Goal: Task Accomplishment & Management: Manage account settings

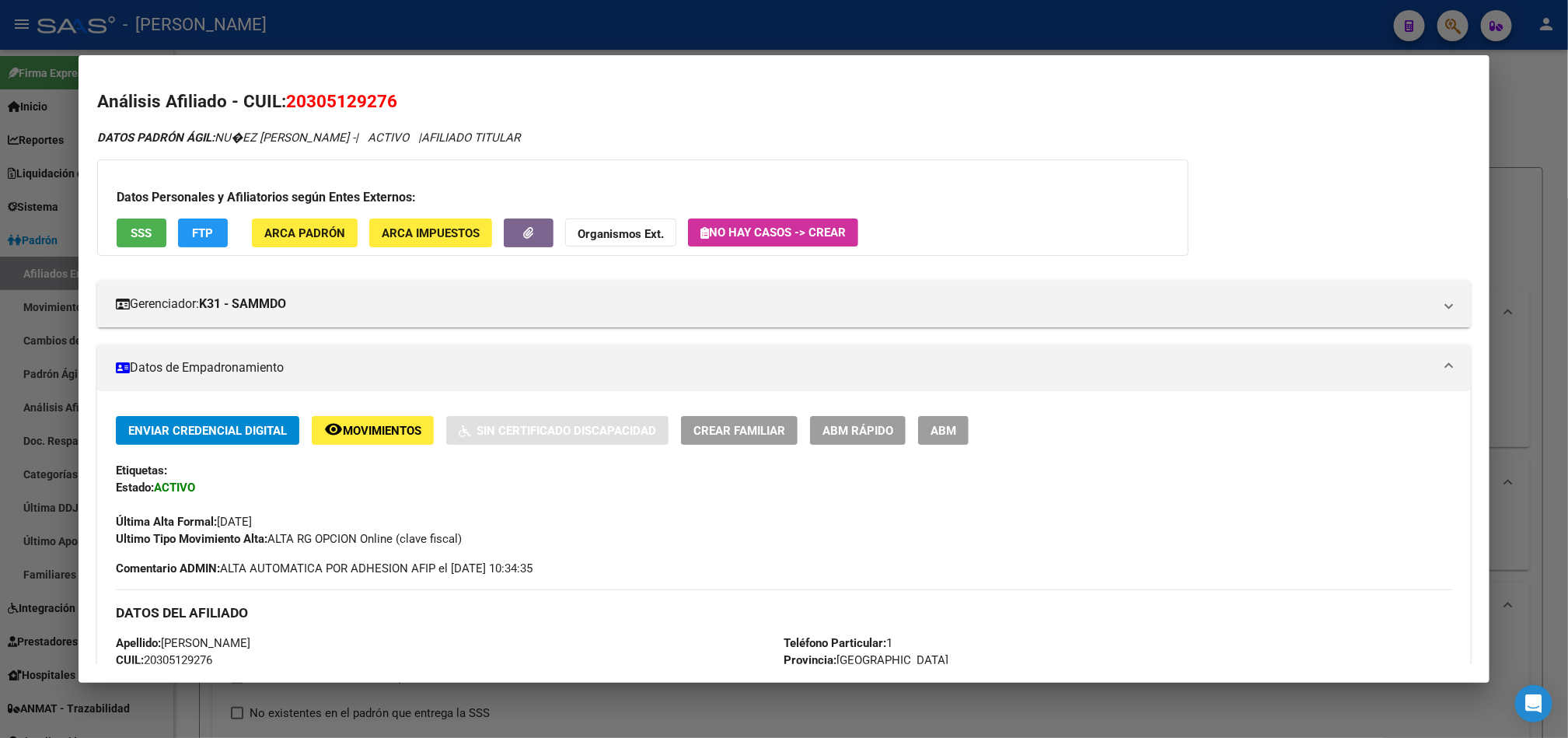
scroll to position [609, 0]
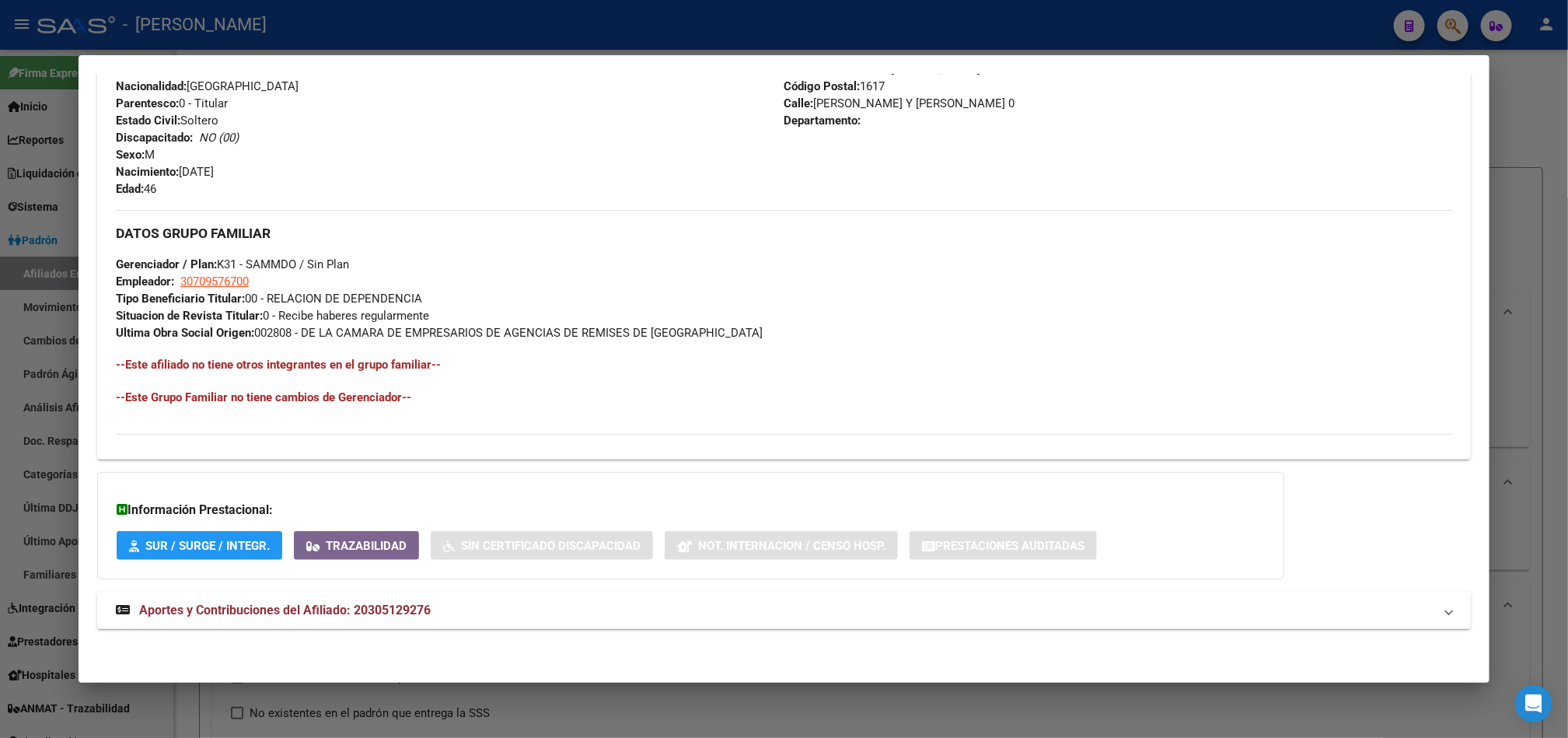
click at [0, 264] on div at bounding box center [784, 369] width 1568 height 738
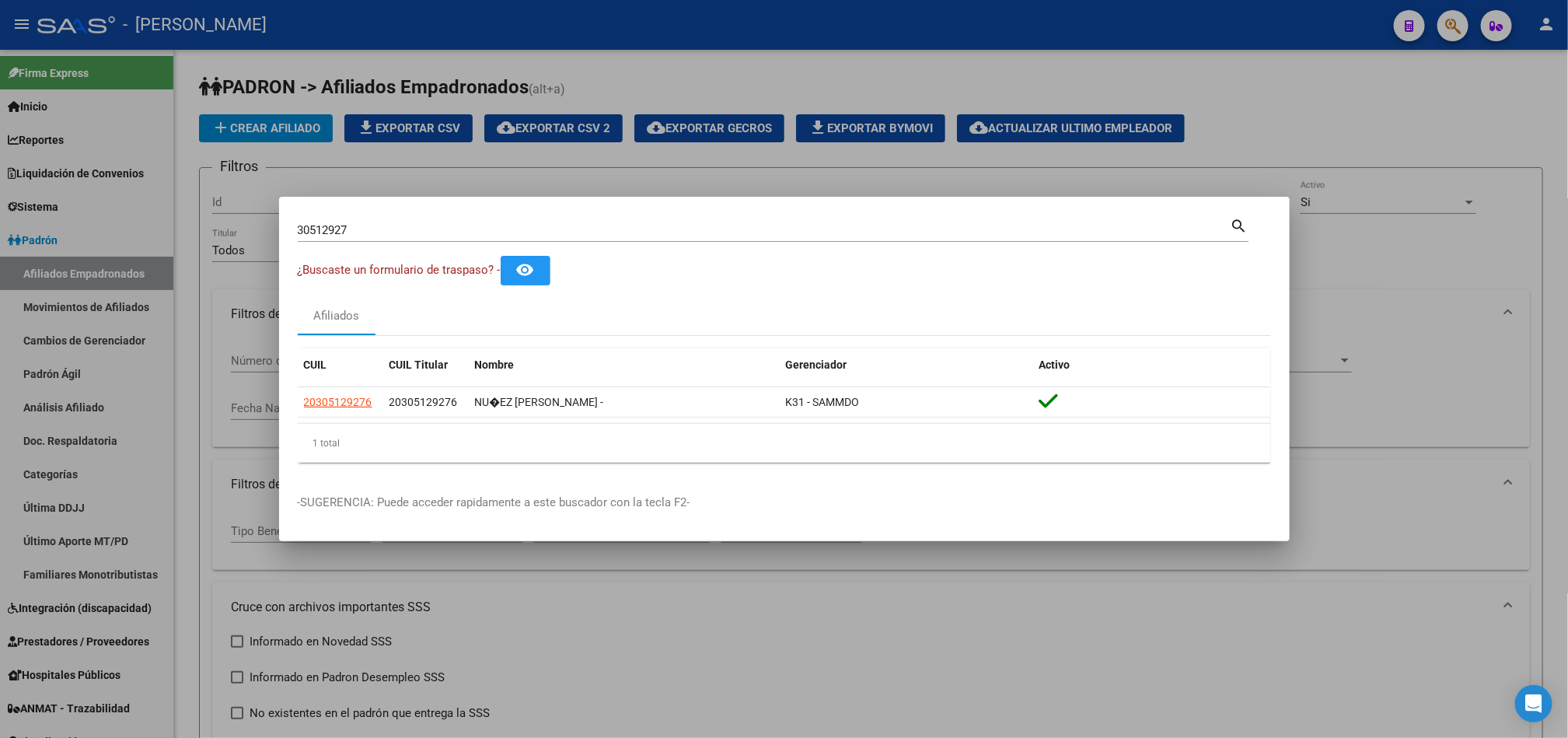
click at [373, 229] on input "30512927" at bounding box center [764, 230] width 933 height 14
type input "27304545556"
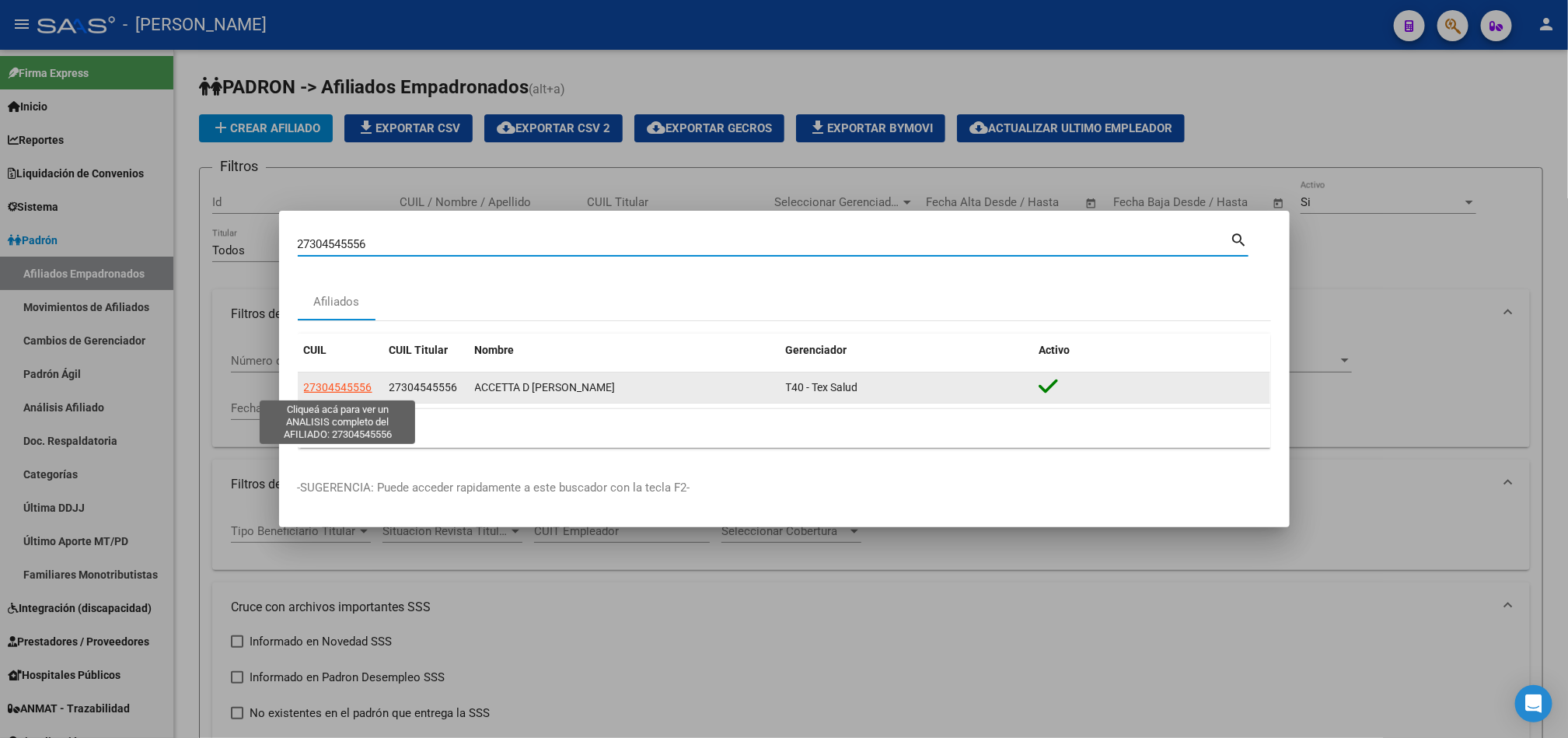
click at [352, 390] on span "27304545556" at bounding box center [338, 387] width 68 height 12
type textarea "27304545556"
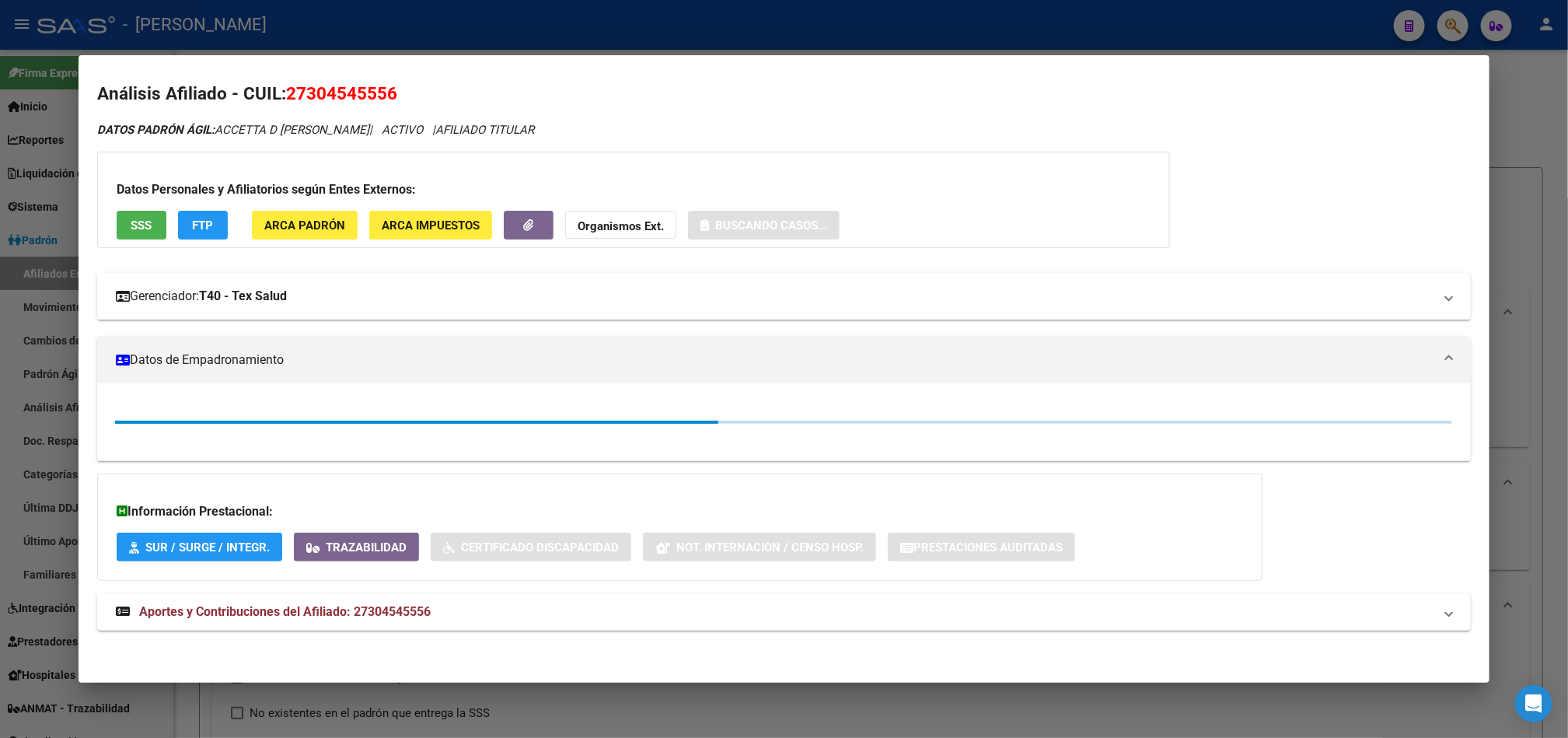
scroll to position [9, 0]
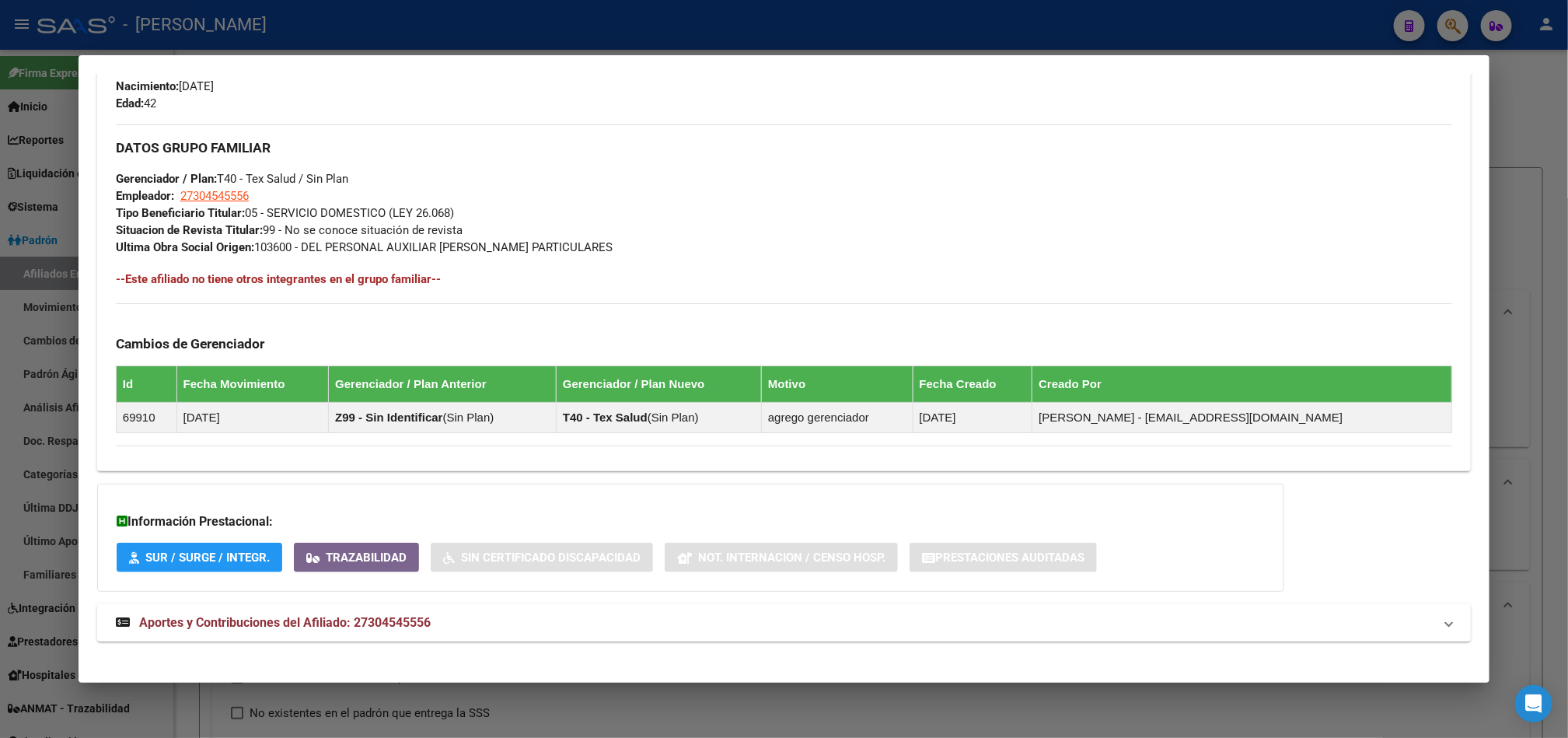
click at [414, 620] on span "Aportes y Contribuciones del Afiliado: 27304545556" at bounding box center [285, 622] width 292 height 15
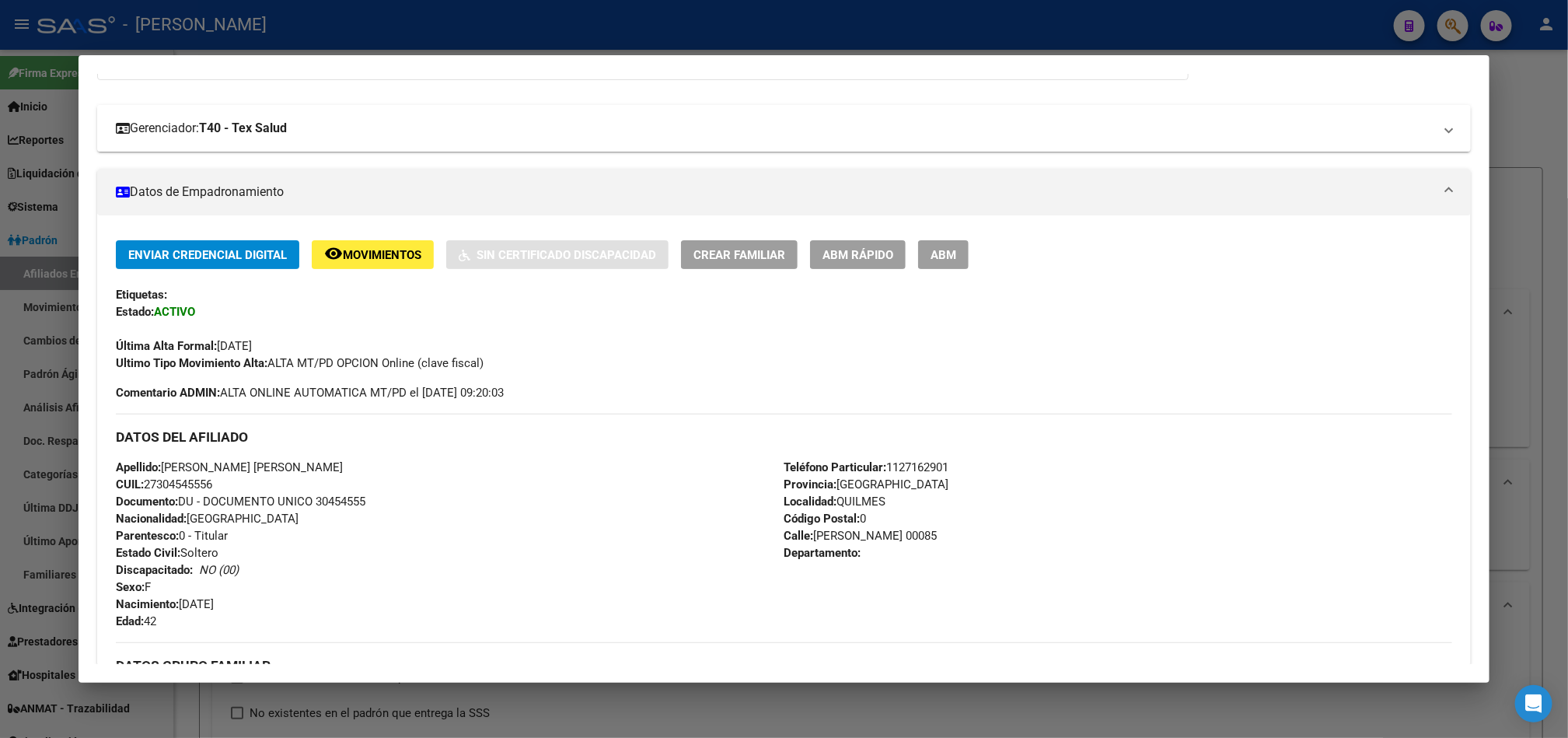
scroll to position [0, 0]
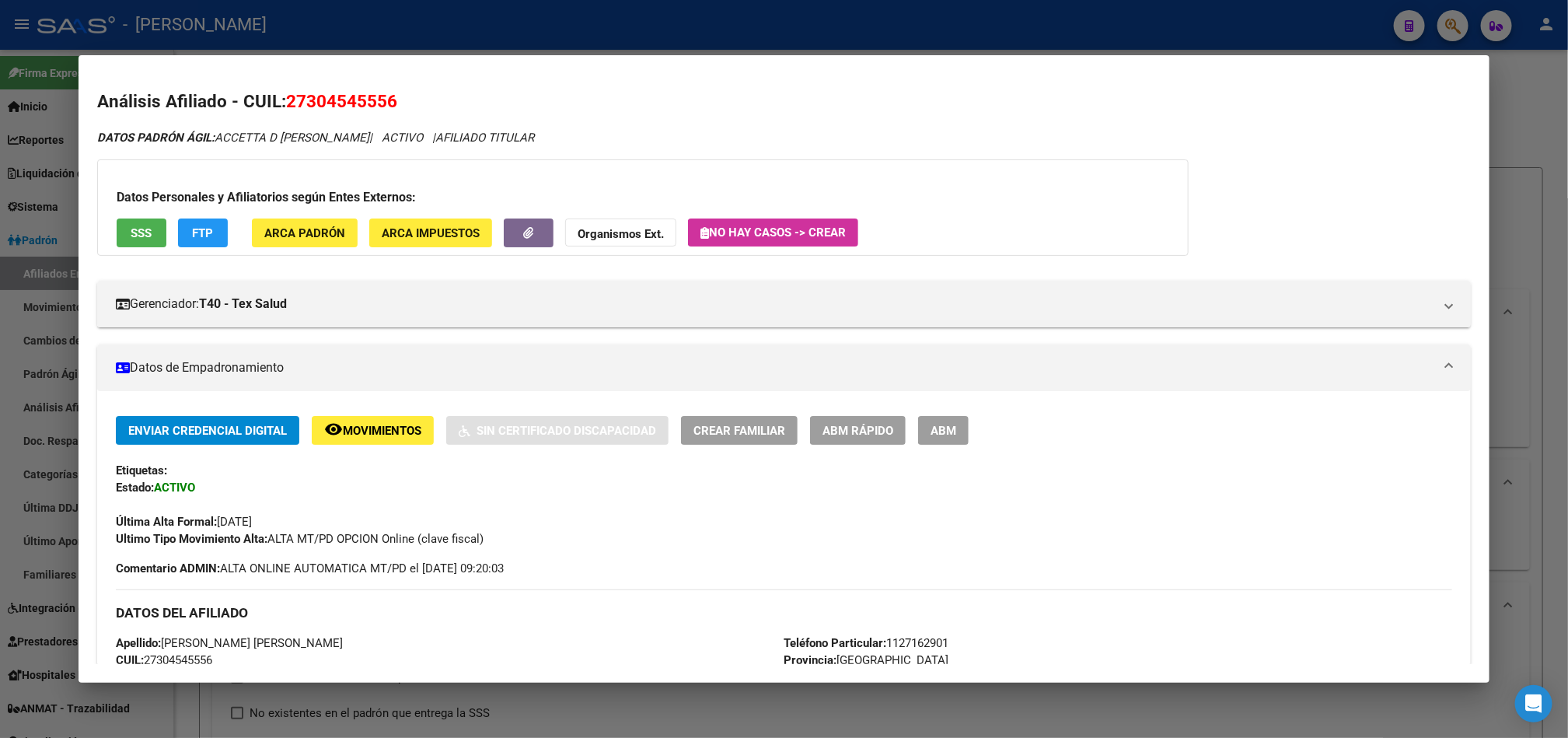
click at [0, 140] on div at bounding box center [784, 369] width 1568 height 738
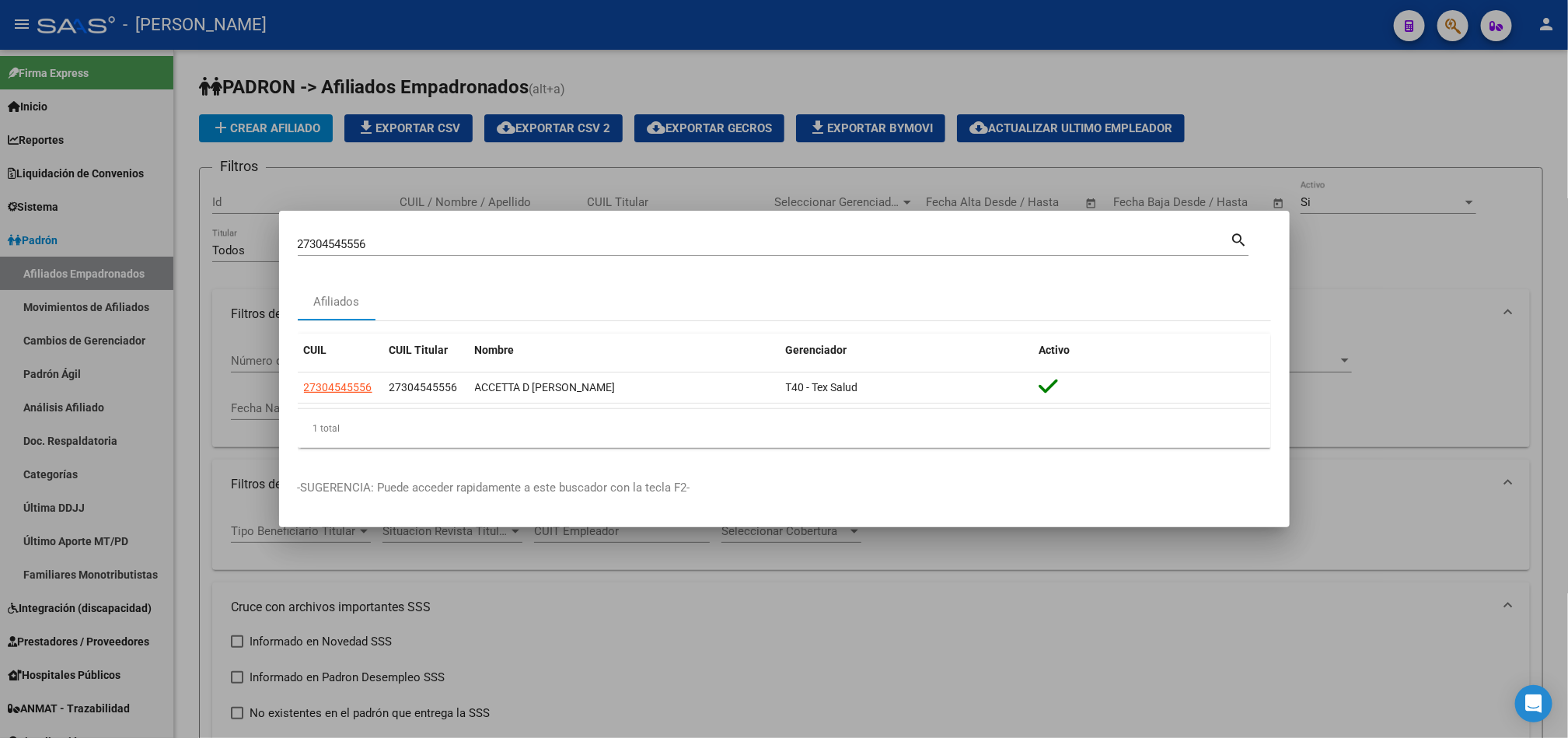
click at [399, 241] on input "27304545556" at bounding box center [764, 244] width 933 height 14
type input "27946219881"
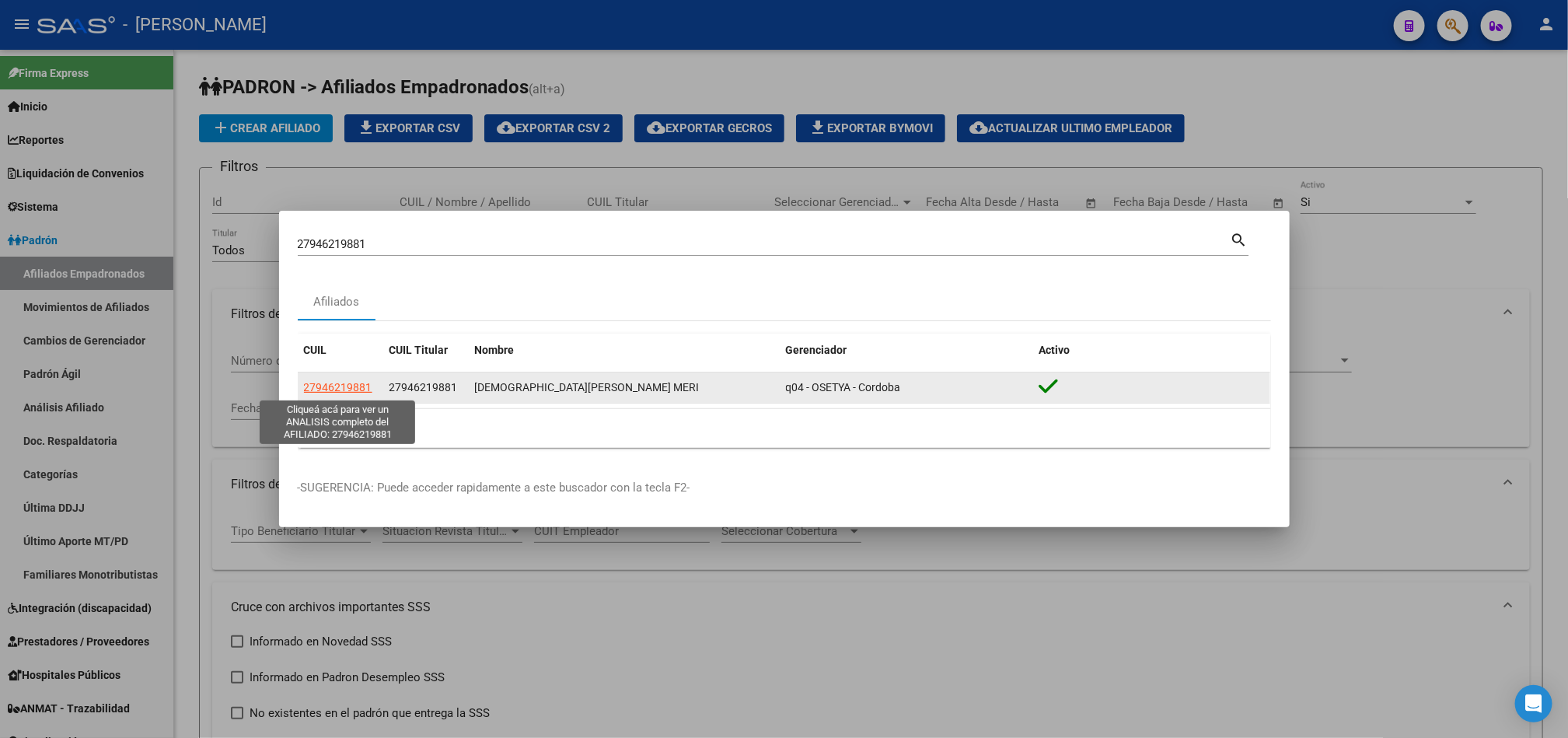
click at [325, 381] on span "27946219881" at bounding box center [338, 387] width 68 height 12
type textarea "27946219881"
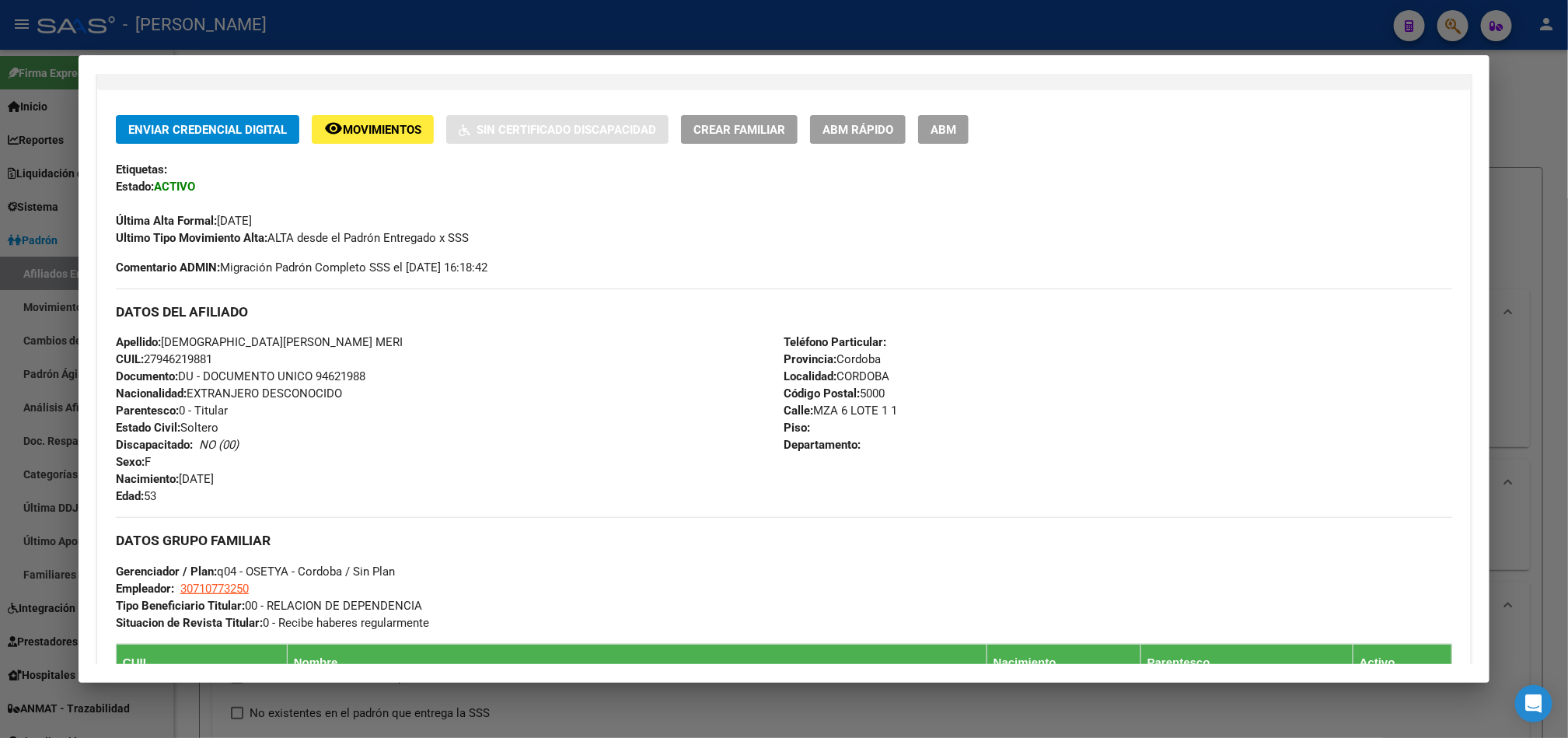
scroll to position [822, 0]
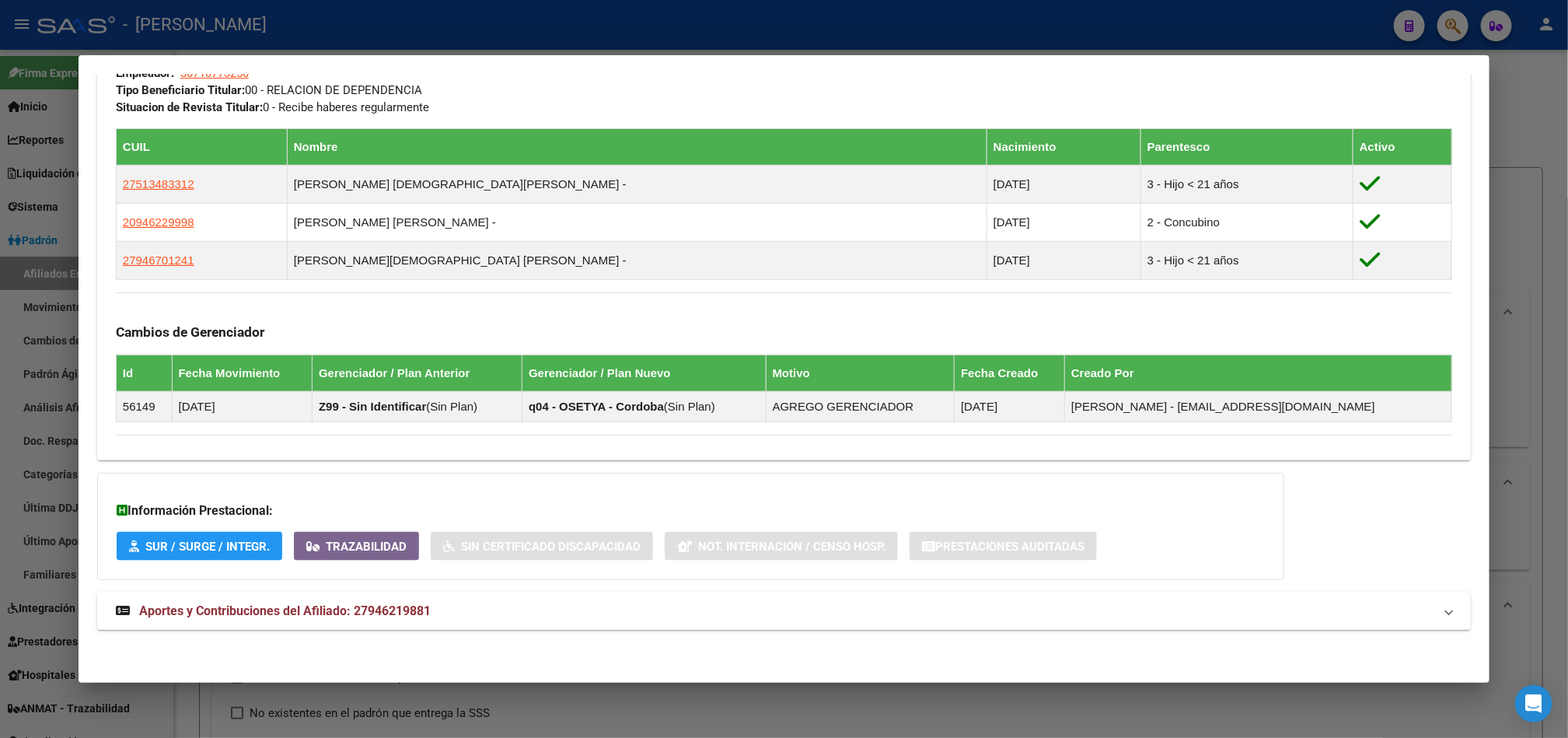
click at [390, 607] on span "Aportes y Contribuciones del Afiliado: 27946219881" at bounding box center [285, 610] width 292 height 15
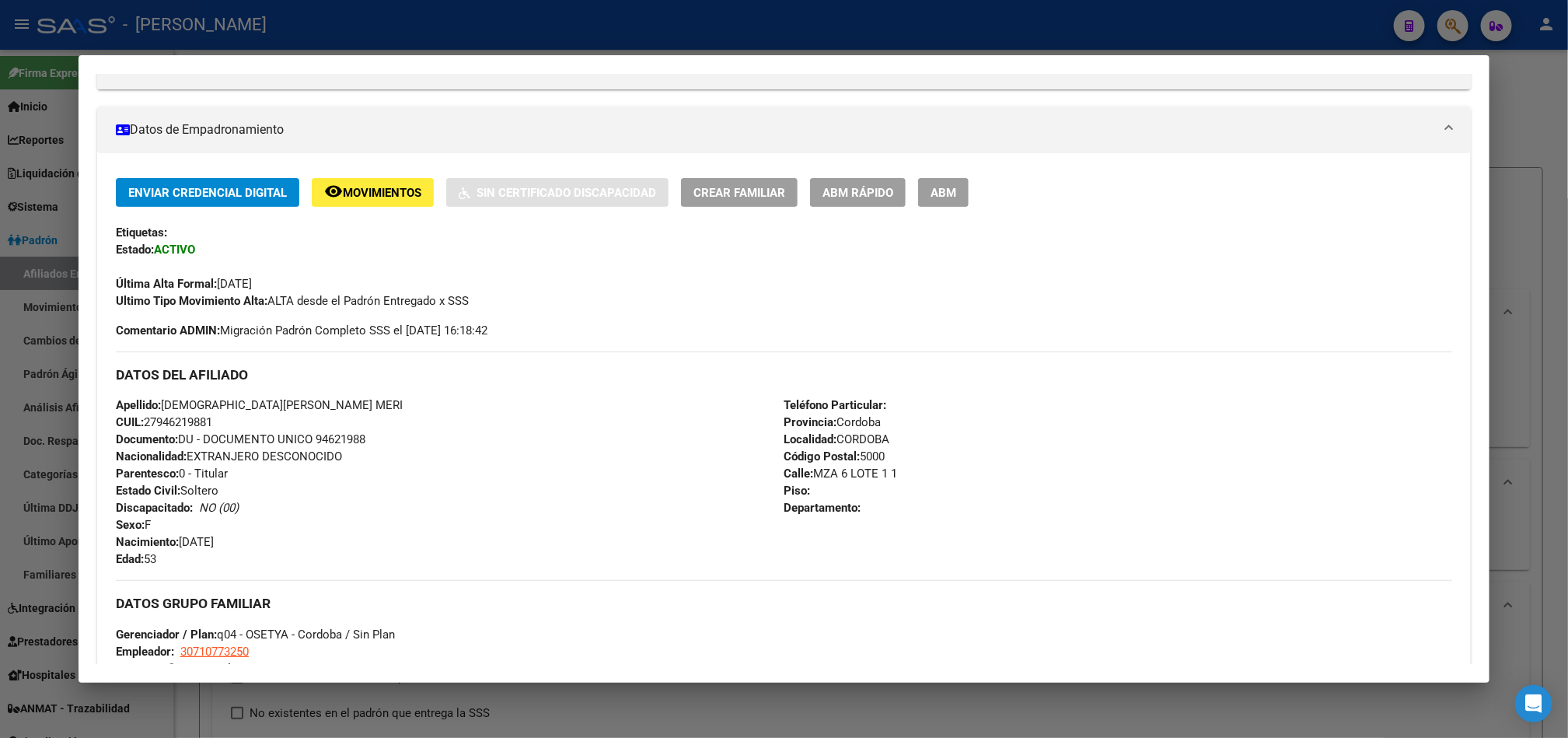
scroll to position [0, 0]
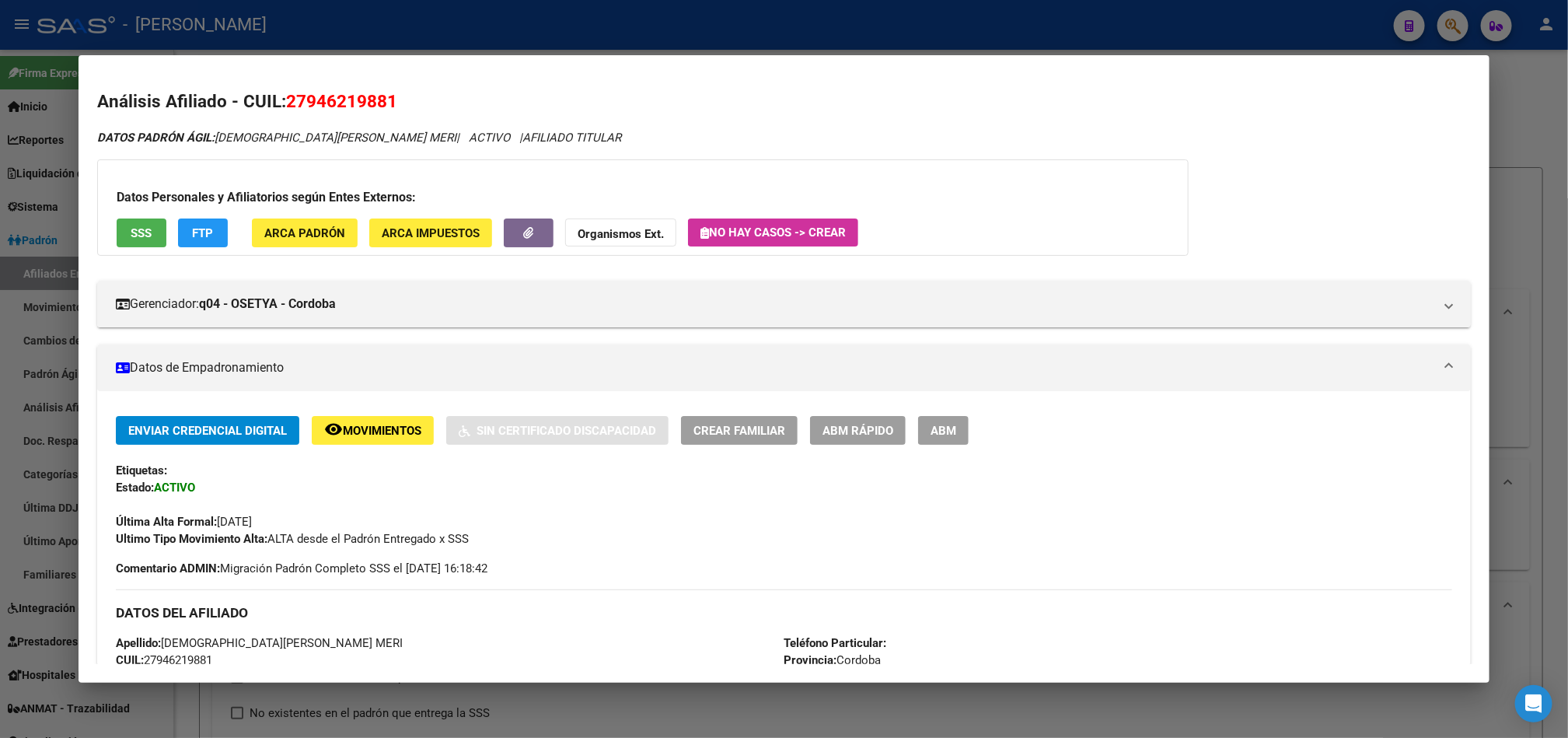
click at [346, 101] on span "27946219881" at bounding box center [341, 101] width 111 height 20
copy span "27946219881"
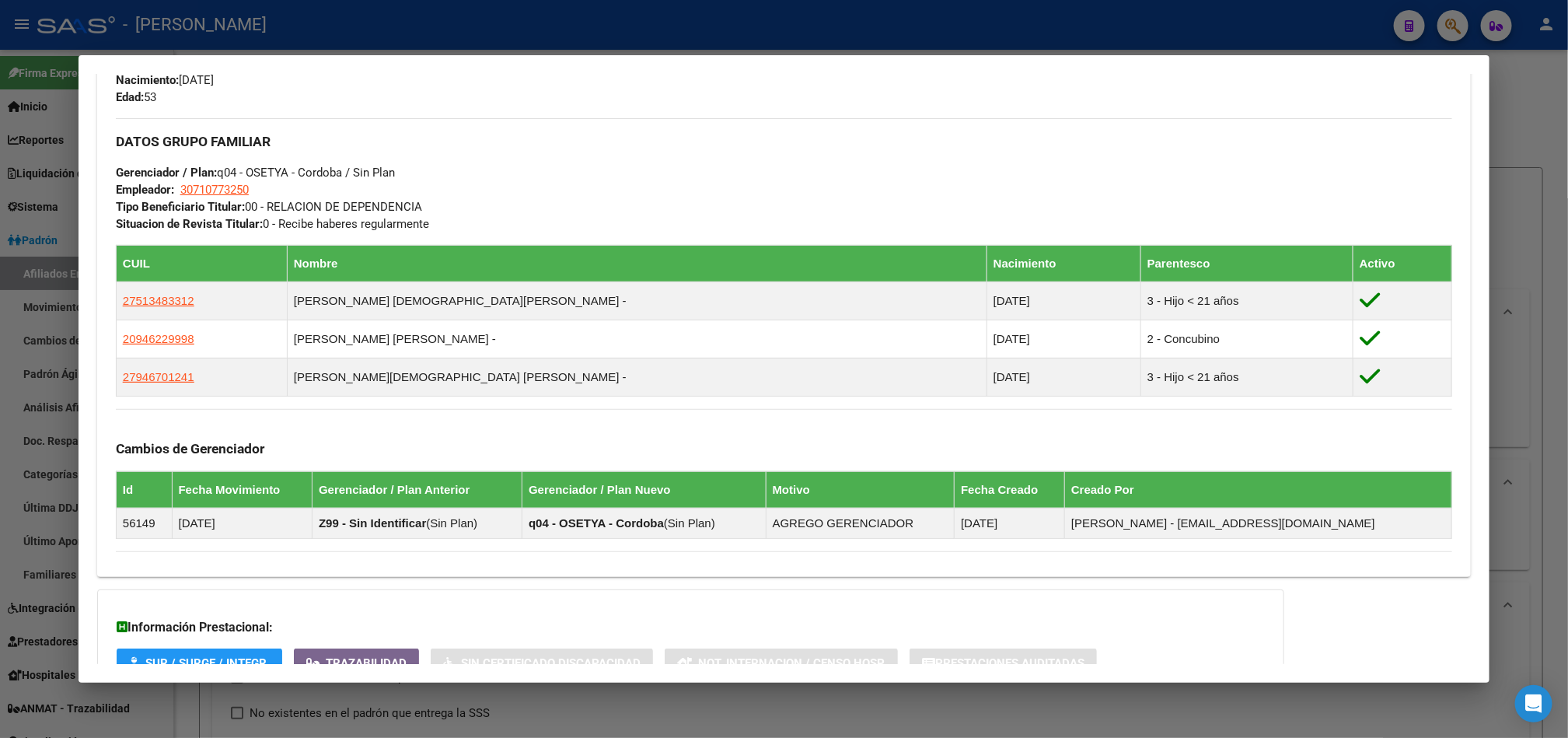
scroll to position [1399, 0]
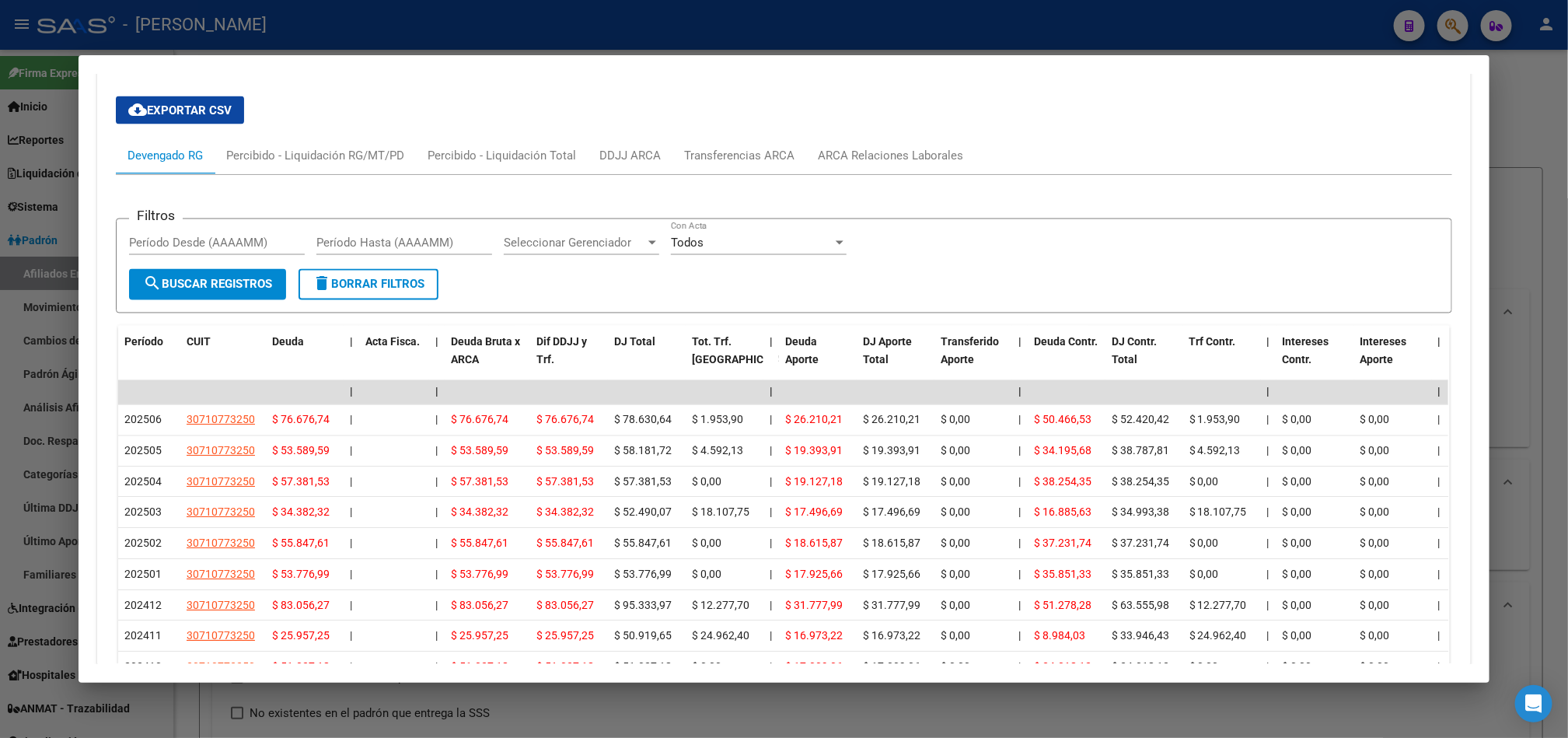
click at [901, 136] on div "cloud_download Exportar CSV Devengado RG Percibido - Liquidación RG/MT/PD Perci…" at bounding box center [784, 427] width 1336 height 687
click at [910, 159] on div "ARCA Relaciones Laborales" at bounding box center [890, 155] width 145 height 17
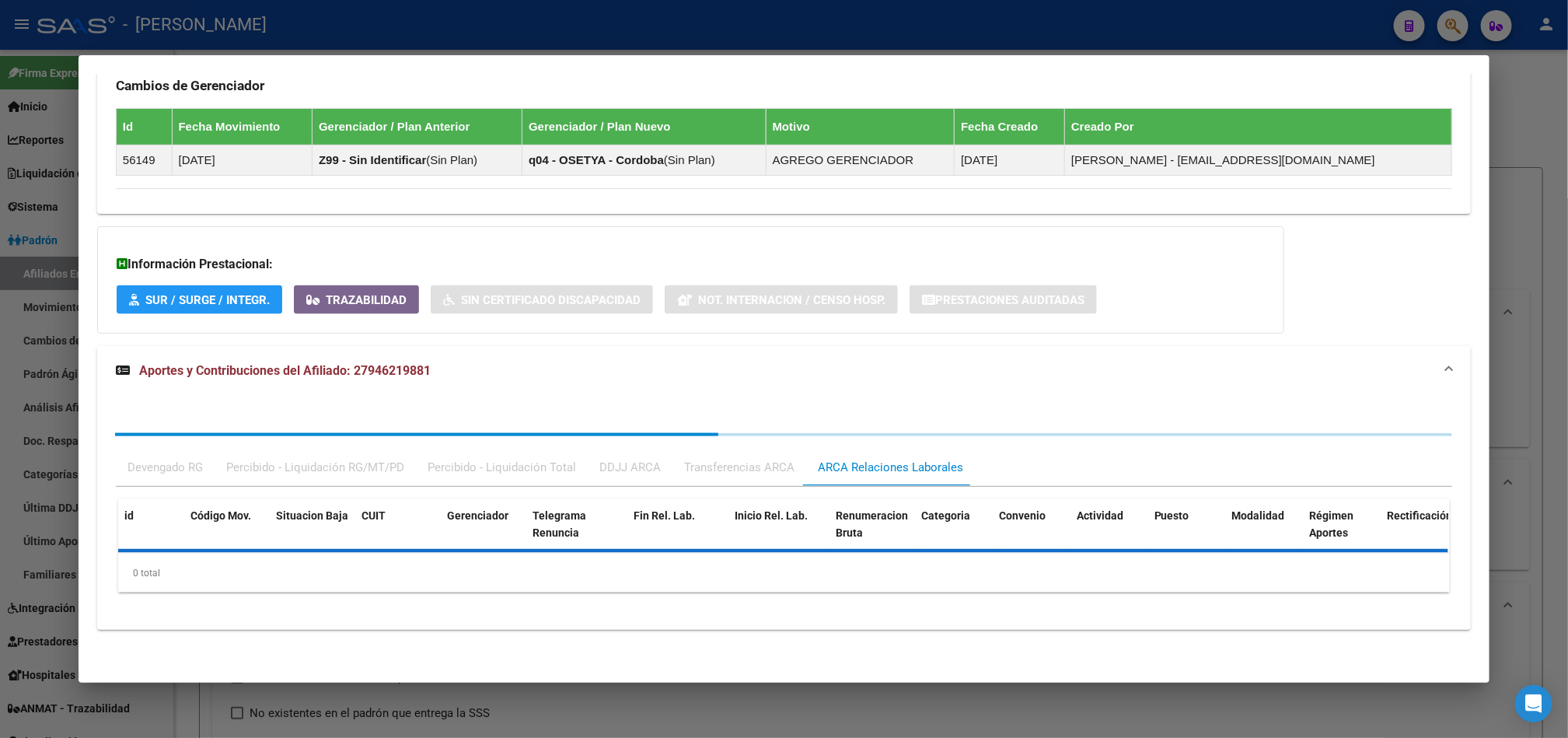
scroll to position [1147, 0]
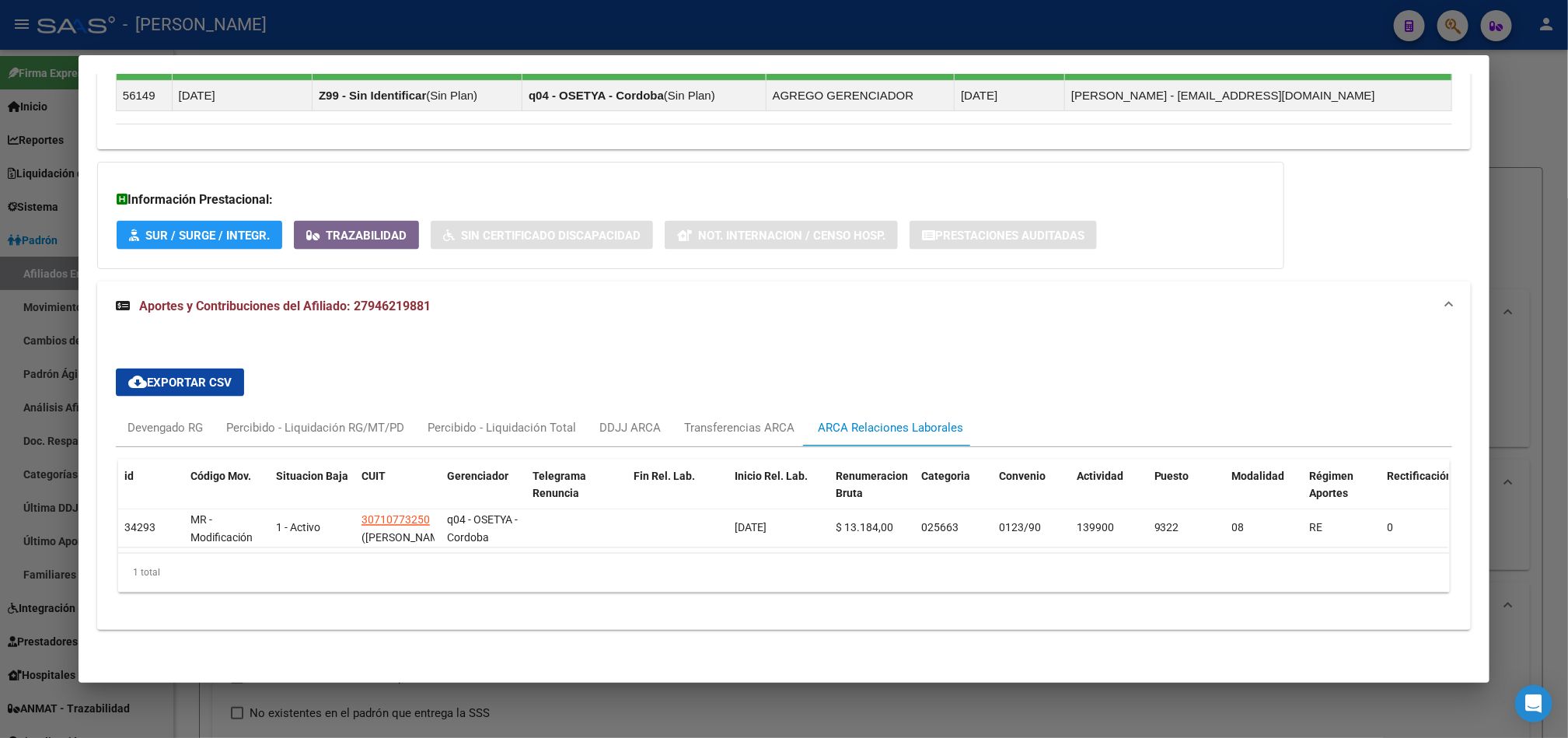
drag, startPoint x: 618, startPoint y: 534, endPoint x: 763, endPoint y: 583, distance: 153.4
click at [768, 590] on div "id Código Mov. Situacion Baja CUIT Gerenciador Telegrama Renuncia Fin Rel. Lab.…" at bounding box center [784, 525] width 1332 height 133
click at [140, 420] on div "Devengado RG" at bounding box center [164, 427] width 75 height 17
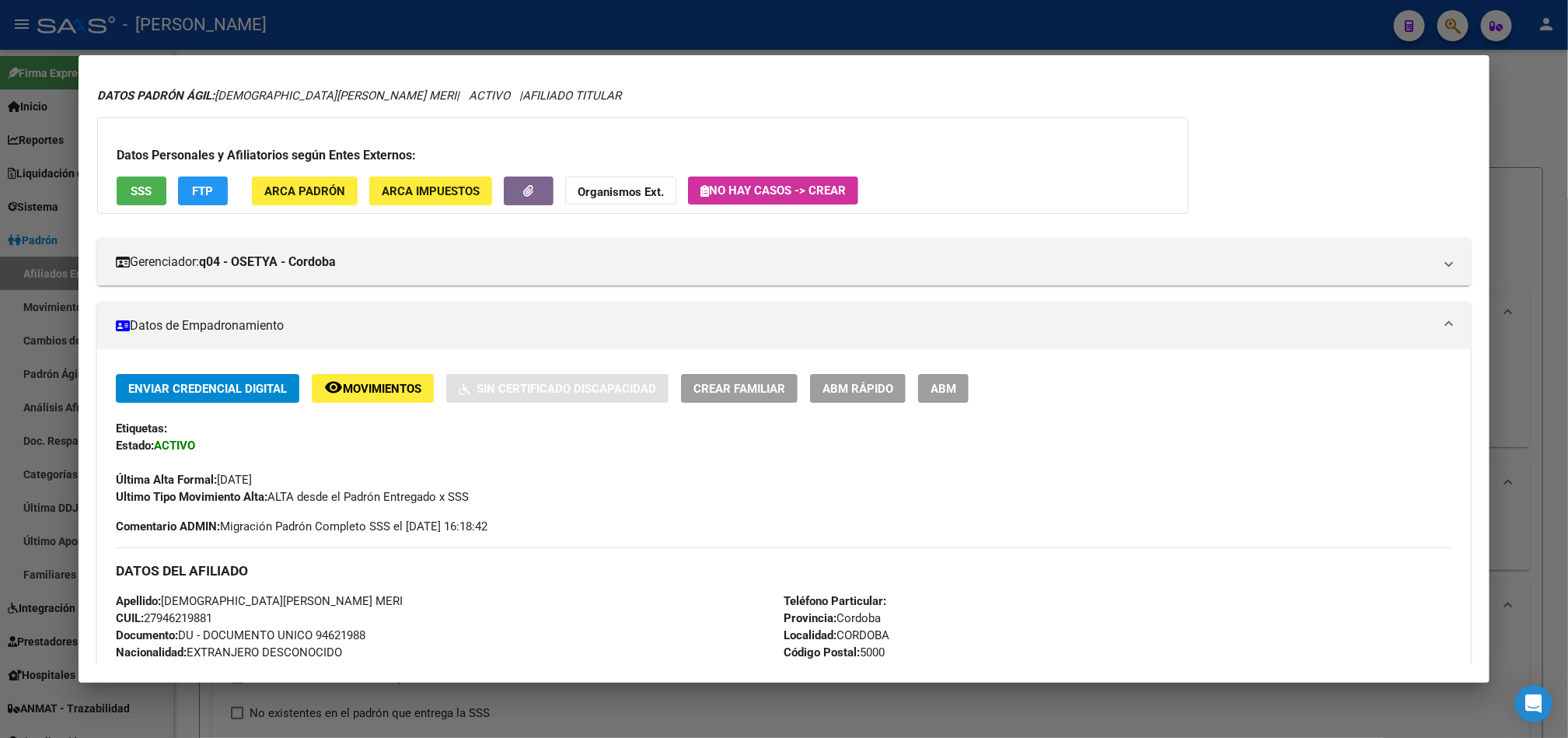
scroll to position [0, 0]
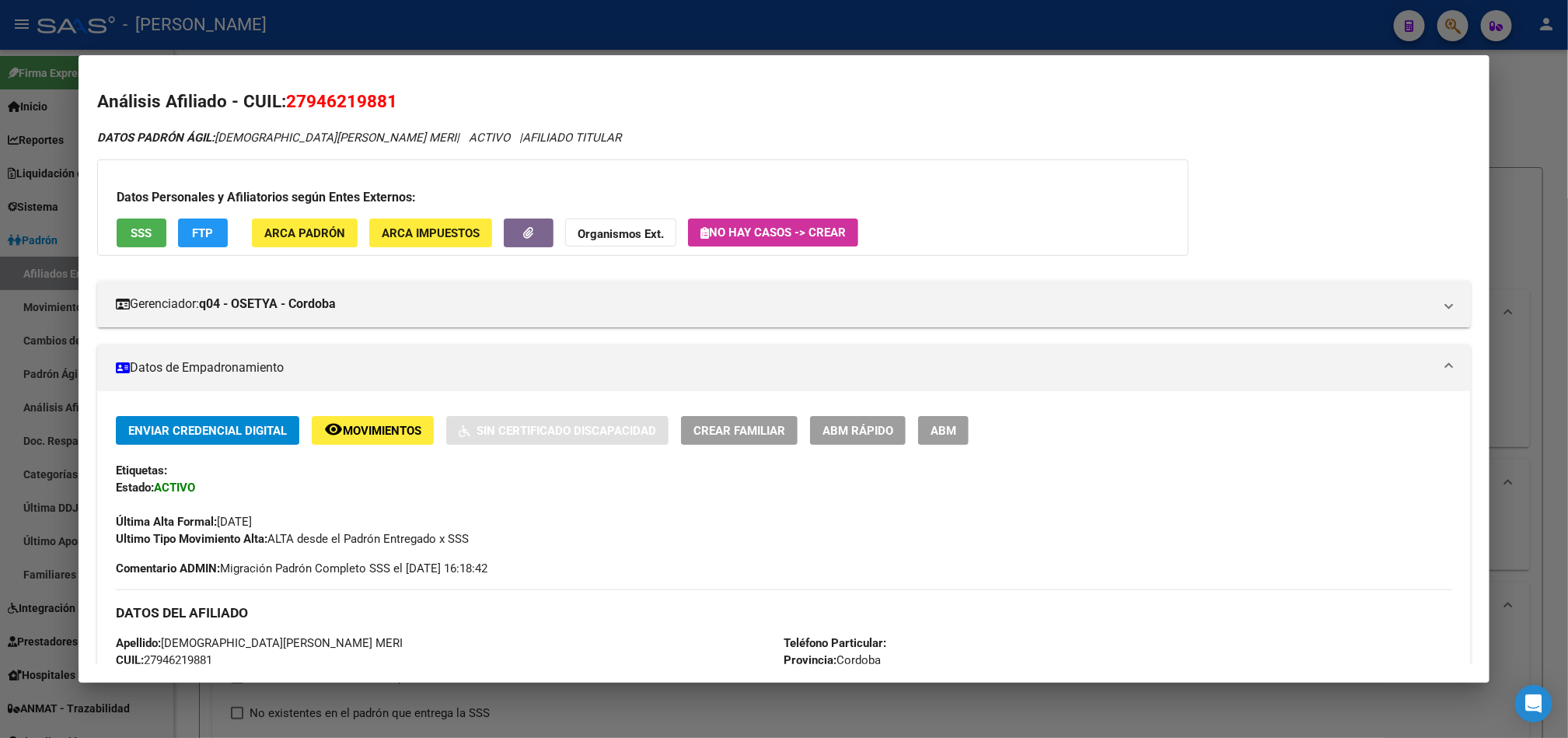
drag, startPoint x: 297, startPoint y: 98, endPoint x: 382, endPoint y: 101, distance: 85.6
click at [382, 101] on span "27946219881" at bounding box center [341, 101] width 111 height 20
copy span "94621988"
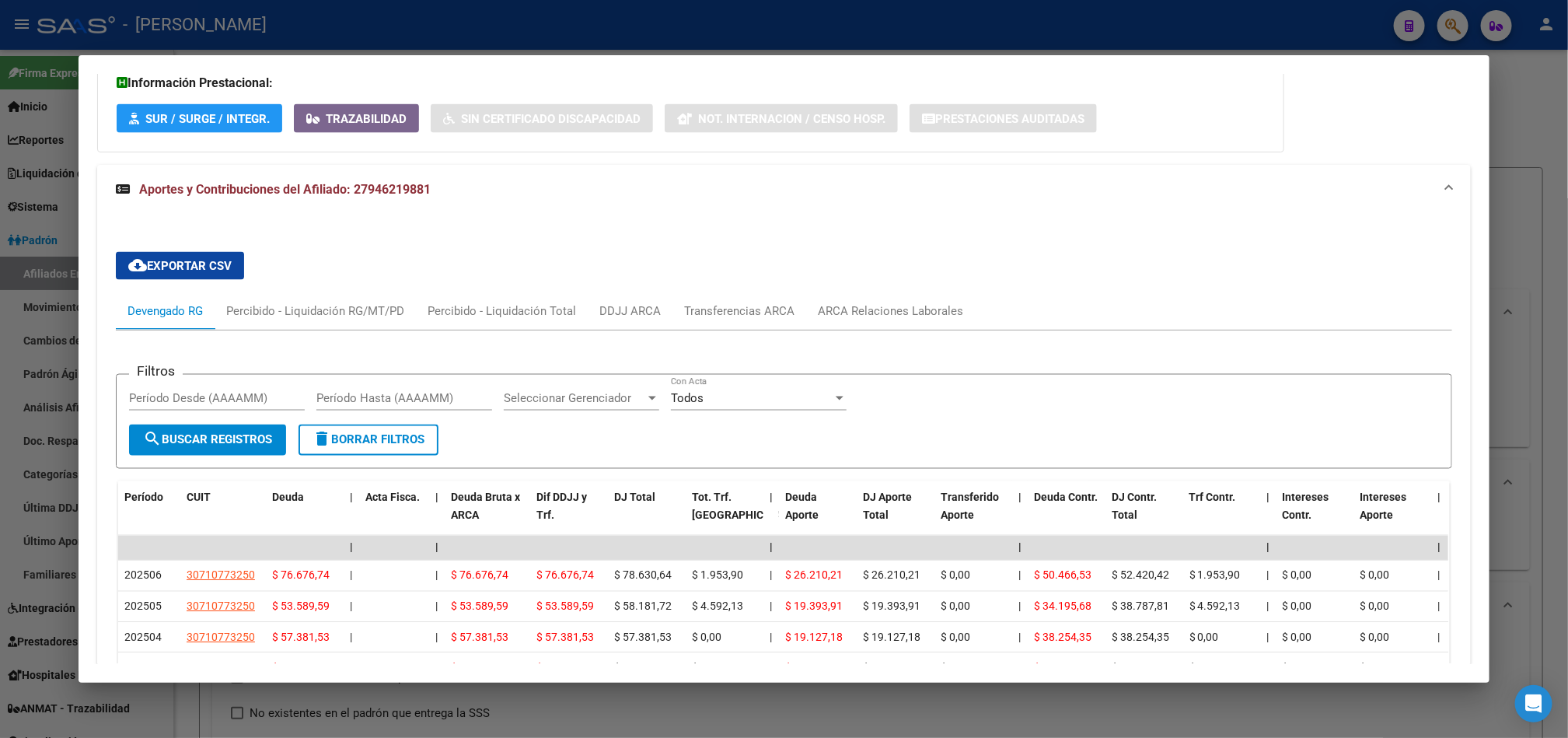
scroll to position [1283, 0]
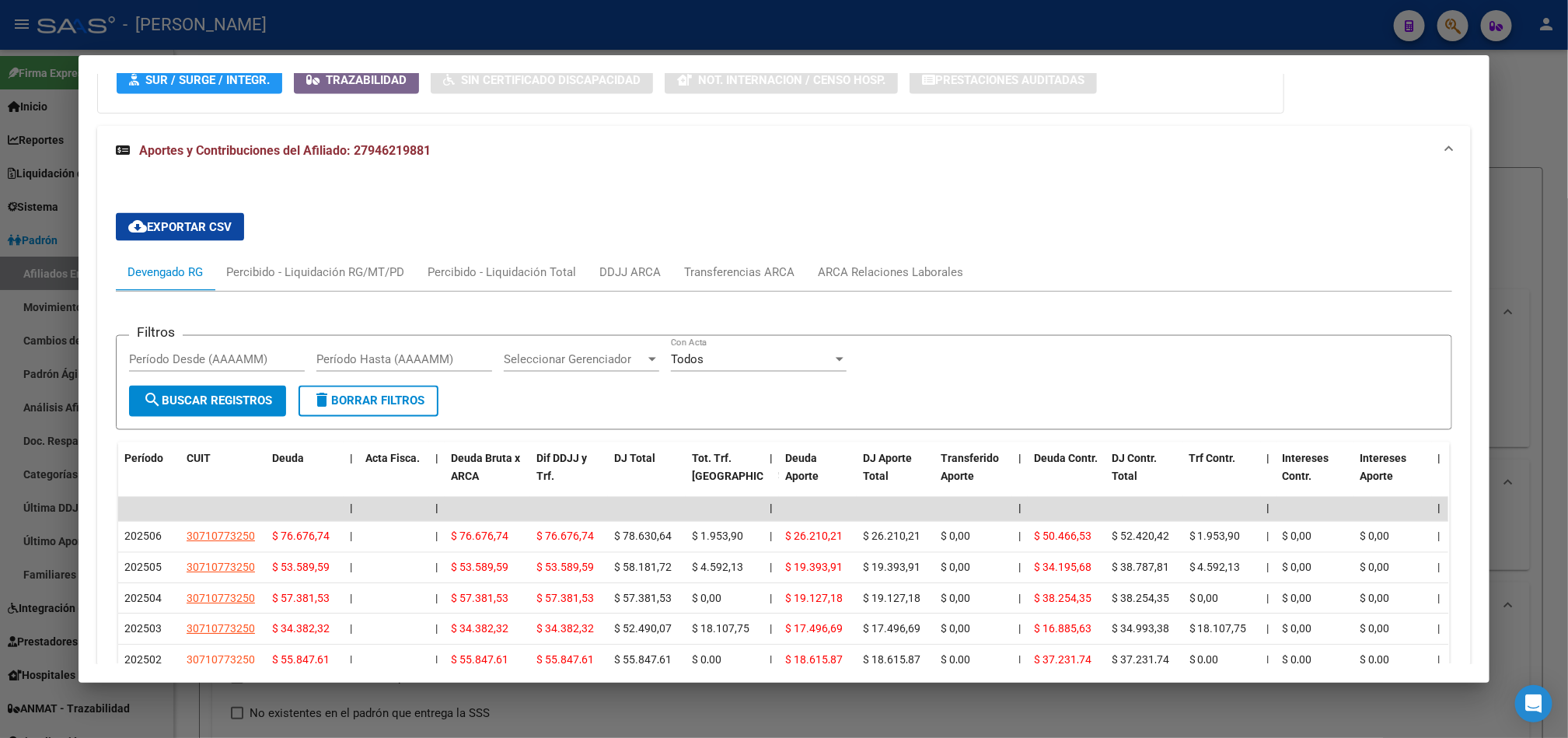
click at [924, 254] on div "cloud_download Exportar CSV Devengado RG Percibido - Liquidación RG/MT/PD Perci…" at bounding box center [784, 544] width 1336 height 687
click at [924, 264] on div "ARCA Relaciones Laborales" at bounding box center [890, 271] width 169 height 37
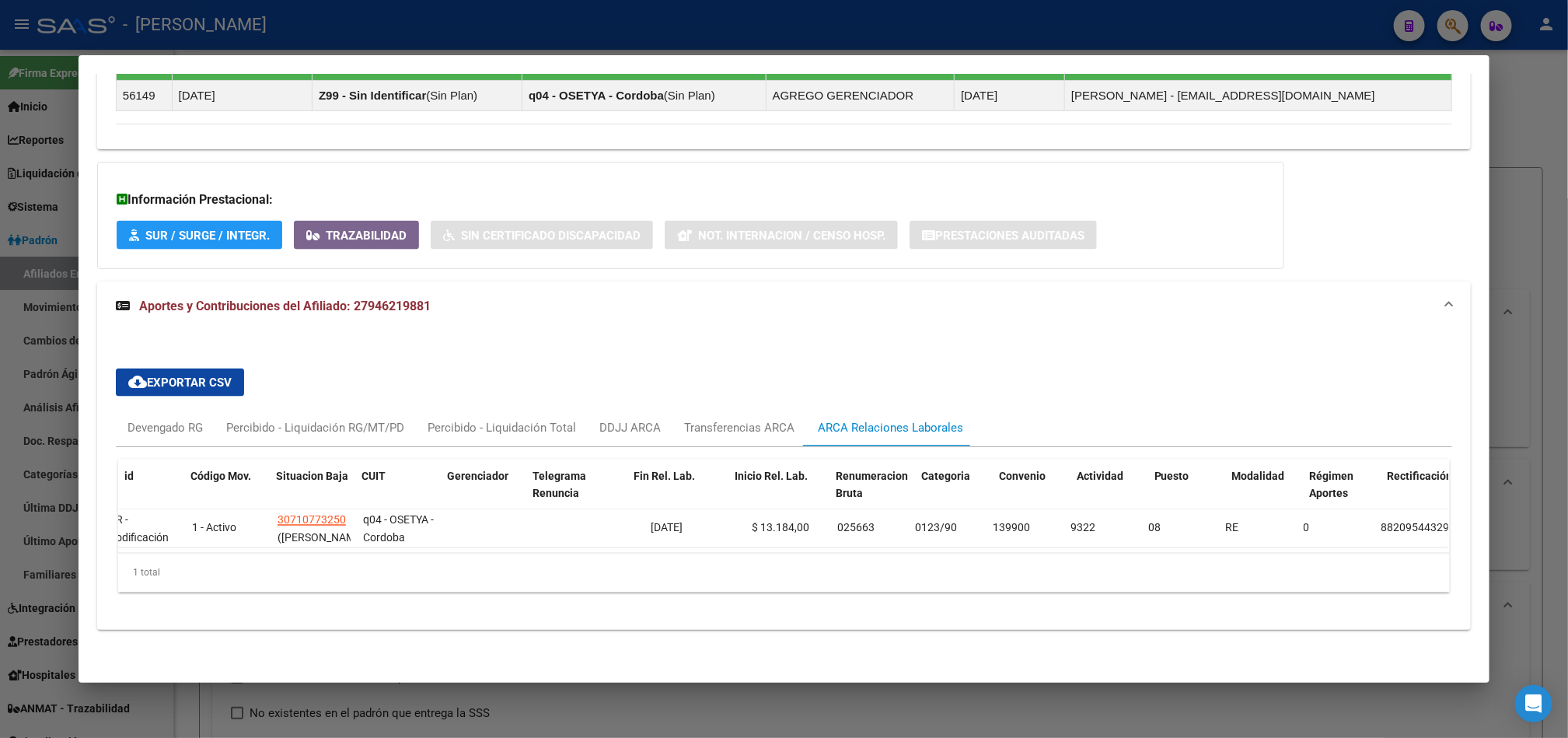
scroll to position [0, 0]
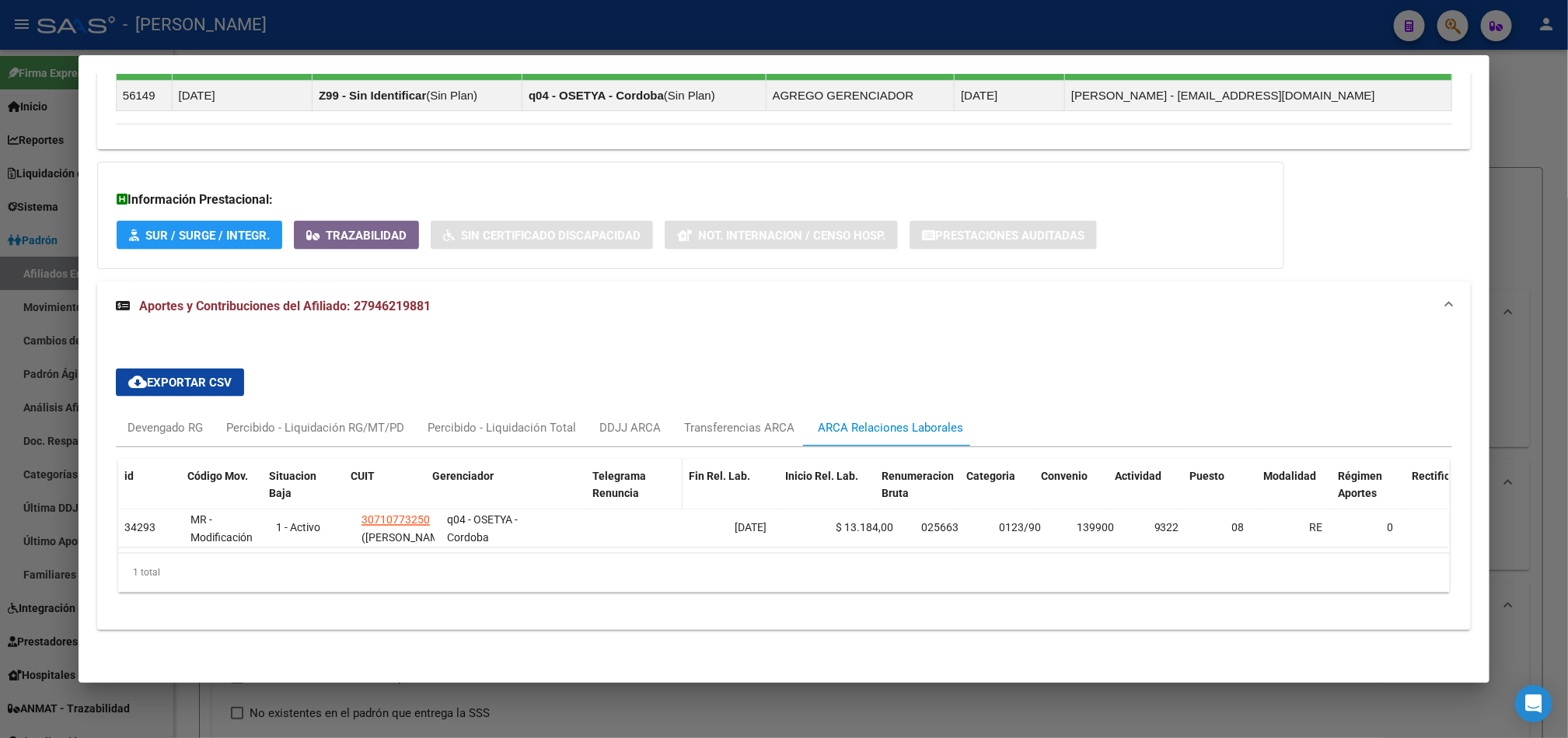
drag, startPoint x: 514, startPoint y: 472, endPoint x: 639, endPoint y: 456, distance: 126.2
click at [639, 459] on div "id Código Mov. Situacion Baja CUIT Gerenciador Telegrama Renuncia Fin Rel. Lab.…" at bounding box center [1084, 493] width 1932 height 68
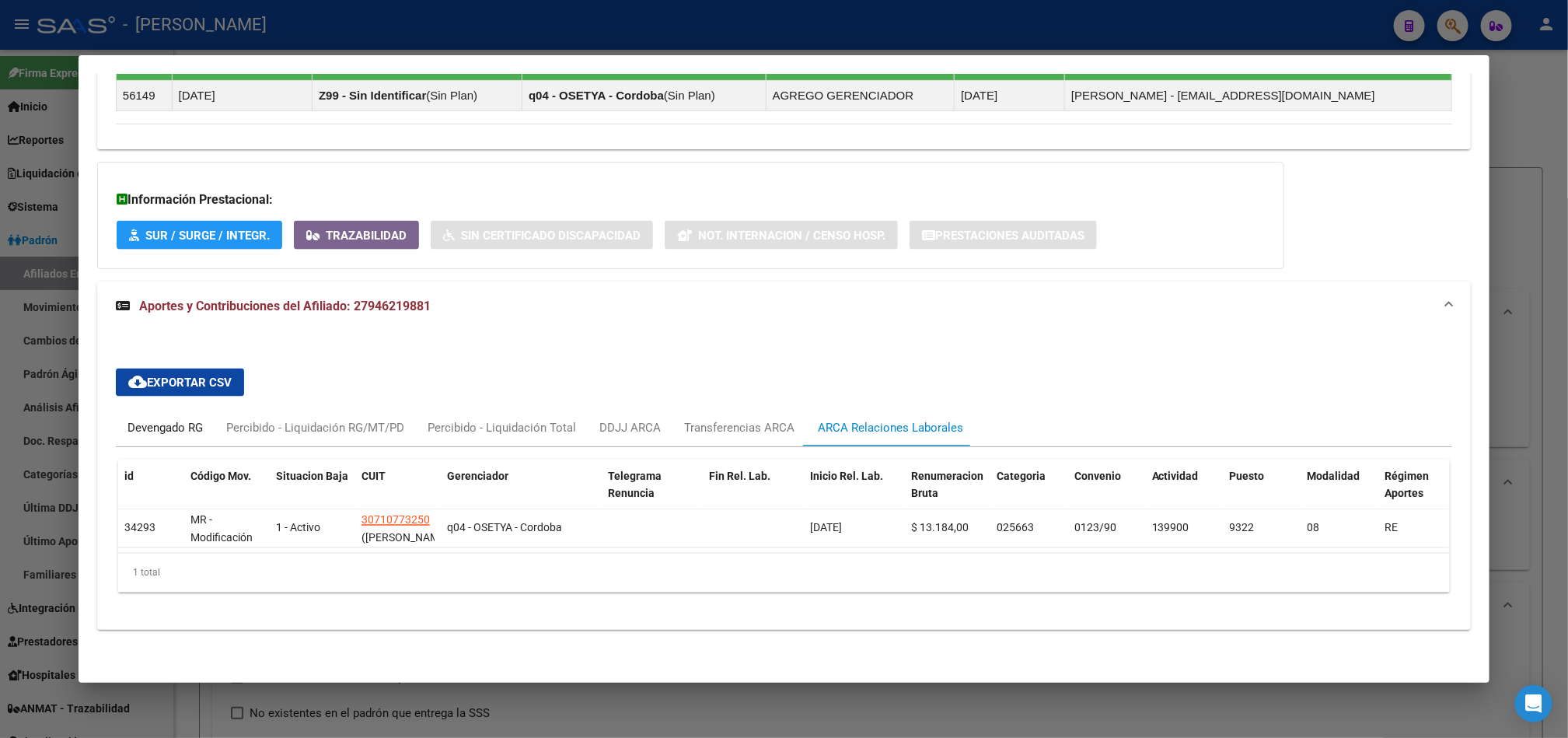
click at [175, 419] on div "Devengado RG" at bounding box center [164, 427] width 75 height 17
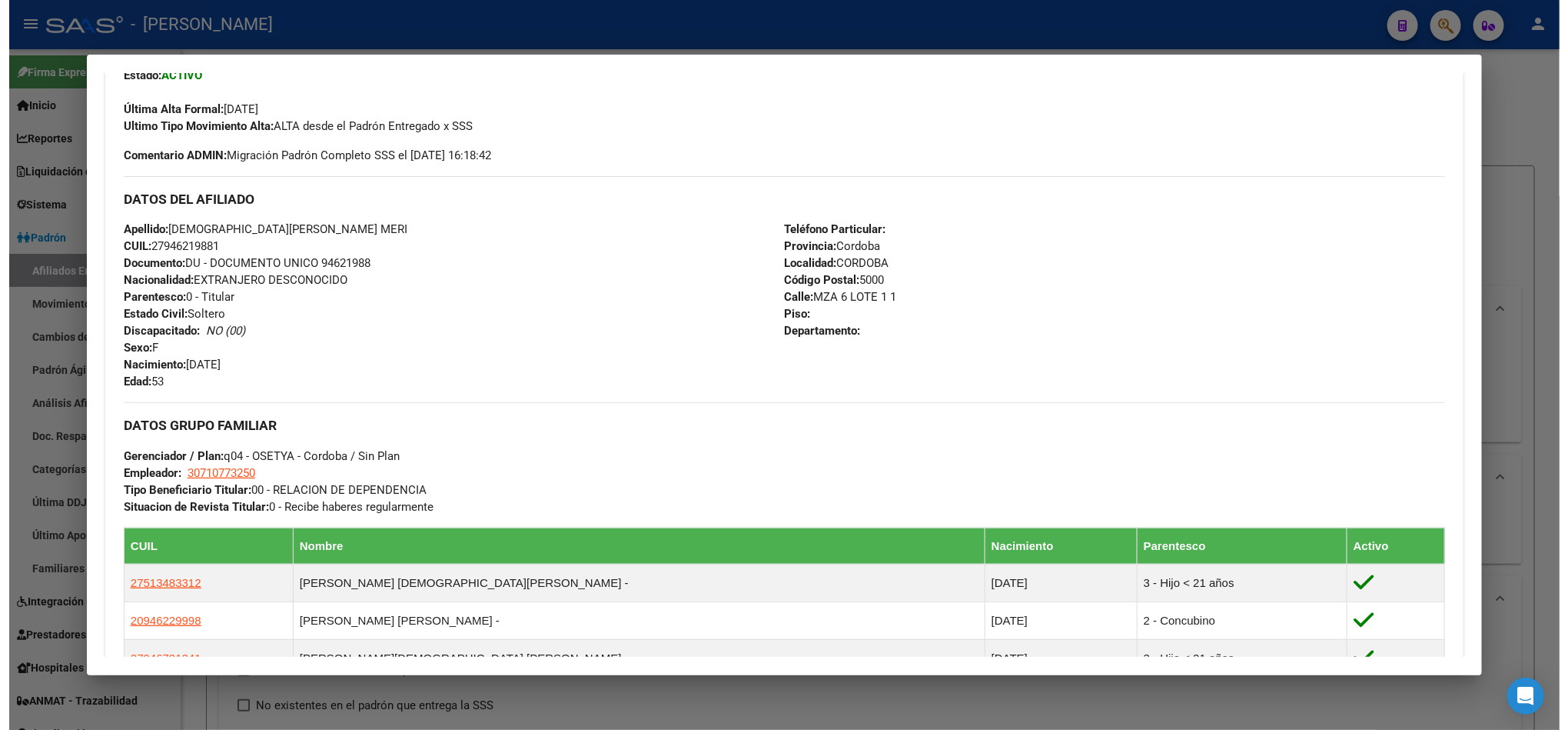
scroll to position [332, 0]
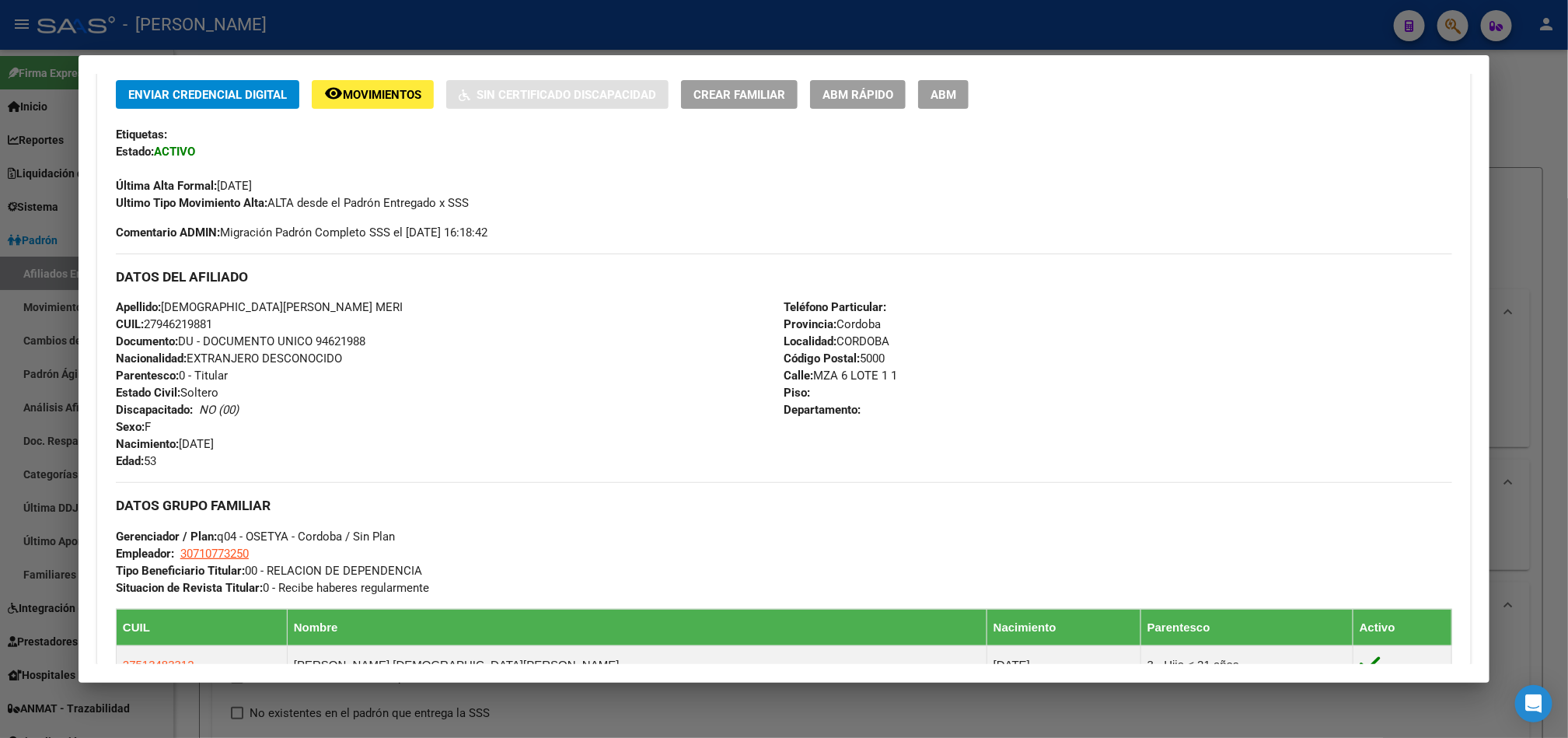
click at [0, 267] on div at bounding box center [784, 369] width 1568 height 738
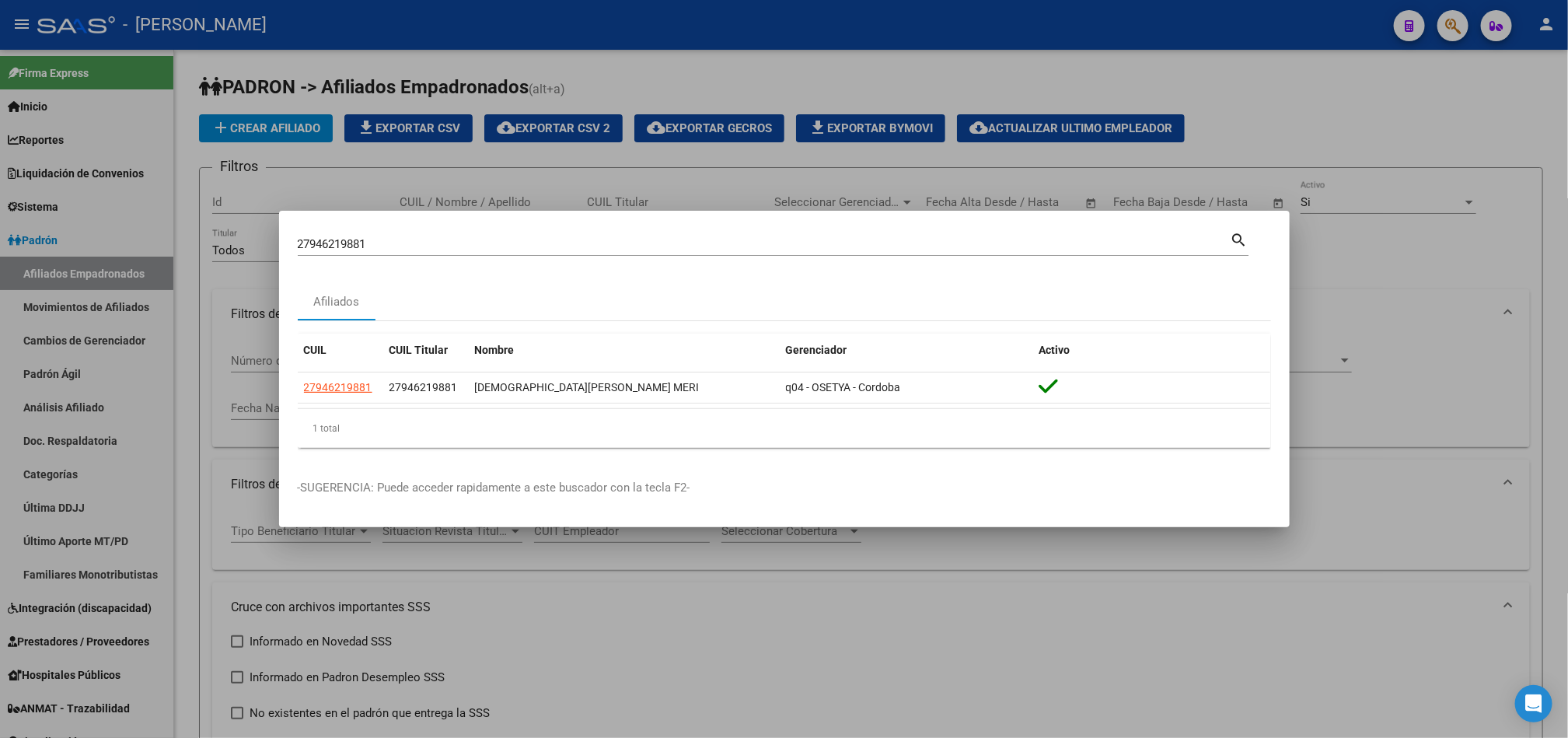
click at [59, 219] on div at bounding box center [784, 369] width 1568 height 738
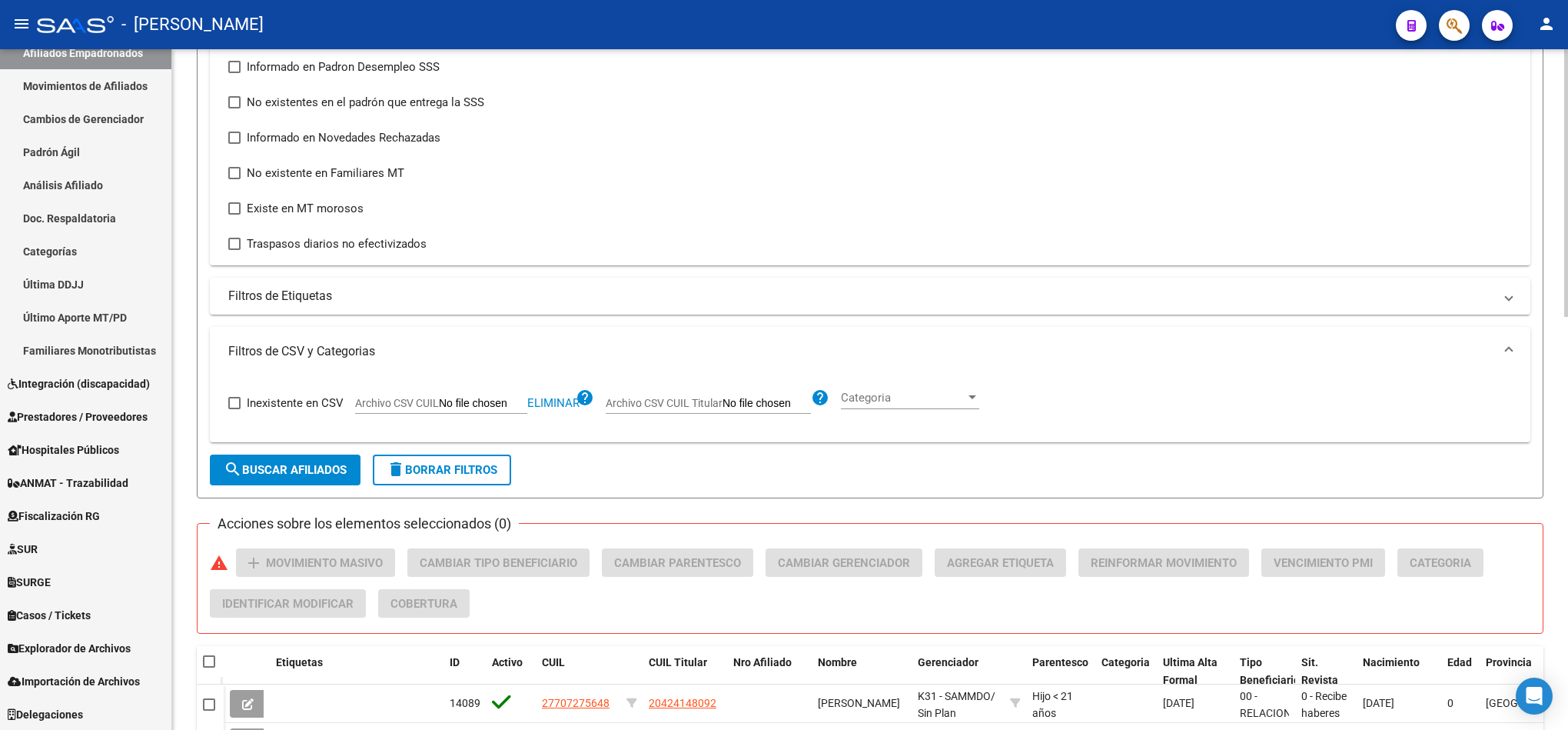
scroll to position [807, 0]
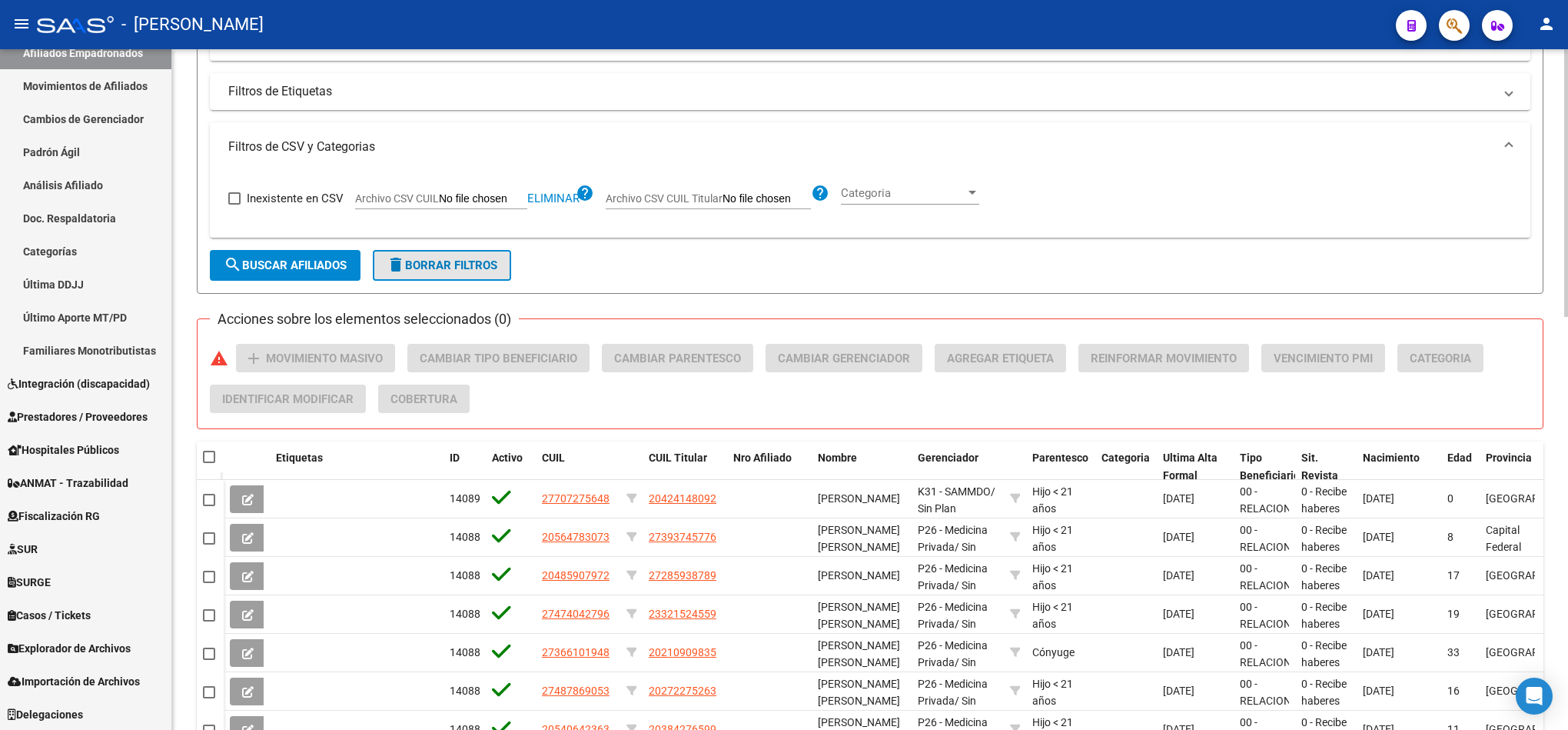
click at [482, 268] on span "delete Borrar Filtros" at bounding box center [442, 265] width 111 height 14
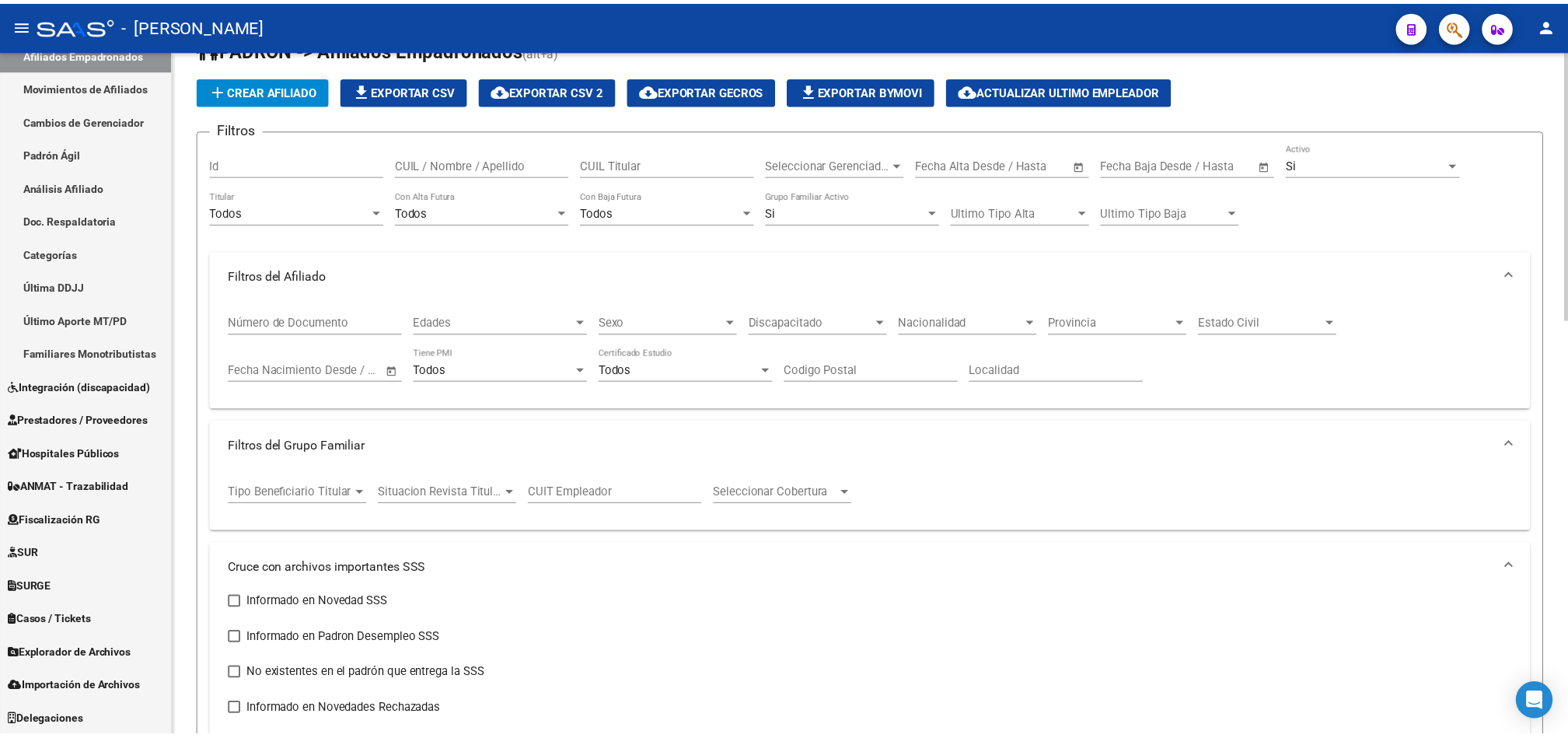
scroll to position [0, 0]
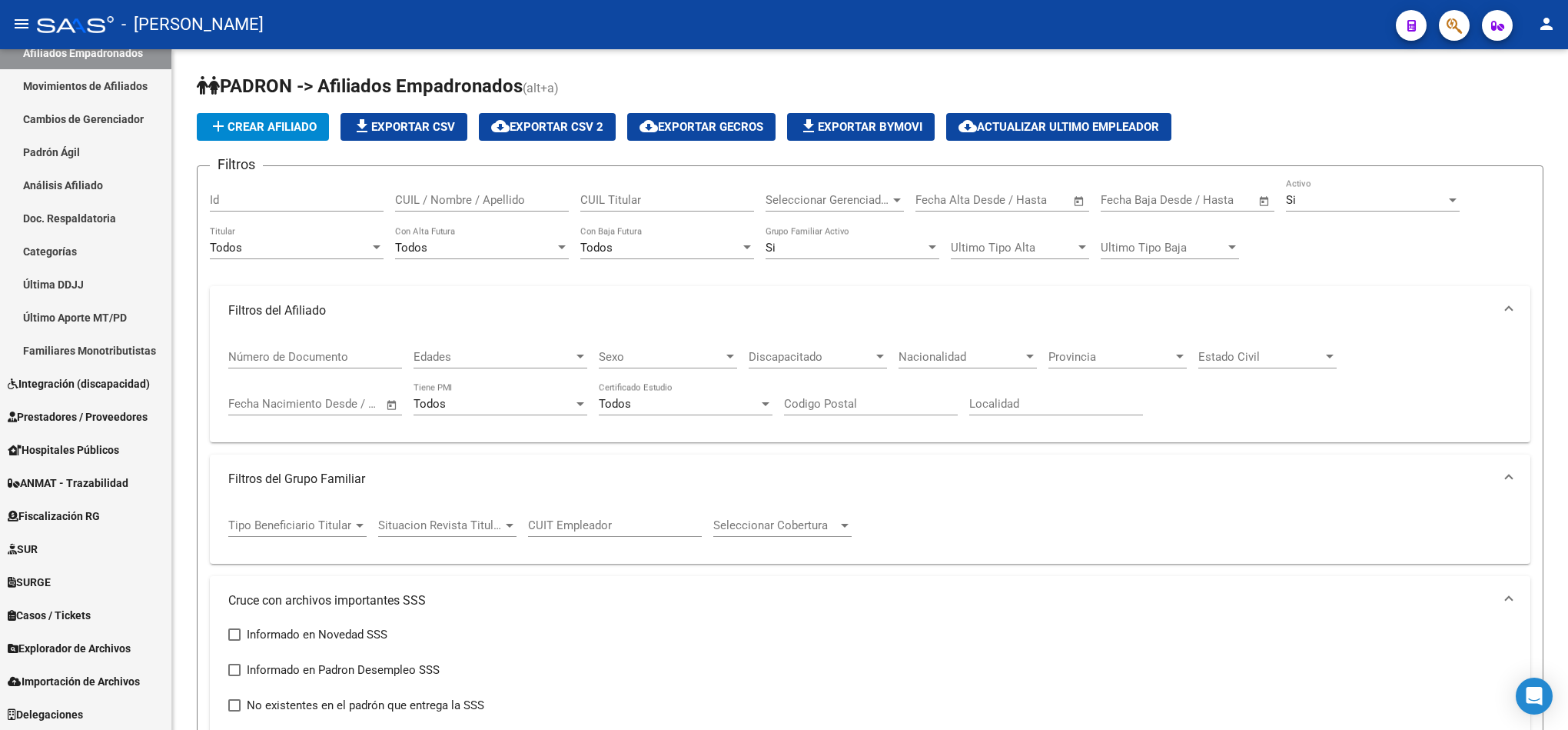
click at [1444, 30] on button "button" at bounding box center [1453, 25] width 31 height 31
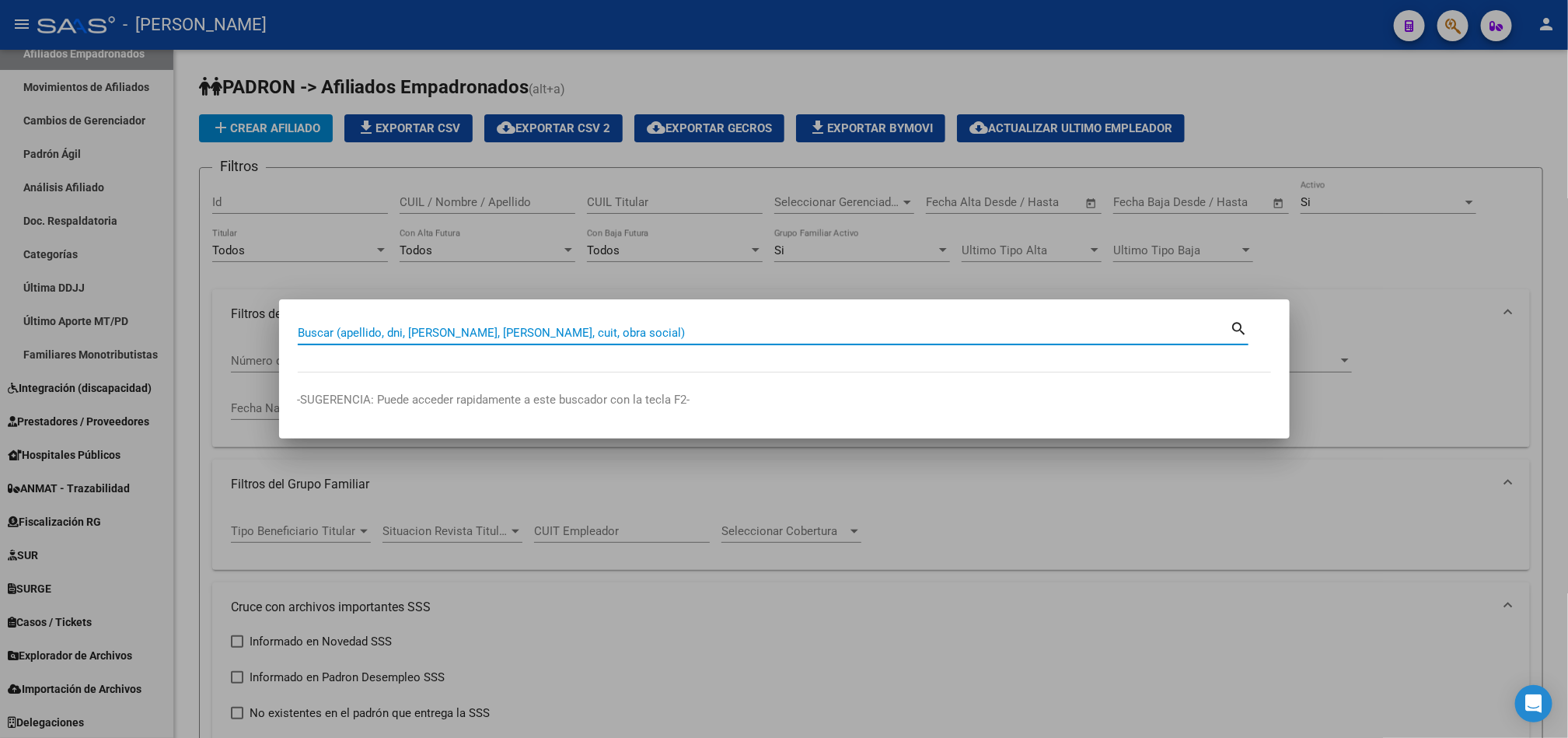
click at [728, 337] on input "Buscar (apellido, dni, [PERSON_NAME], [PERSON_NAME], cuit, obra social)" at bounding box center [764, 333] width 933 height 14
click at [381, 321] on div "Buscar (apellido, dni, [PERSON_NAME], [PERSON_NAME], cuit, obra social)" at bounding box center [764, 332] width 933 height 23
click at [388, 330] on input "Buscar (apellido, dni, [PERSON_NAME], [PERSON_NAME], cuit, obra social)" at bounding box center [764, 333] width 933 height 14
paste input "36599791"
type input "36599791"
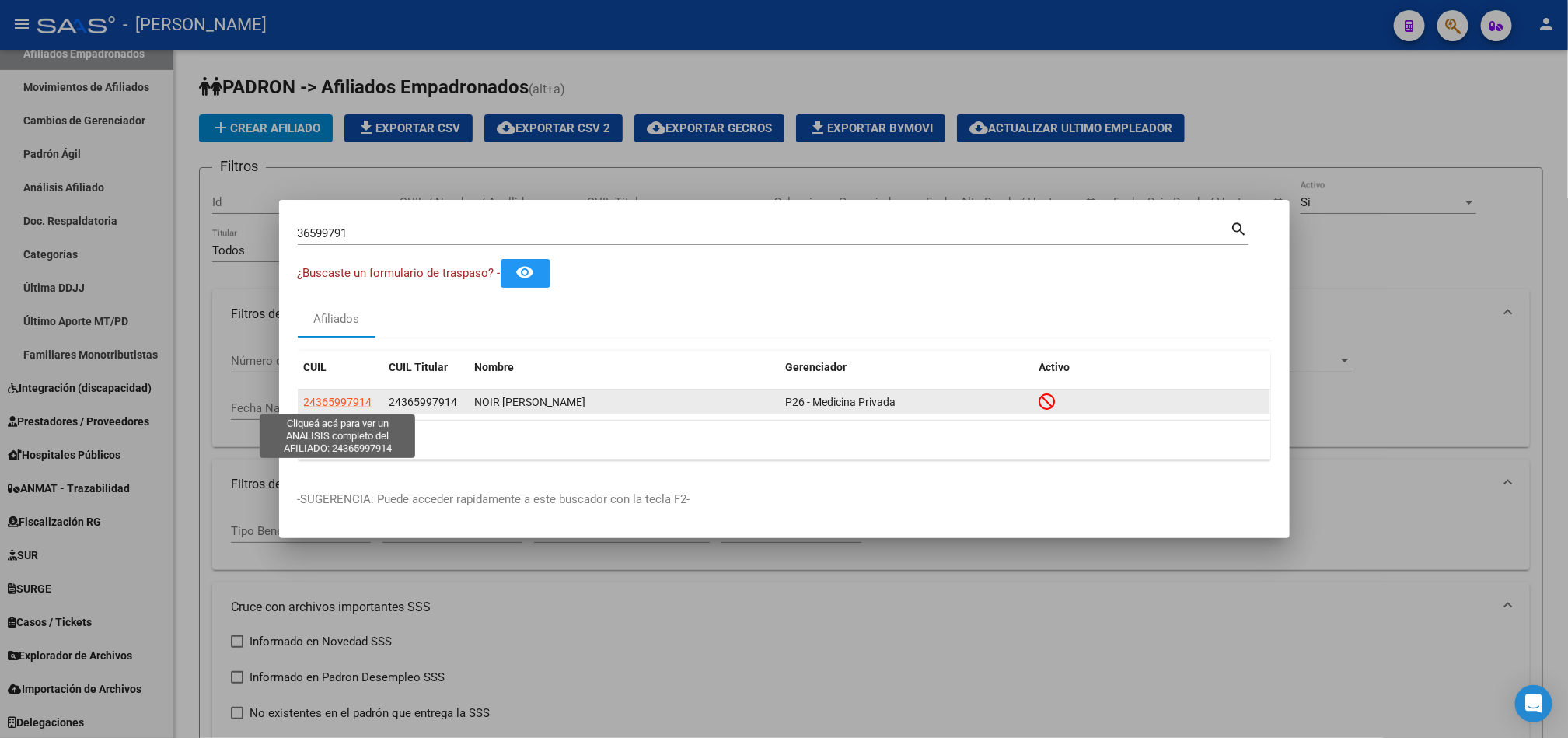
click at [345, 401] on span "24365997914" at bounding box center [338, 402] width 68 height 12
type textarea "24365997914"
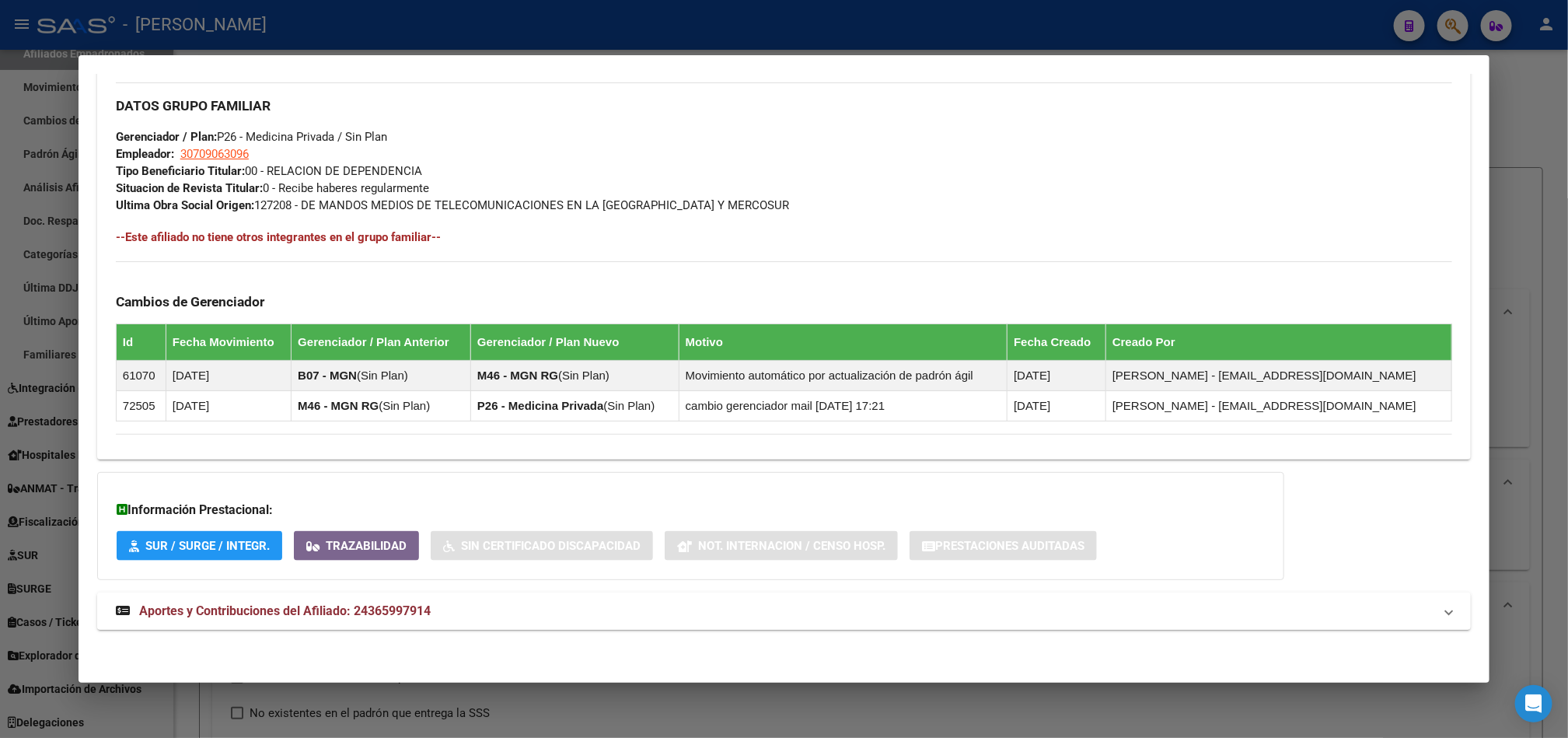
click at [358, 623] on mat-expansion-panel-header "Aportes y Contribuciones del Afiliado: 24365997914" at bounding box center [784, 610] width 1374 height 37
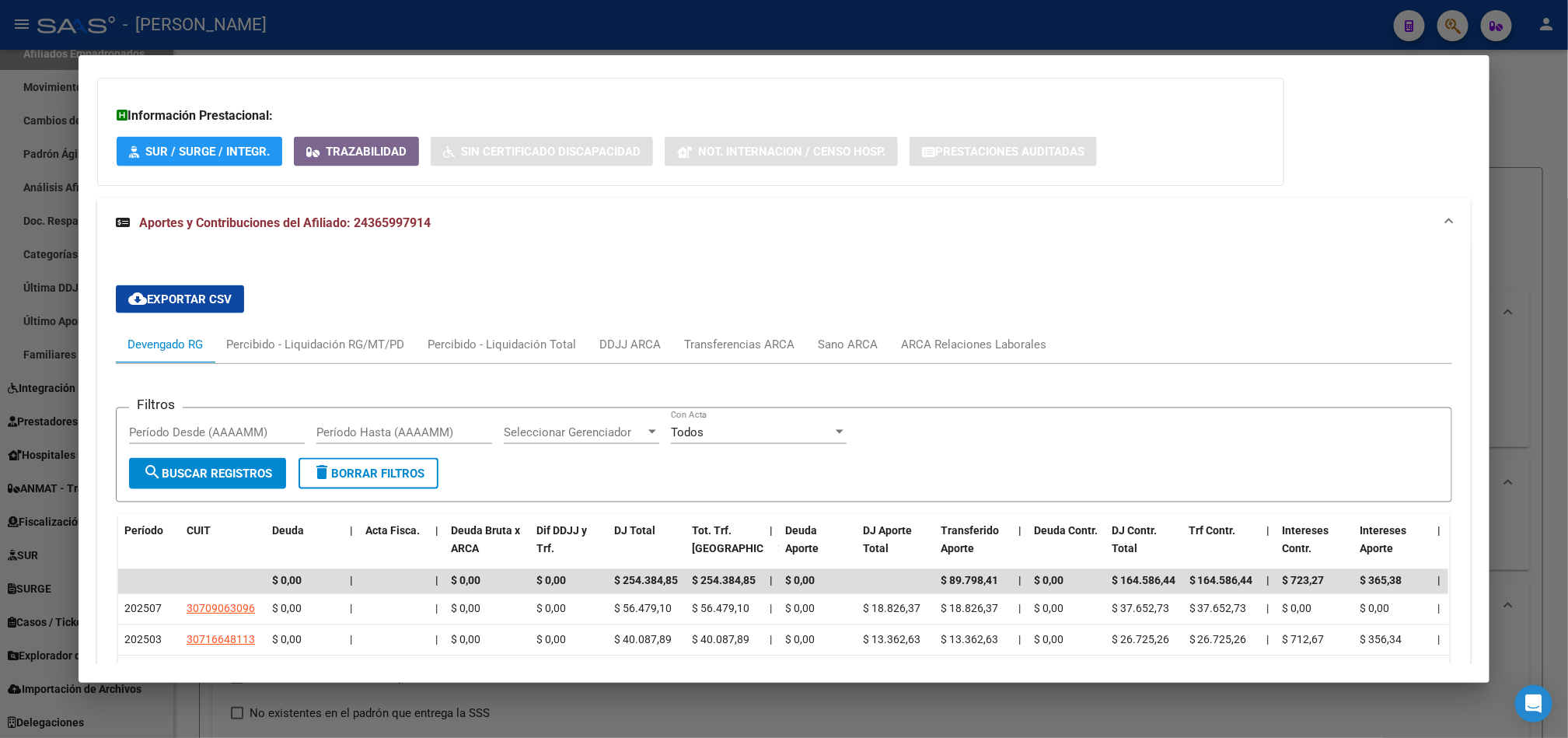
scroll to position [1280, 0]
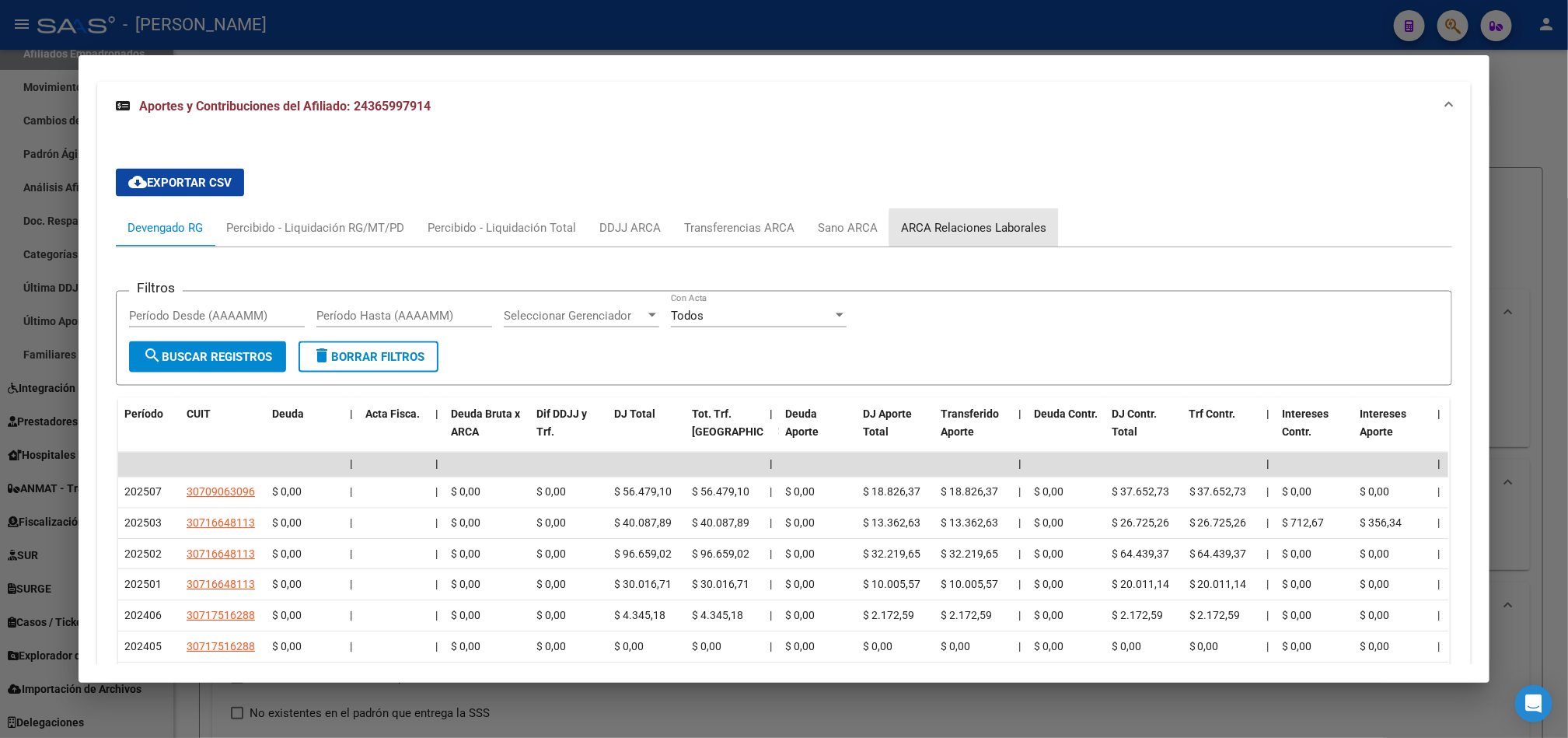
click at [1015, 232] on div "ARCA Relaciones Laborales" at bounding box center [973, 227] width 145 height 17
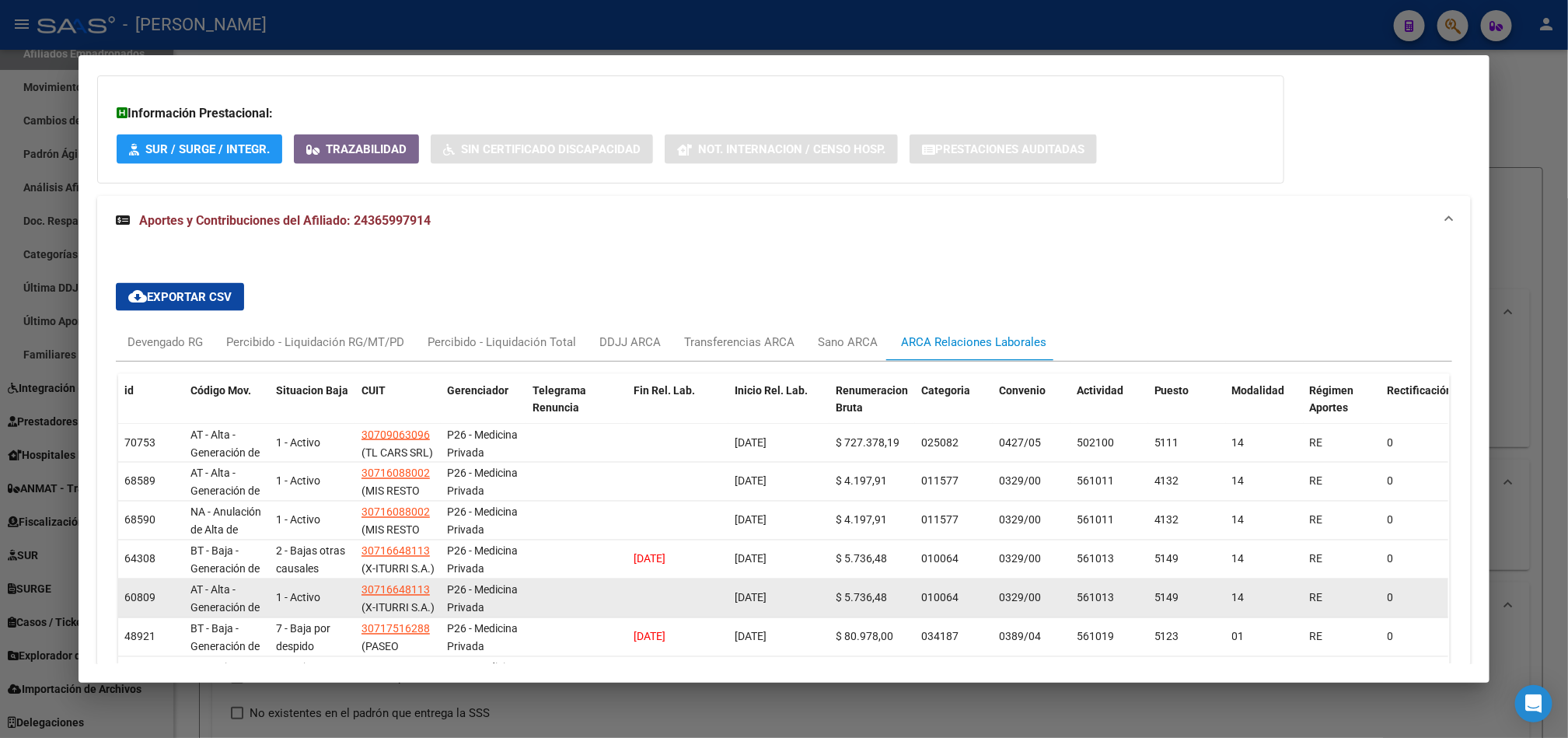
scroll to position [1283, 0]
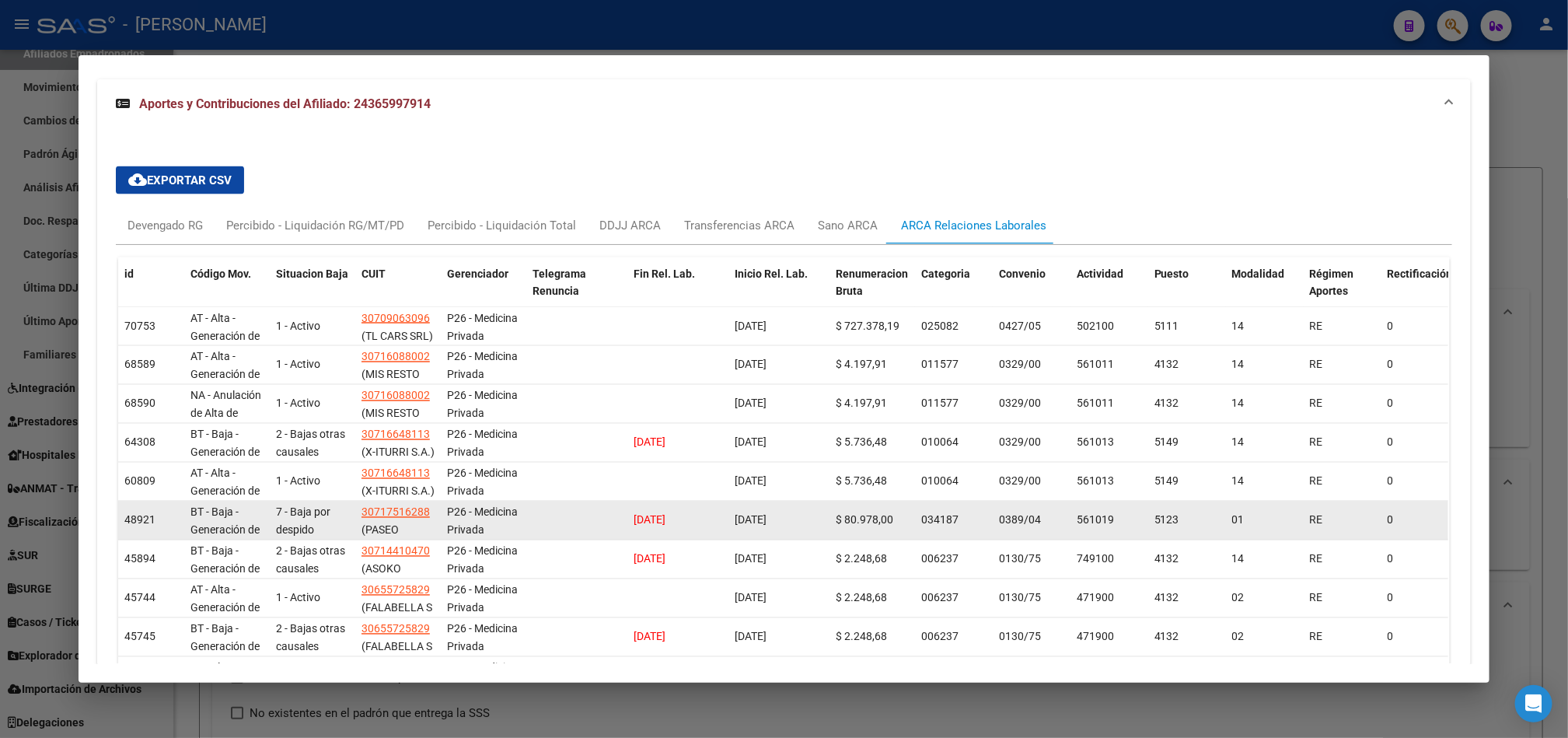
drag, startPoint x: 749, startPoint y: 443, endPoint x: 756, endPoint y: 539, distance: 95.9
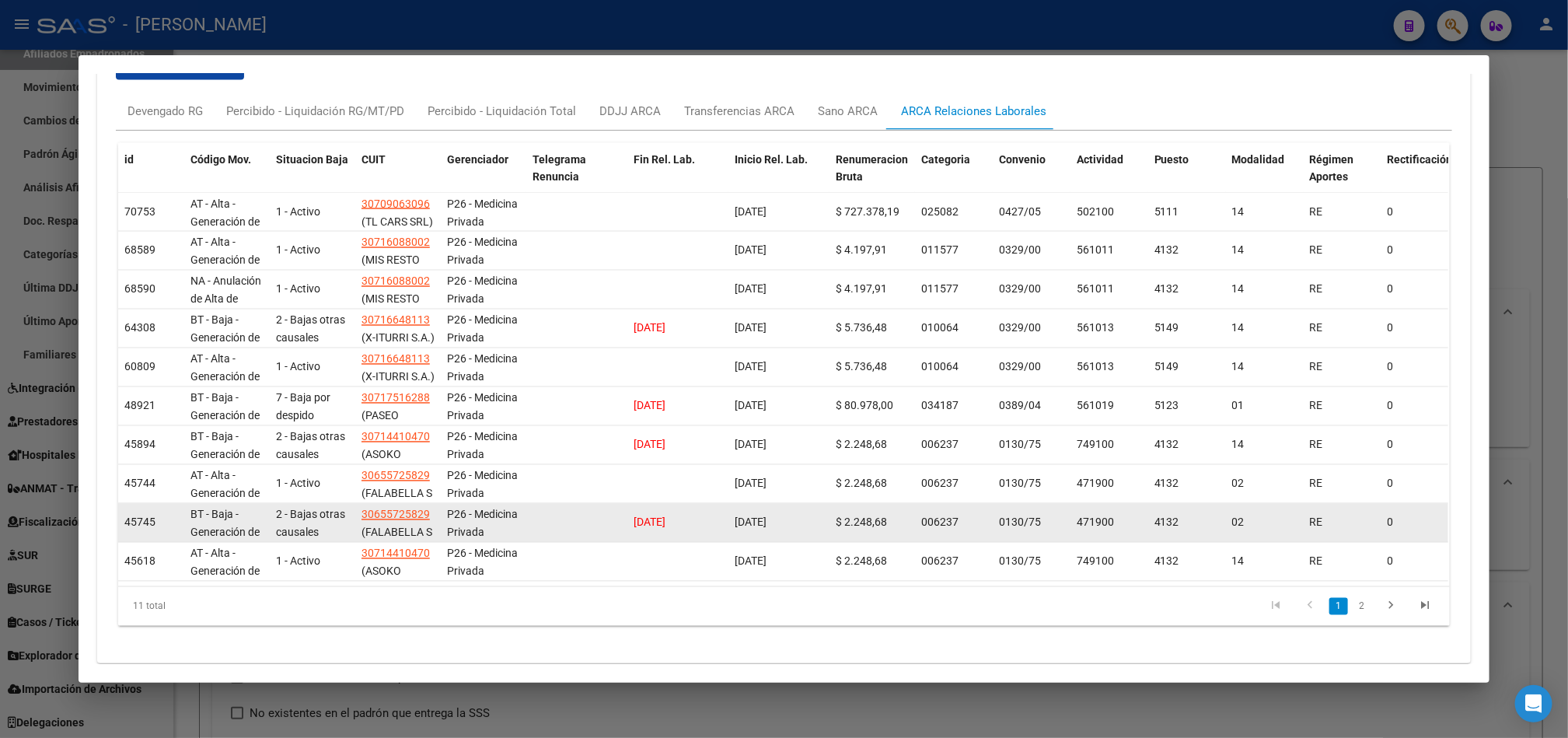
scroll to position [1399, 0]
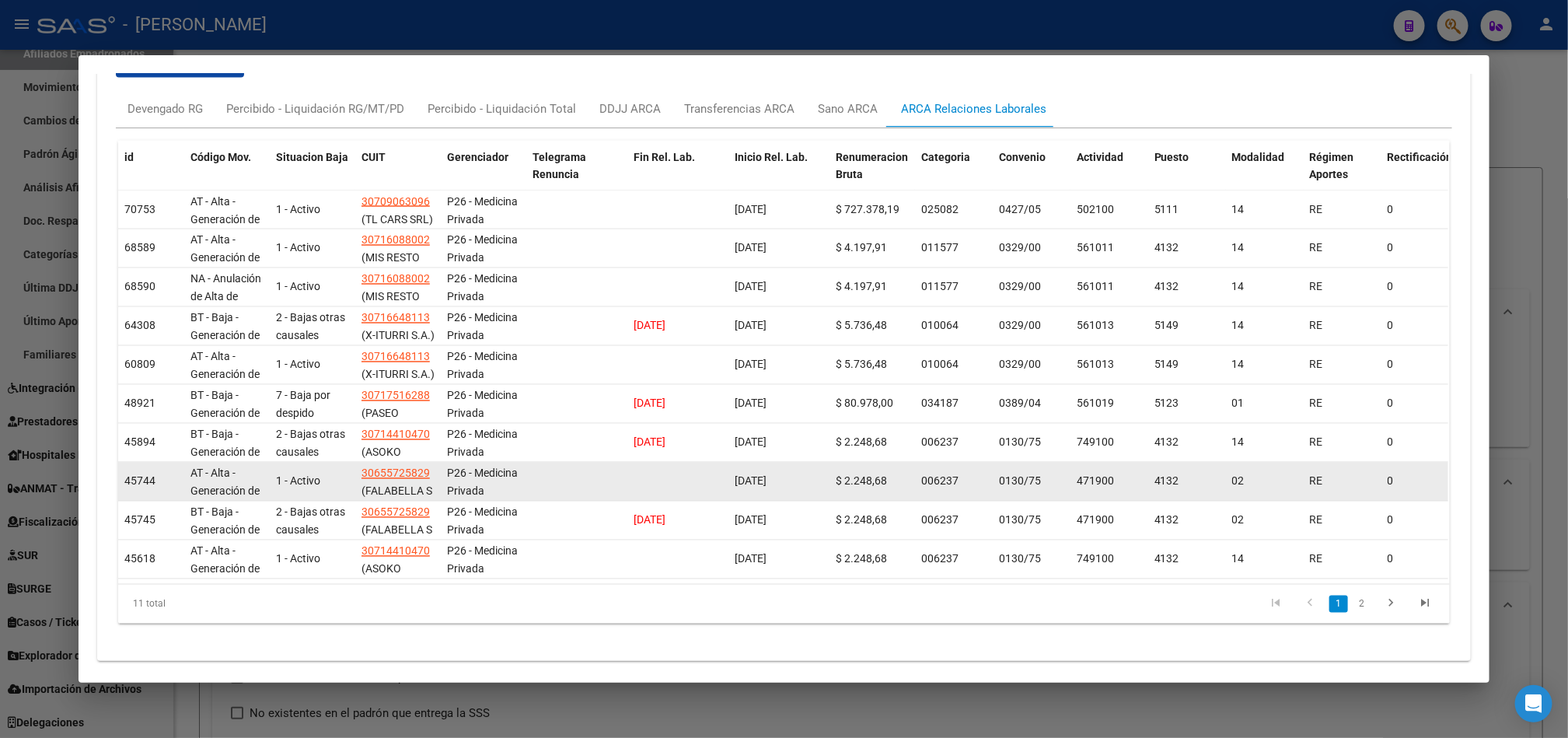
drag, startPoint x: 759, startPoint y: 541, endPoint x: 758, endPoint y: 473, distance: 67.6
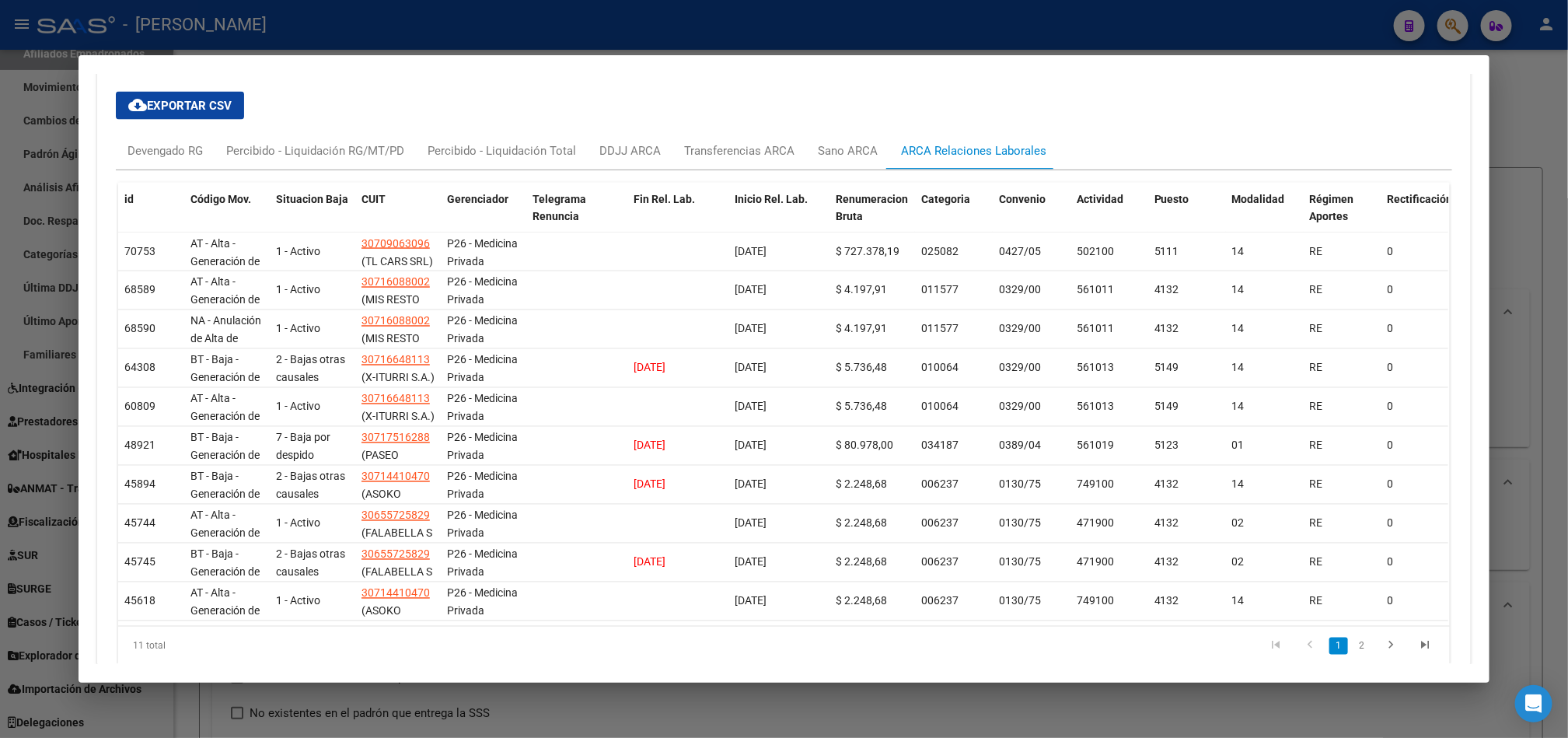
drag, startPoint x: 89, startPoint y: 362, endPoint x: 91, endPoint y: 338, distance: 24.2
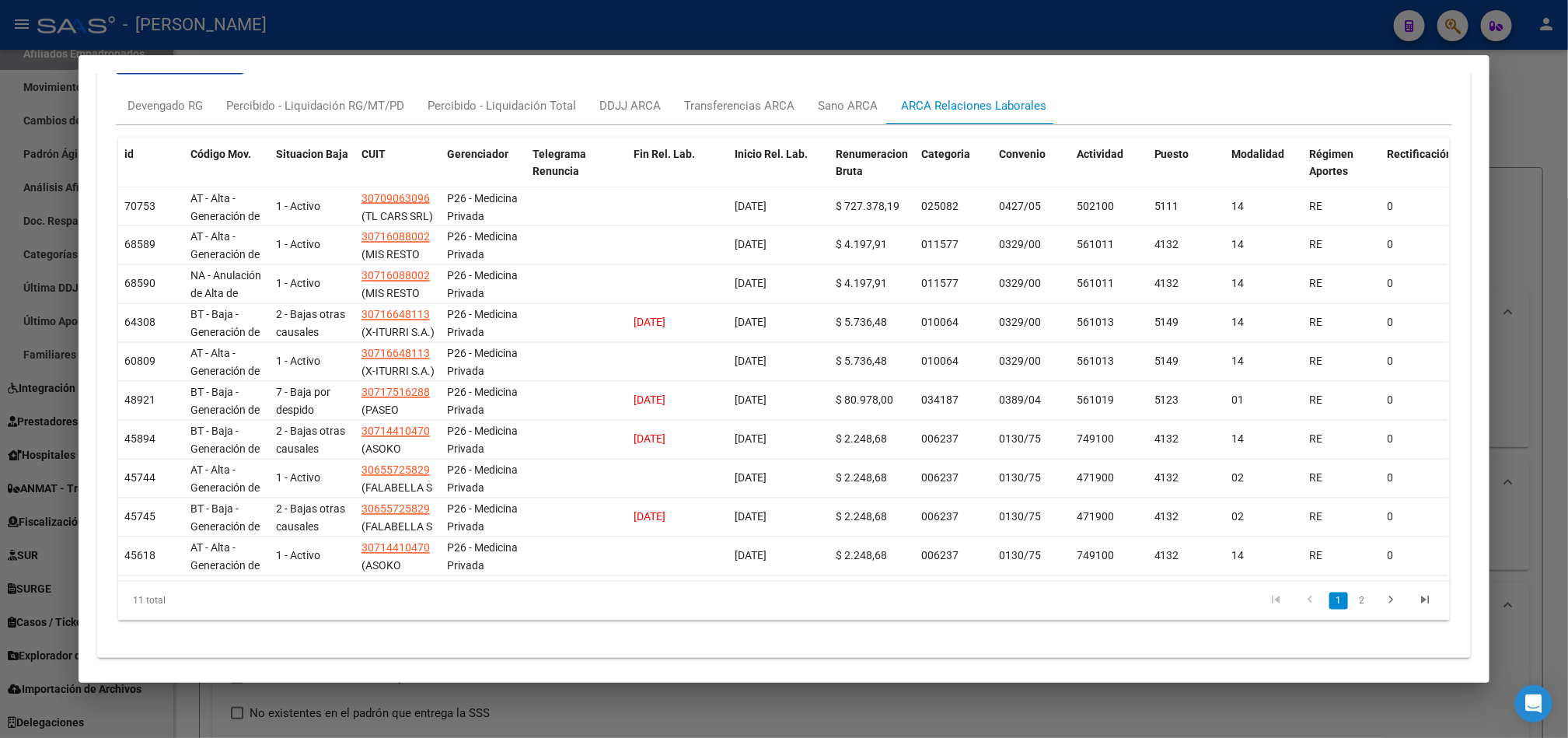
drag, startPoint x: 92, startPoint y: 346, endPoint x: 93, endPoint y: 369, distance: 23.4
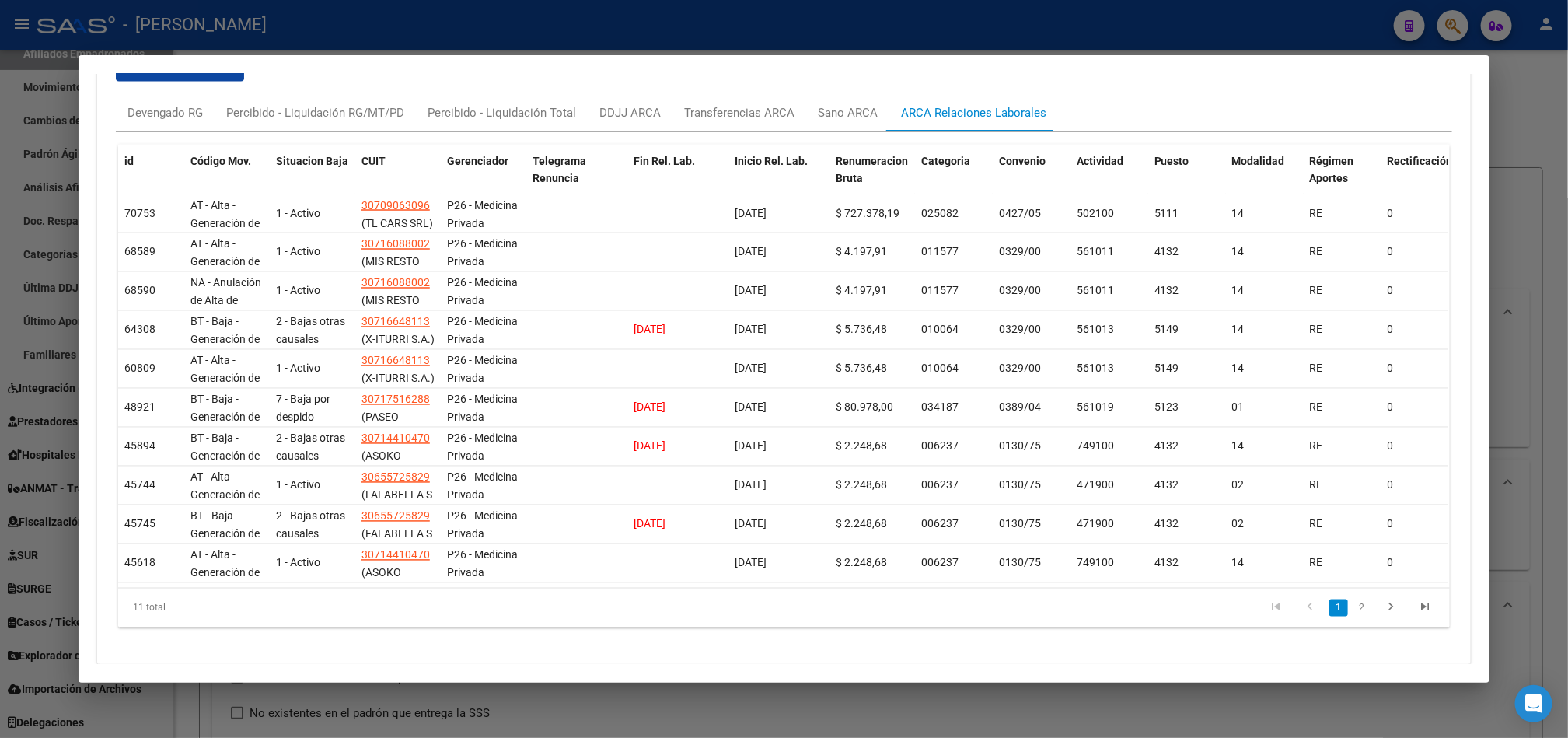
drag, startPoint x: 93, startPoint y: 369, endPoint x: 93, endPoint y: 354, distance: 14.8
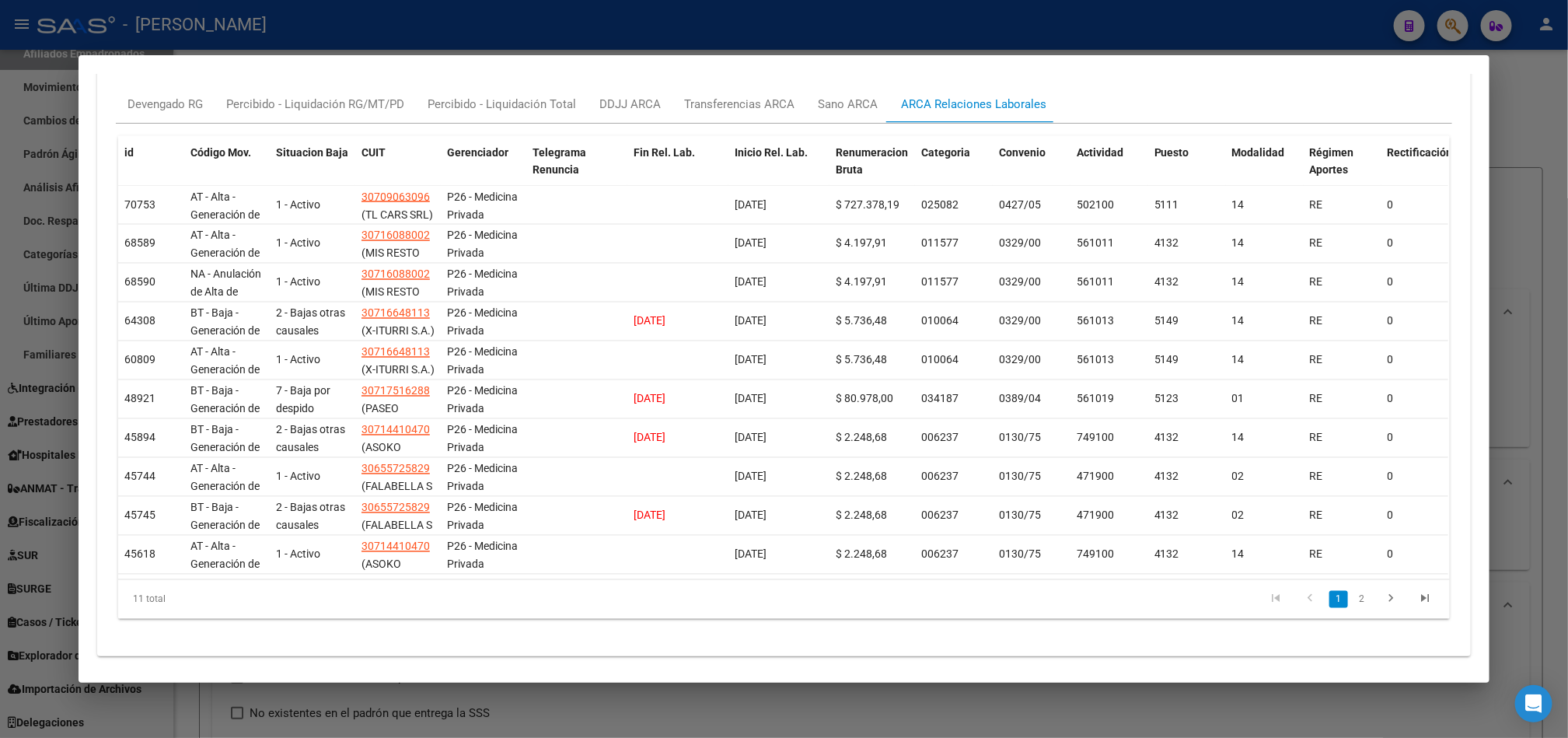
scroll to position [1409, 0]
drag, startPoint x: 101, startPoint y: 367, endPoint x: 101, endPoint y: 375, distance: 8.6
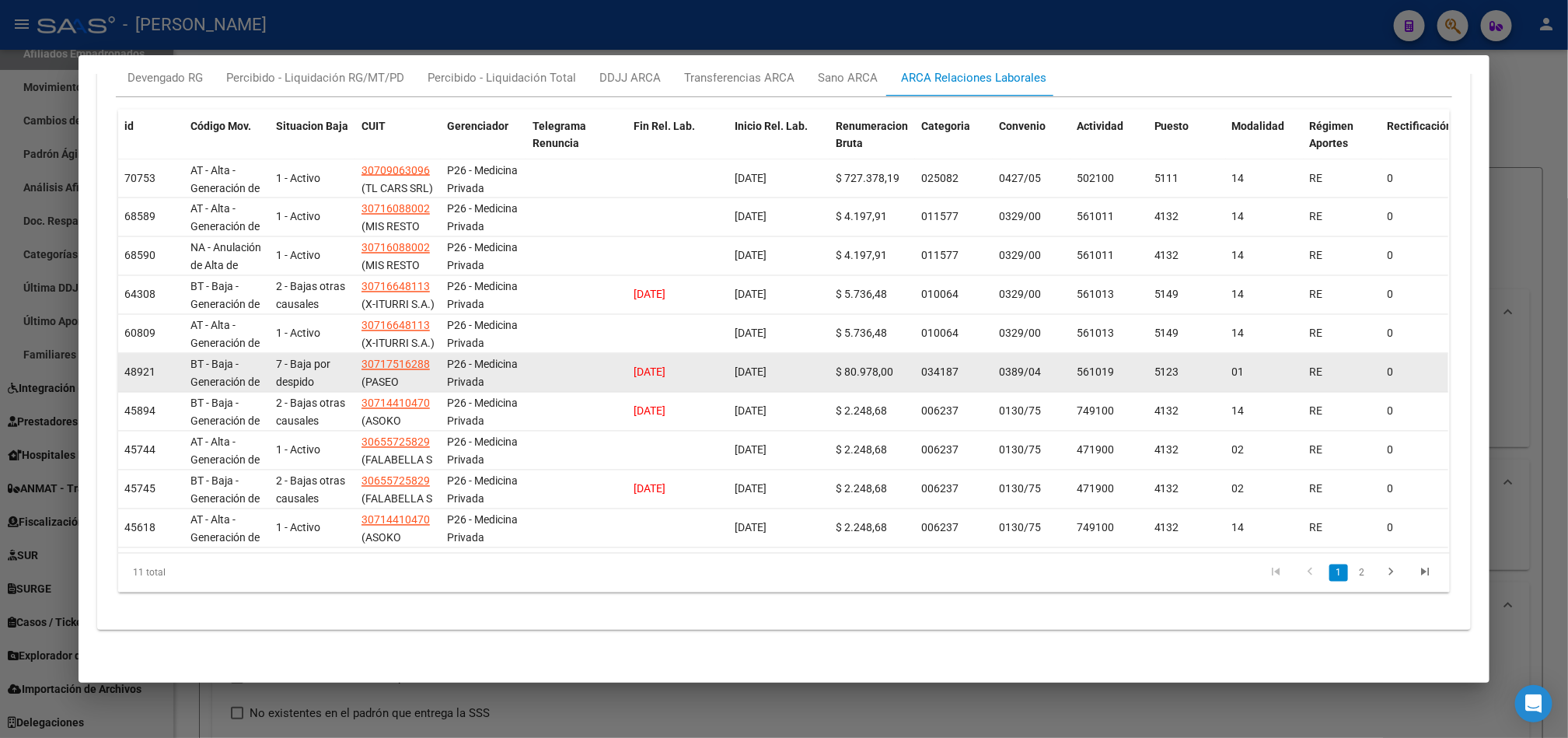
scroll to position [985, 0]
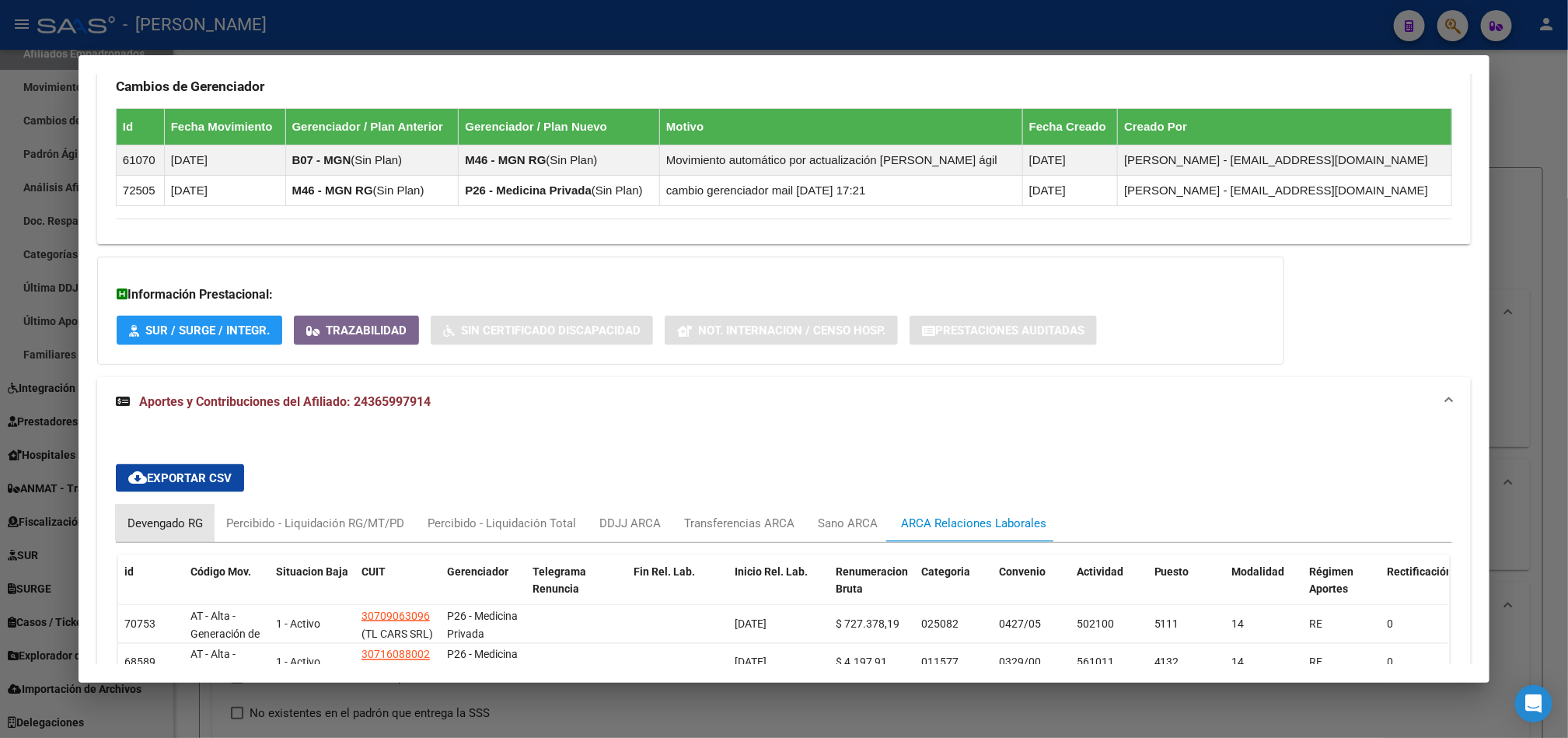
click at [170, 521] on div "Devengado RG" at bounding box center [164, 523] width 75 height 17
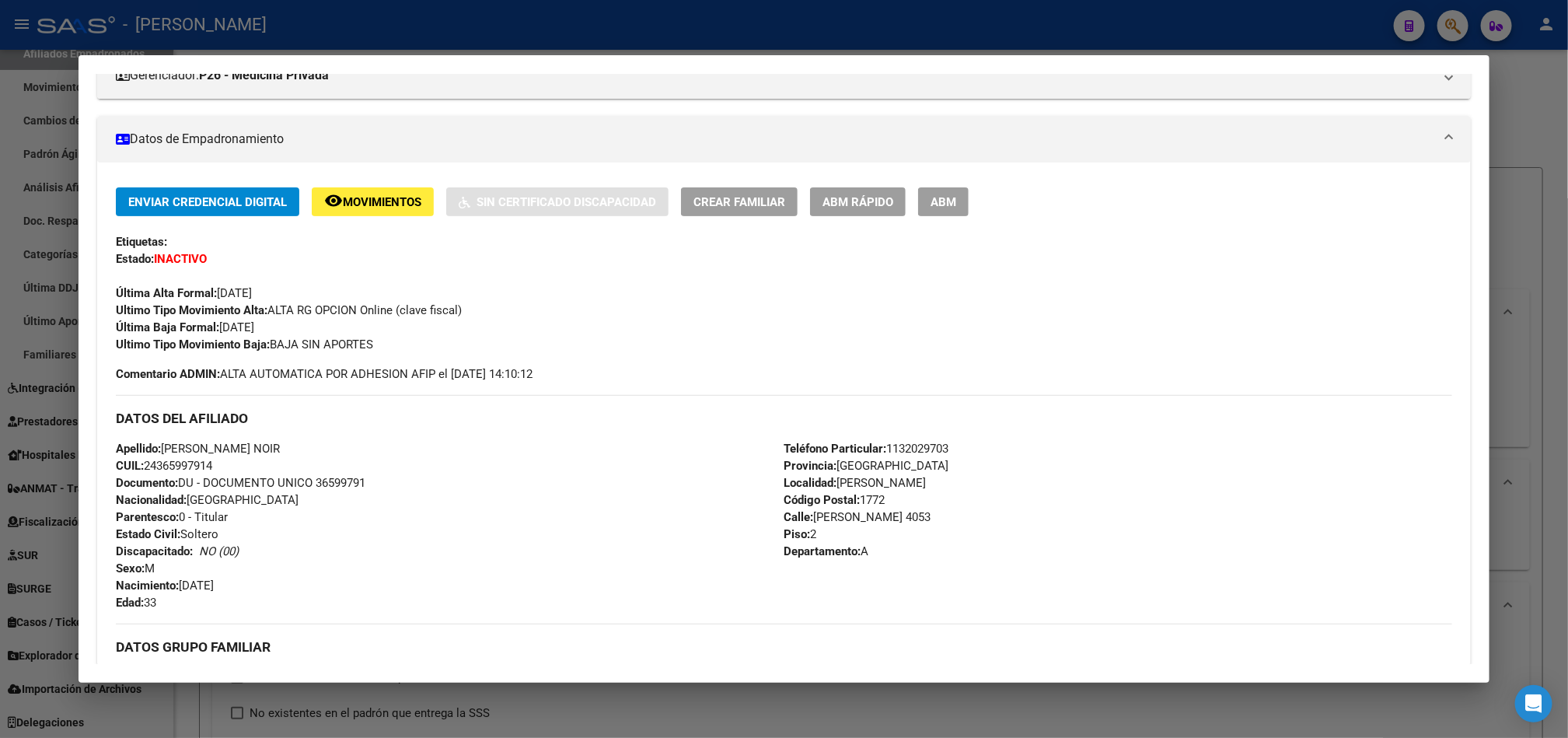
scroll to position [233, 0]
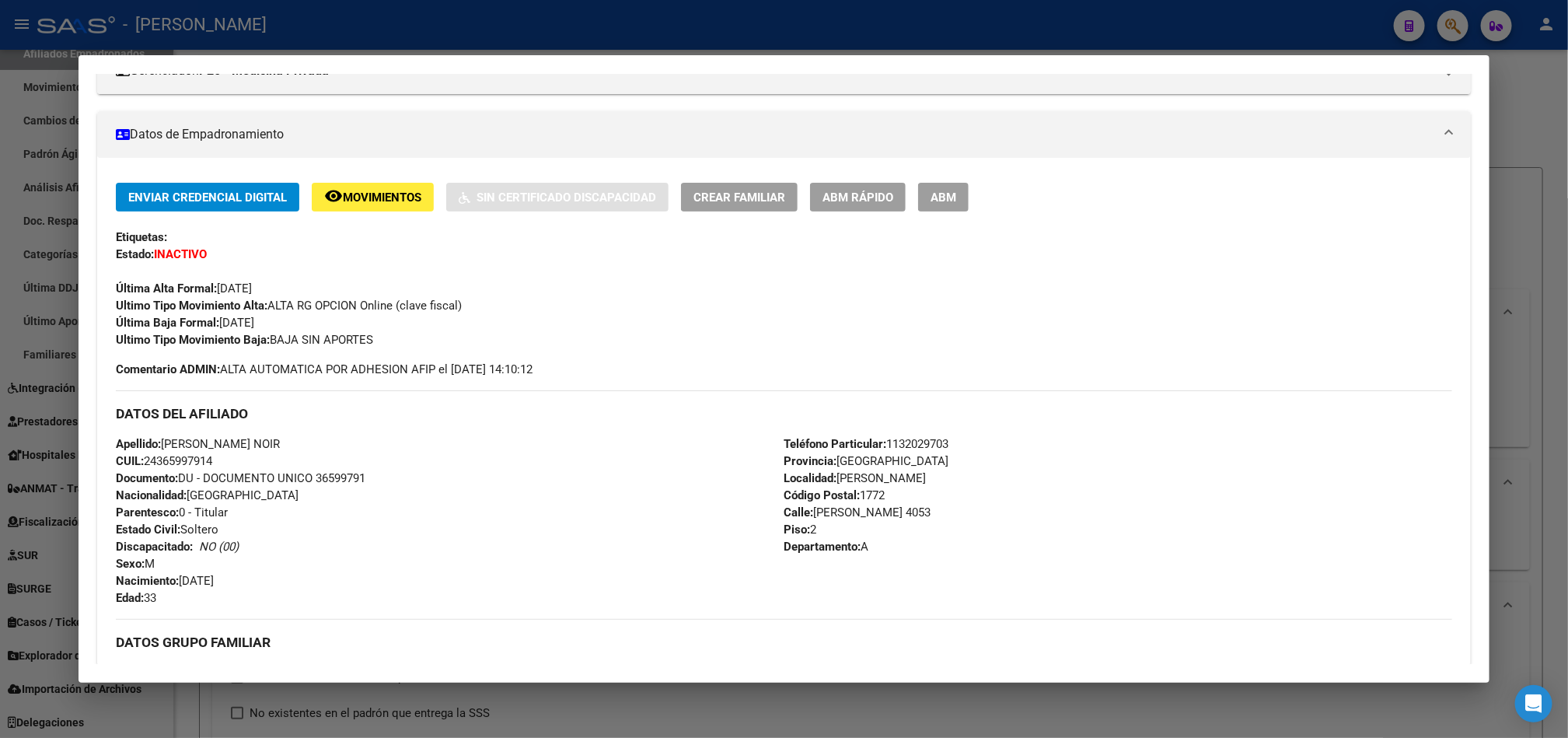
click at [0, 322] on div at bounding box center [784, 369] width 1568 height 738
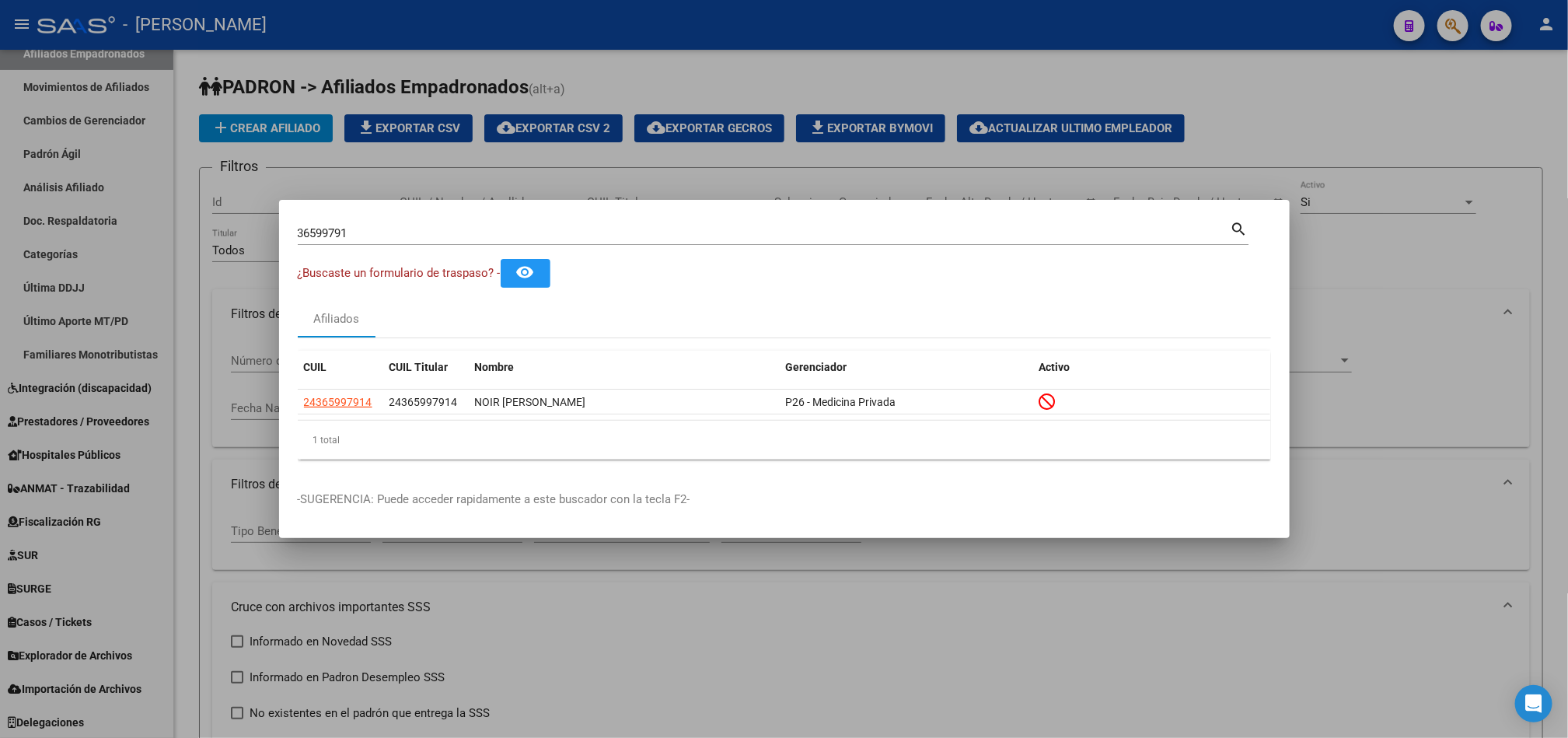
click at [0, 322] on div at bounding box center [784, 369] width 1568 height 738
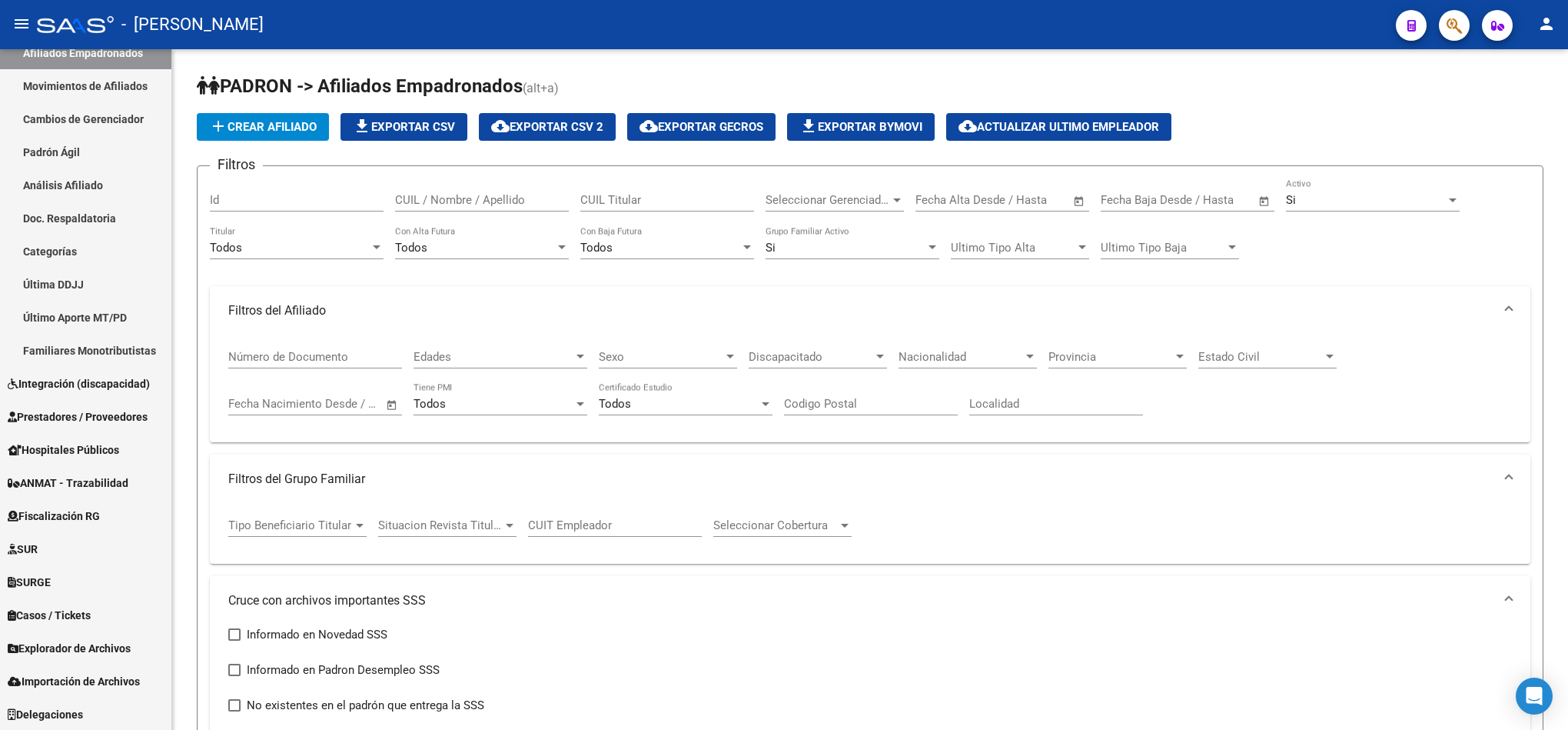
click at [1448, 14] on span "button" at bounding box center [1454, 26] width 16 height 32
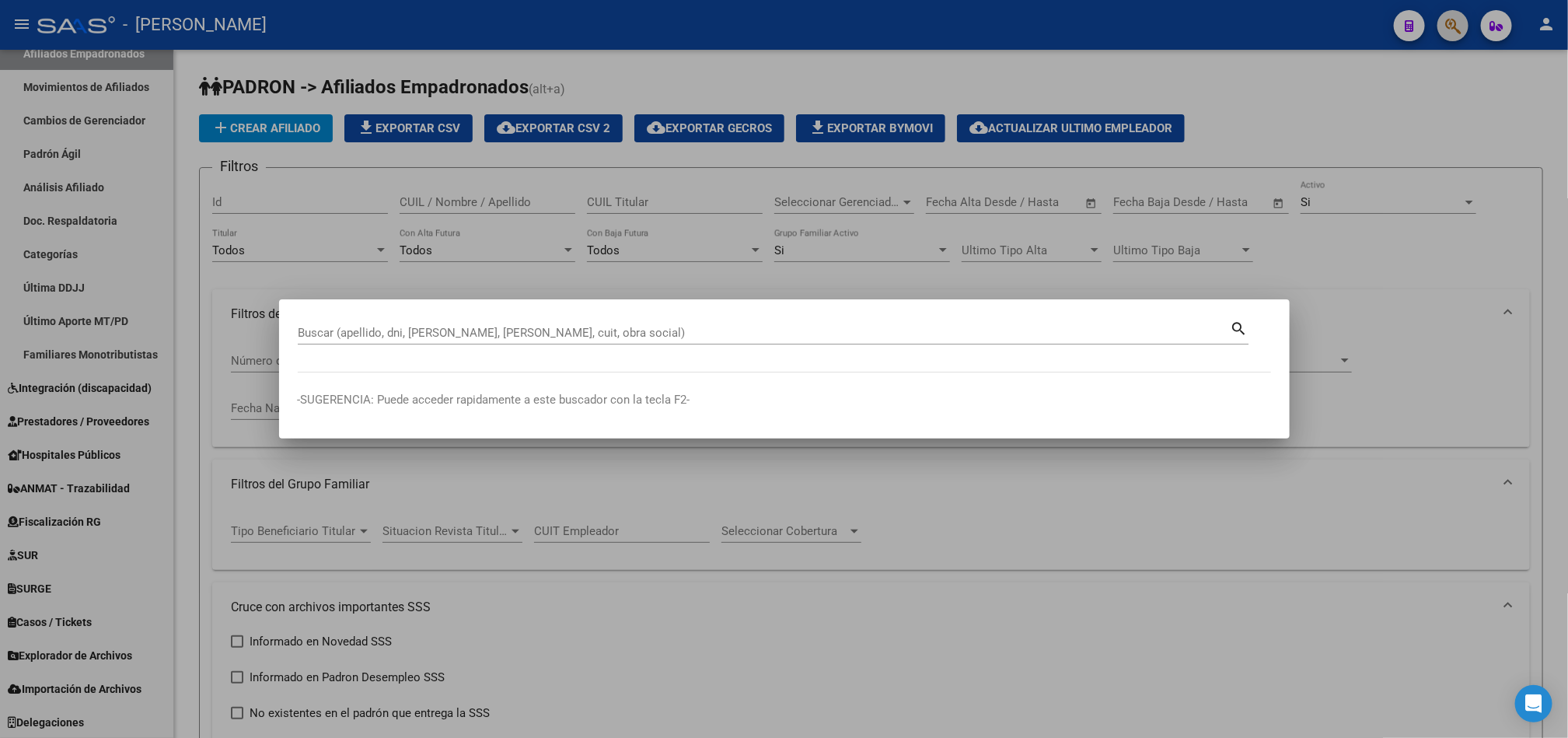
paste input "30512927"
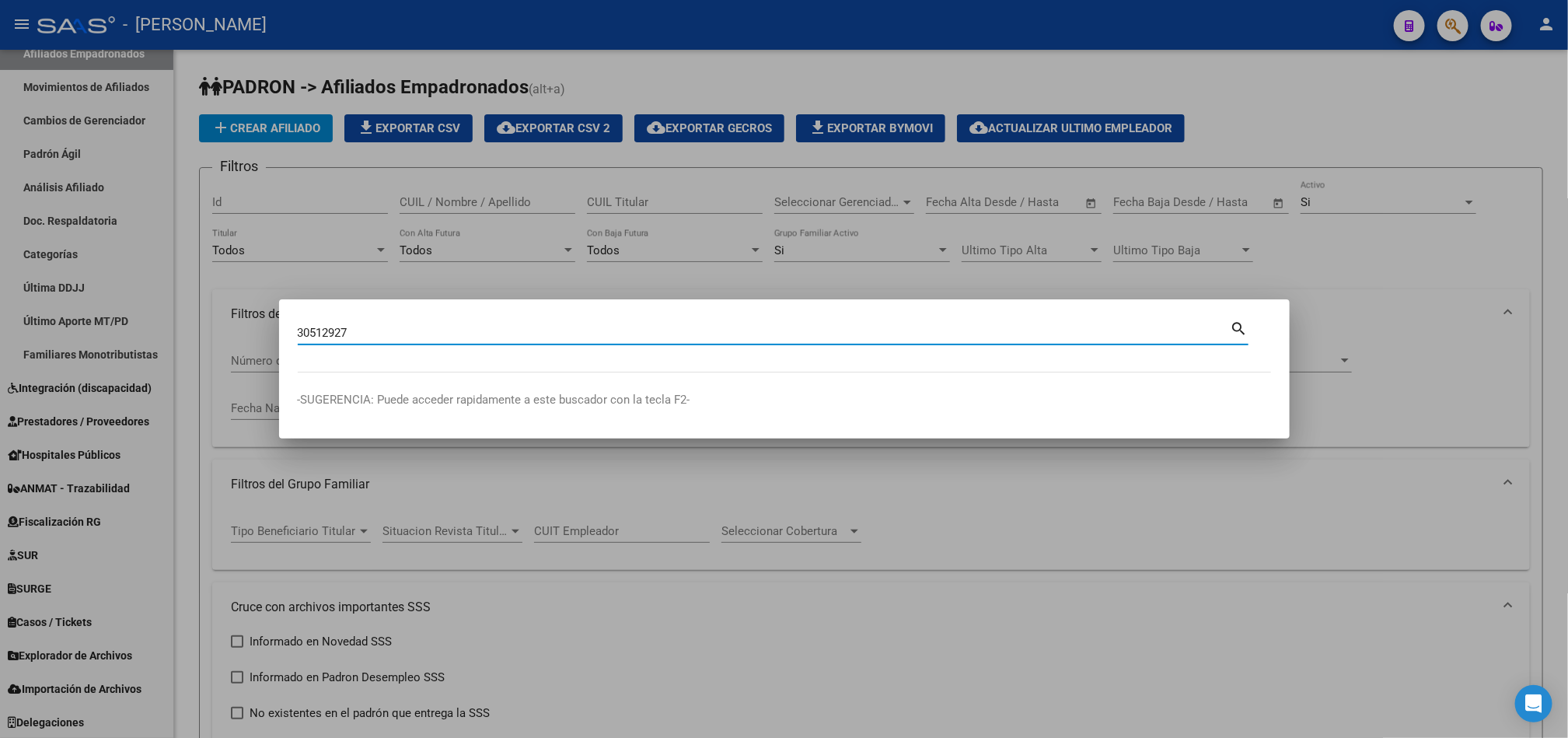
type input "30512927"
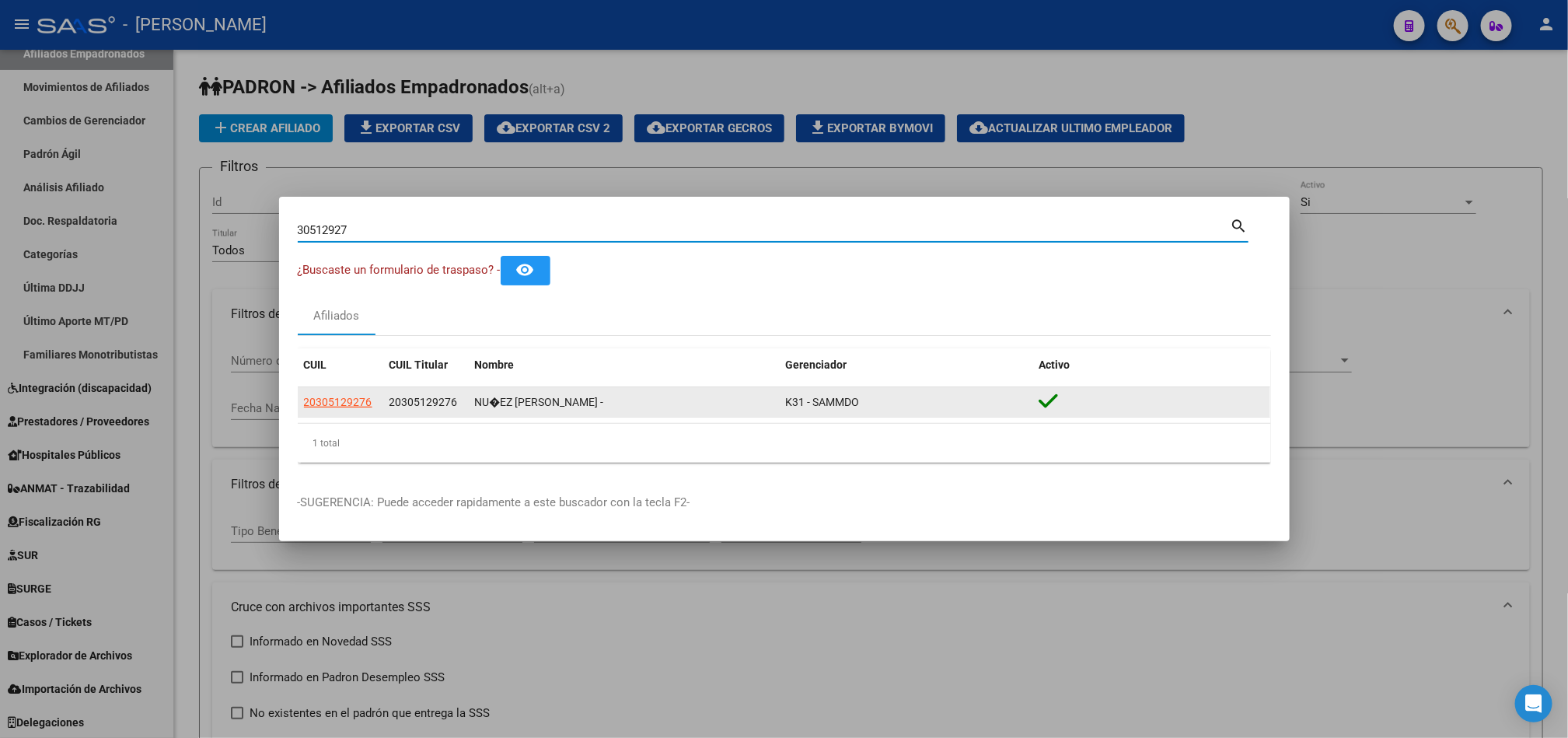
click at [417, 406] on span "20305129276" at bounding box center [423, 402] width 68 height 12
copy span "20305129276"
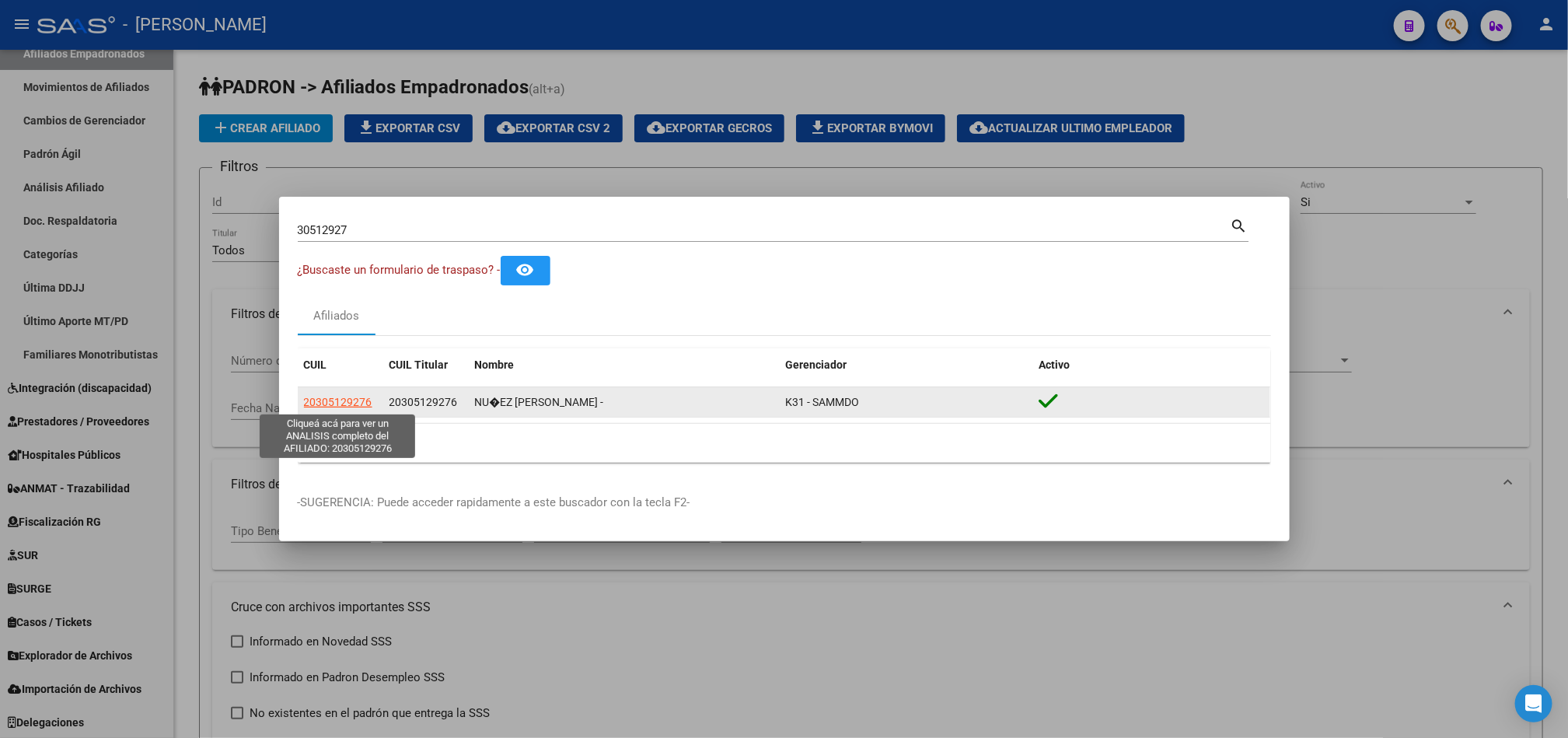
click at [333, 400] on span "20305129276" at bounding box center [338, 402] width 68 height 12
type textarea "20305129276"
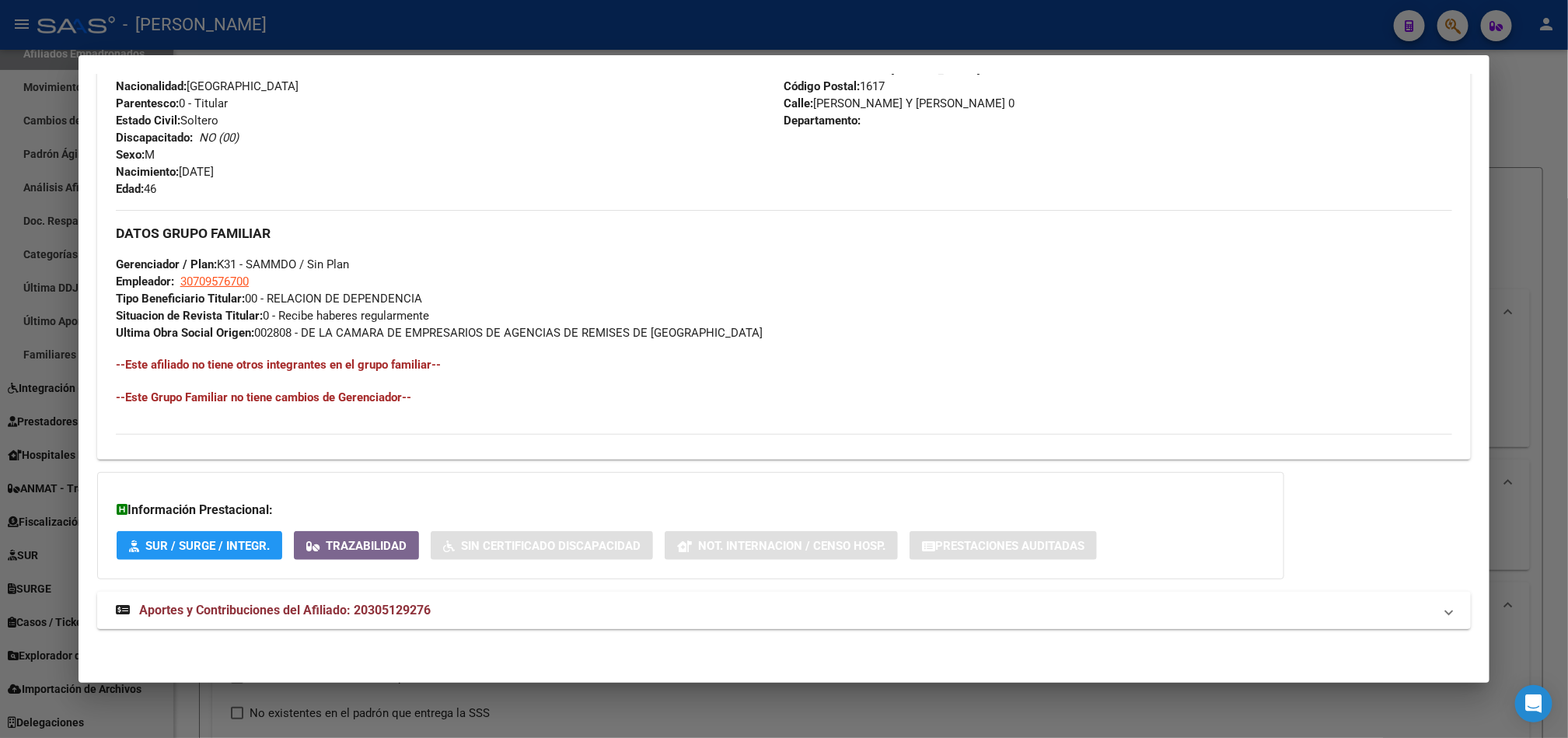
click at [505, 602] on mat-panel-title "Aportes y Contribuciones del Afiliado: 20305129276" at bounding box center [775, 610] width 1318 height 19
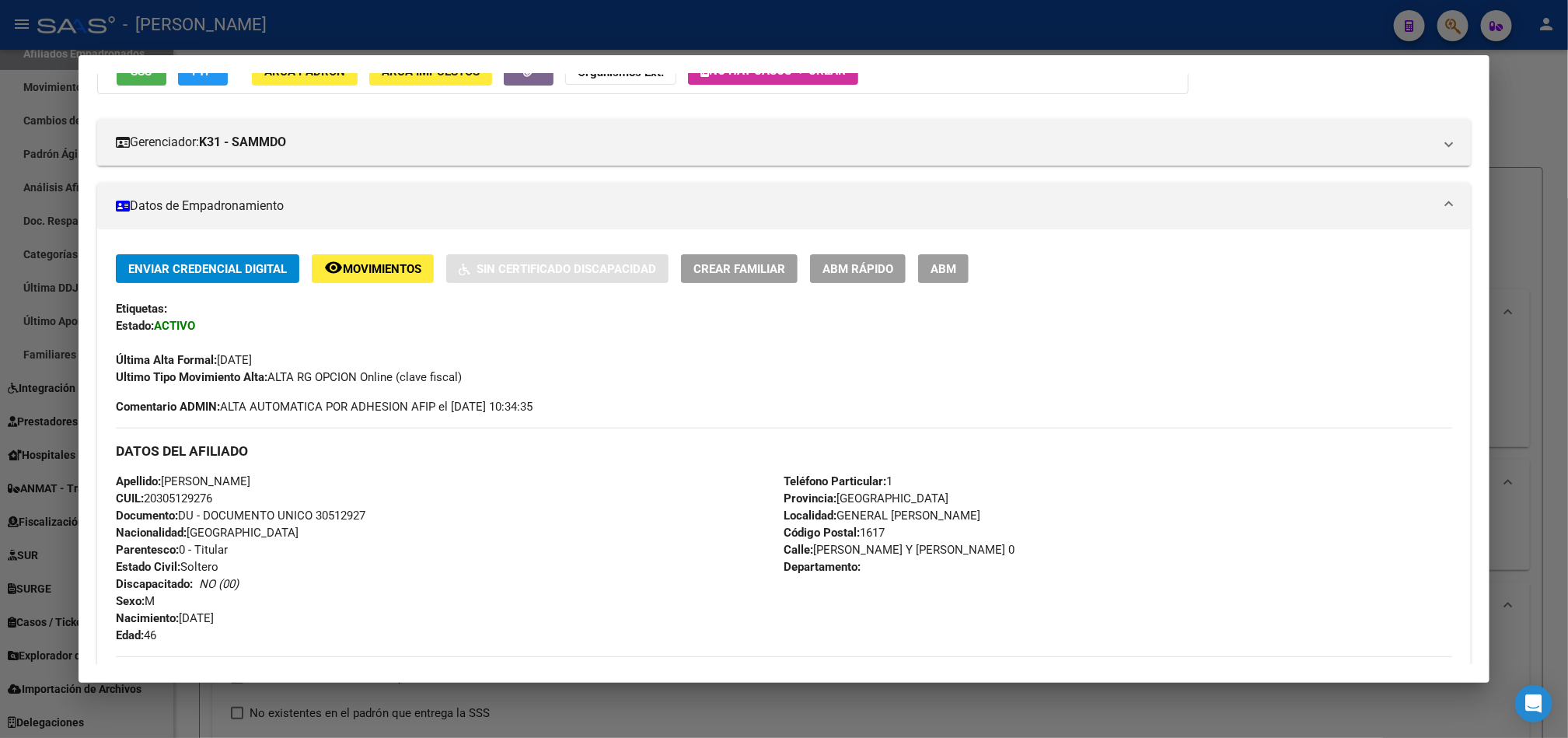
scroll to position [0, 0]
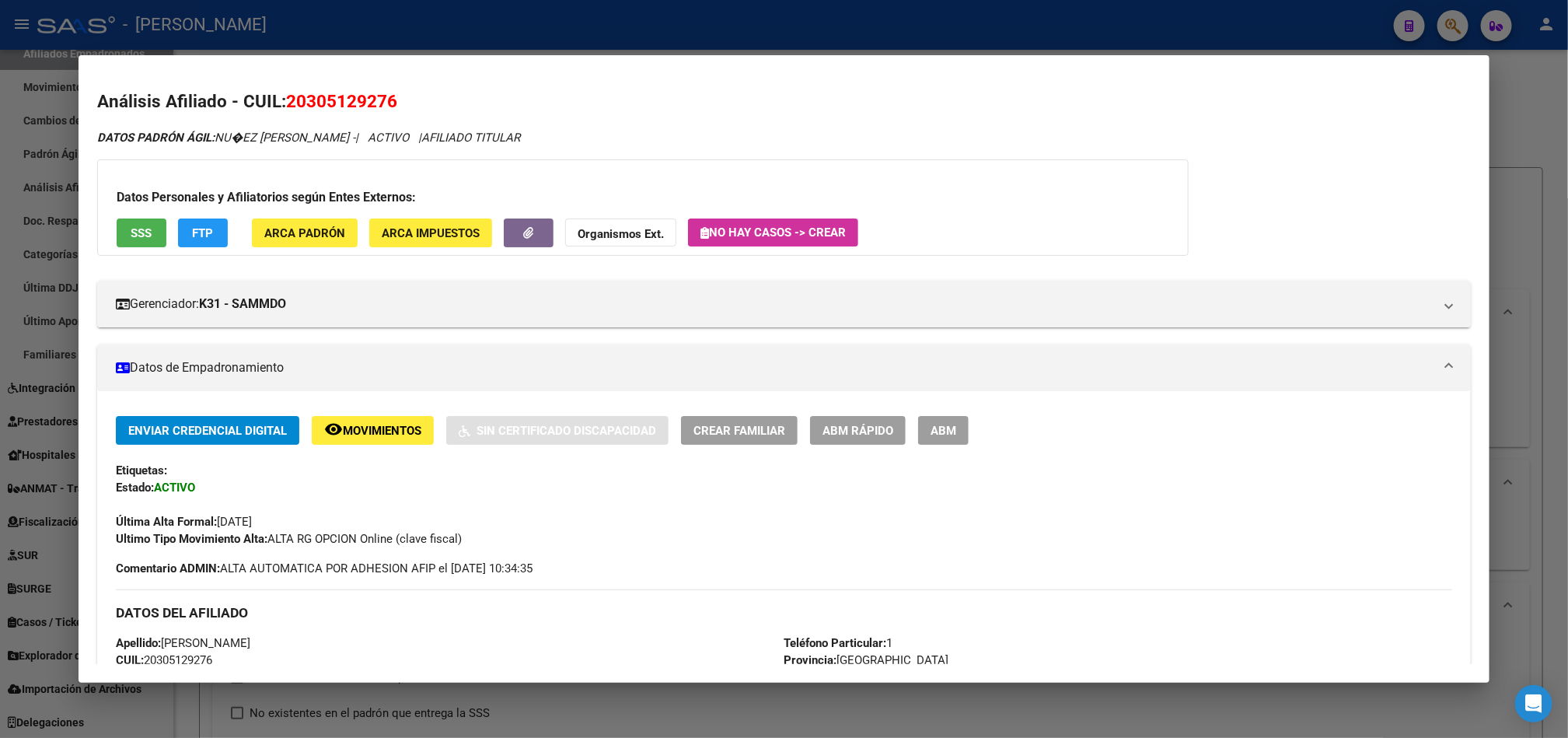
click at [304, 89] on h2 "Análisis Afiliado - CUIL: 20305129276" at bounding box center [784, 102] width 1374 height 26
click at [302, 105] on span "20305129276" at bounding box center [341, 101] width 111 height 20
drag, startPoint x: 299, startPoint y: 94, endPoint x: 375, endPoint y: 108, distance: 78.2
click at [375, 108] on span "20305129276" at bounding box center [341, 101] width 111 height 20
copy span "30512927"
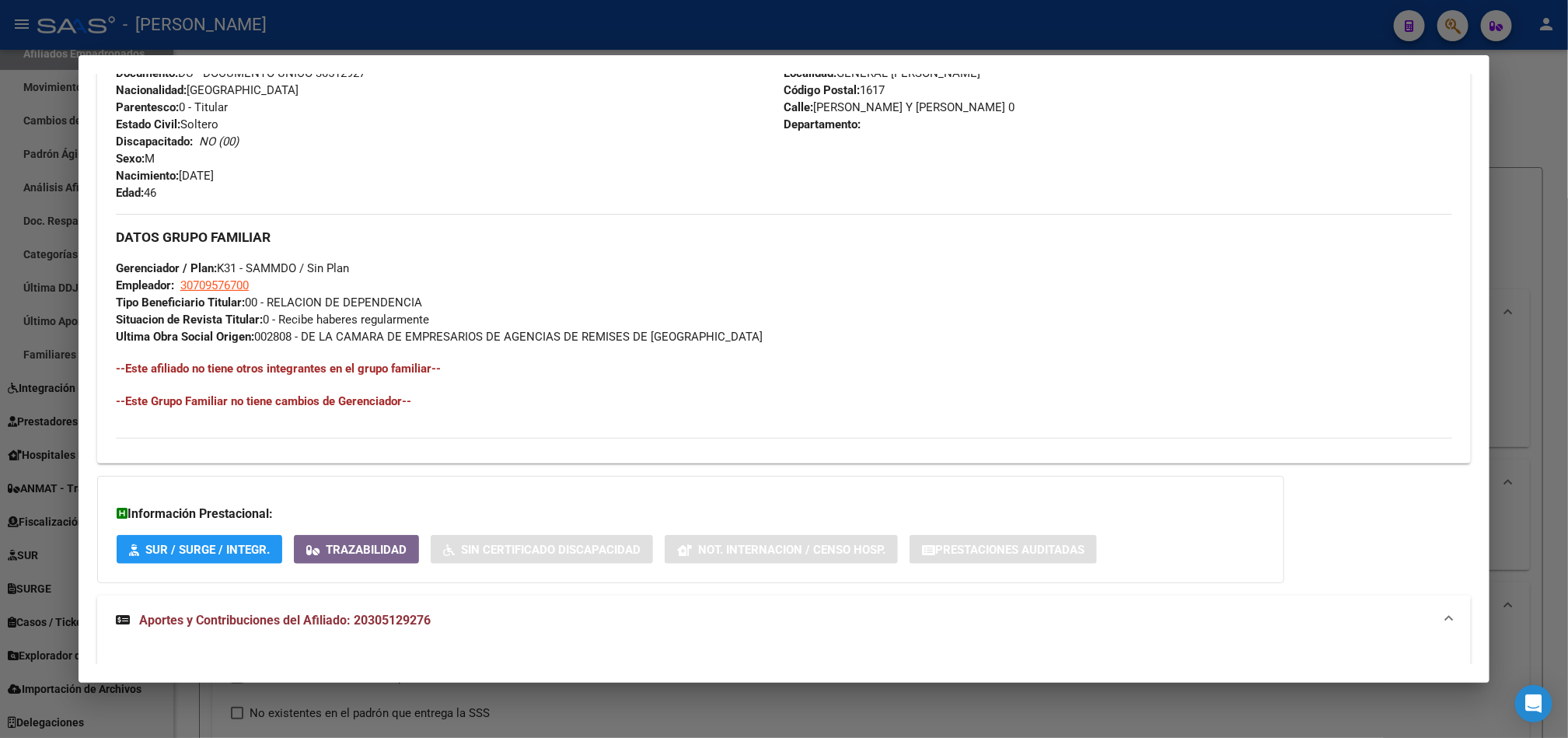
scroll to position [466, 0]
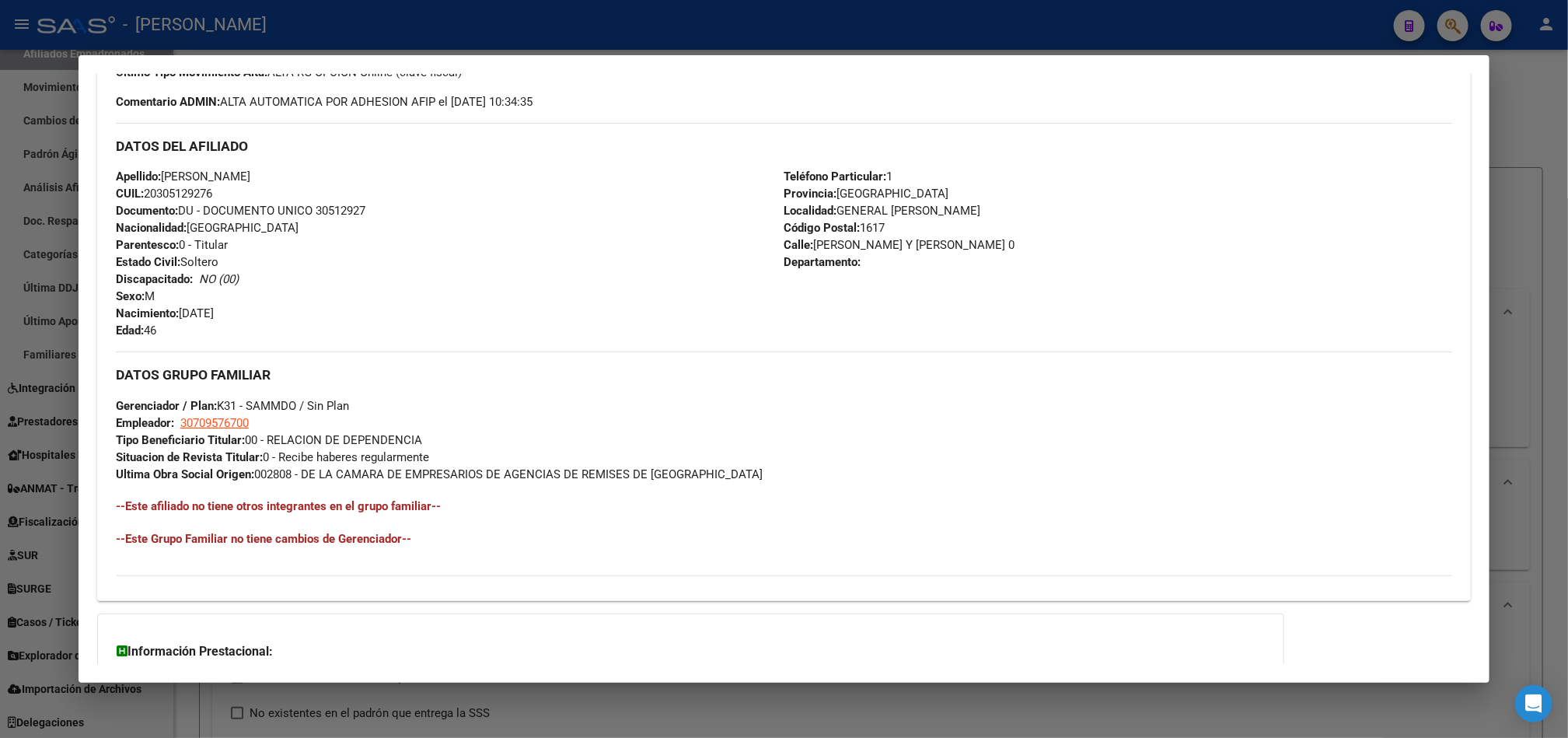
drag, startPoint x: 278, startPoint y: 318, endPoint x: 176, endPoint y: 313, distance: 102.0
click at [176, 313] on div "Apellido: [PERSON_NAME] CUIL: 20305129276 Documento: DU - DOCUMENTO UNICO 30512…" at bounding box center [450, 253] width 669 height 171
copy span "[DATE]"
click at [964, 245] on span "Calle: [PERSON_NAME] Y [PERSON_NAME] 0" at bounding box center [899, 245] width 231 height 14
drag, startPoint x: 964, startPoint y: 245, endPoint x: 835, endPoint y: 248, distance: 129.1
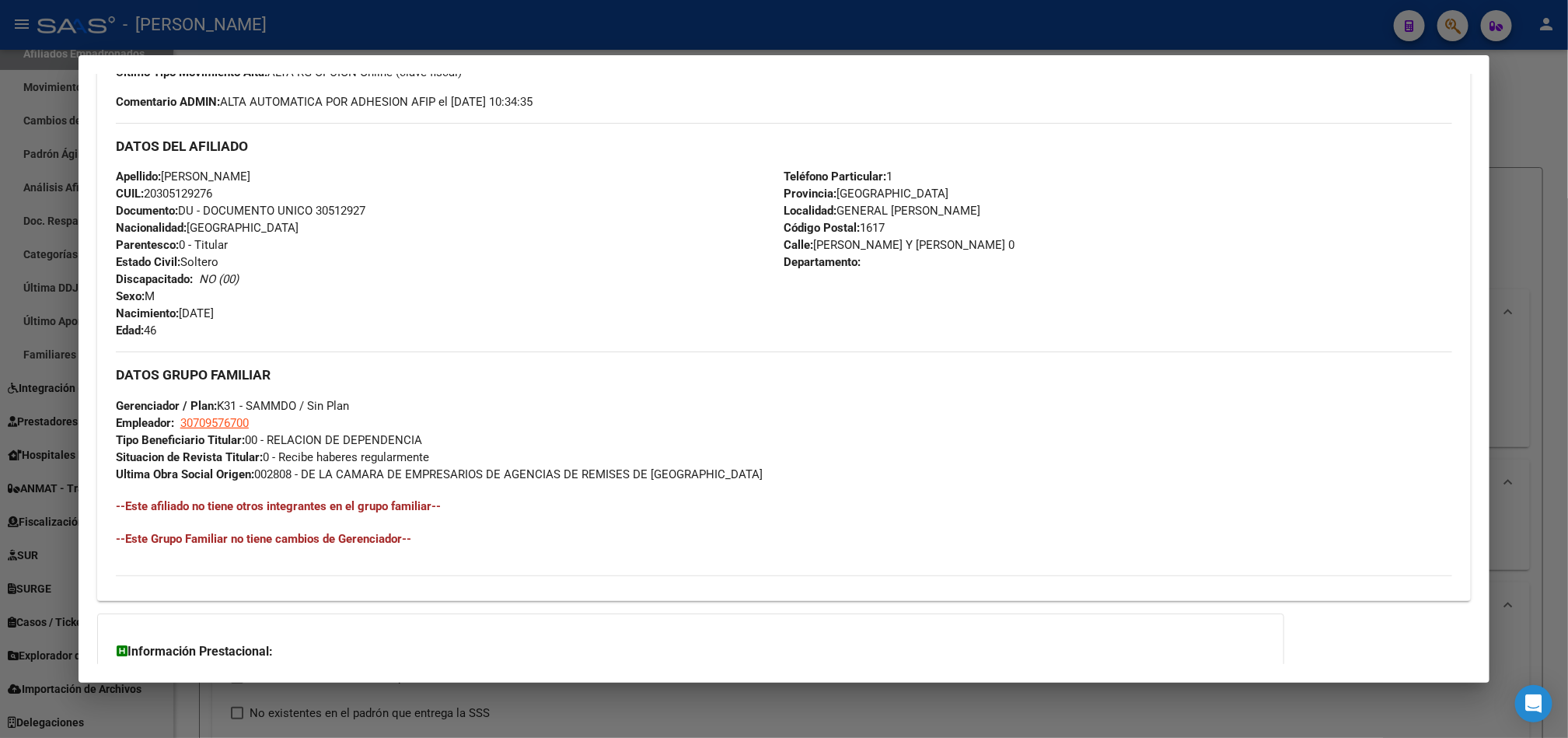
click at [835, 248] on span "Calle: [PERSON_NAME] Y [PERSON_NAME] 0" at bounding box center [899, 245] width 231 height 14
copy span "[PERSON_NAME] Y [PERSON_NAME]"
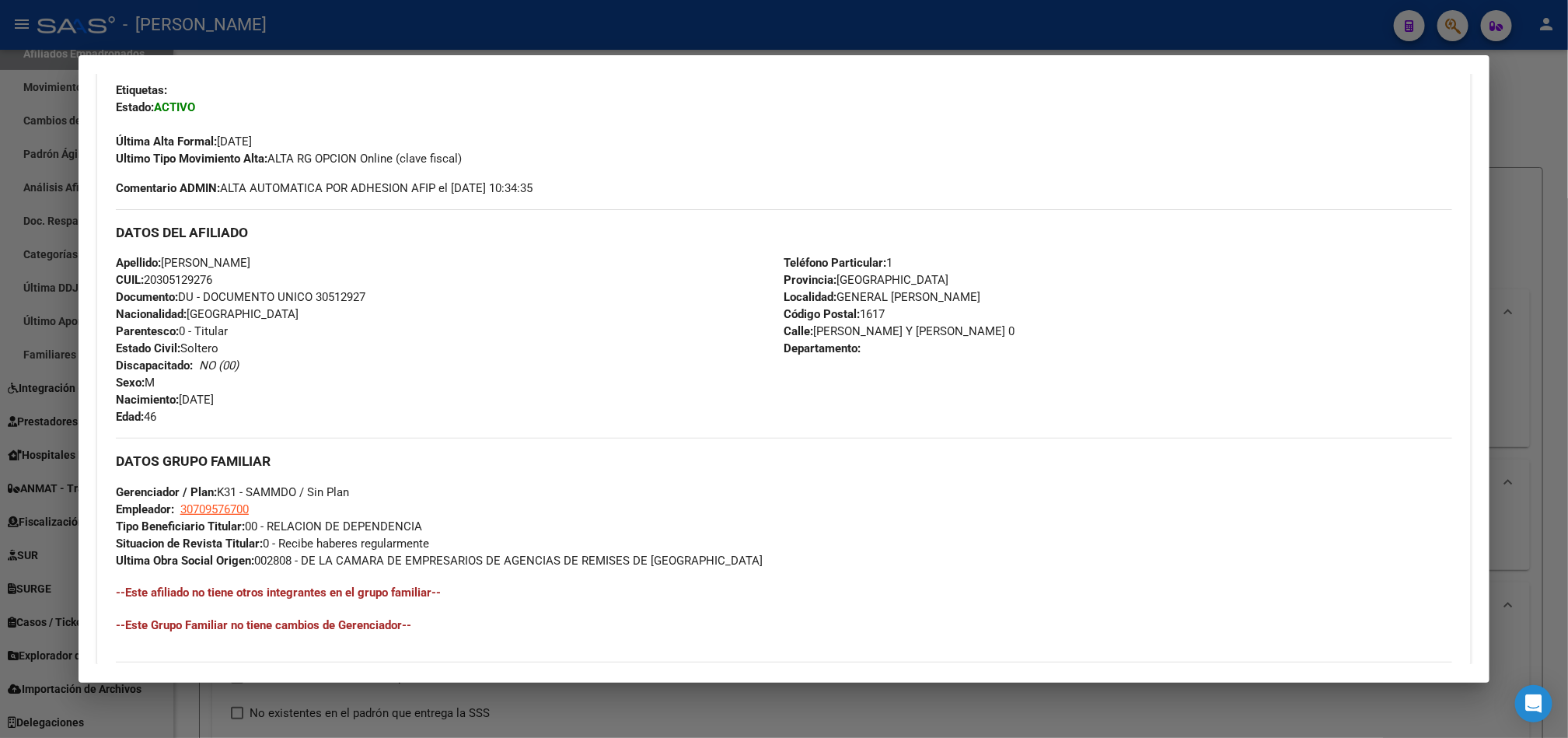
scroll to position [583, 0]
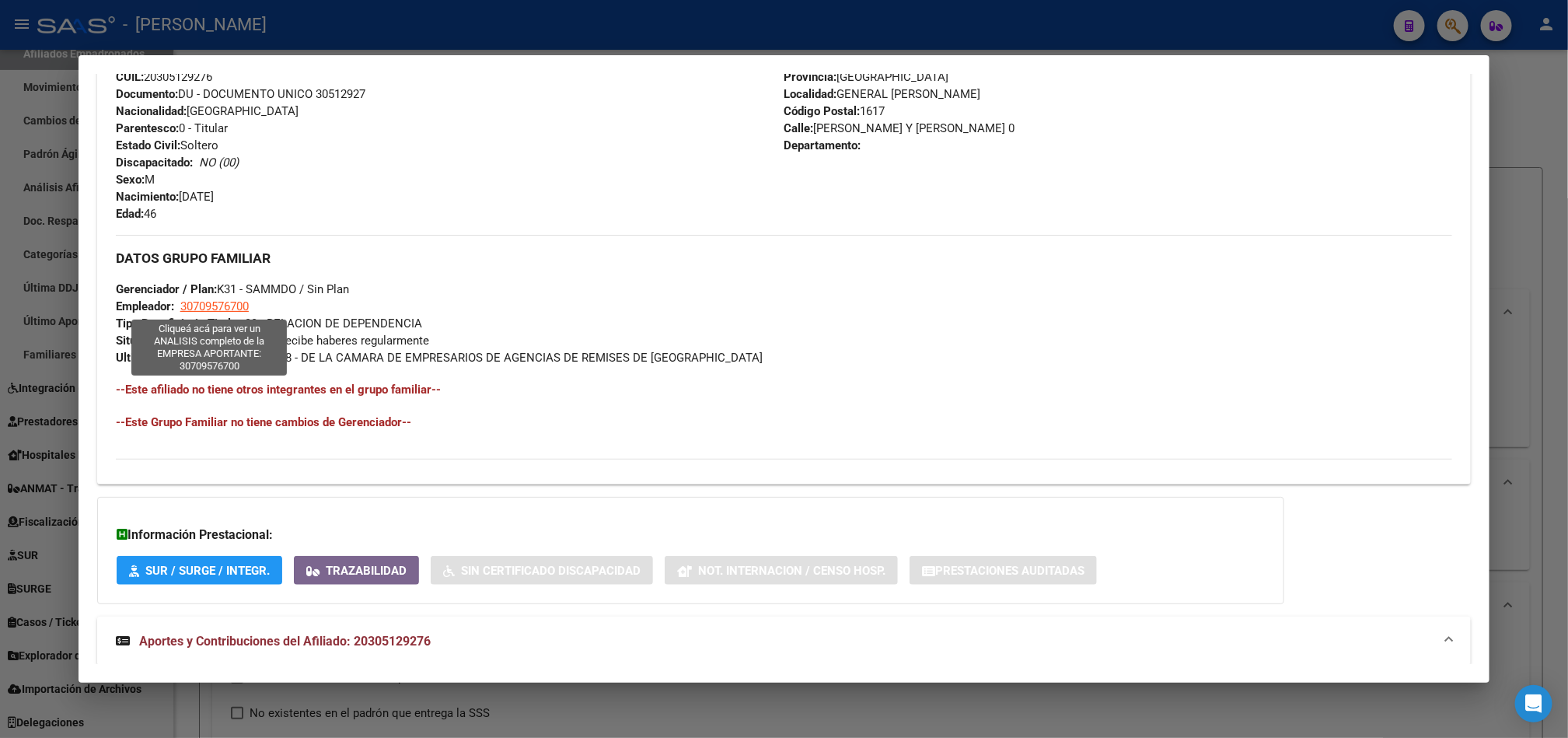
drag, startPoint x: 250, startPoint y: 309, endPoint x: 175, endPoint y: 310, distance: 74.6
click at [175, 310] on div "DATOS GRUPO FAMILIAR Gerenciador / Plan: K31 - SAMMDO / Sin Plan Empleador: 307…" at bounding box center [784, 300] width 1336 height 131
copy span "30709576700"
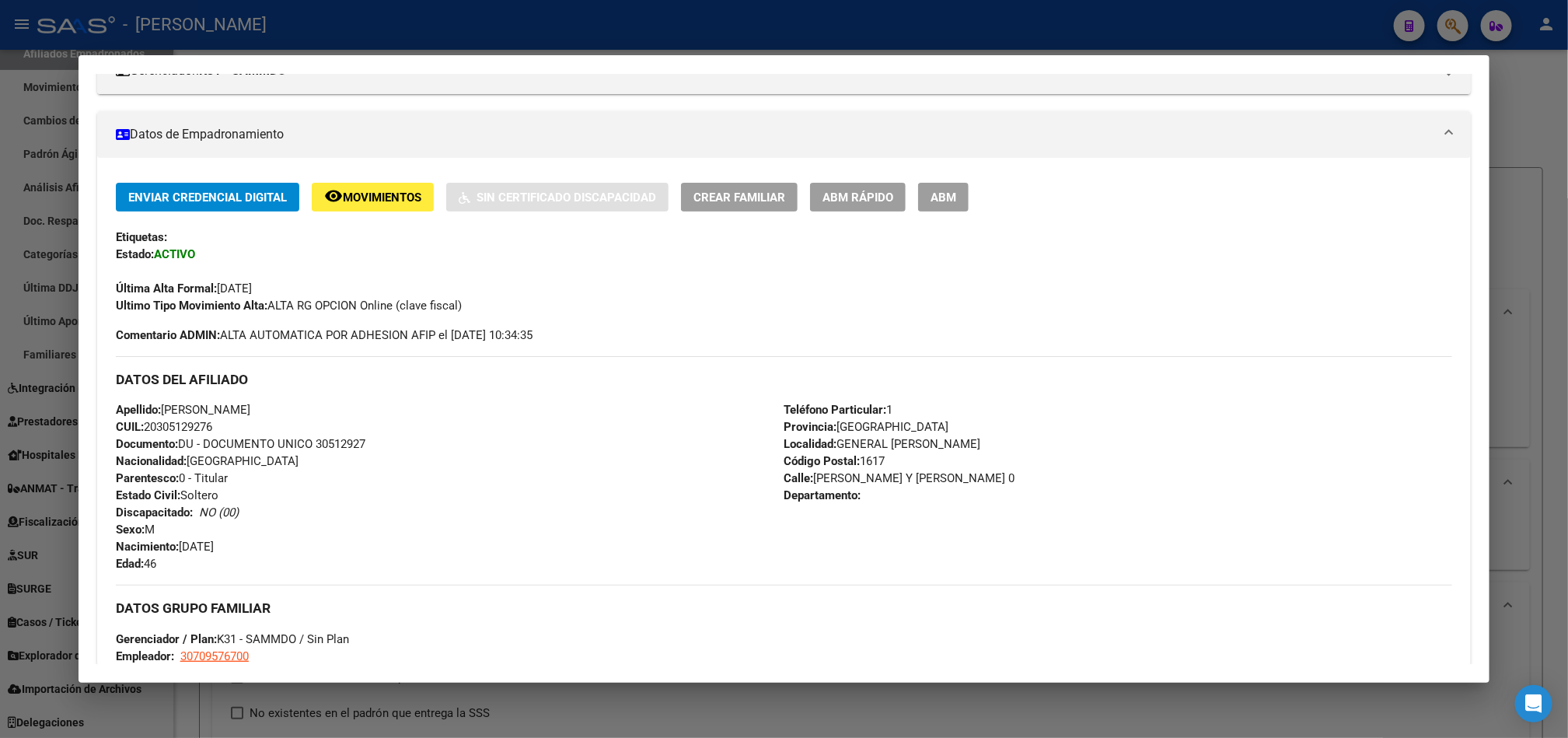
scroll to position [933, 0]
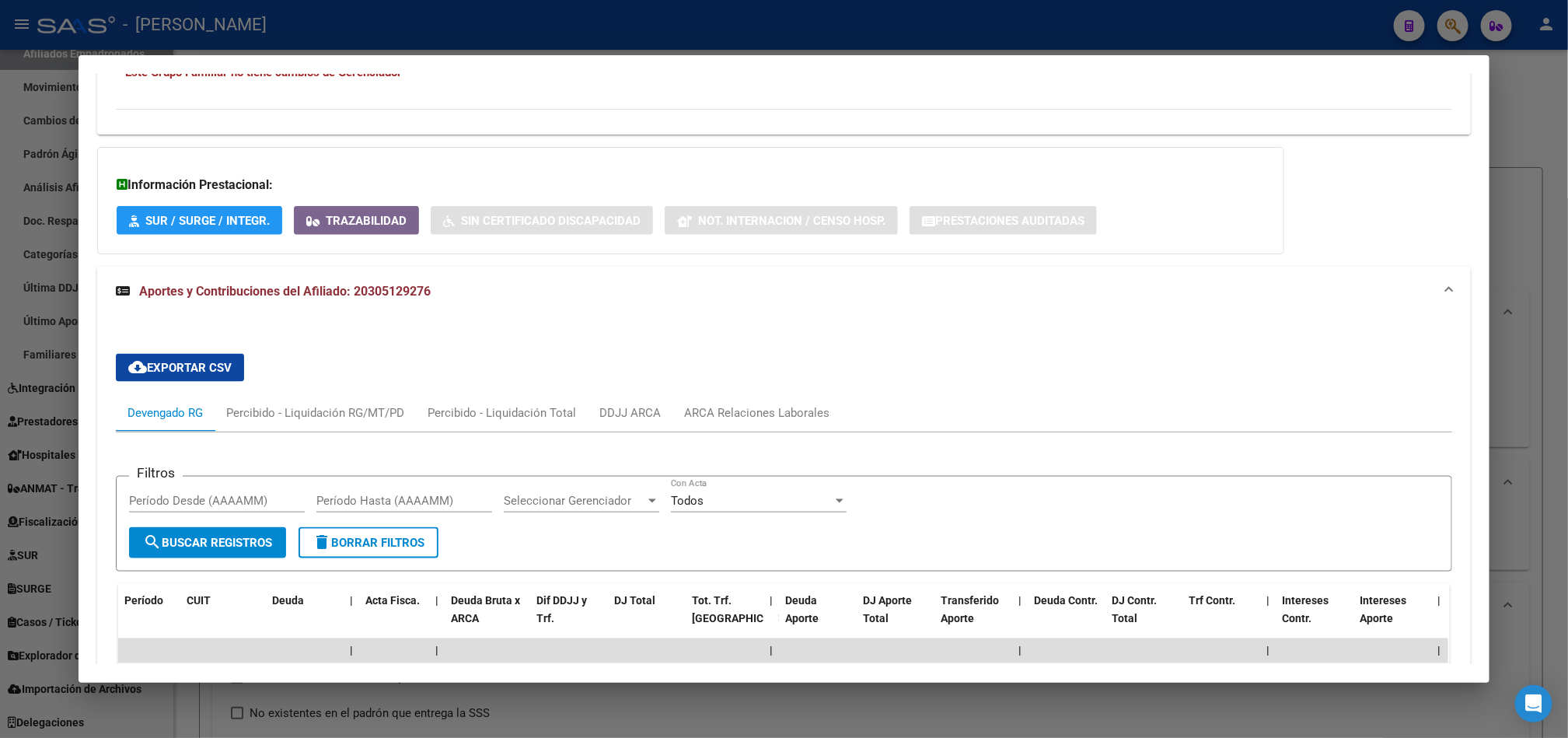
click at [33, 194] on div at bounding box center [784, 369] width 1568 height 738
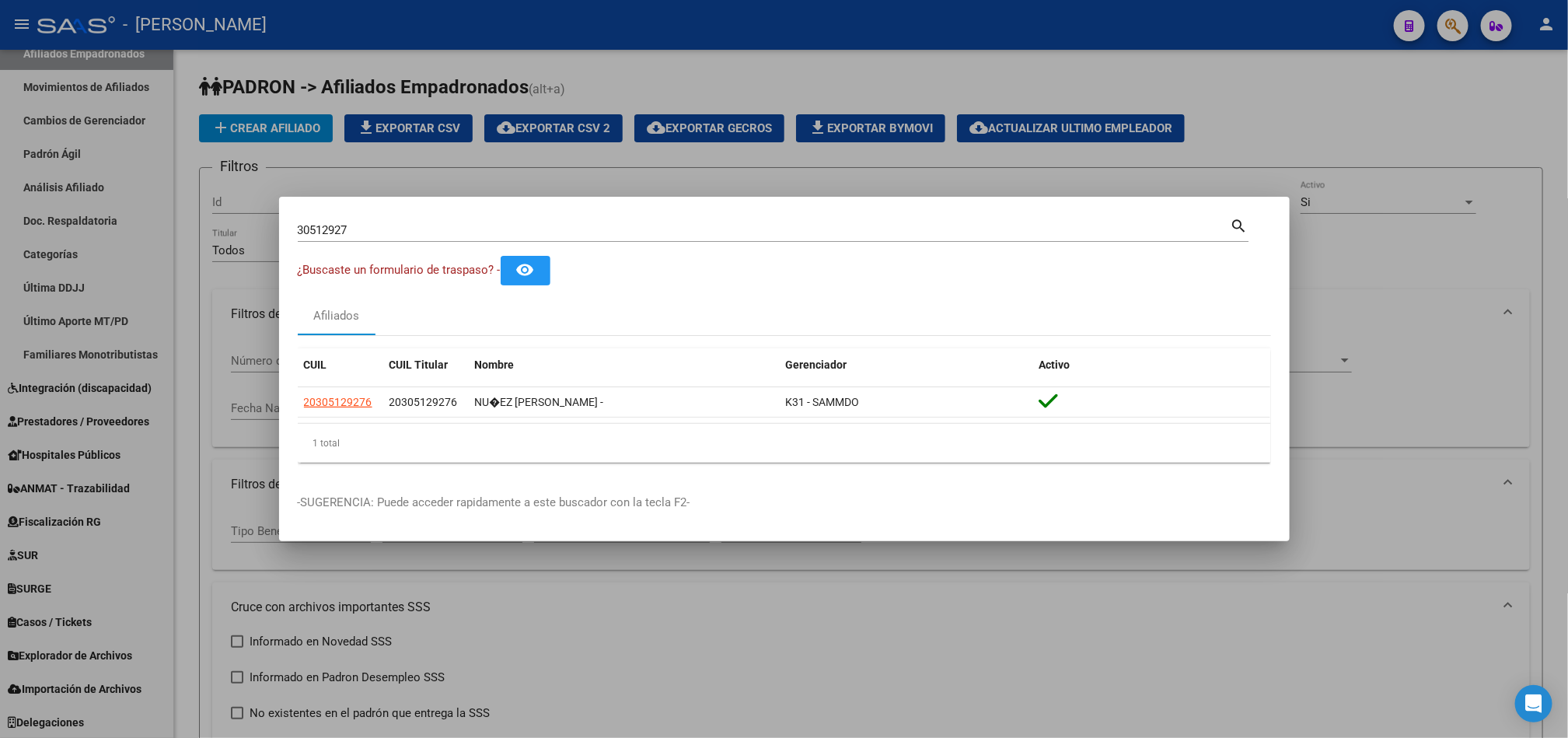
click at [494, 236] on input "30512927" at bounding box center [764, 230] width 933 height 14
type input "20430860799"
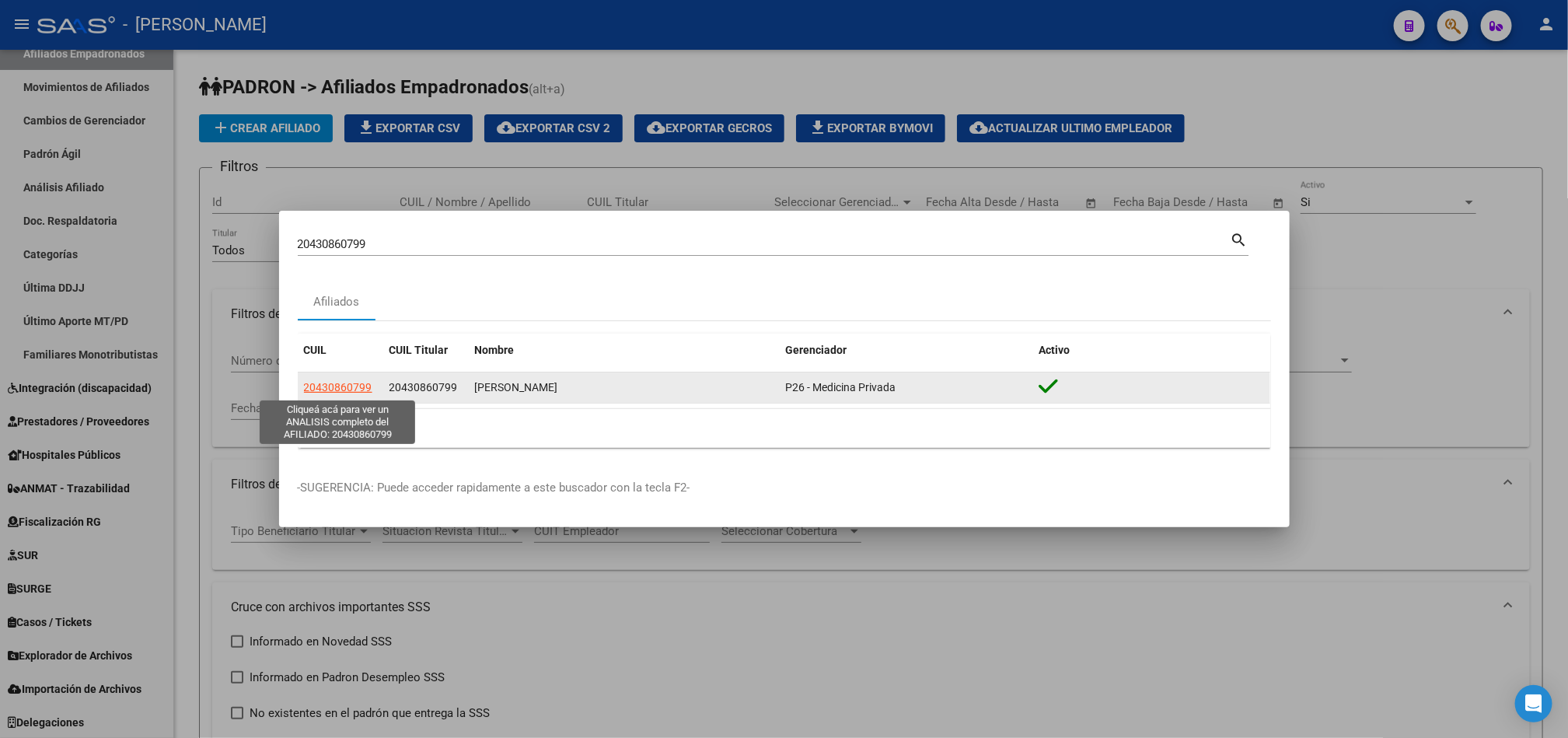
click at [358, 383] on span "20430860799" at bounding box center [338, 387] width 68 height 12
type textarea "20430860799"
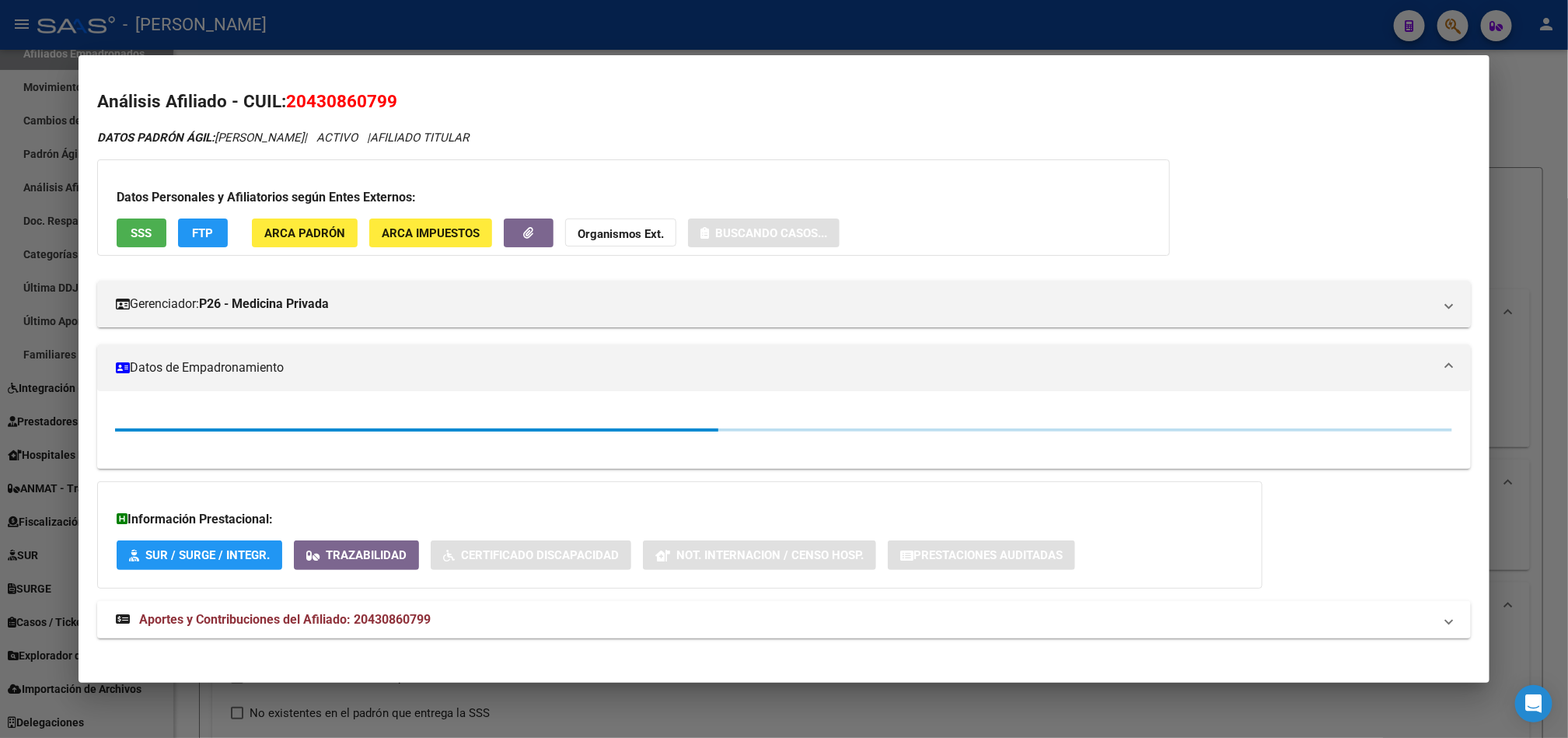
click at [16, 456] on div at bounding box center [784, 369] width 1568 height 738
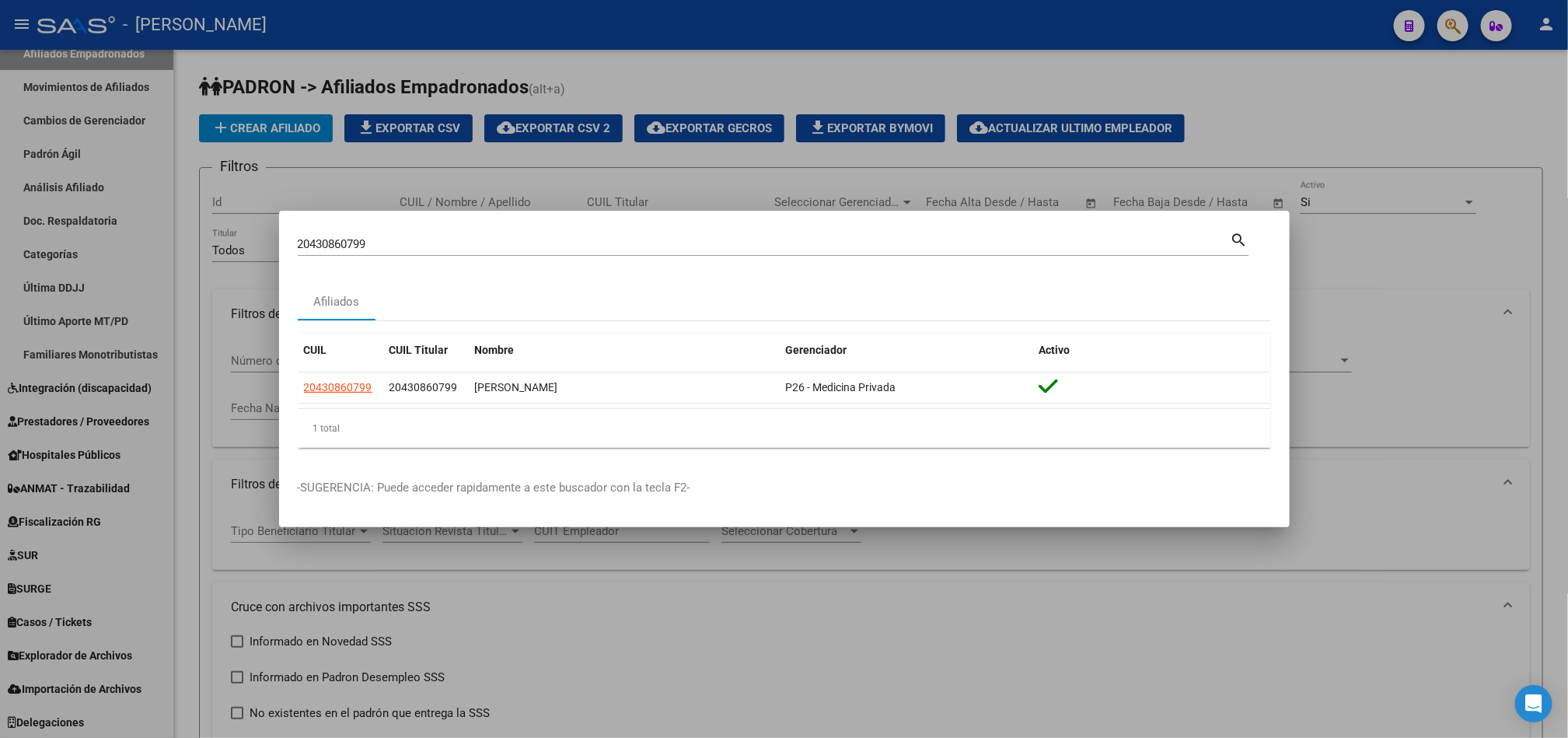
click at [506, 229] on div "20430860799 Buscar (apellido, dni, cuil, [PERSON_NAME], cuit, obra social) sear…" at bounding box center [773, 242] width 951 height 26
click at [507, 240] on input "20430860799" at bounding box center [764, 244] width 933 height 14
paste input "8045622"
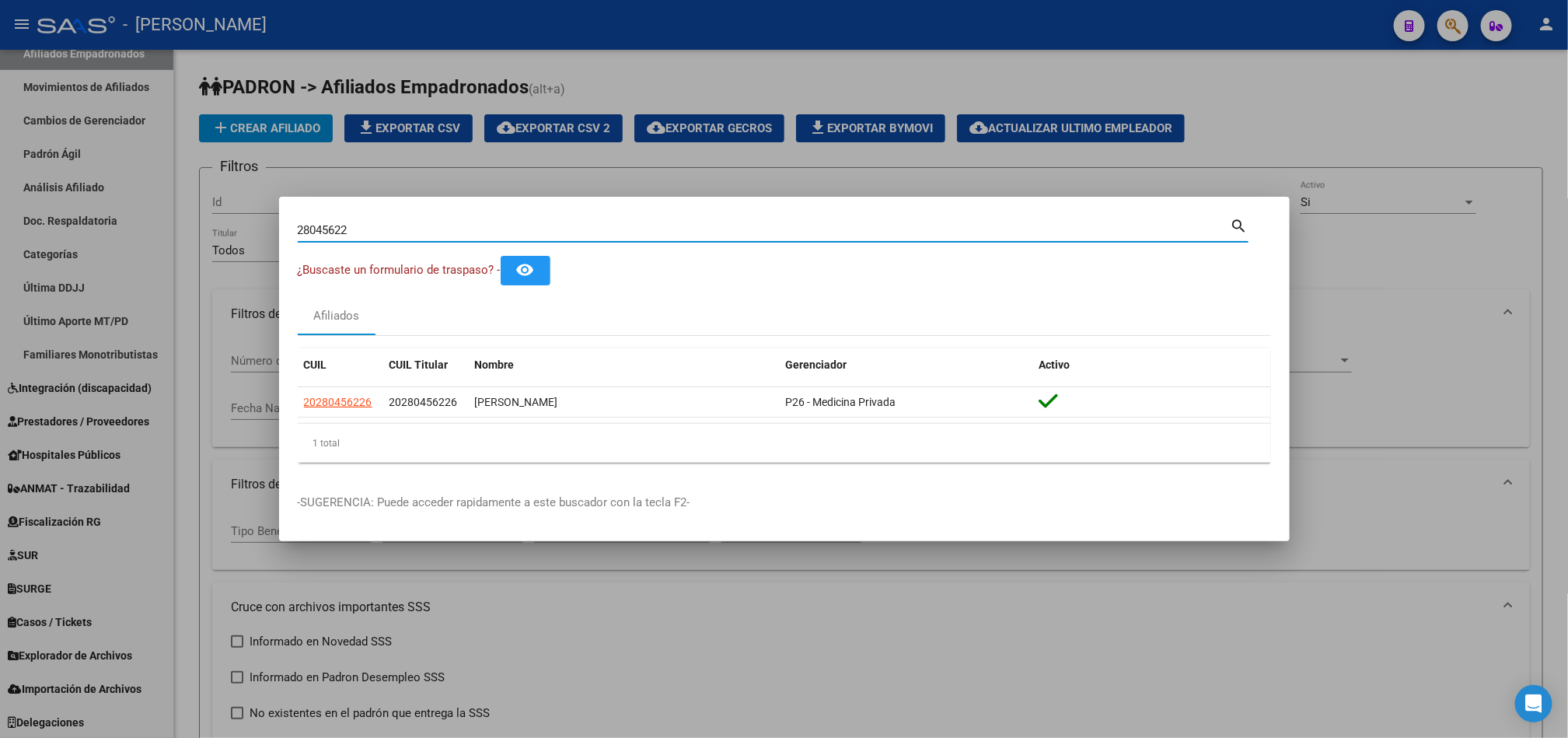
click at [544, 231] on input "28045622" at bounding box center [764, 230] width 933 height 14
click at [546, 232] on input "28045622" at bounding box center [764, 230] width 933 height 14
paste input "3891125"
type input "23891125"
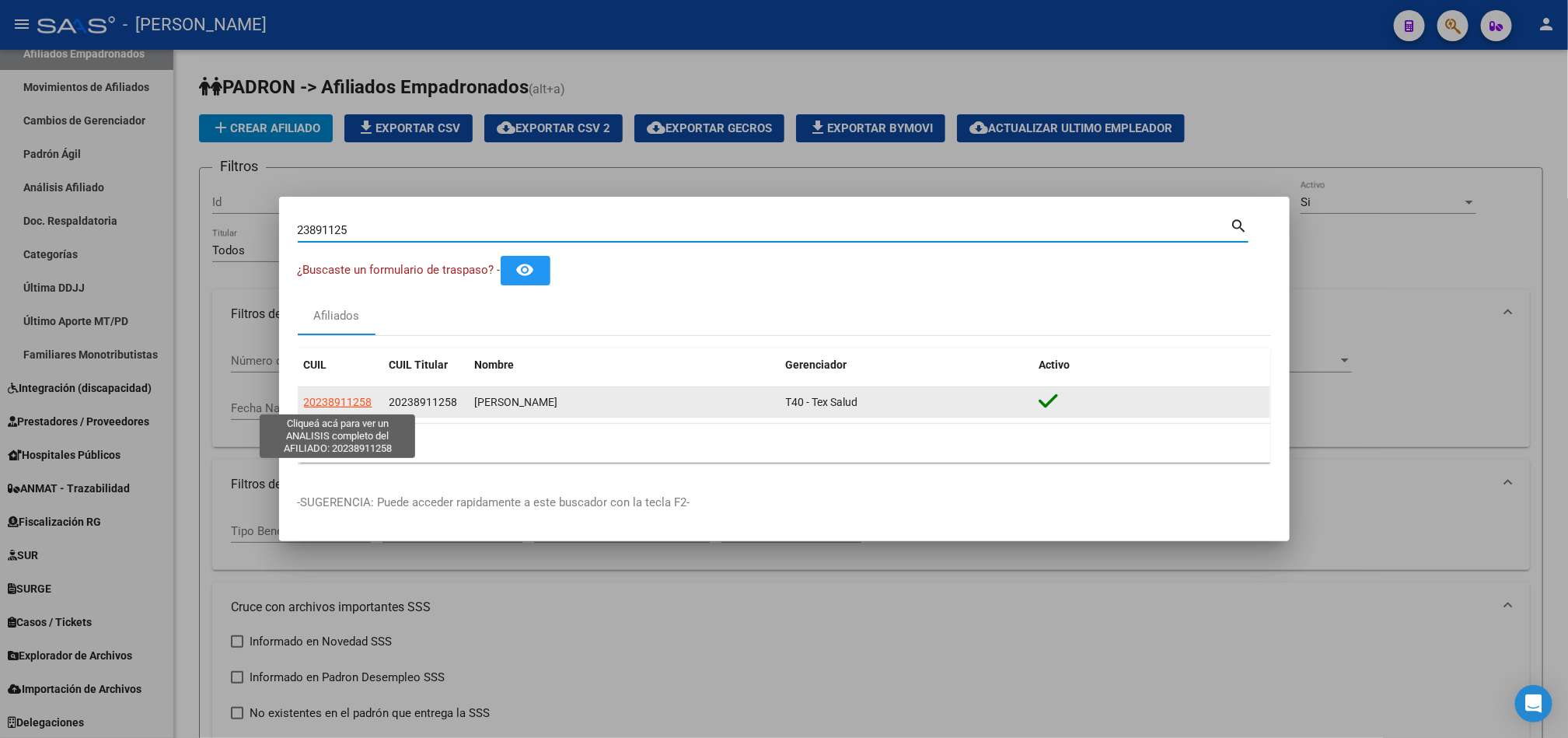
click at [352, 399] on span "20238911258" at bounding box center [338, 402] width 68 height 12
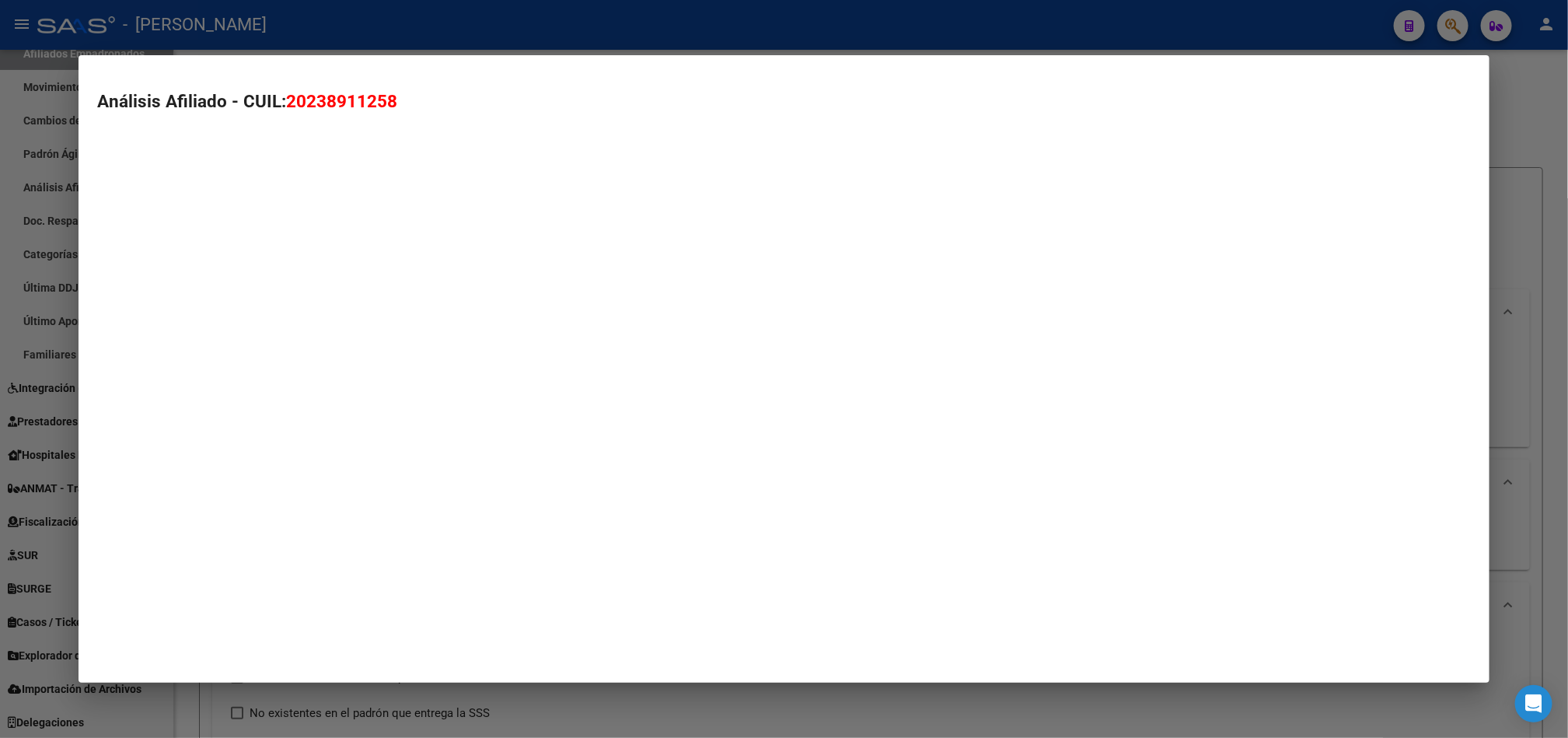
type textarea "20238911258"
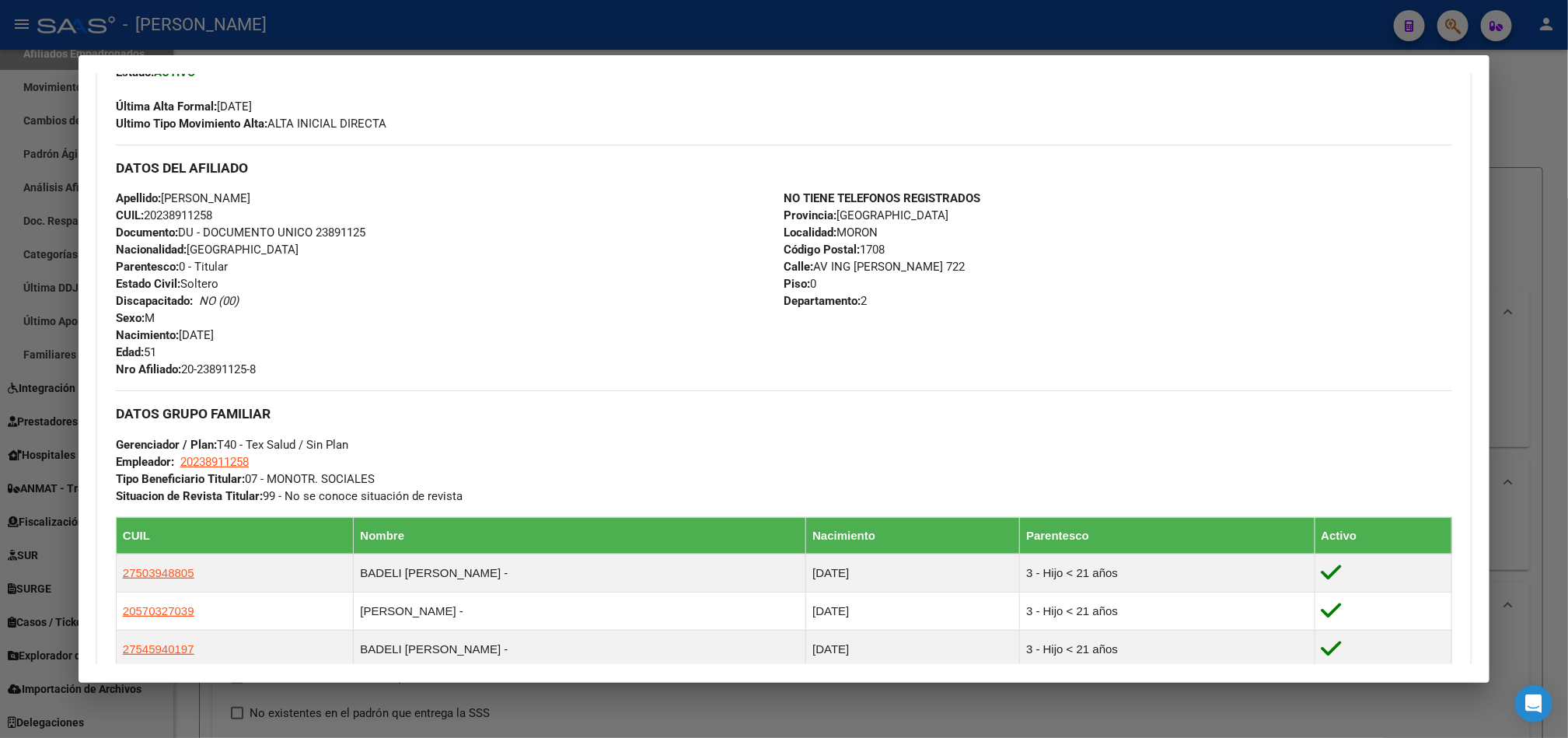
scroll to position [840, 0]
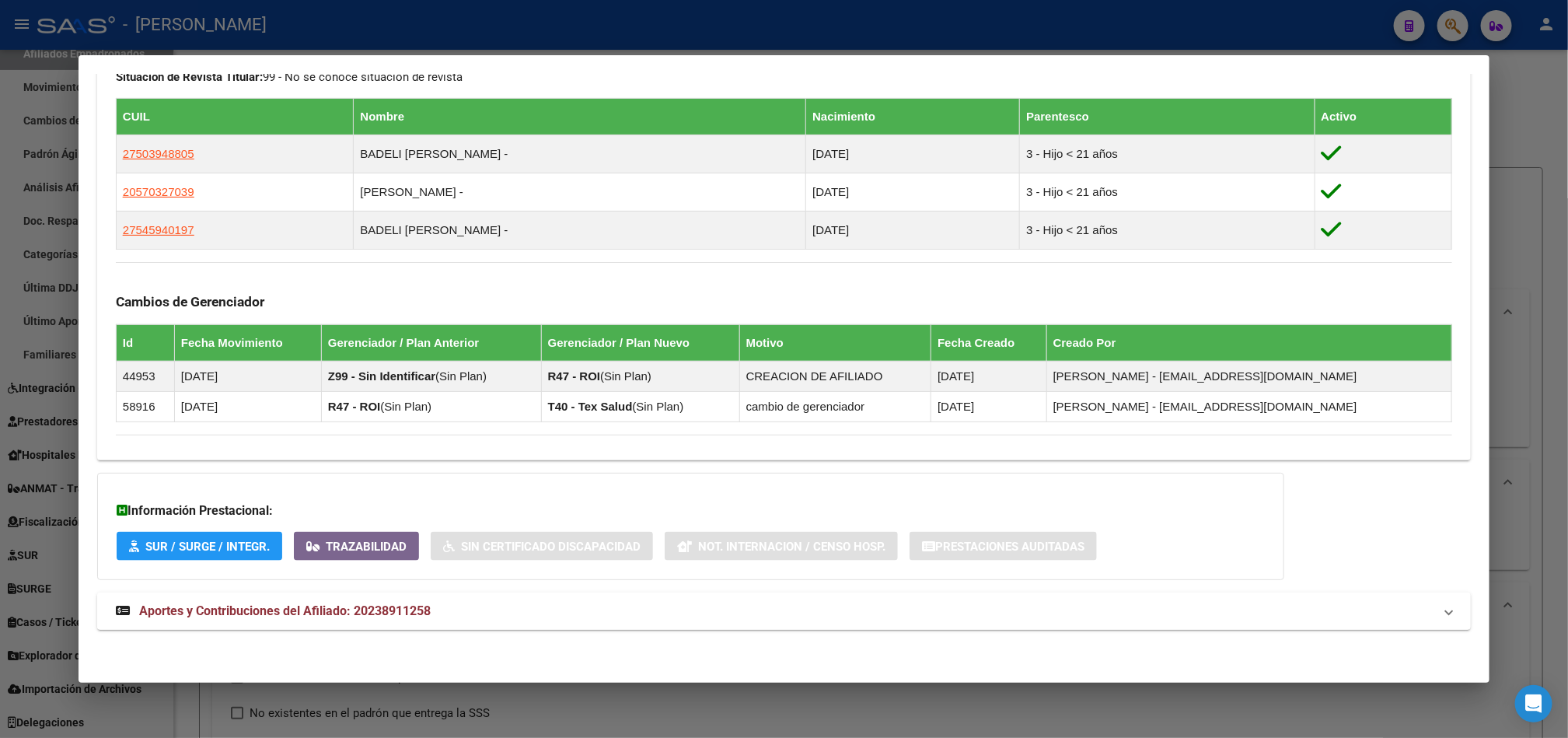
click at [435, 602] on mat-panel-title "Aportes y Contribuciones del Afiliado: 20238911258" at bounding box center [775, 611] width 1318 height 19
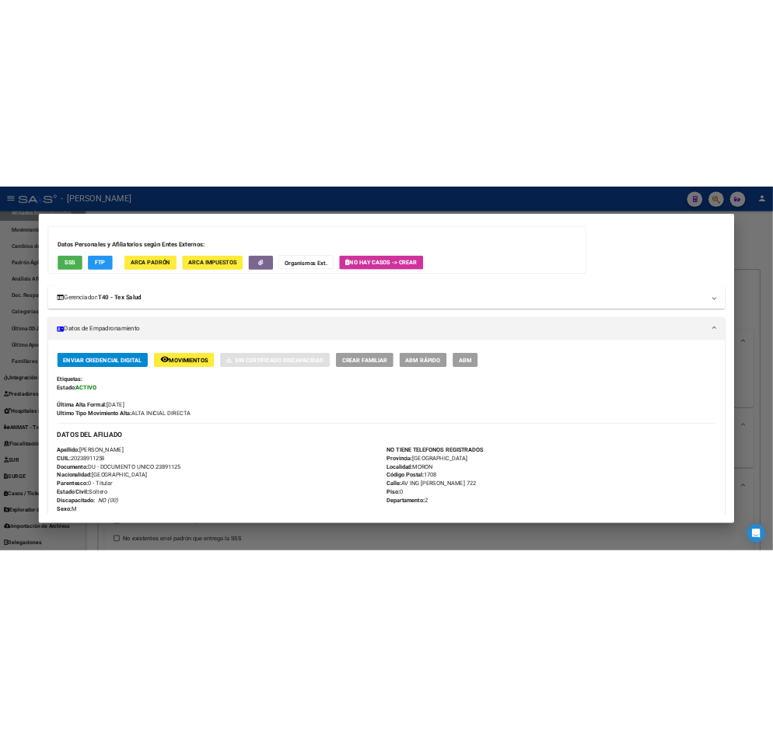
scroll to position [0, 0]
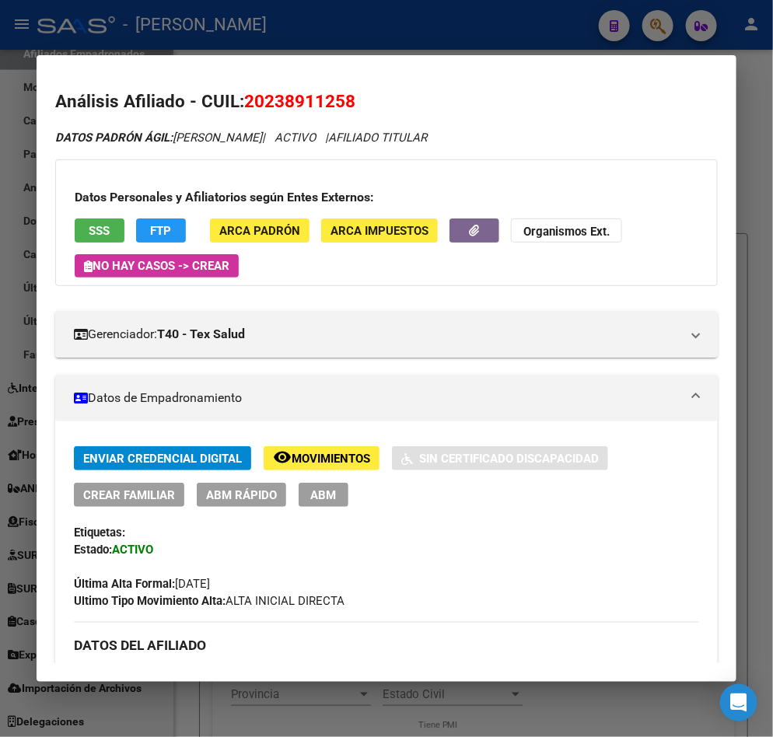
click at [9, 162] on div at bounding box center [386, 368] width 773 height 737
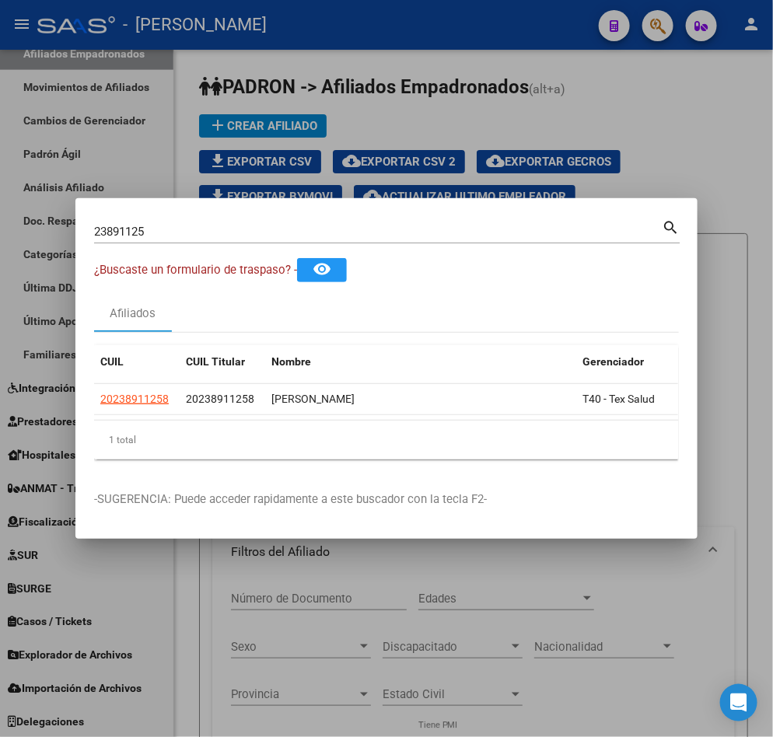
click at [236, 231] on div "23891125 Buscar (apellido, dni, [PERSON_NAME], [PERSON_NAME], cuit, obra social)" at bounding box center [377, 231] width 567 height 23
click at [238, 226] on input "23891125" at bounding box center [377, 232] width 567 height 14
click at [238, 226] on input "238911252" at bounding box center [377, 232] width 567 height 14
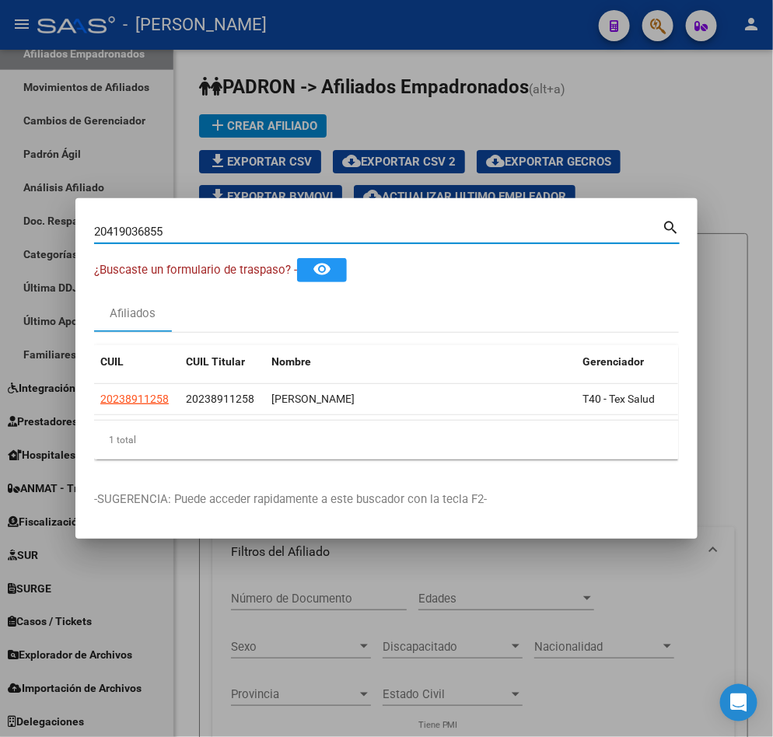
type input "20419036855"
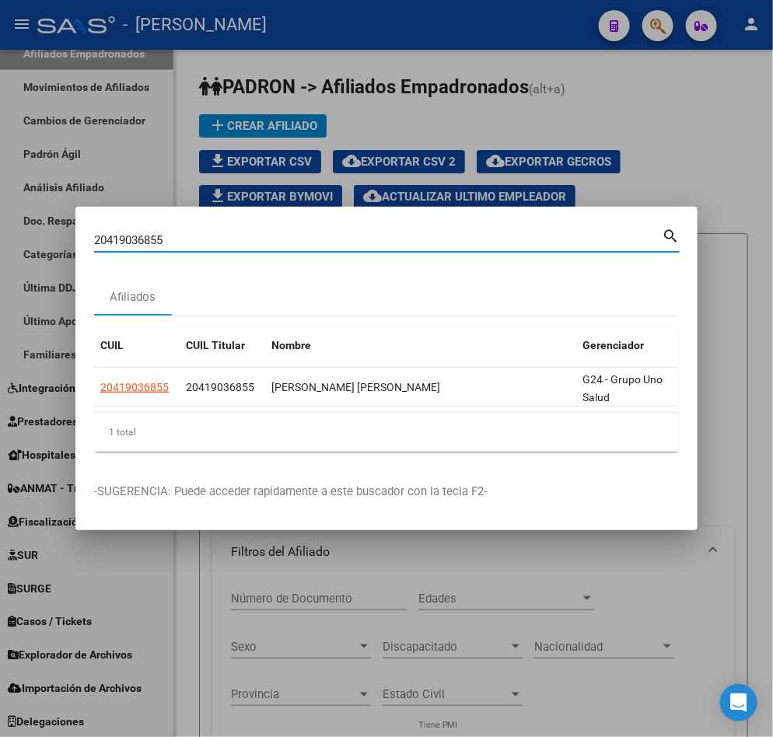
drag, startPoint x: 407, startPoint y: 400, endPoint x: 469, endPoint y: 401, distance: 62.2
click at [466, 401] on datatable-selection "20419036855 20419036855 [PERSON_NAME] [PERSON_NAME] G24 - Grupo Uno Salud" at bounding box center [386, 403] width 584 height 14
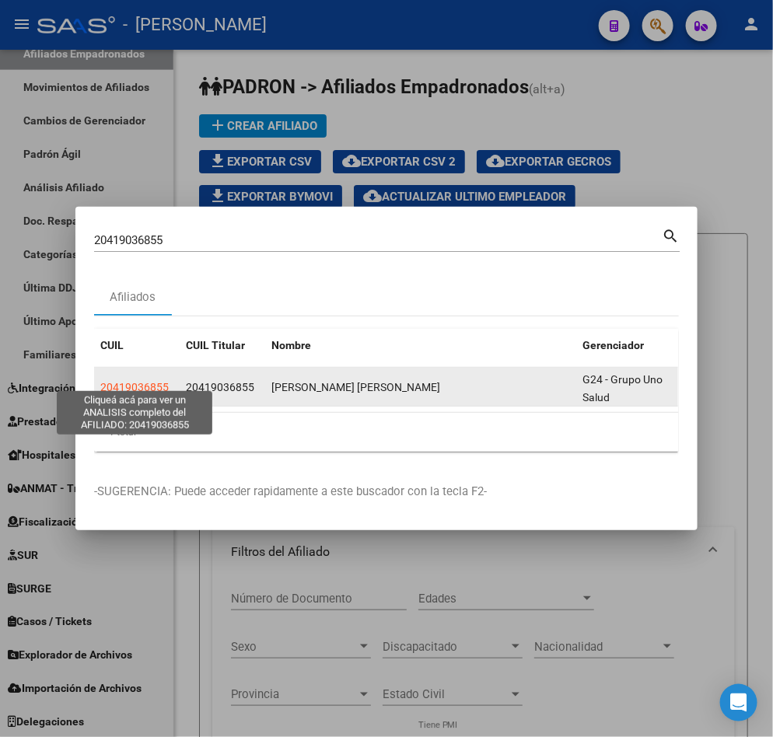
click at [152, 381] on span "20419036855" at bounding box center [134, 387] width 68 height 12
type textarea "20419036855"
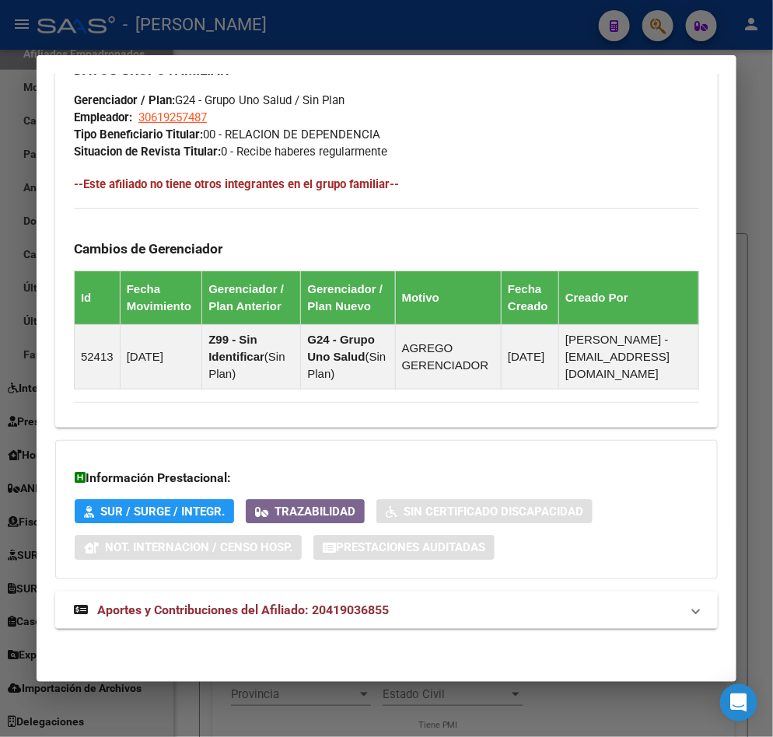
scroll to position [990, 0]
click at [323, 609] on span "Aportes y Contribuciones del Afiliado: 20419036855" at bounding box center [243, 609] width 292 height 15
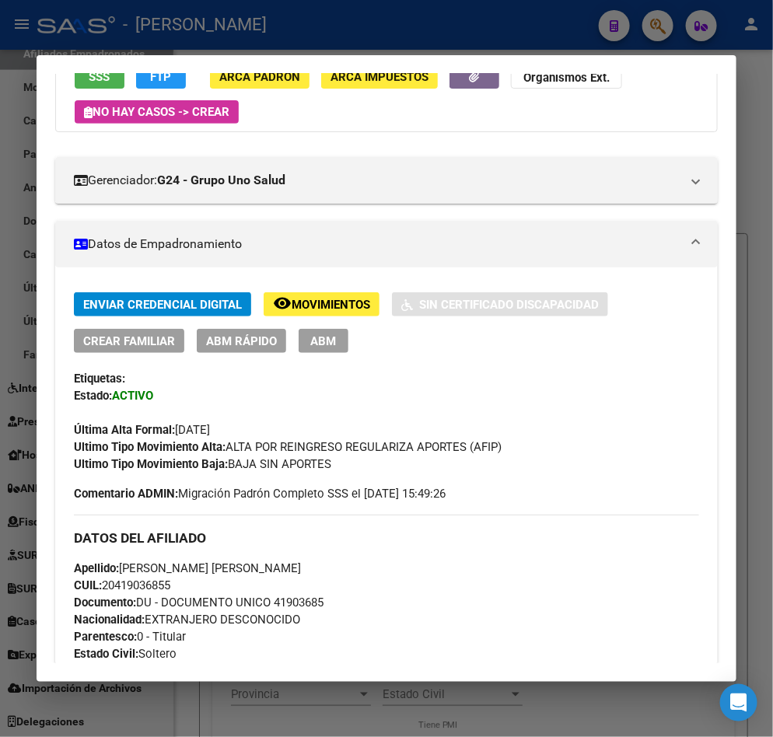
scroll to position [0, 0]
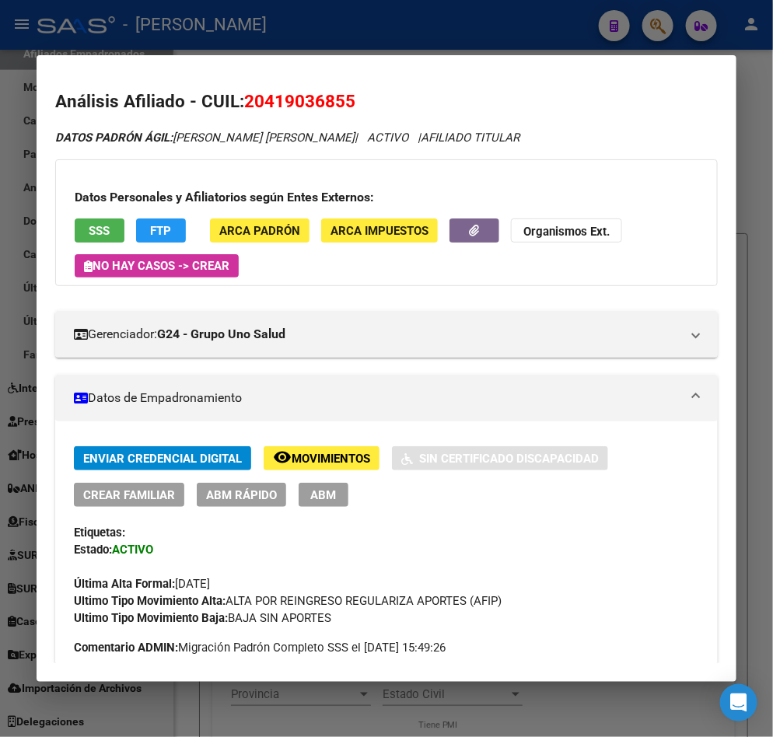
click at [261, 100] on span "20419036855" at bounding box center [299, 101] width 111 height 20
copy span "20419036855"
click at [10, 92] on div at bounding box center [386, 368] width 773 height 737
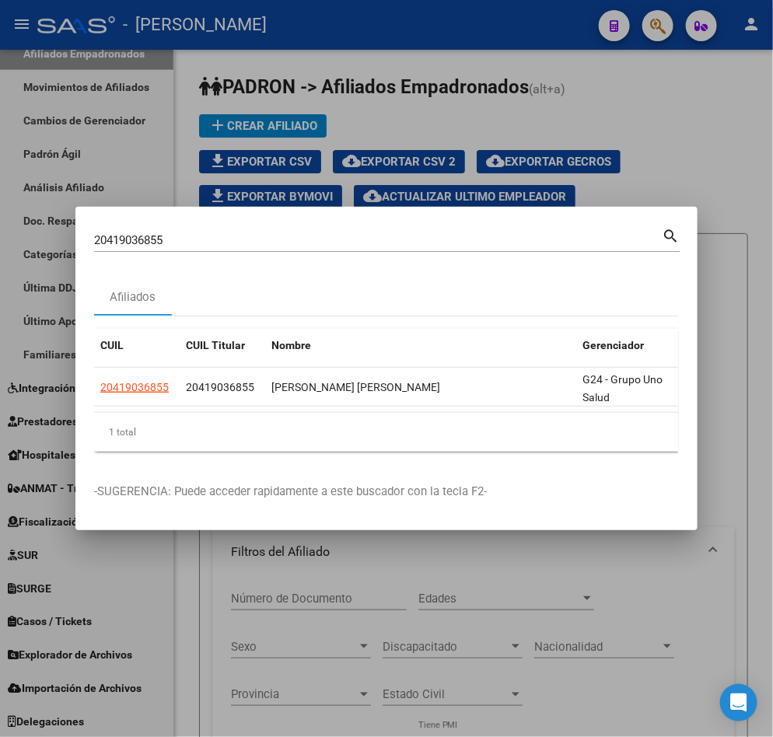
click at [229, 240] on div "20419036855 Buscar (apellido, dni, [PERSON_NAME], [PERSON_NAME], cuit, obra soc…" at bounding box center [377, 240] width 567 height 23
click at [225, 233] on input "20419036855" at bounding box center [377, 240] width 567 height 14
paste input "8045622"
type input "28045622"
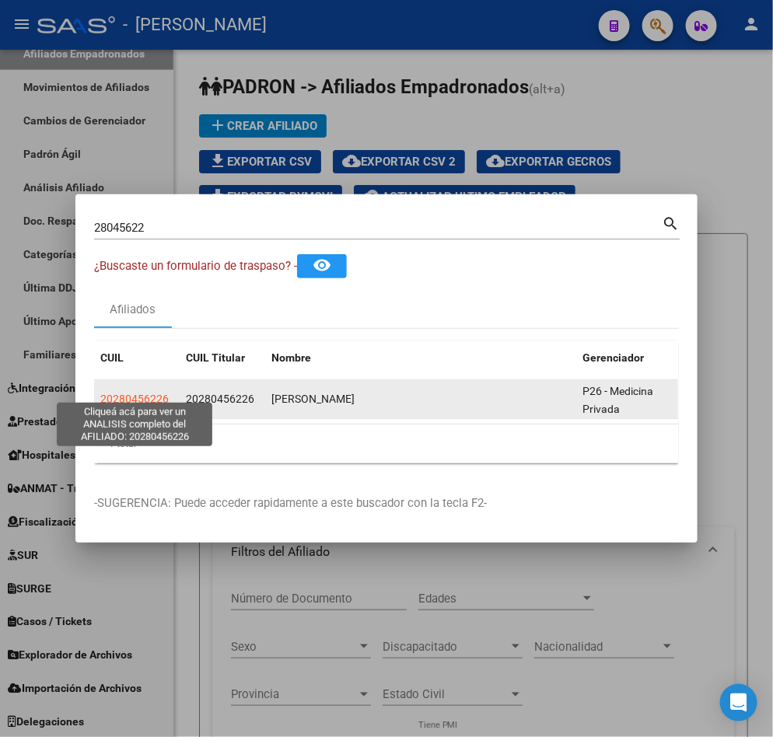
click at [166, 395] on span "20280456226" at bounding box center [134, 399] width 68 height 12
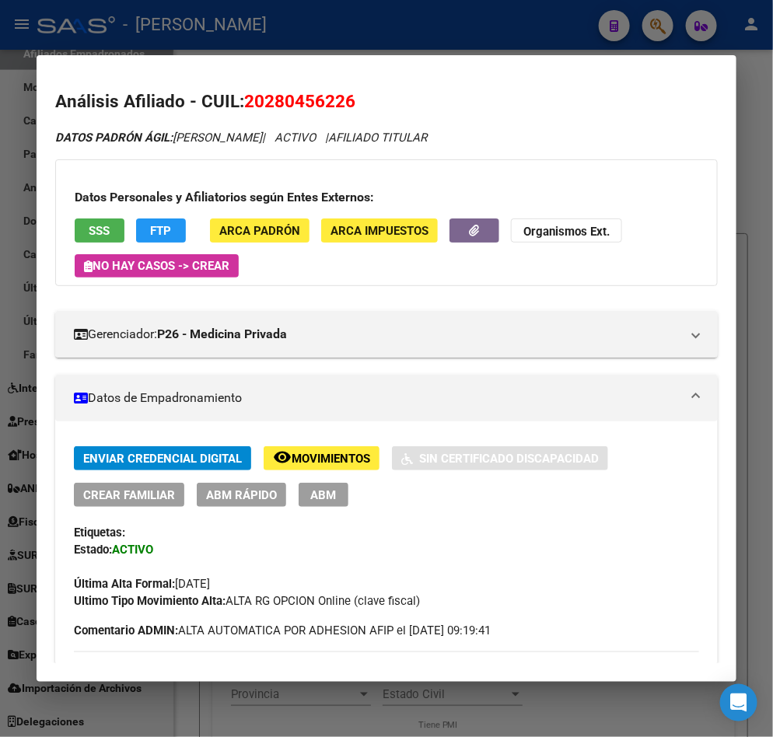
scroll to position [117, 0]
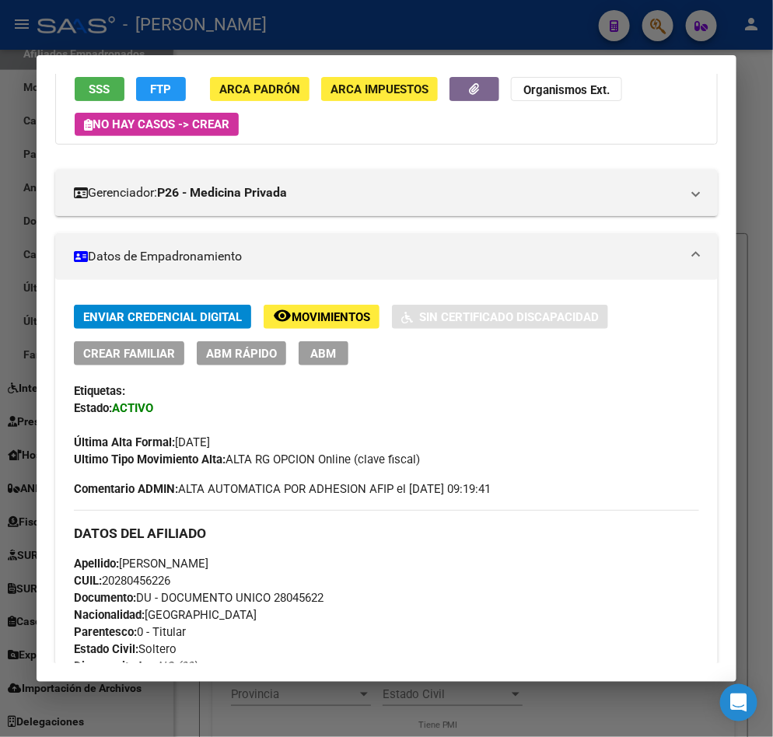
drag, startPoint x: 435, startPoint y: 227, endPoint x: 487, endPoint y: 246, distance: 56.1
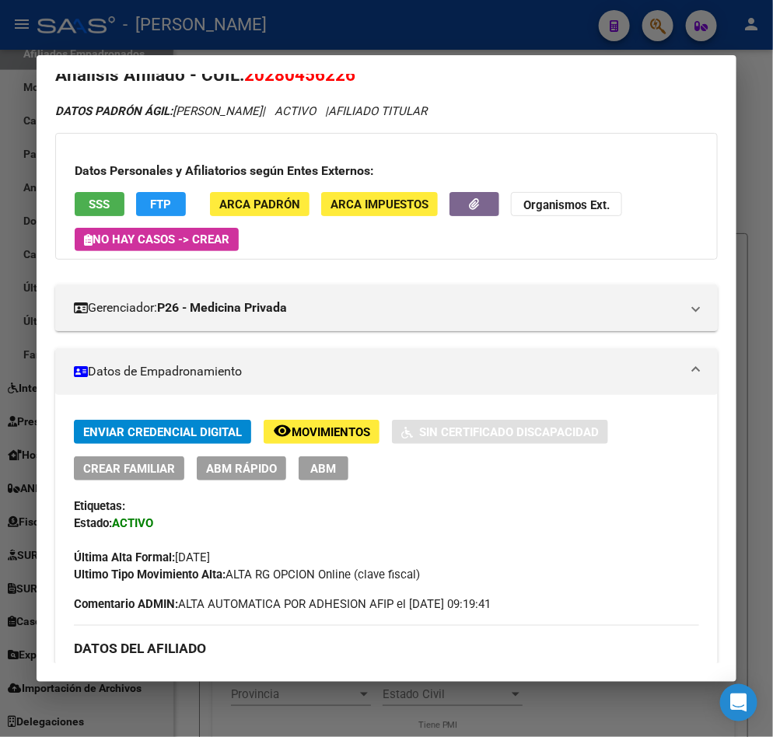
scroll to position [0, 0]
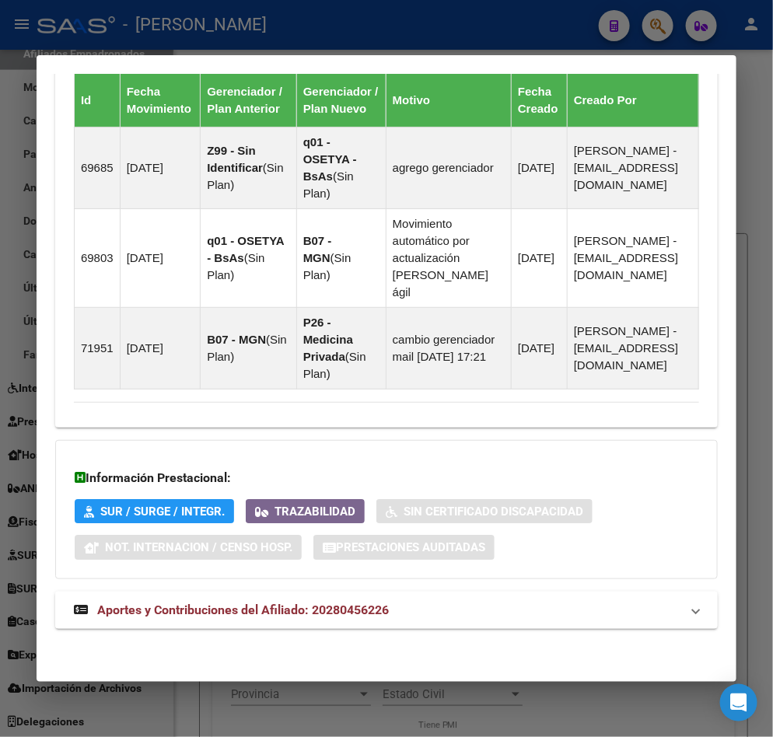
click at [197, 618] on strong "Aportes y Contribuciones del Afiliado: 20280456226" at bounding box center [231, 610] width 315 height 19
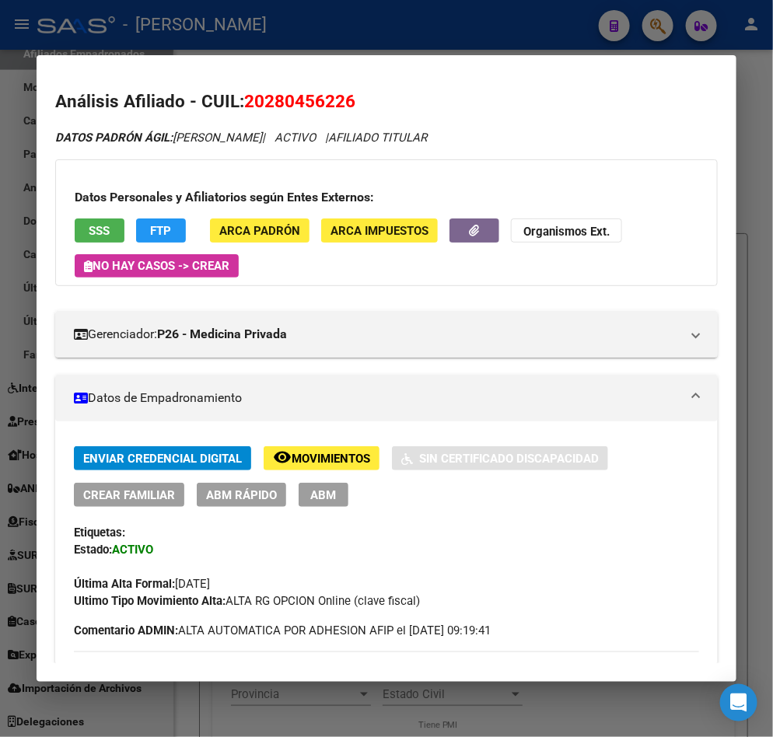
click at [278, 96] on span "20280456226" at bounding box center [299, 101] width 111 height 20
copy span "20280456226"
click at [253, 98] on span "20280456226" at bounding box center [299, 101] width 111 height 20
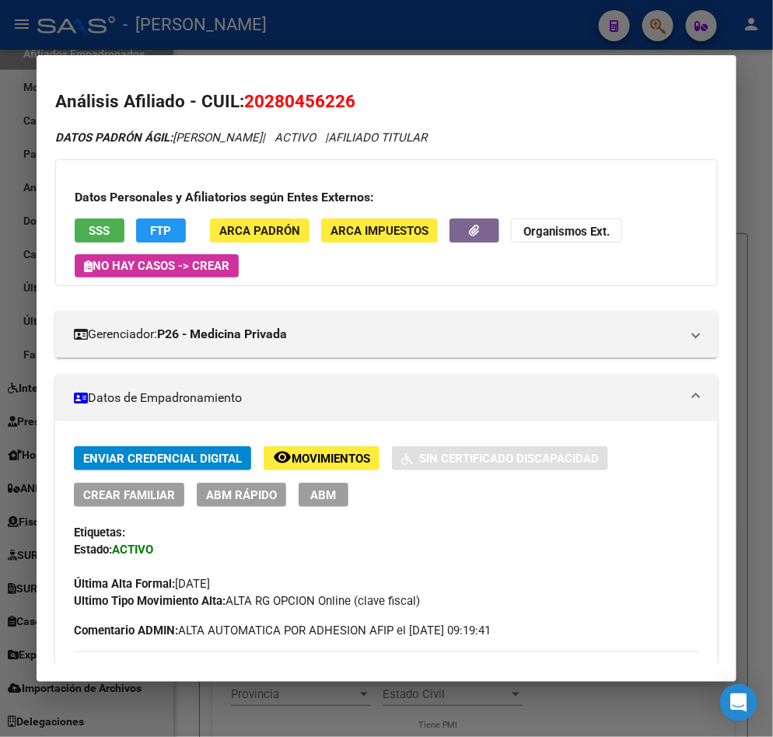
drag, startPoint x: 255, startPoint y: 98, endPoint x: 276, endPoint y: 98, distance: 21.0
click at [276, 98] on span "20280456226" at bounding box center [299, 101] width 111 height 20
drag, startPoint x: 261, startPoint y: 100, endPoint x: 336, endPoint y: 100, distance: 74.6
click at [336, 100] on span "20280456226" at bounding box center [299, 101] width 111 height 20
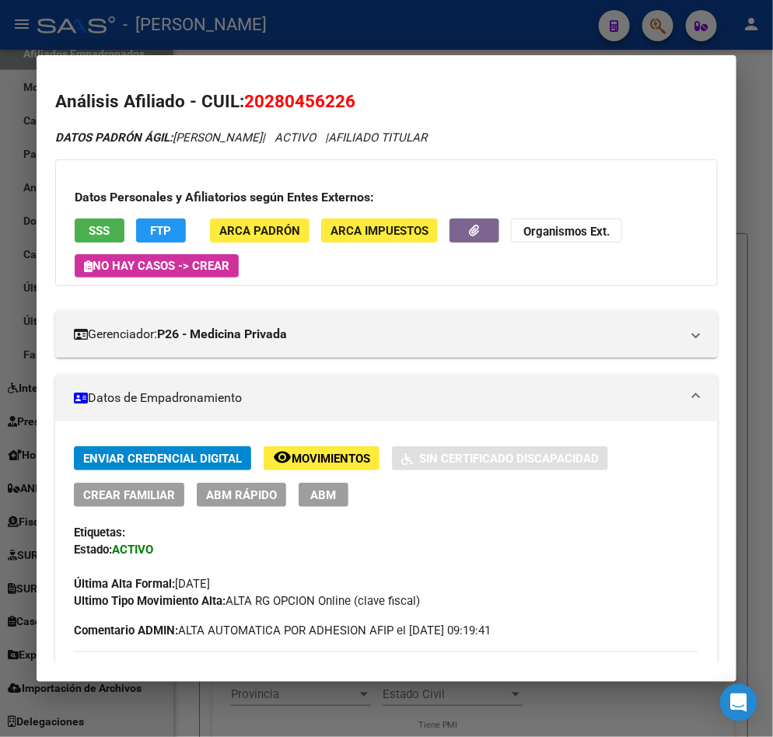
copy span "28045622"
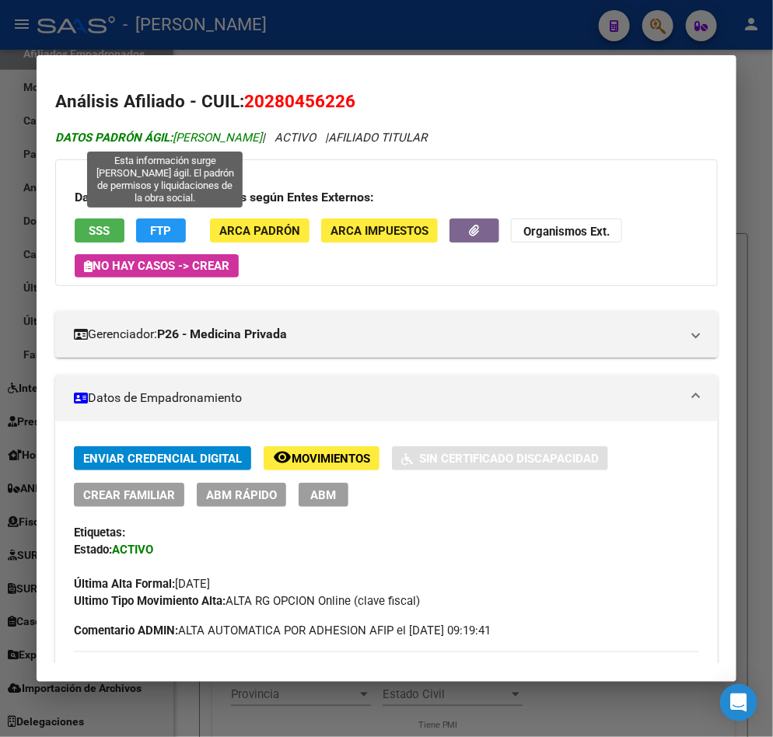
click at [177, 141] on span "DATOS [PERSON_NAME]: [PERSON_NAME]" at bounding box center [158, 138] width 207 height 14
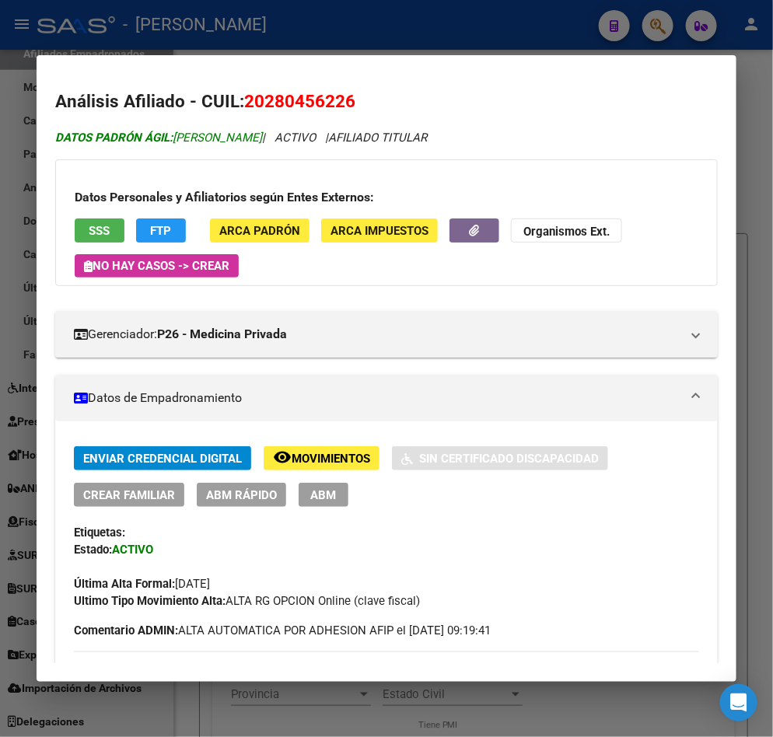
drag, startPoint x: 177, startPoint y: 141, endPoint x: 247, endPoint y: 138, distance: 70.0
click at [247, 138] on span "DATOS [PERSON_NAME]: [PERSON_NAME]" at bounding box center [158, 138] width 207 height 14
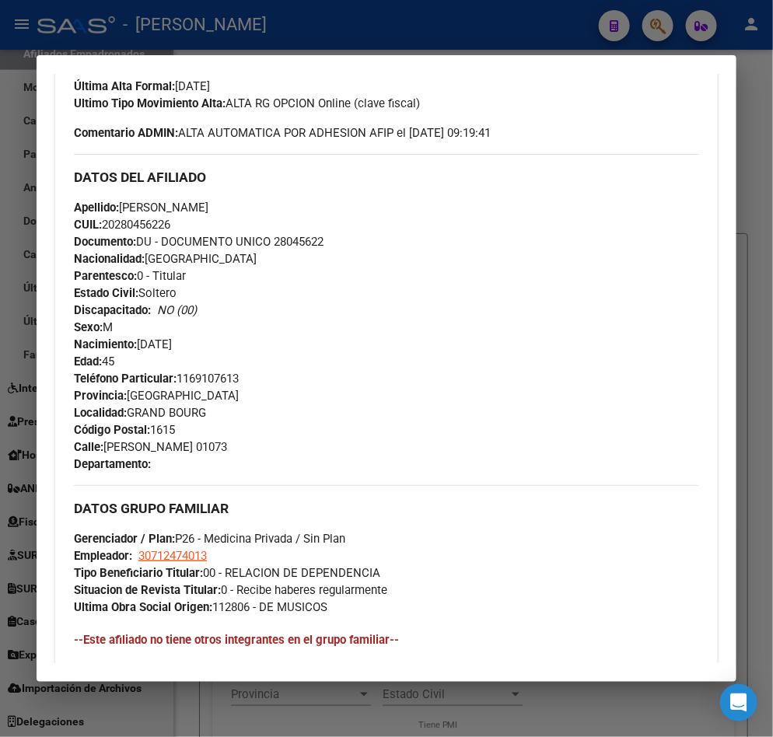
scroll to position [583, 0]
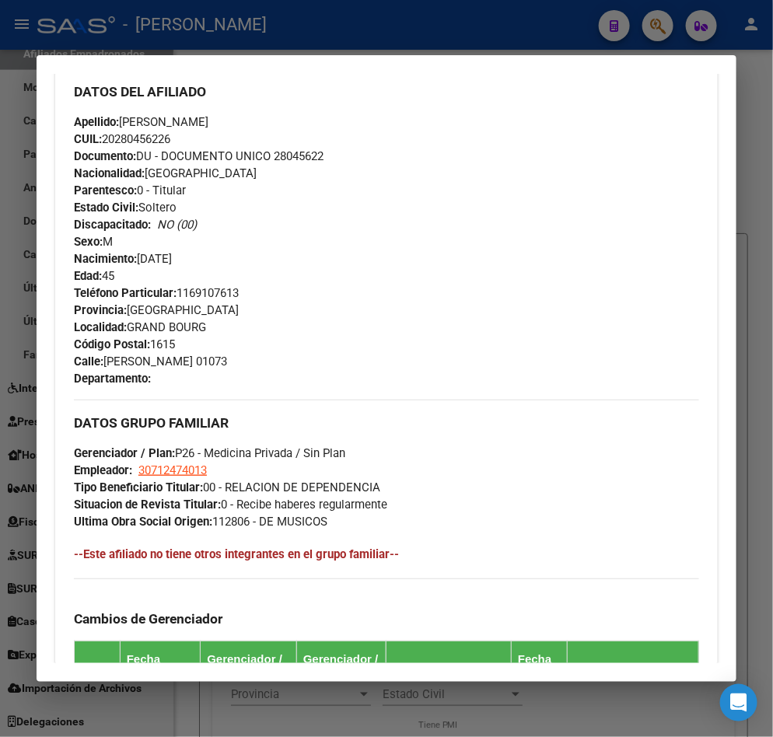
click at [252, 292] on div "Teléfono Particular: [PHONE_NUMBER] Provincia: [GEOGRAPHIC_DATA] Localidad: [GE…" at bounding box center [386, 336] width 625 height 103
drag, startPoint x: 157, startPoint y: 264, endPoint x: 135, endPoint y: 262, distance: 21.8
click at [135, 262] on div "Apellido: [PERSON_NAME]: 20280456226 Documento: DU - DOCUMENTO UNICO 28045622 N…" at bounding box center [386, 198] width 625 height 171
click at [121, 366] on span "Calle: [PERSON_NAME] 01073" at bounding box center [150, 361] width 153 height 14
drag, startPoint x: 121, startPoint y: 366, endPoint x: 190, endPoint y: 365, distance: 68.4
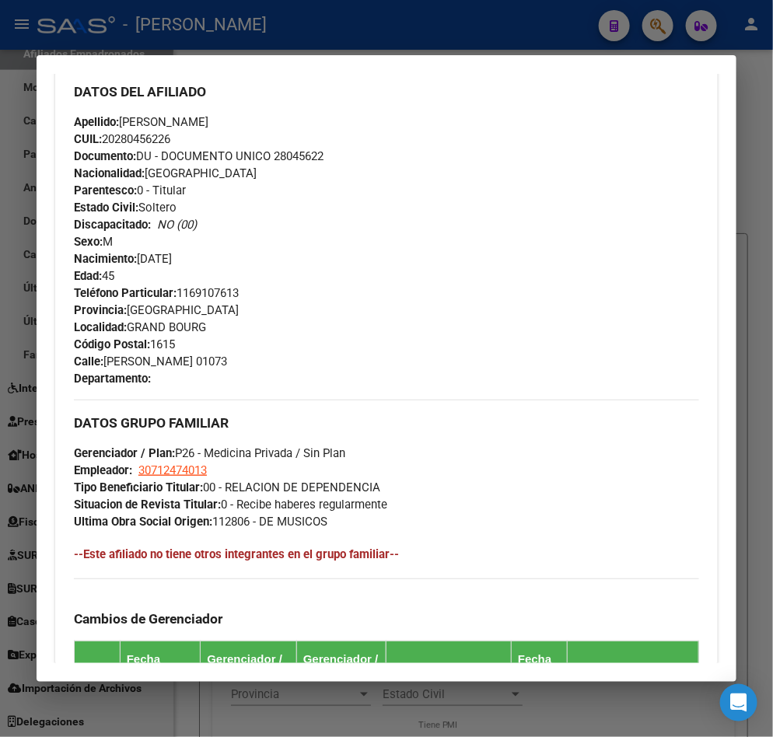
click at [190, 365] on span "Calle: [PERSON_NAME] 01073" at bounding box center [150, 361] width 153 height 14
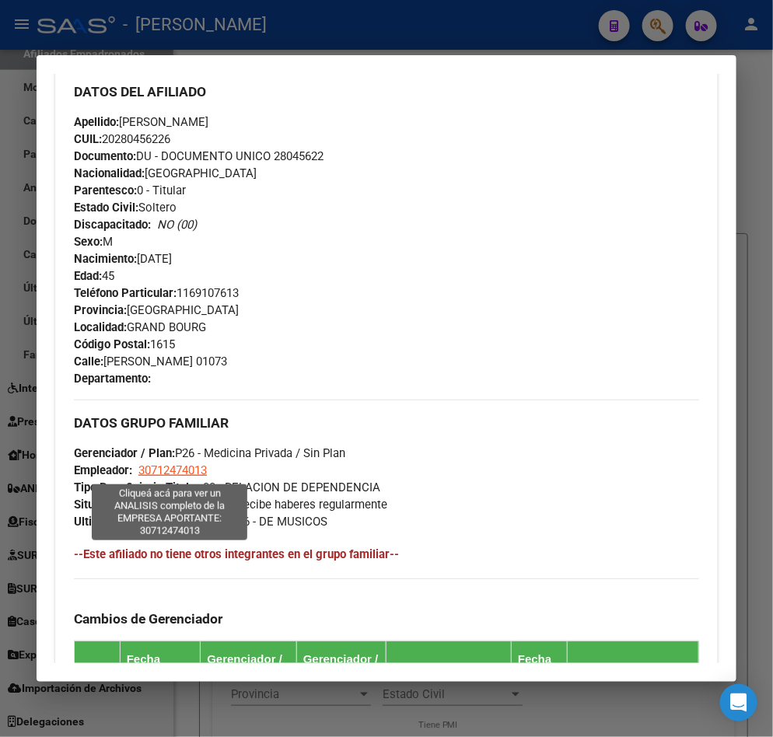
drag, startPoint x: 204, startPoint y: 465, endPoint x: 134, endPoint y: 472, distance: 70.3
click at [134, 472] on div "DATOS GRUPO FAMILIAR Gerenciador / Plan: P26 - Medicina Privada / Sin Plan Empl…" at bounding box center [386, 465] width 625 height 131
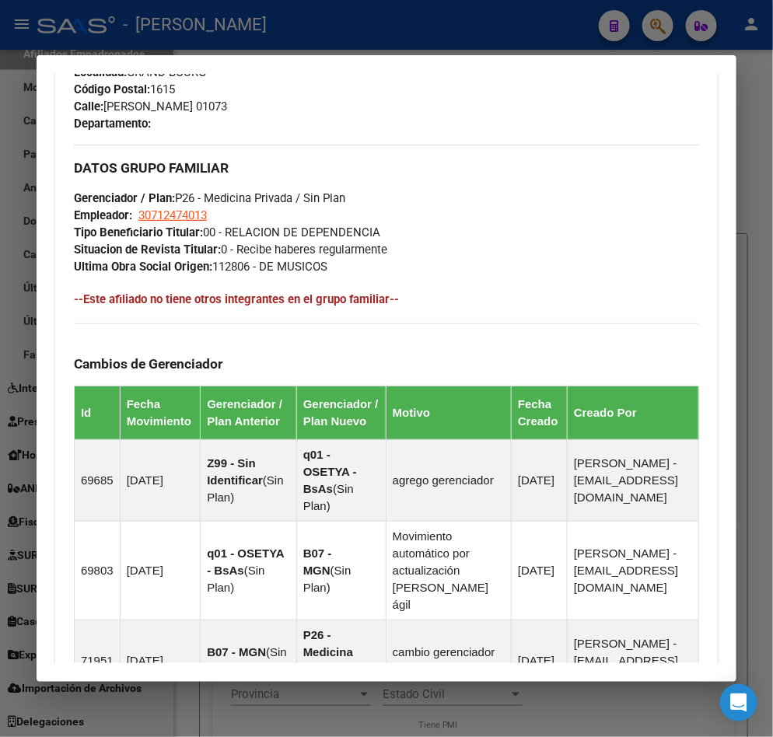
scroll to position [816, 0]
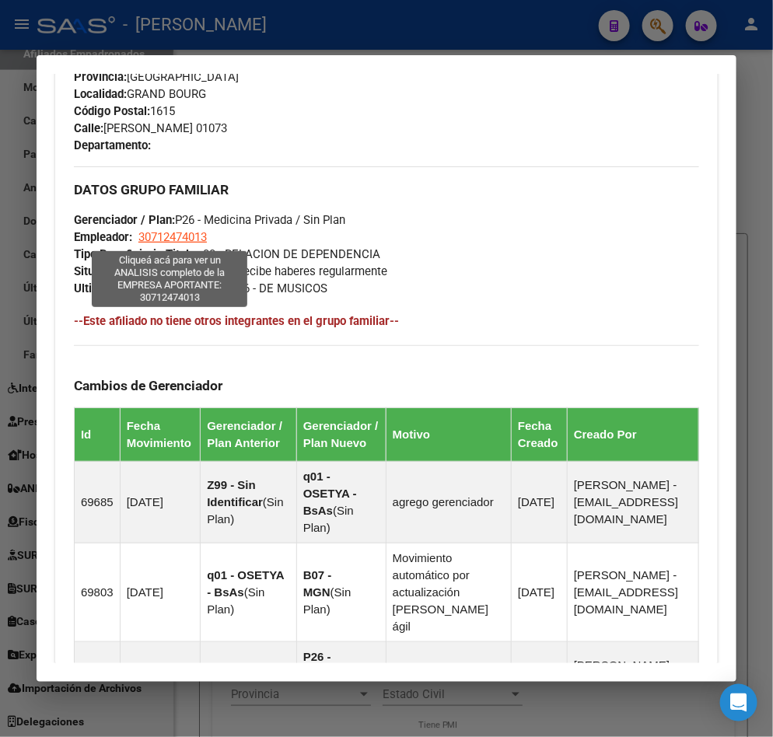
click at [184, 230] on span "30712474013" at bounding box center [172, 237] width 68 height 14
type textarea "30712474013"
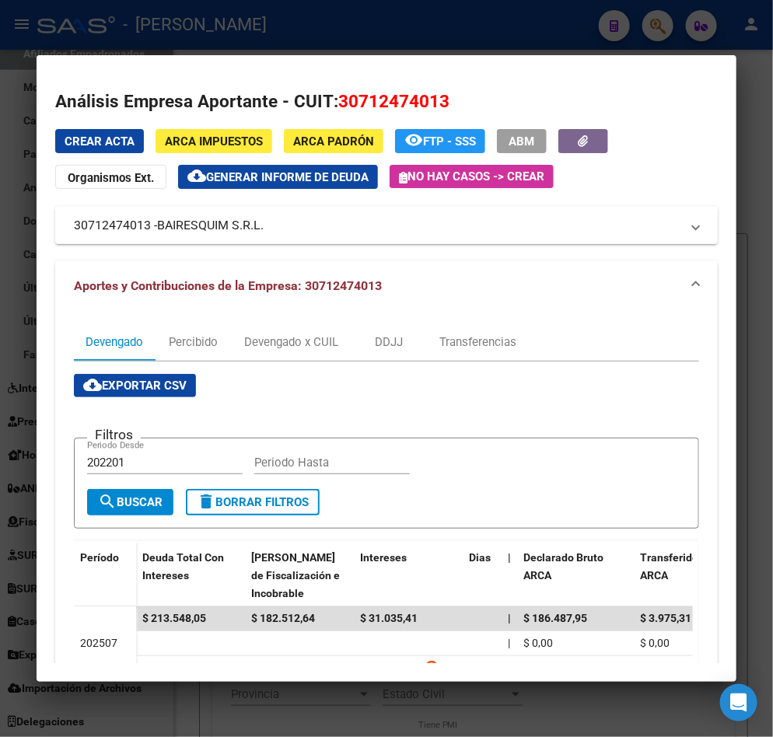
drag, startPoint x: 232, startPoint y: 241, endPoint x: 257, endPoint y: 233, distance: 26.8
click at [257, 233] on mat-panel-title "30712474013 - BAIRESQUIM S.R.L." at bounding box center [377, 225] width 606 height 19
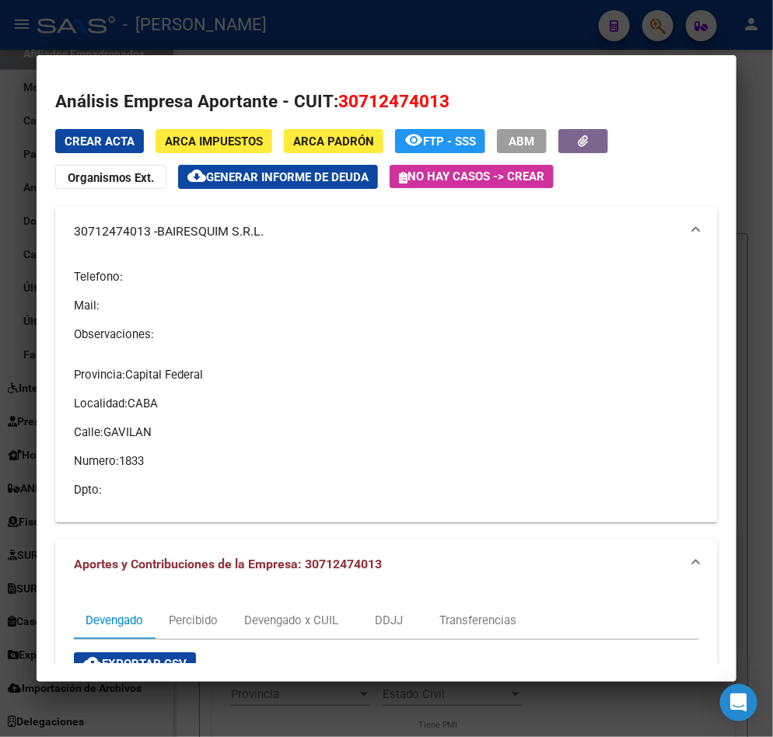
click at [7, 87] on div at bounding box center [386, 368] width 773 height 737
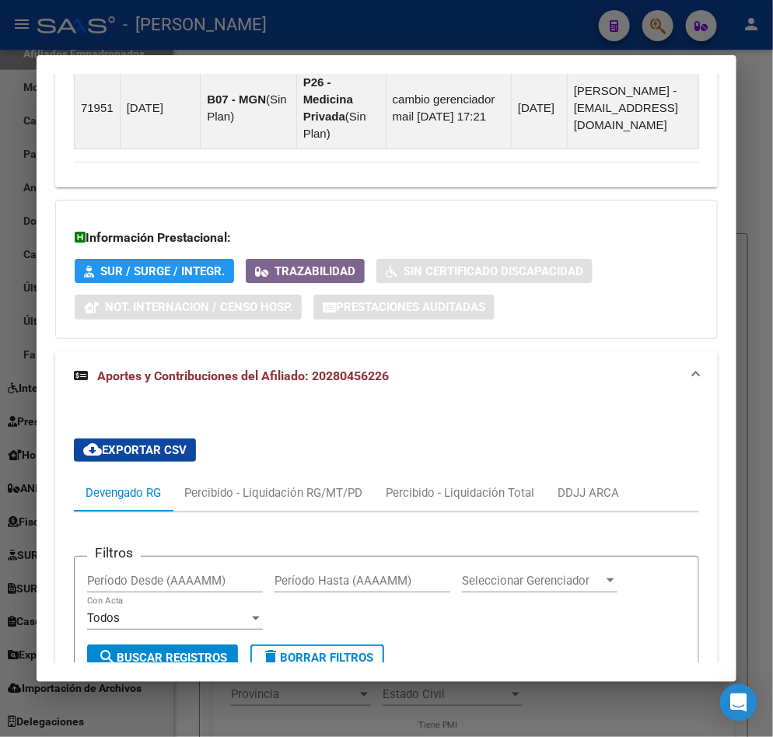
scroll to position [1399, 0]
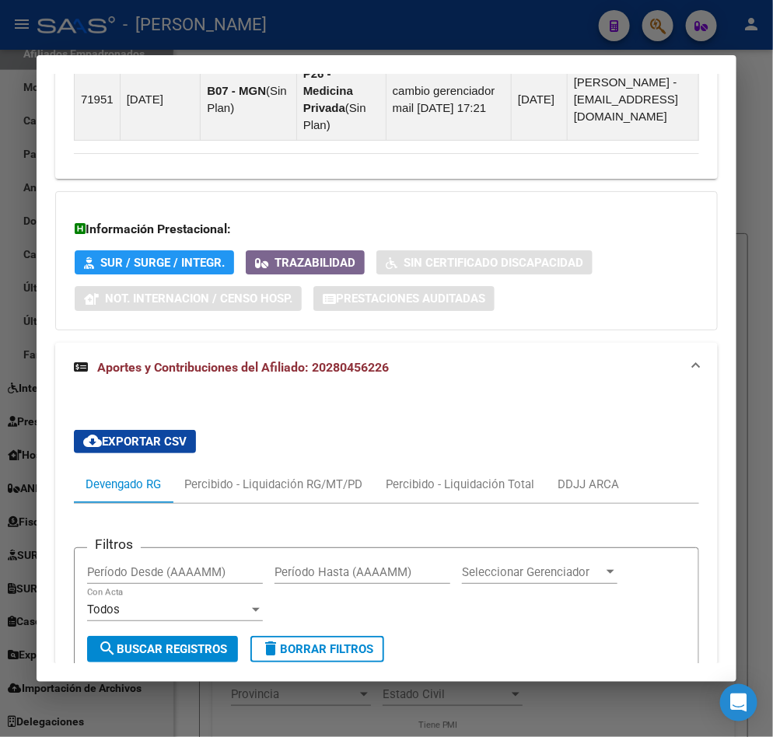
drag, startPoint x: 21, startPoint y: 103, endPoint x: 40, endPoint y: 106, distance: 19.7
click at [19, 103] on div at bounding box center [386, 368] width 773 height 737
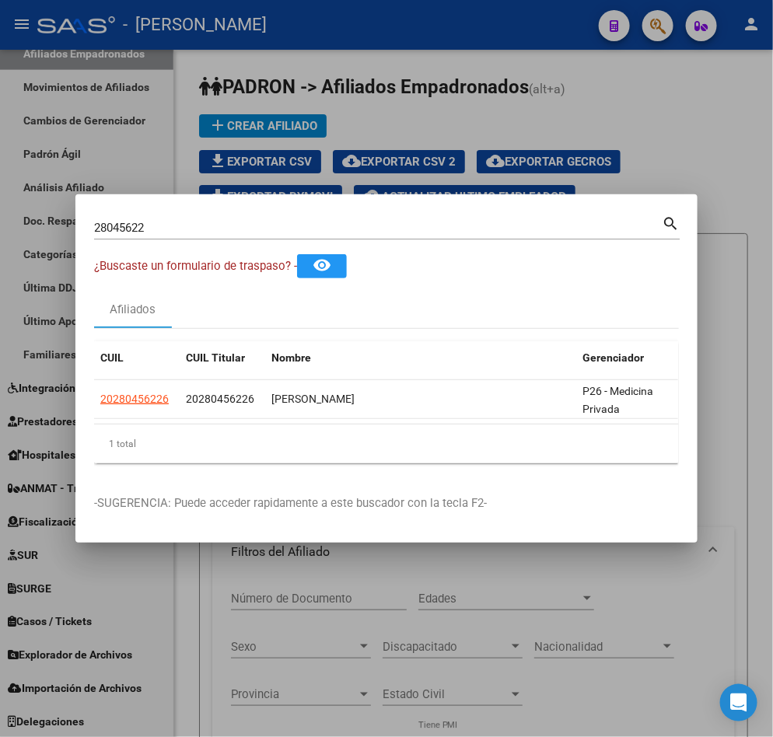
click at [252, 221] on input "28045622" at bounding box center [377, 228] width 567 height 14
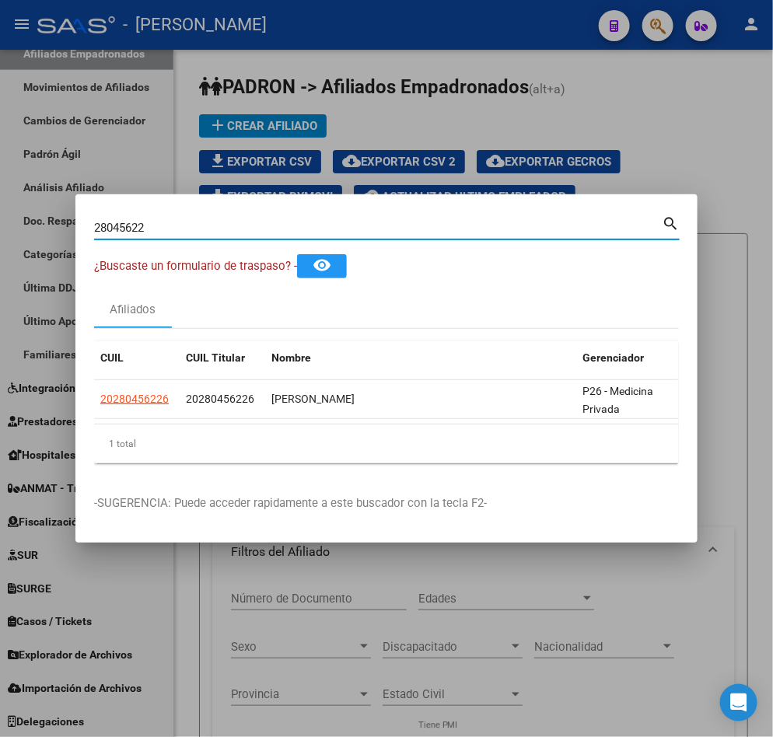
click at [252, 221] on input "28045622" at bounding box center [377, 228] width 567 height 14
paste input "48191278"
type input "48191278"
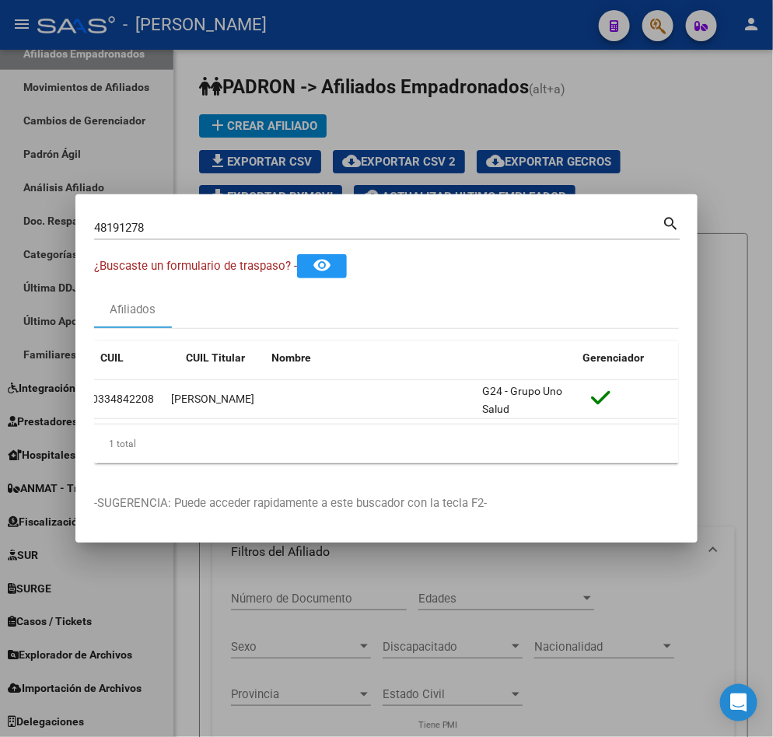
scroll to position [0, 0]
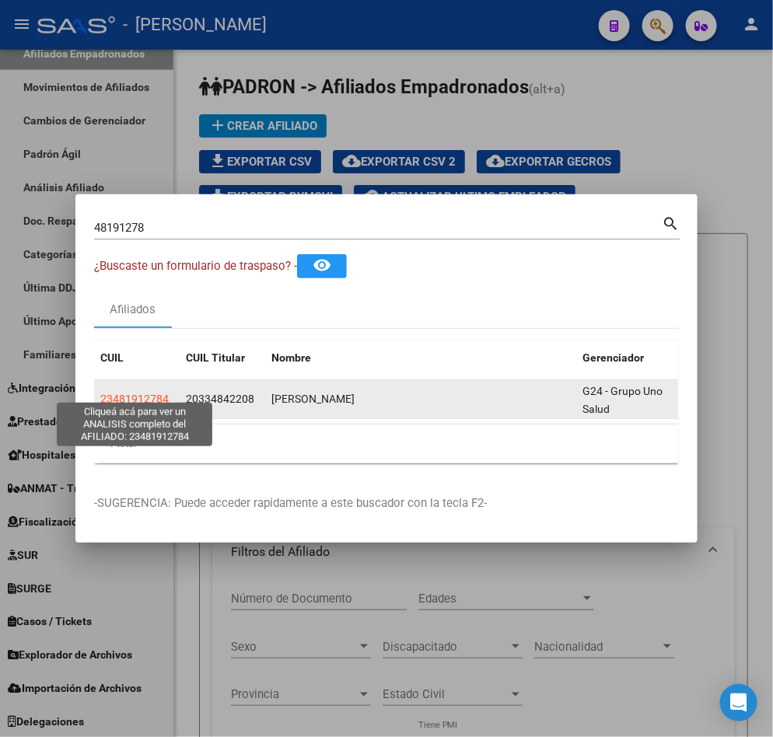
click at [143, 393] on span "23481912784" at bounding box center [134, 399] width 68 height 12
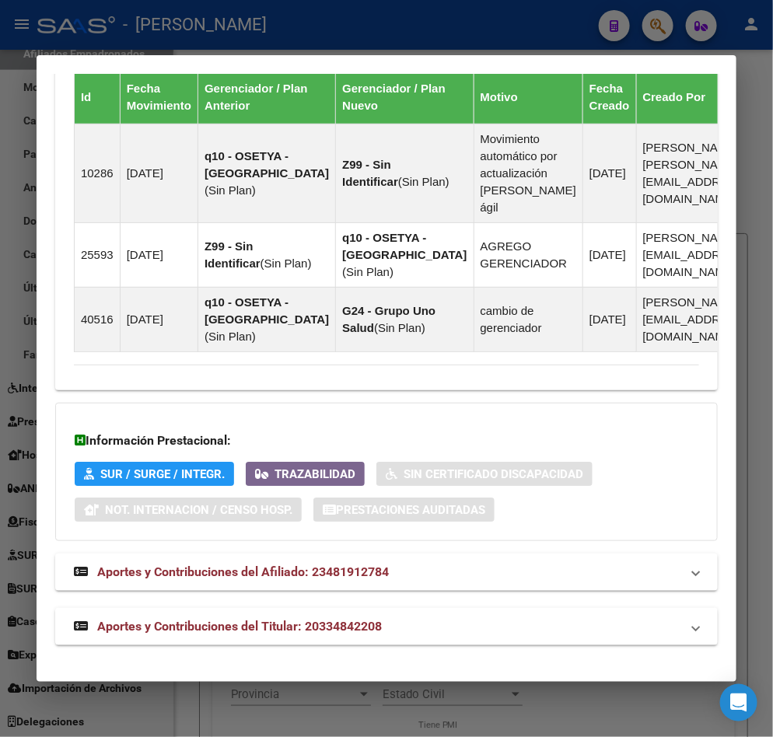
scroll to position [1283, 0]
click at [394, 619] on mat-panel-title "Aportes y Contribuciones del Titular: 20334842208" at bounding box center [377, 626] width 606 height 19
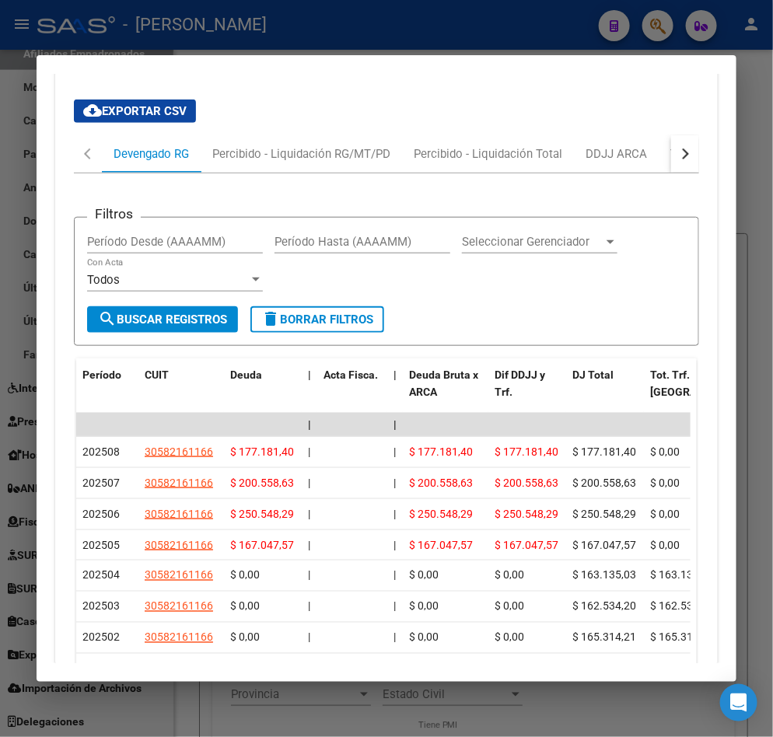
scroll to position [1842, 0]
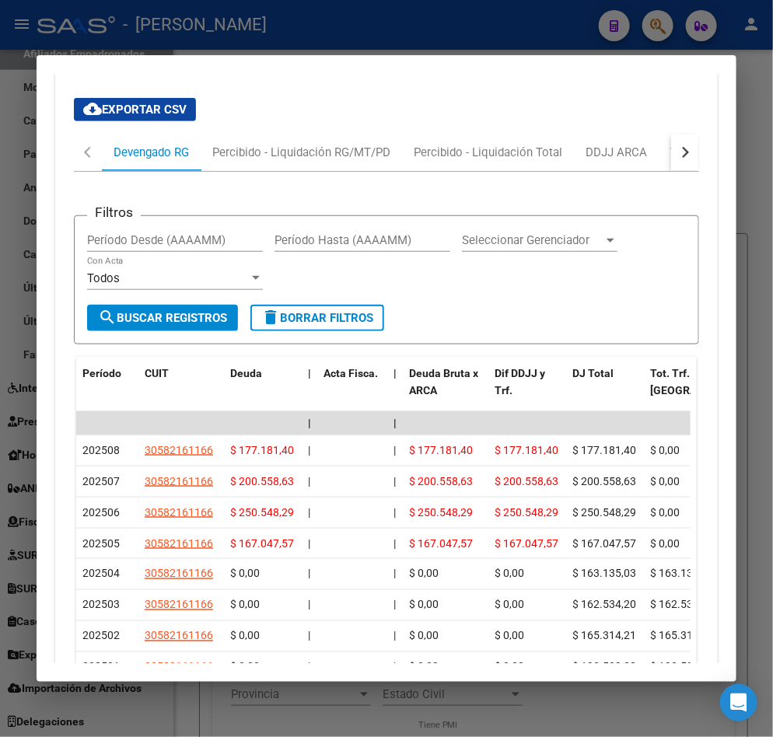
click at [690, 199] on div "cloud_download Exportar CSV Devengado RG Percibido - Liquidación RG/MT/PD Perci…" at bounding box center [386, 450] width 662 height 728
click at [683, 171] on button "button" at bounding box center [685, 152] width 28 height 37
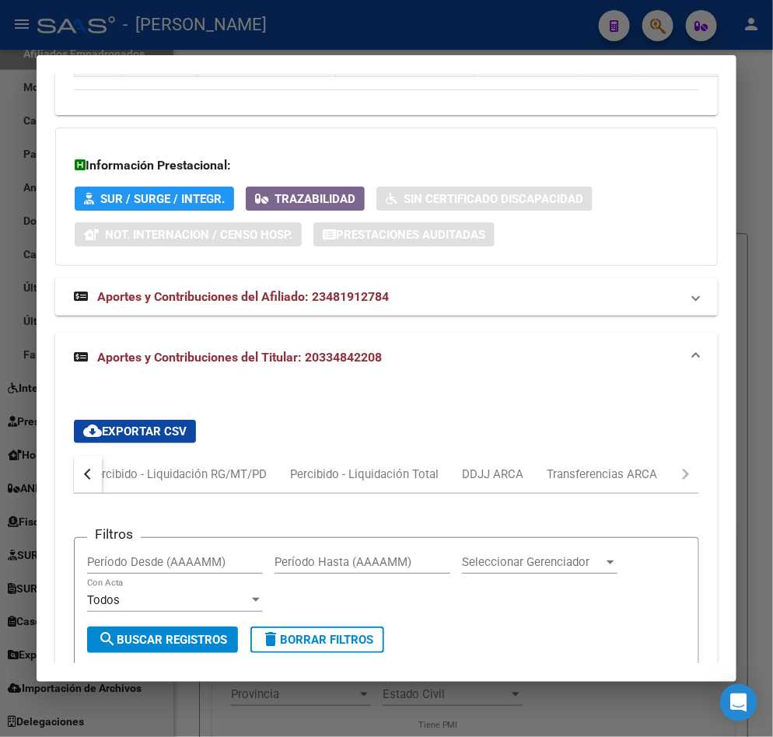
scroll to position [1493, 0]
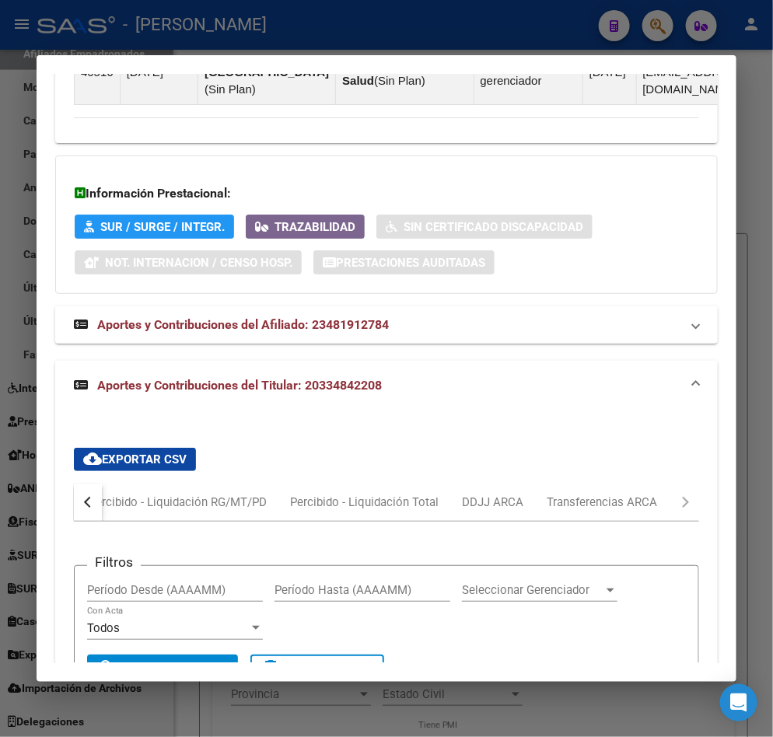
click at [184, 332] on span "Aportes y Contribuciones del Afiliado: 23481912784" at bounding box center [243, 324] width 292 height 15
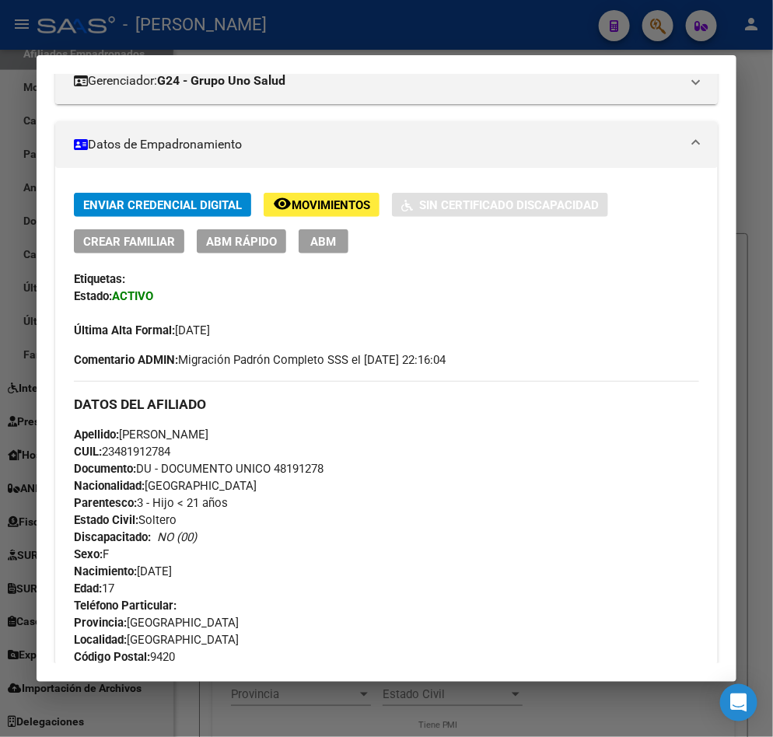
scroll to position [0, 0]
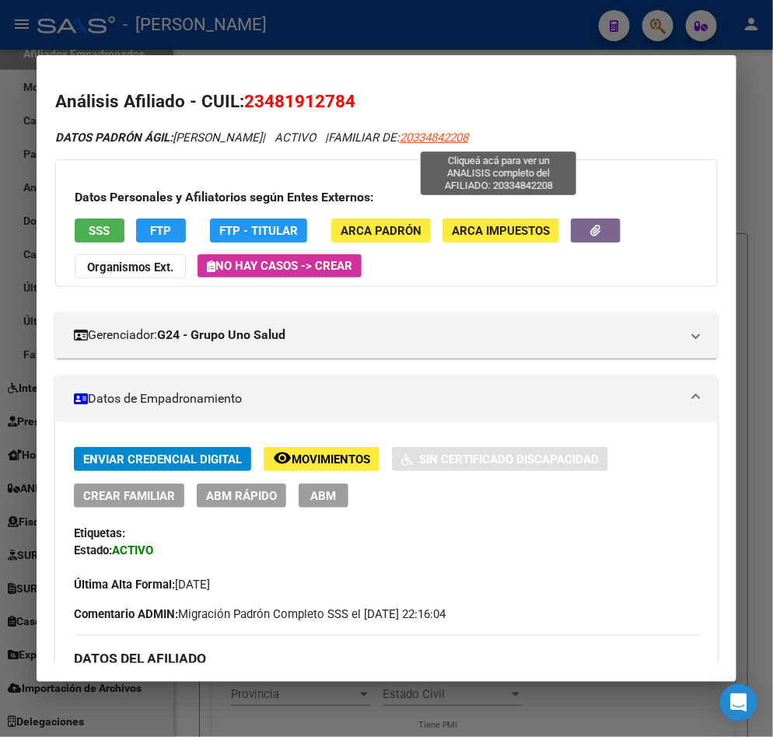
click at [468, 142] on span "20334842208" at bounding box center [434, 138] width 68 height 14
type textarea "20334842208"
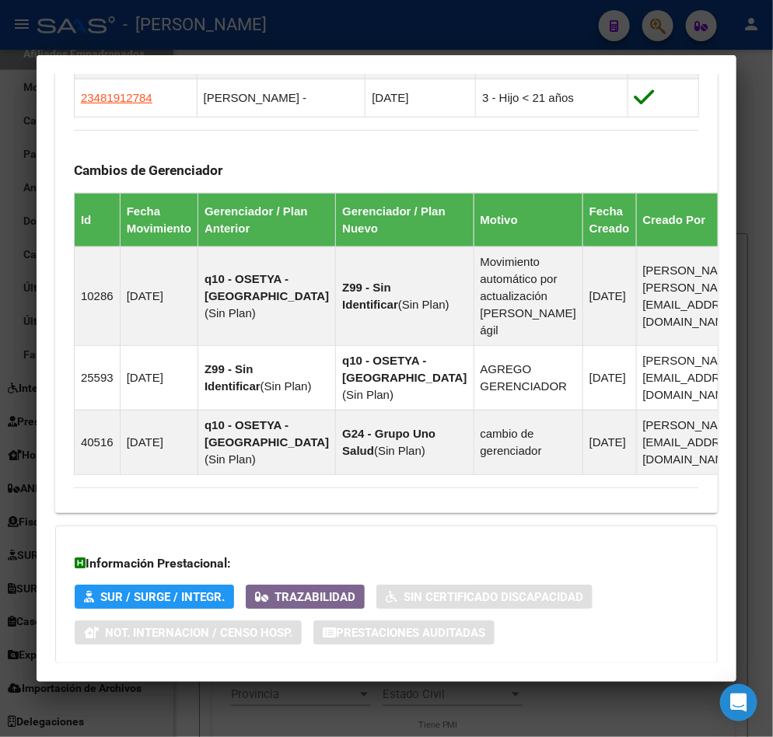
scroll to position [1246, 0]
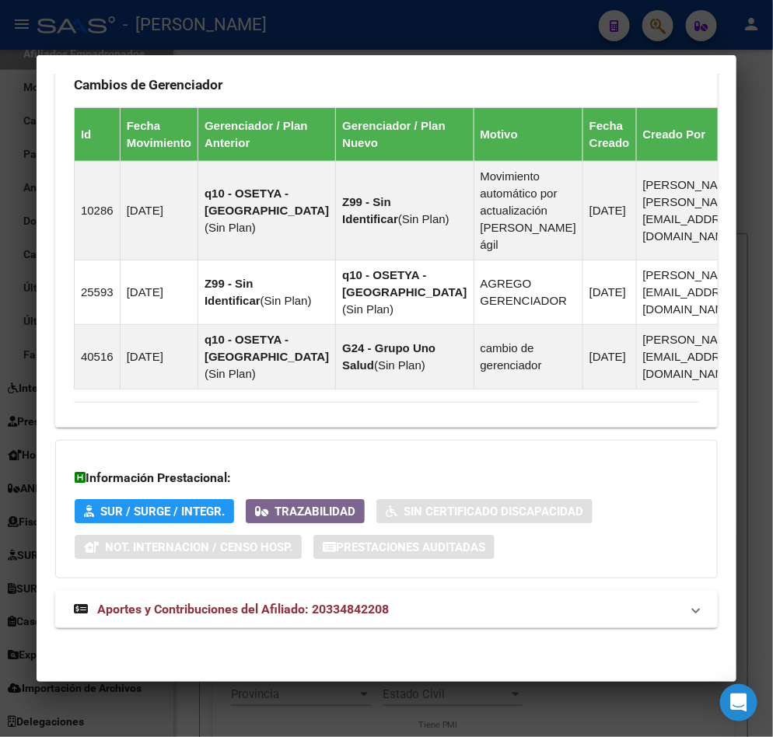
click at [285, 595] on mat-expansion-panel-header "Aportes y Contribuciones del Afiliado: 20334842208" at bounding box center [386, 609] width 662 height 37
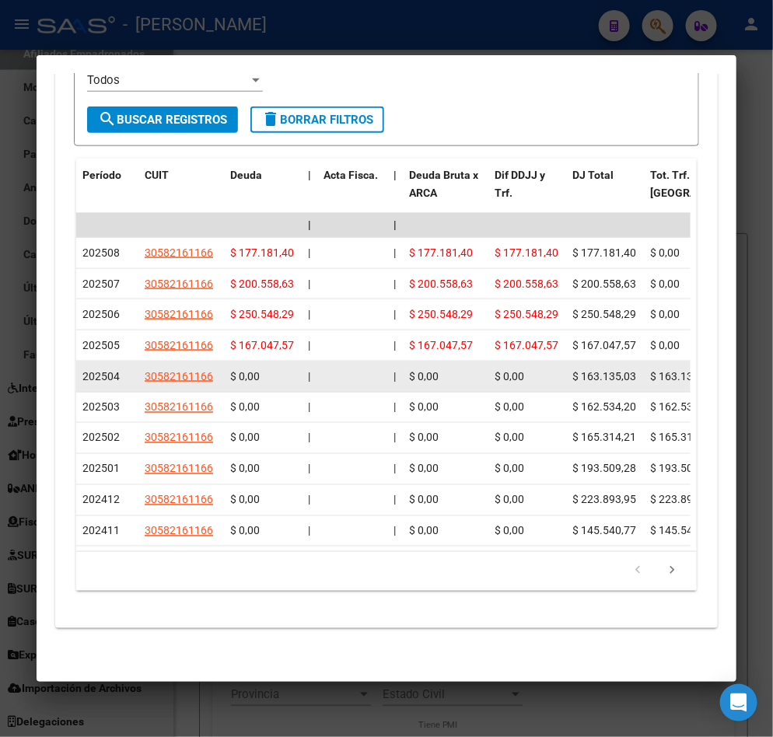
drag, startPoint x: 318, startPoint y: 439, endPoint x: 394, endPoint y: 395, distance: 88.1
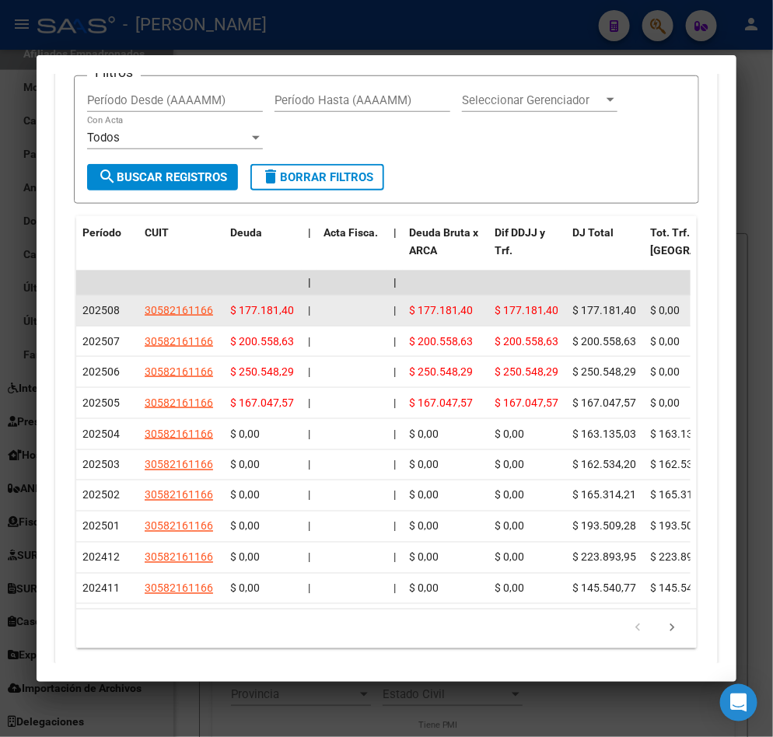
scroll to position [1694, 0]
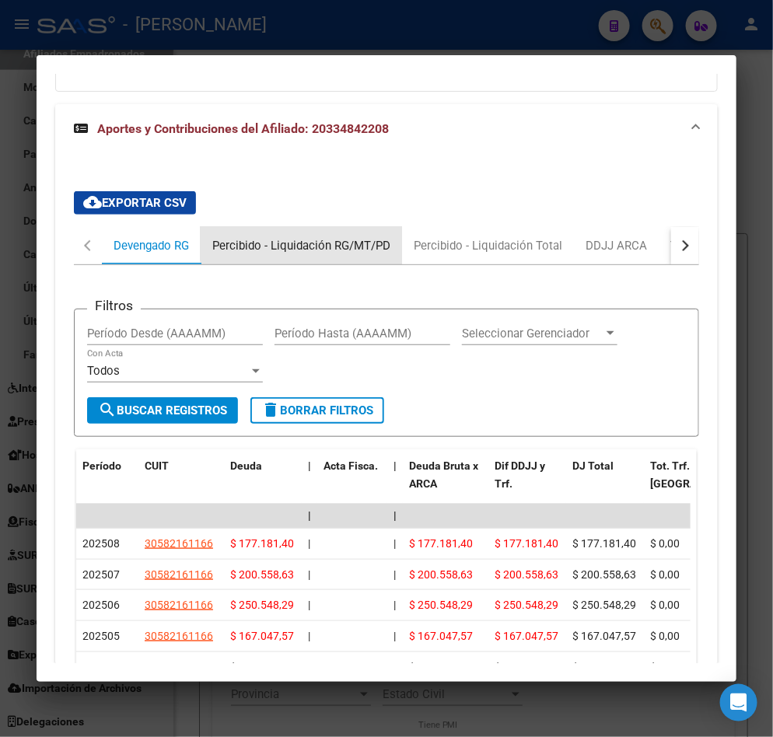
click at [324, 264] on div "Percibido - Liquidación RG/MT/PD" at bounding box center [301, 245] width 201 height 37
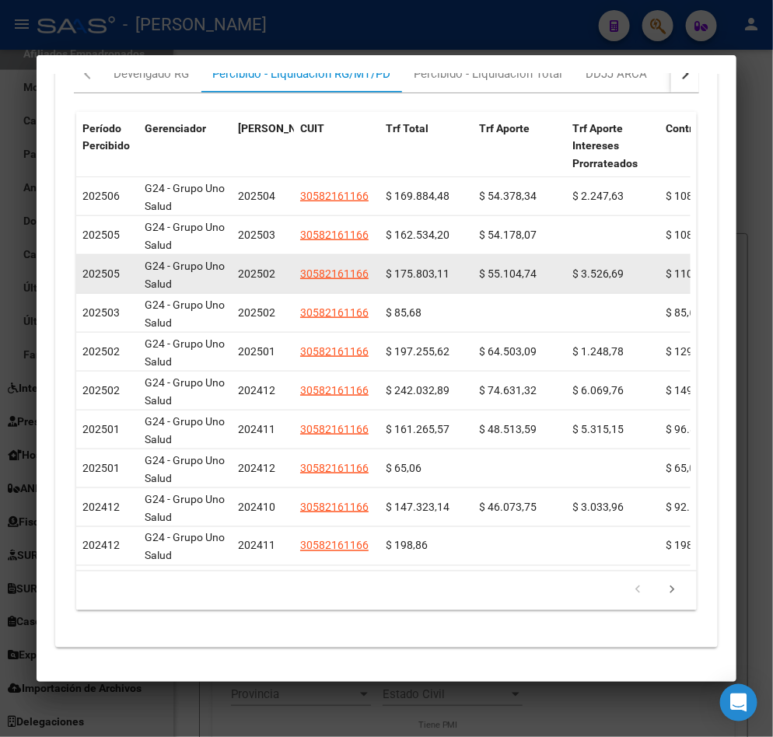
scroll to position [1632, 0]
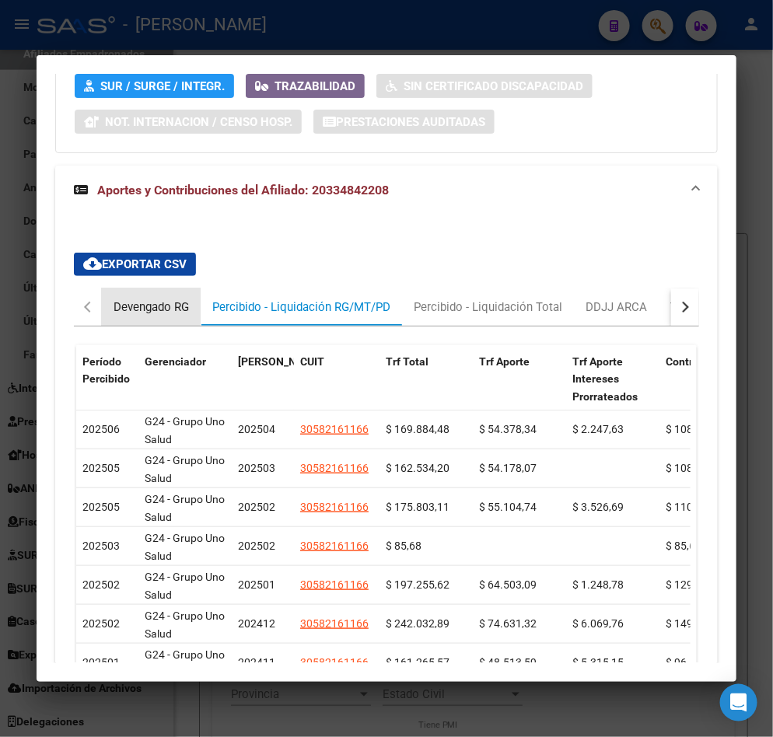
click at [113, 316] on div "Devengado RG" at bounding box center [150, 307] width 75 height 17
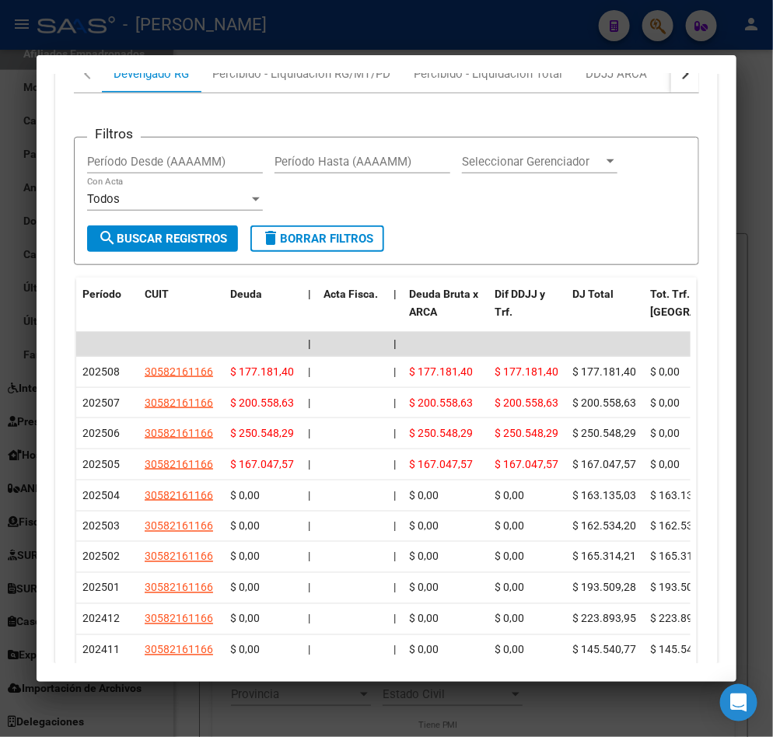
scroll to position [1749, 0]
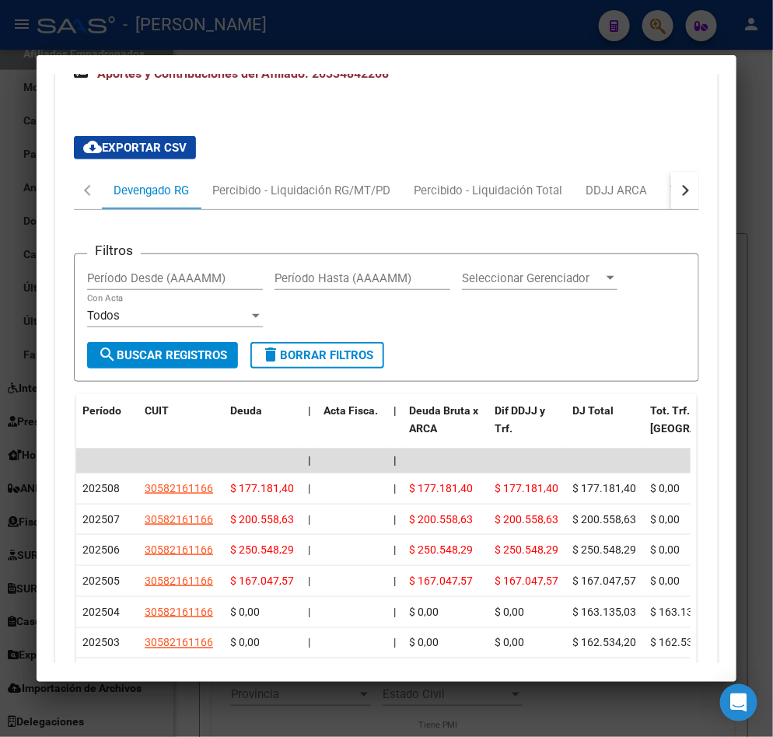
click at [61, 33] on div at bounding box center [386, 368] width 773 height 737
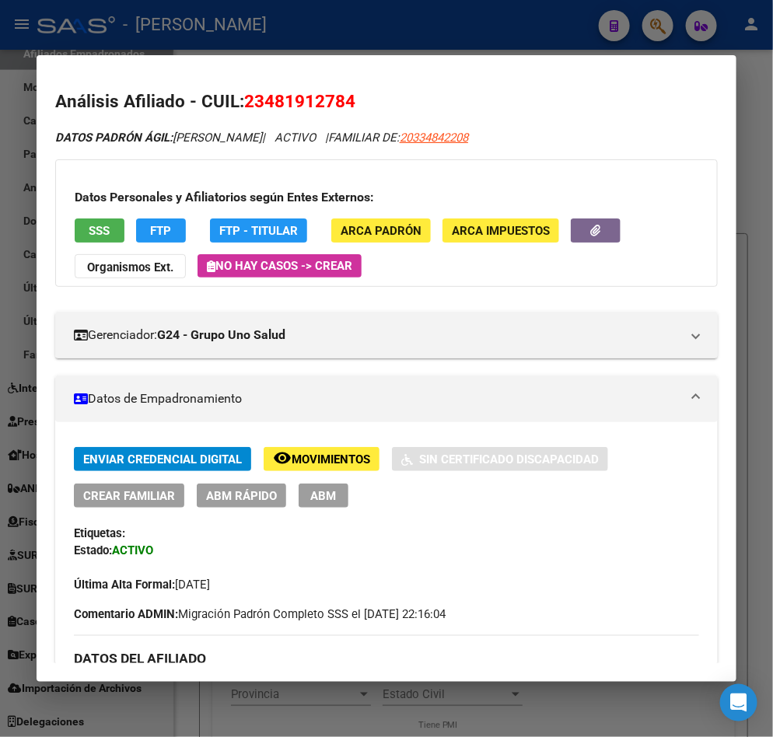
click at [12, 166] on div at bounding box center [386, 368] width 773 height 737
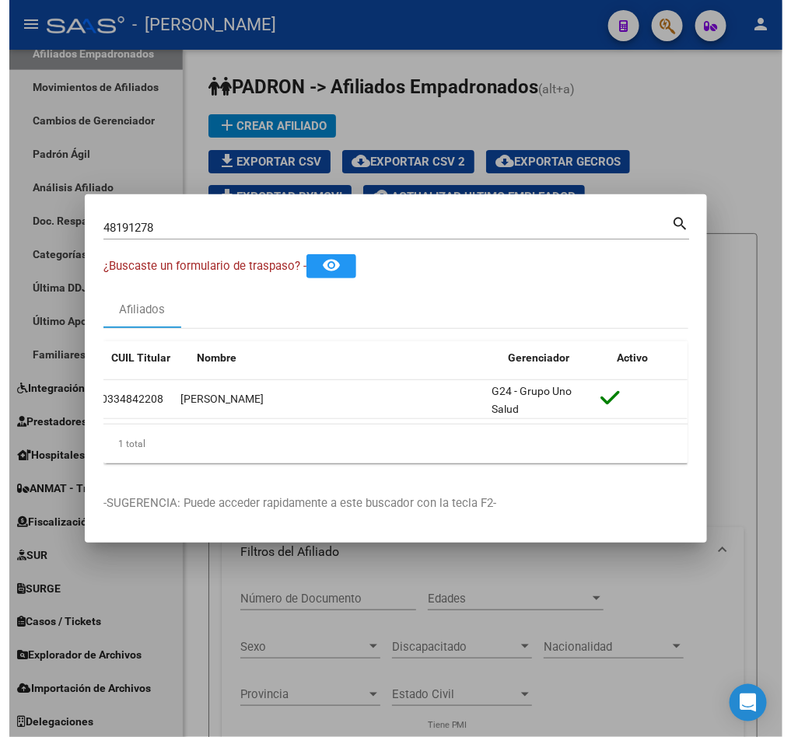
scroll to position [0, 0]
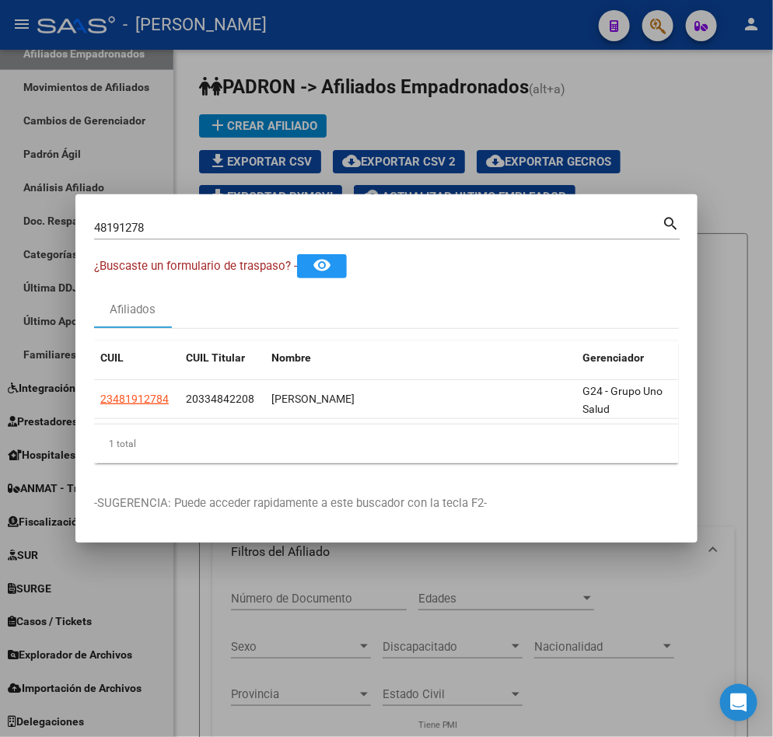
click at [488, 79] on div at bounding box center [386, 368] width 773 height 737
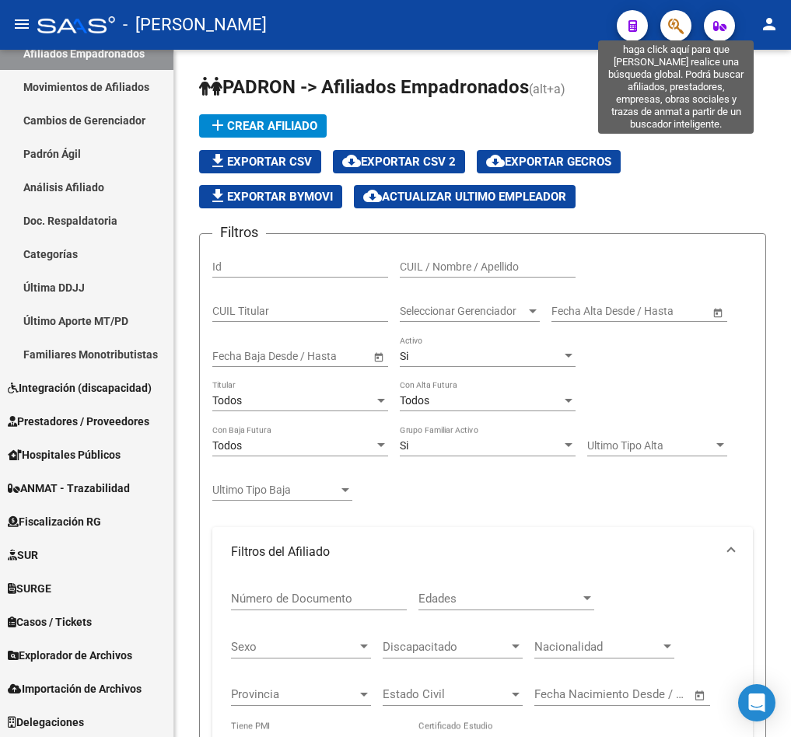
click at [684, 30] on button "button" at bounding box center [675, 25] width 31 height 31
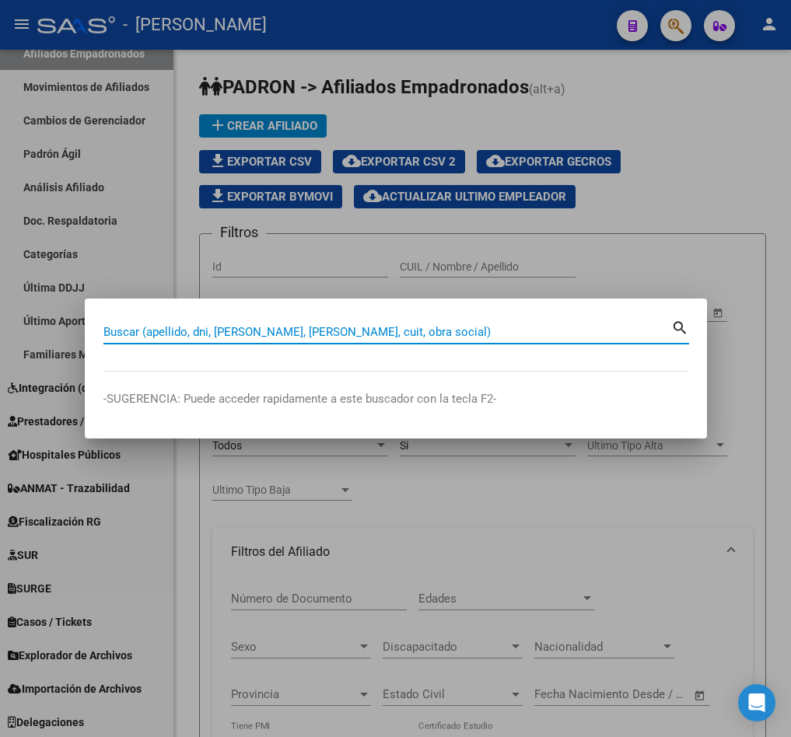
paste input "34089234"
type input "34089234"
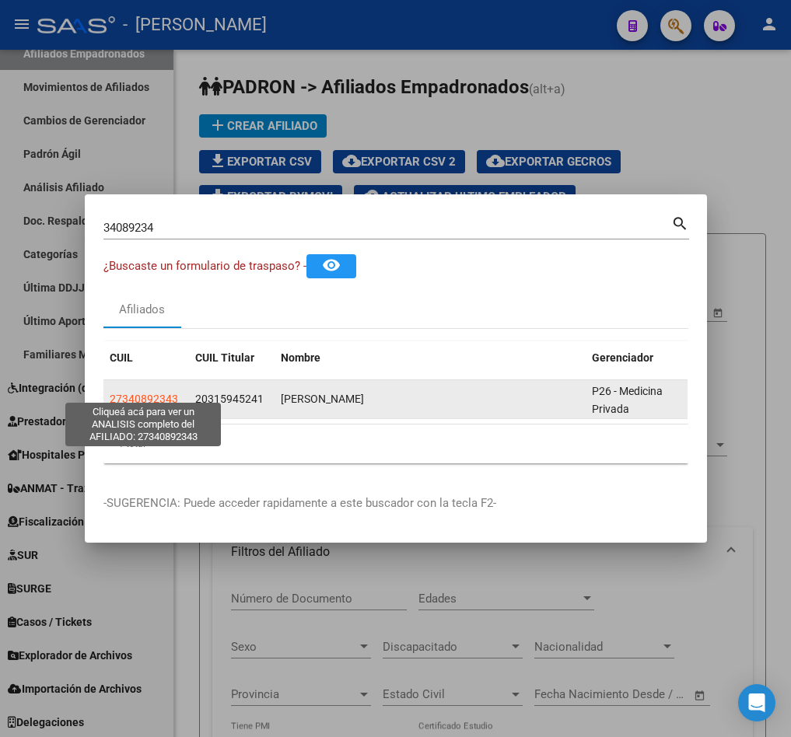
click at [168, 393] on span "27340892343" at bounding box center [144, 399] width 68 height 12
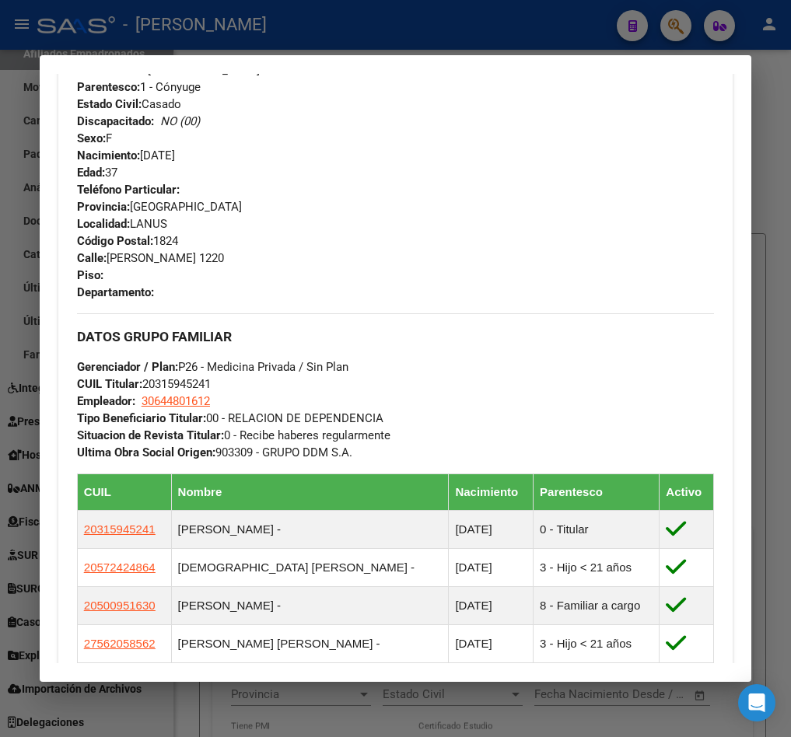
scroll to position [1280, 0]
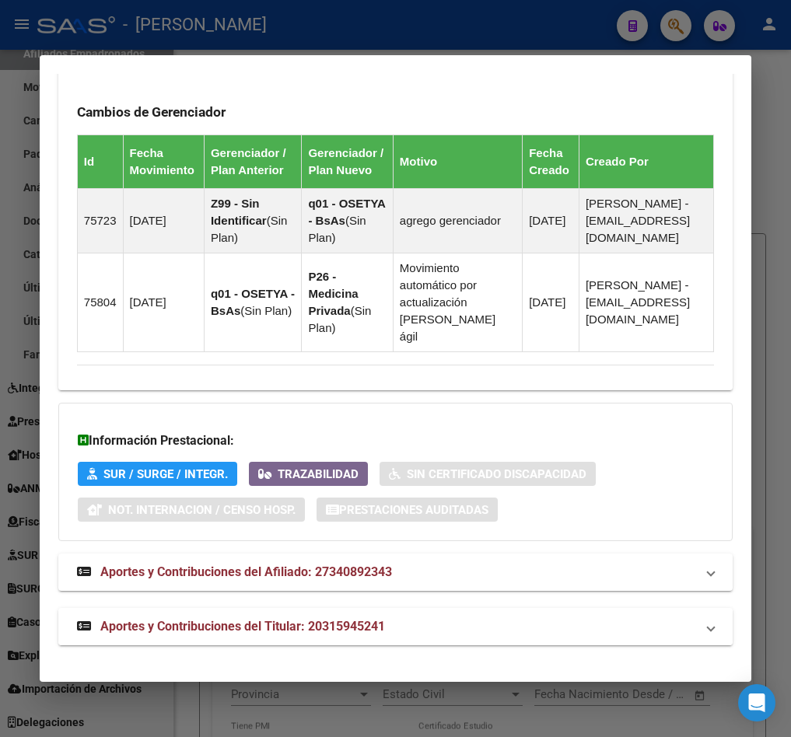
click at [340, 619] on span "Aportes y Contribuciones del Titular: 20315945241" at bounding box center [242, 626] width 285 height 15
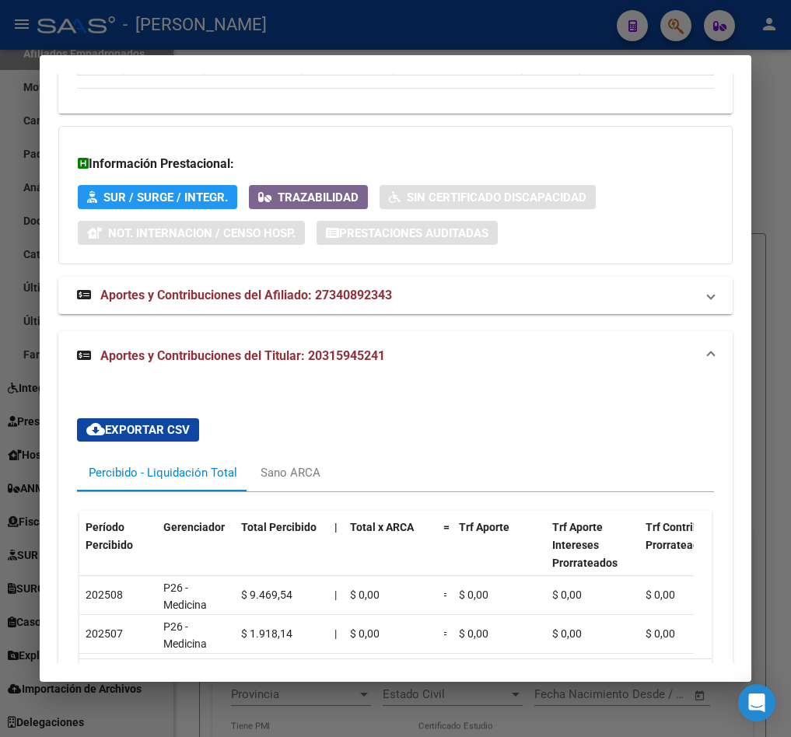
scroll to position [1549, 0]
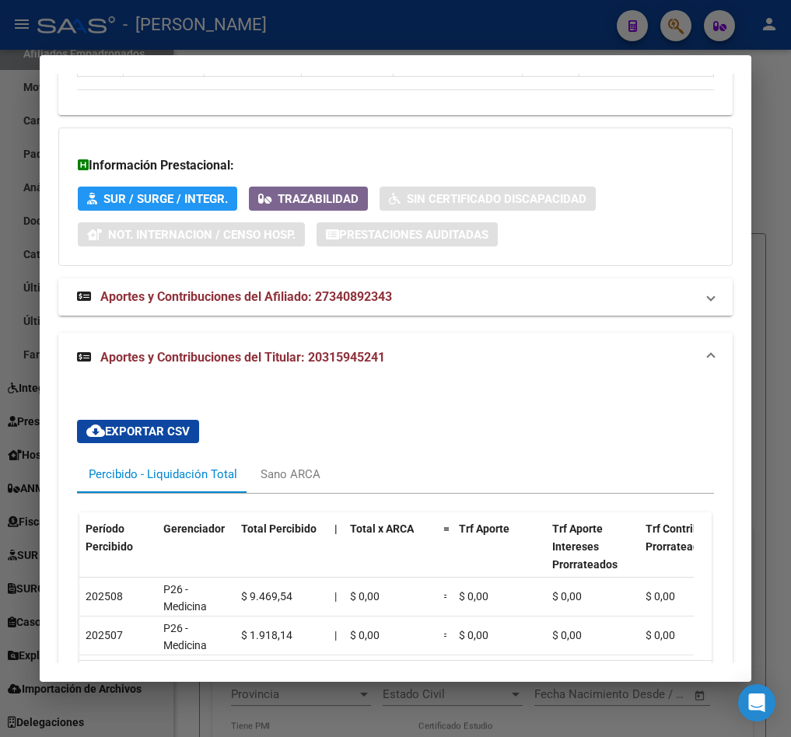
click at [246, 297] on span "Aportes y Contribuciones del Afiliado: 27340892343" at bounding box center [246, 296] width 292 height 15
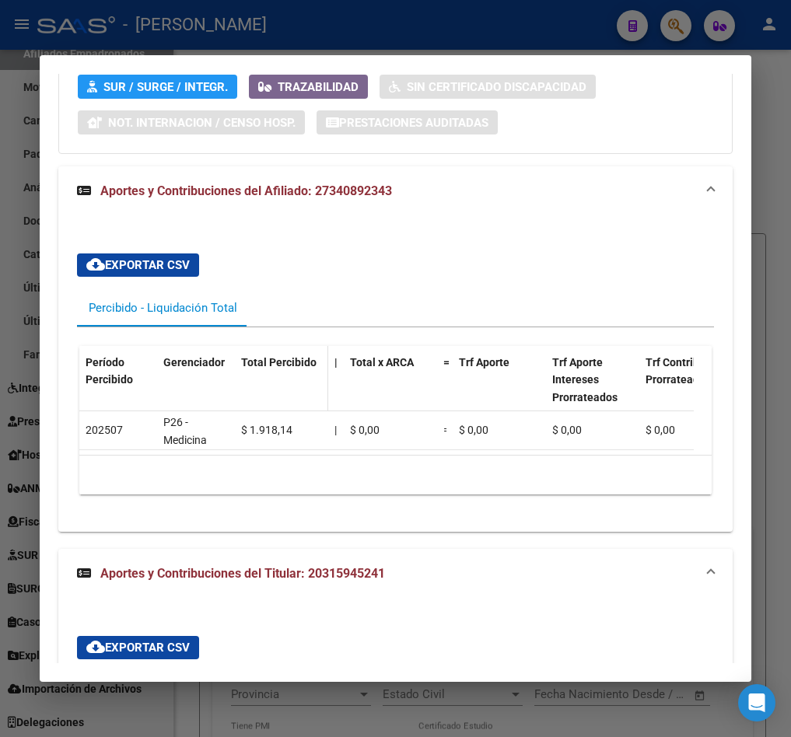
scroll to position [1783, 0]
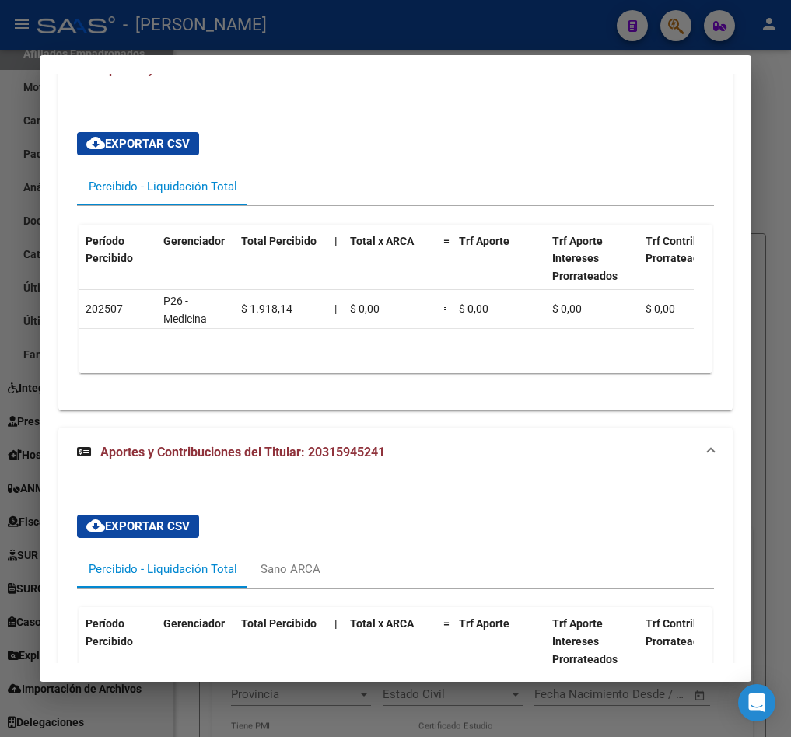
drag, startPoint x: 201, startPoint y: 339, endPoint x: 238, endPoint y: 337, distance: 37.4
click at [238, 333] on datatable-body "202507 P26 - Medicina Privada $ 1.918,14 | $ 0,00 = $ 0,00 $ 0,00 $ 0,00 $ 0,00…" at bounding box center [386, 312] width 614 height 44
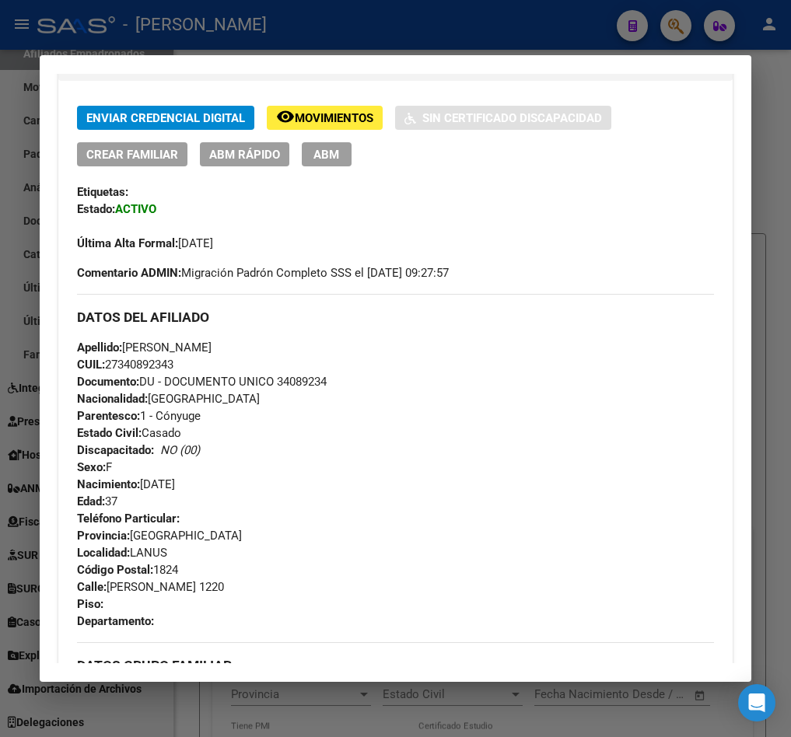
scroll to position [0, 0]
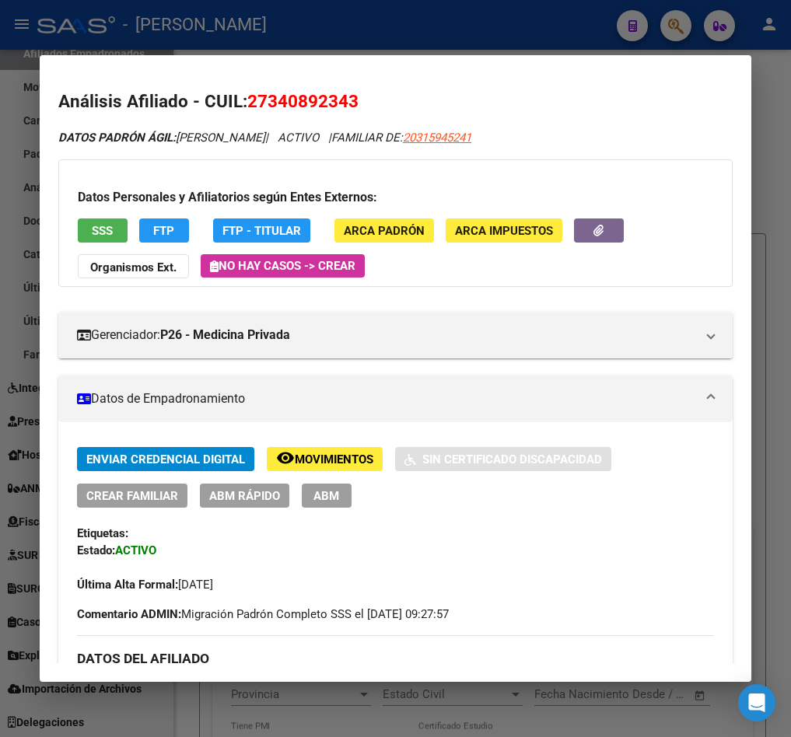
click at [264, 107] on span "27340892343" at bounding box center [302, 101] width 111 height 20
click at [271, 105] on span "27340892343" at bounding box center [302, 101] width 111 height 20
drag, startPoint x: 546, startPoint y: 135, endPoint x: 477, endPoint y: 138, distance: 69.3
click at [477, 138] on div "DATOS PADRÓN ÁGIL: [PERSON_NAME] | ACTIVO | FAMILIAR DE: 20315945241" at bounding box center [395, 138] width 674 height 18
click at [471, 136] on span "20315945241" at bounding box center [437, 138] width 68 height 14
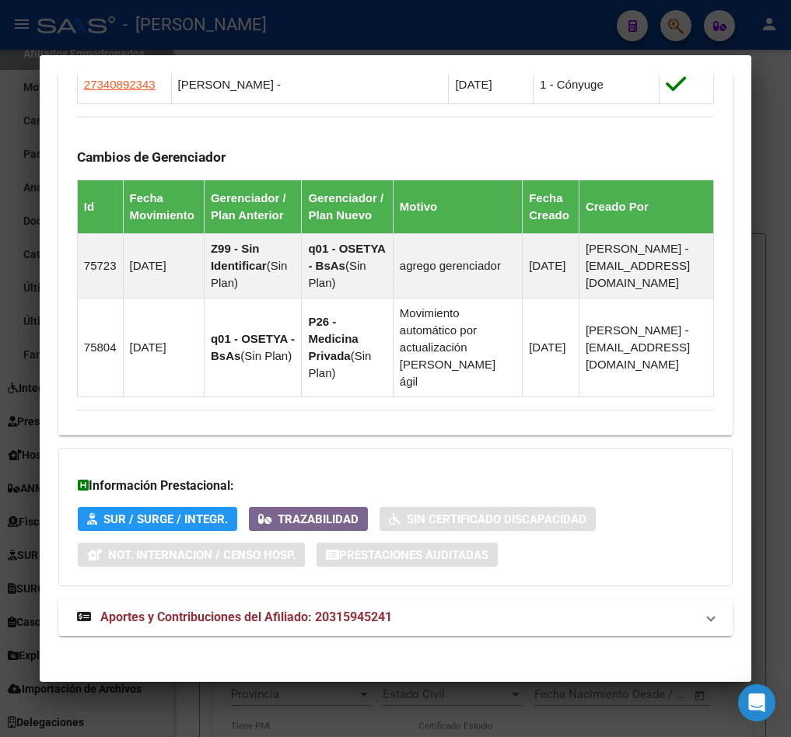
scroll to position [1225, 0]
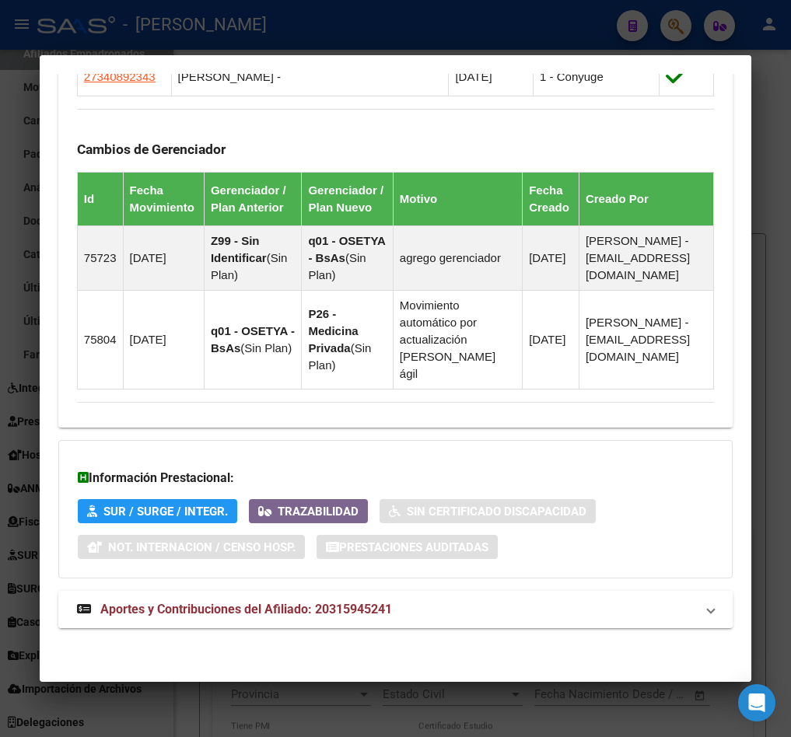
click at [340, 604] on span "Aportes y Contribuciones del Afiliado: 20315945241" at bounding box center [246, 609] width 292 height 15
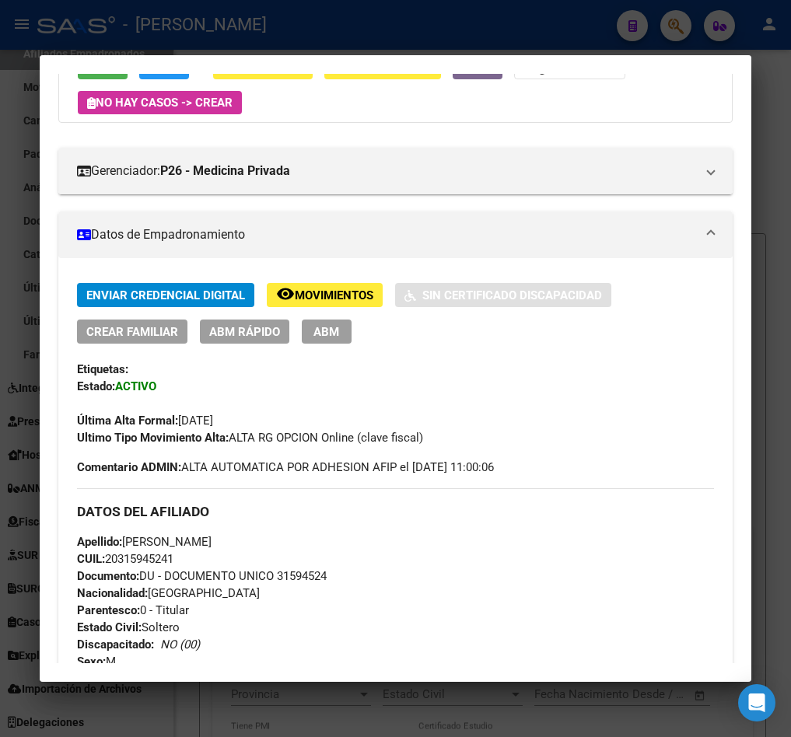
scroll to position [0, 0]
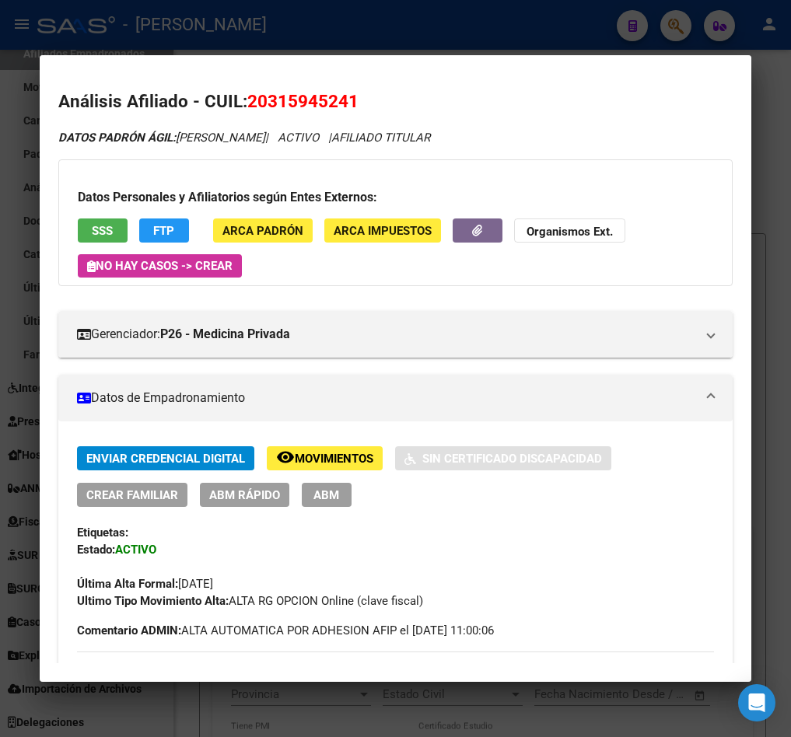
drag, startPoint x: 267, startPoint y: 98, endPoint x: 345, endPoint y: 100, distance: 78.5
click at [345, 100] on span "20315945241" at bounding box center [302, 101] width 111 height 20
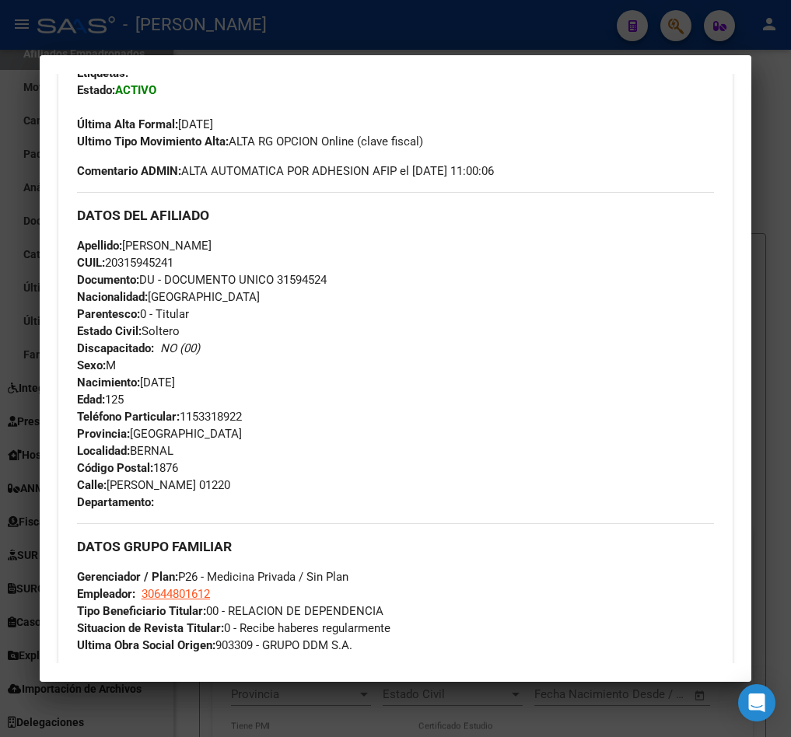
scroll to position [466, 0]
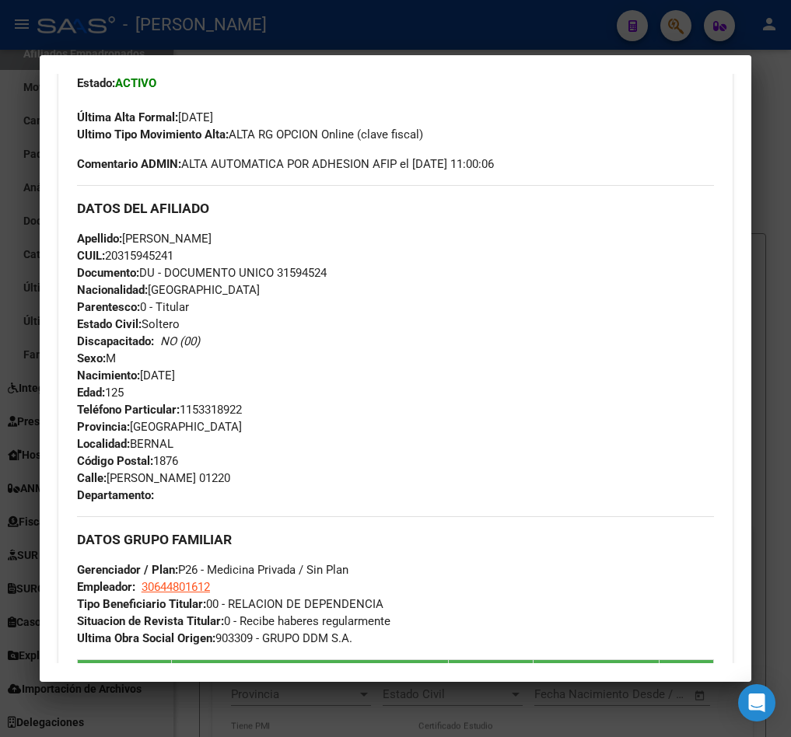
drag, startPoint x: 233, startPoint y: 373, endPoint x: 366, endPoint y: 43, distance: 356.1
click at [177, 378] on div "Apellido: [PERSON_NAME] CUIL: 20315945241 Documento: DU - DOCUMENTO UNICO 31594…" at bounding box center [395, 315] width 637 height 171
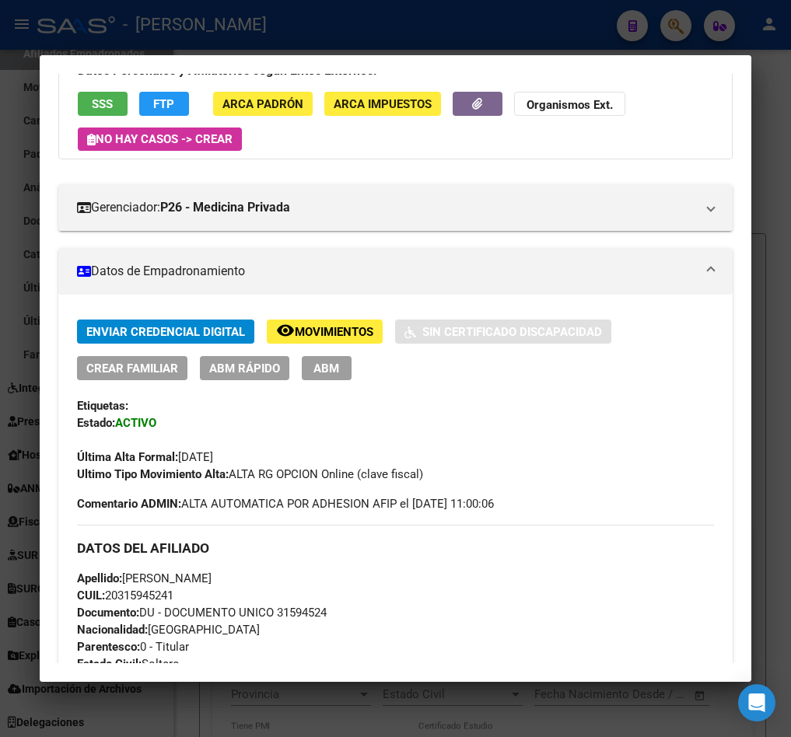
scroll to position [233, 0]
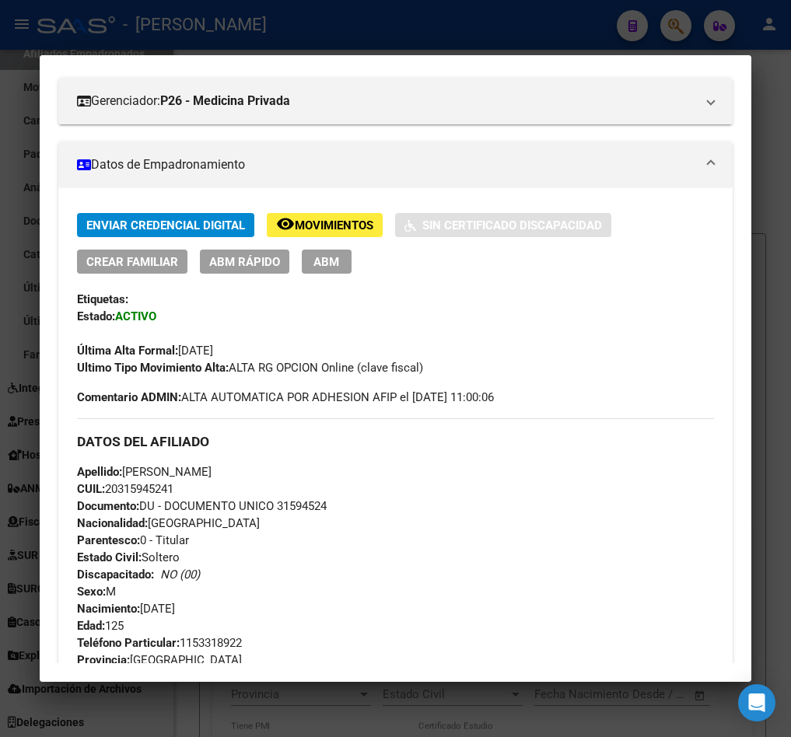
drag, startPoint x: 275, startPoint y: 478, endPoint x: 127, endPoint y: 472, distance: 148.6
click at [127, 472] on span "Apellido: [PERSON_NAME]" at bounding box center [144, 472] width 134 height 14
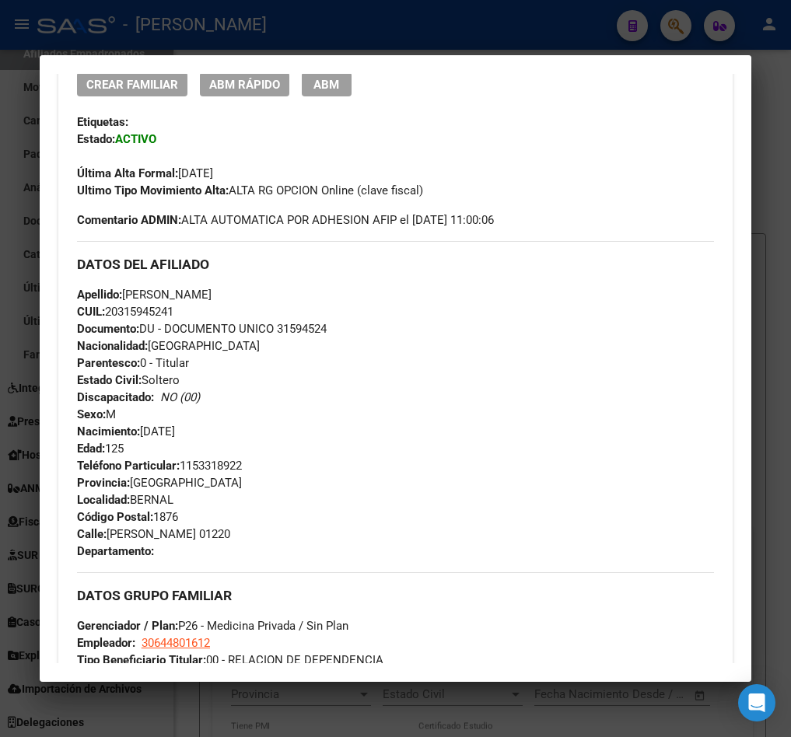
scroll to position [466, 0]
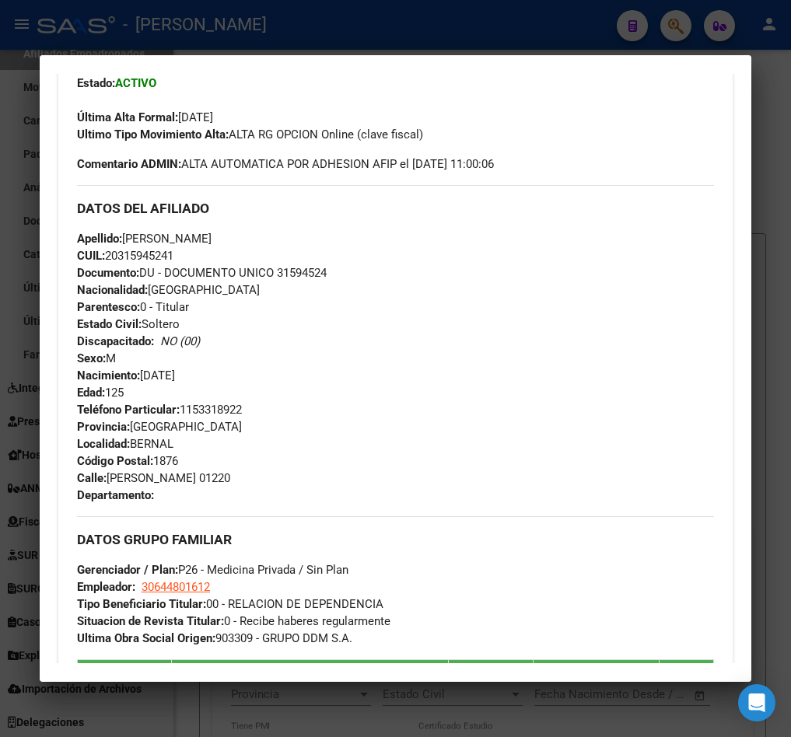
drag, startPoint x: 110, startPoint y: 477, endPoint x: 229, endPoint y: 478, distance: 118.9
click at [229, 478] on div "Teléfono Particular: [PHONE_NUMBER] Provincia: [GEOGRAPHIC_DATA] Localidad: [GE…" at bounding box center [395, 452] width 637 height 103
click at [168, 463] on span "Código Postal: 1876" at bounding box center [127, 461] width 101 height 14
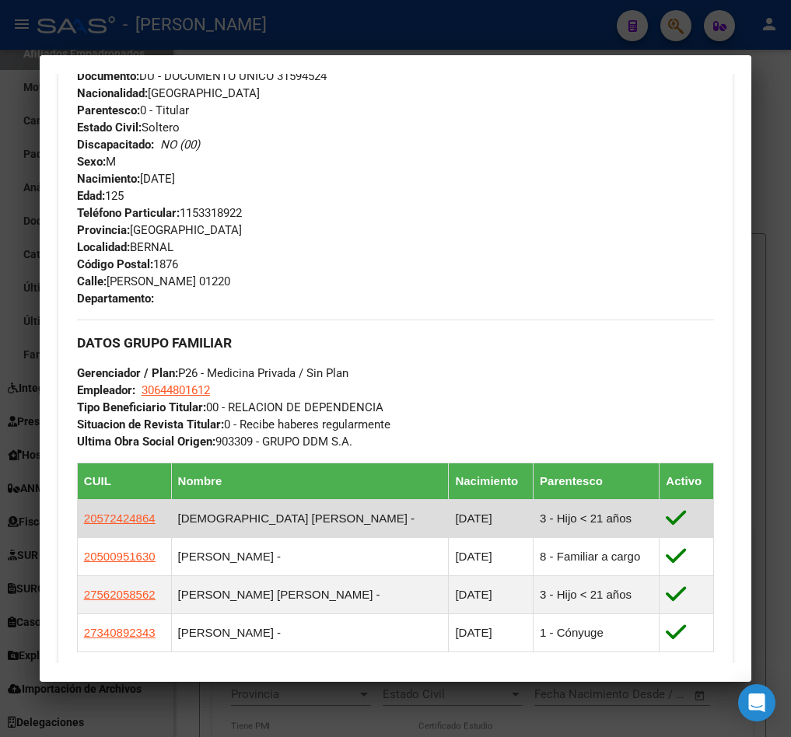
scroll to position [700, 0]
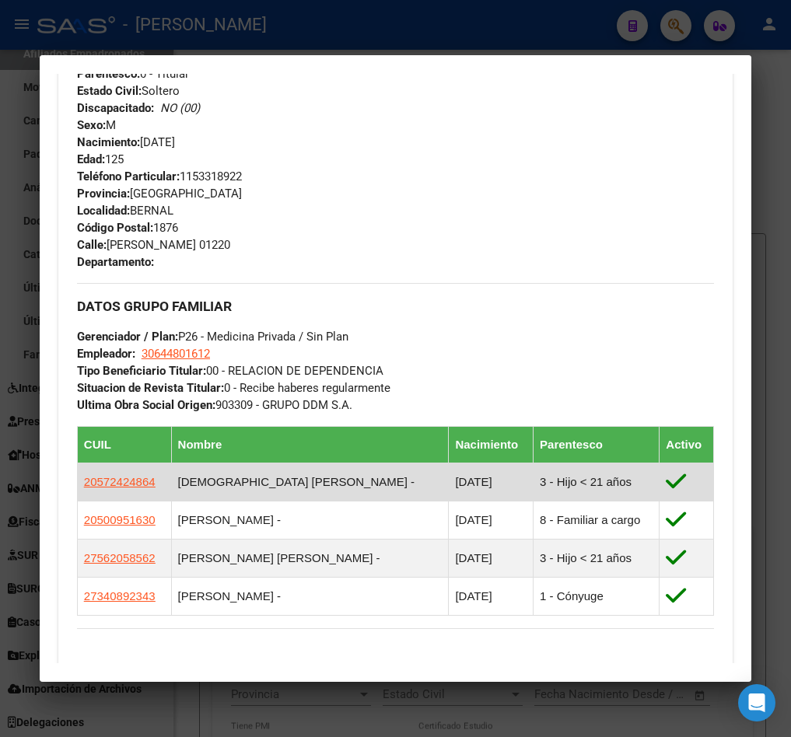
click at [238, 466] on td "[DEMOGRAPHIC_DATA] [PERSON_NAME] -" at bounding box center [310, 482] width 278 height 38
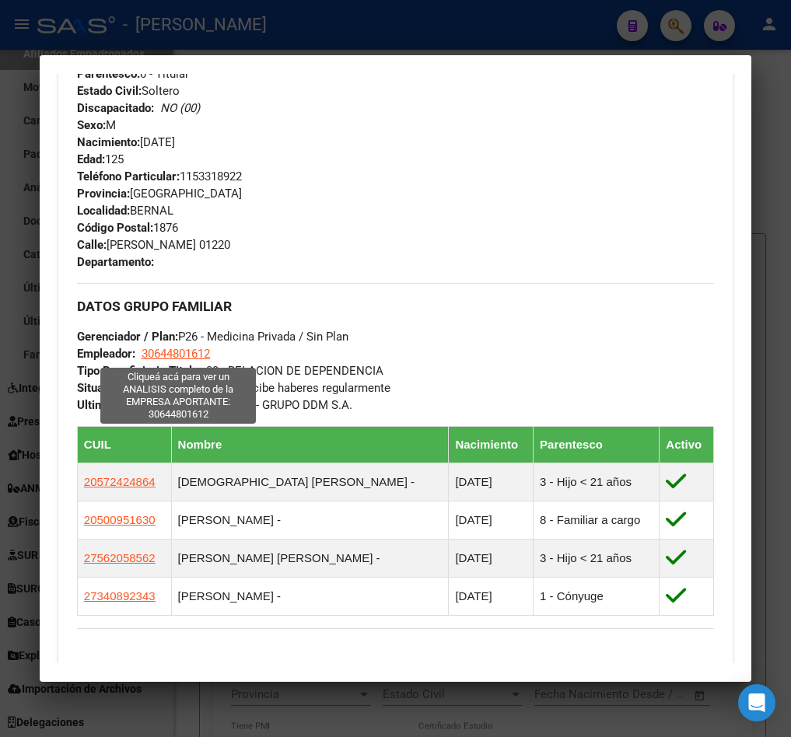
drag, startPoint x: 229, startPoint y: 347, endPoint x: 155, endPoint y: 345, distance: 74.7
click at [155, 345] on div "DATOS GRUPO FAMILIAR Gerenciador / Plan: P26 - Medicina Privada / Sin Plan Empl…" at bounding box center [395, 348] width 637 height 131
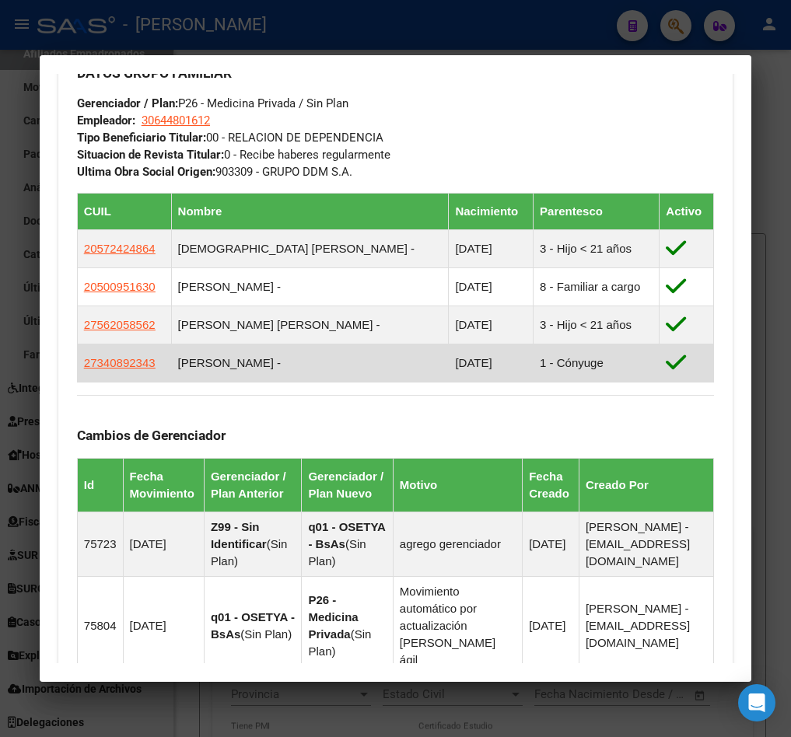
scroll to position [1049, 0]
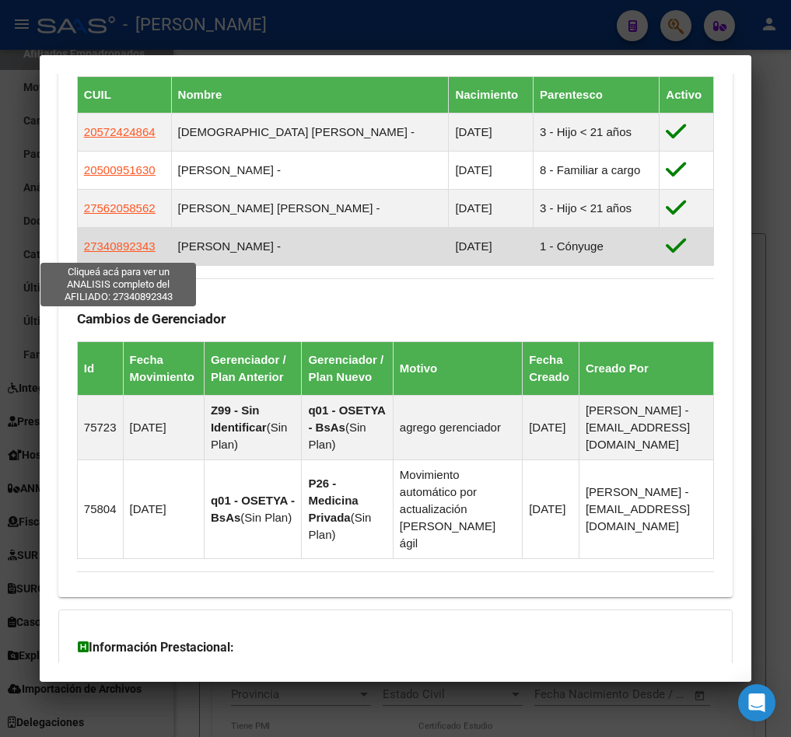
click at [142, 250] on span "27340892343" at bounding box center [120, 245] width 72 height 13
type textarea "27340892343"
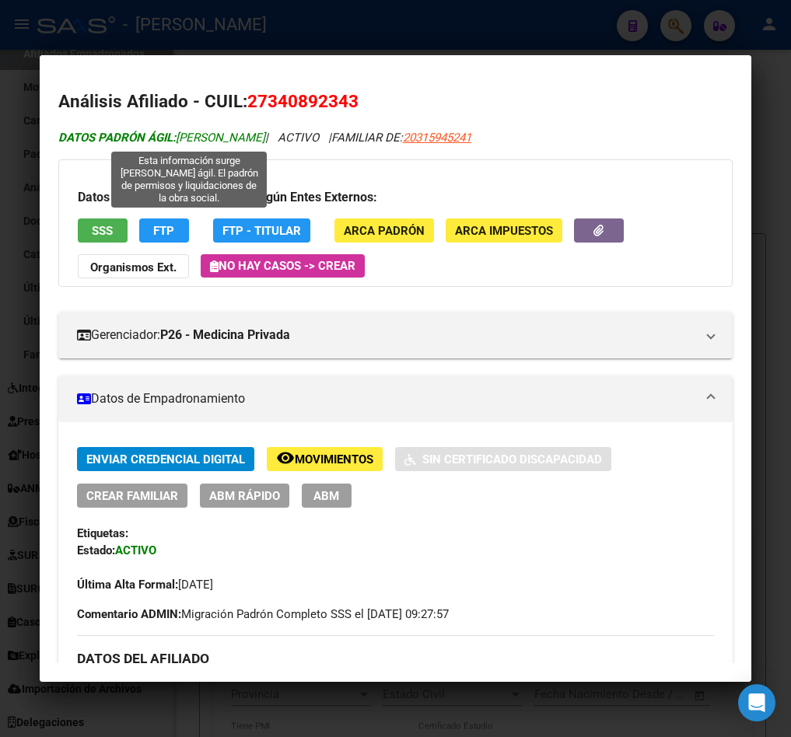
click at [208, 134] on span "DATOS PADRÓN ÁGIL: [PERSON_NAME]" at bounding box center [161, 138] width 207 height 14
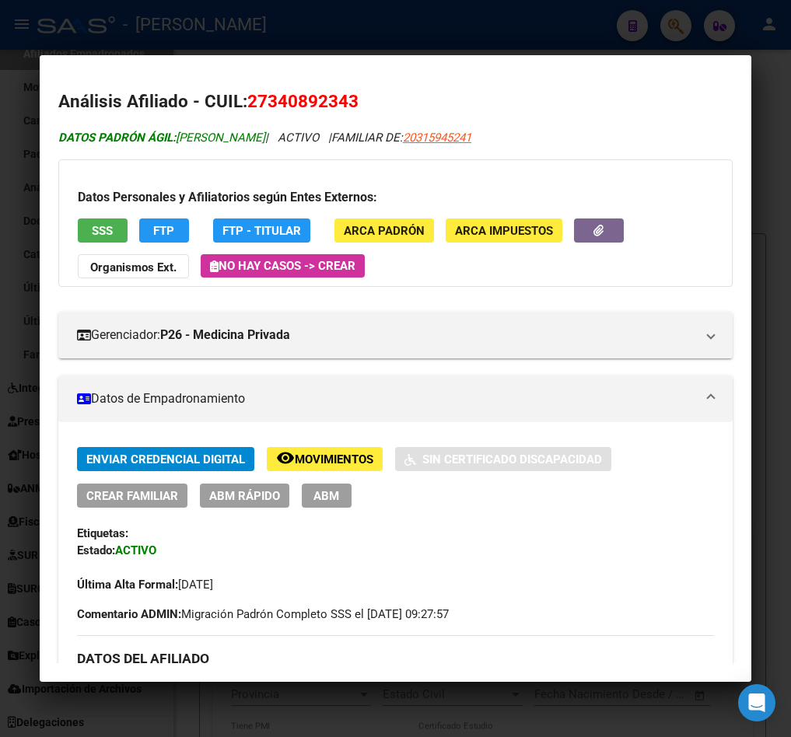
drag, startPoint x: 208, startPoint y: 134, endPoint x: 275, endPoint y: 141, distance: 67.2
click at [265, 141] on span "DATOS PADRÓN ÁGIL: [PERSON_NAME]" at bounding box center [161, 138] width 207 height 14
drag, startPoint x: 268, startPoint y: 99, endPoint x: 347, endPoint y: 101, distance: 79.3
click at [347, 101] on span "27340892343" at bounding box center [302, 101] width 111 height 20
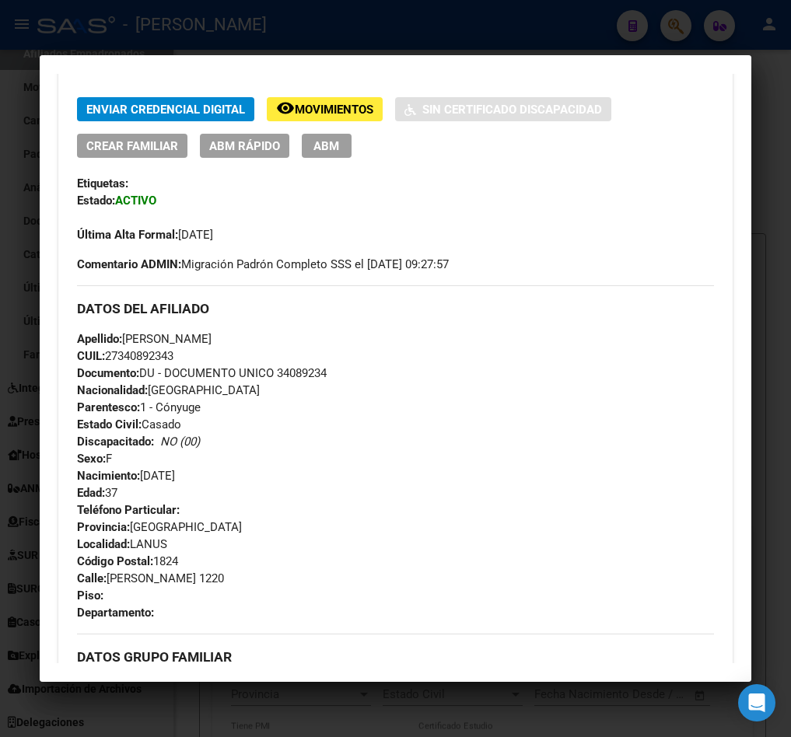
scroll to position [233, 0]
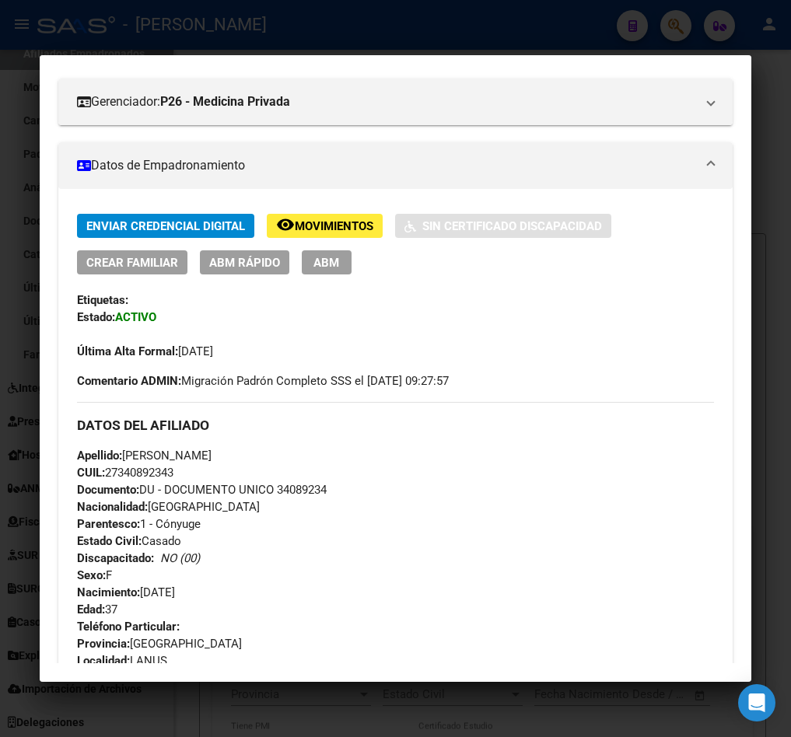
drag, startPoint x: 201, startPoint y: 472, endPoint x: 192, endPoint y: 578, distance: 106.8
click at [192, 578] on div "Apellido: [PERSON_NAME] CUIL: 27340892343 Documento: DU - DOCUMENTO UNICO 34089…" at bounding box center [395, 532] width 637 height 171
drag, startPoint x: 213, startPoint y: 588, endPoint x: 145, endPoint y: 588, distance: 67.6
click at [145, 588] on div "Apellido: [PERSON_NAME] CUIL: 27340892343 Documento: DU - DOCUMENTO UNICO 34089…" at bounding box center [395, 532] width 637 height 171
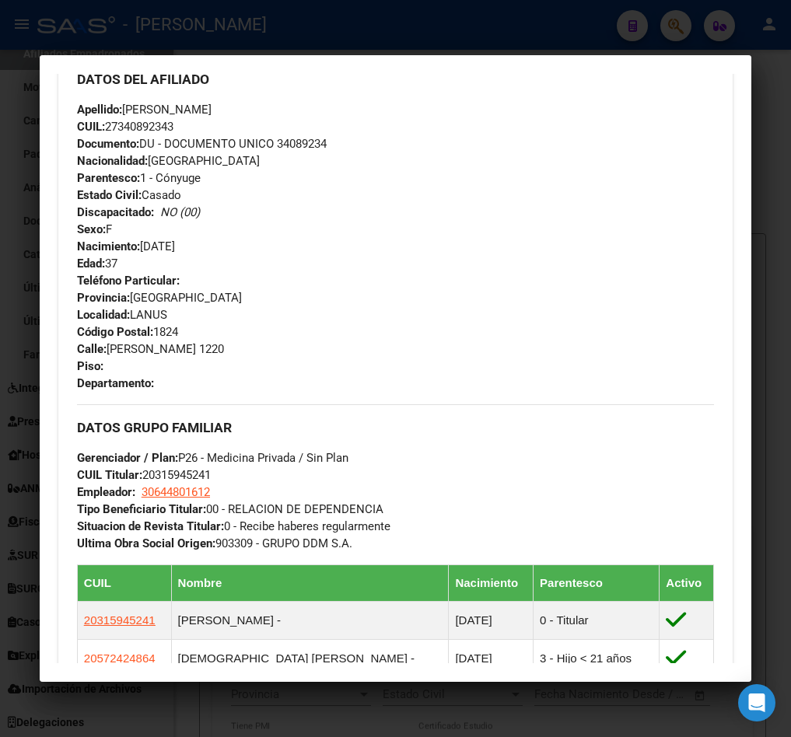
scroll to position [350, 0]
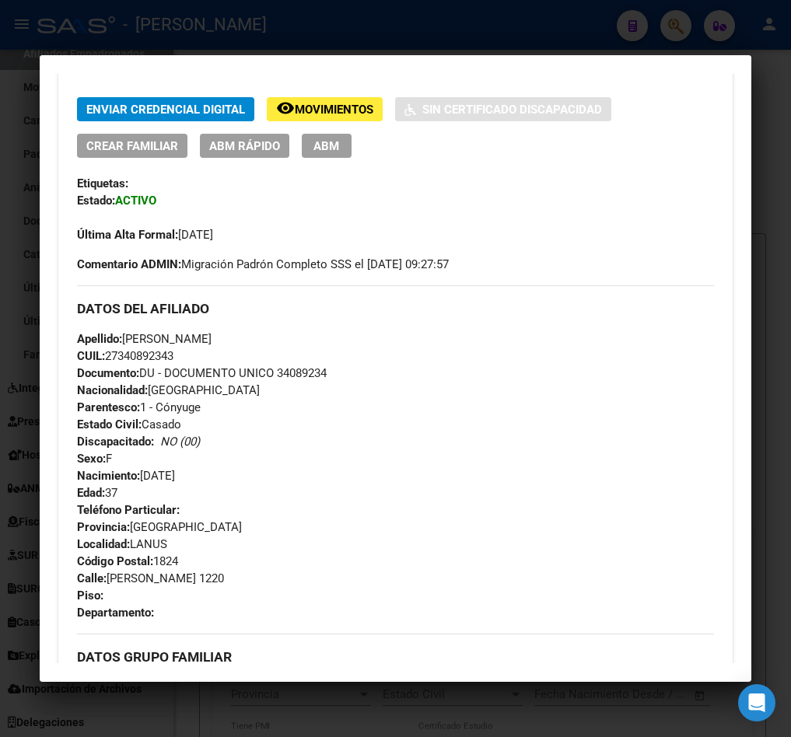
click at [36, 233] on div at bounding box center [395, 368] width 791 height 737
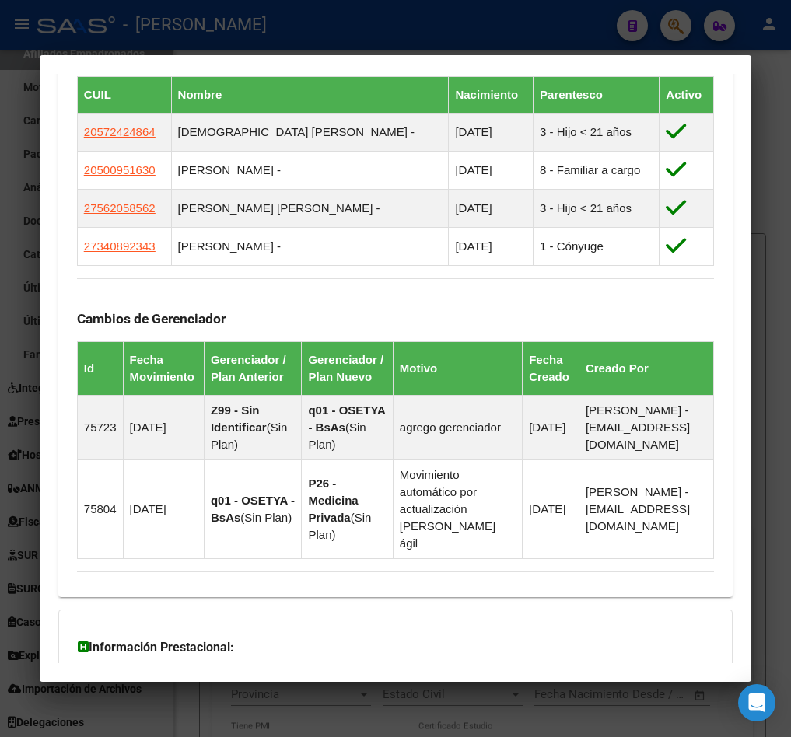
click at [16, 227] on div at bounding box center [395, 368] width 791 height 737
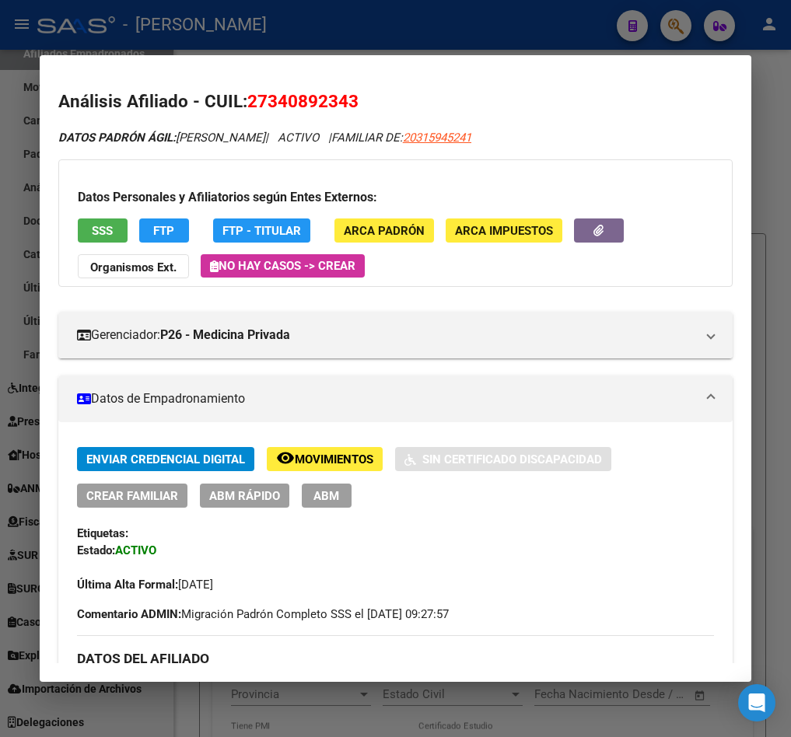
click at [19, 218] on div at bounding box center [395, 368] width 791 height 737
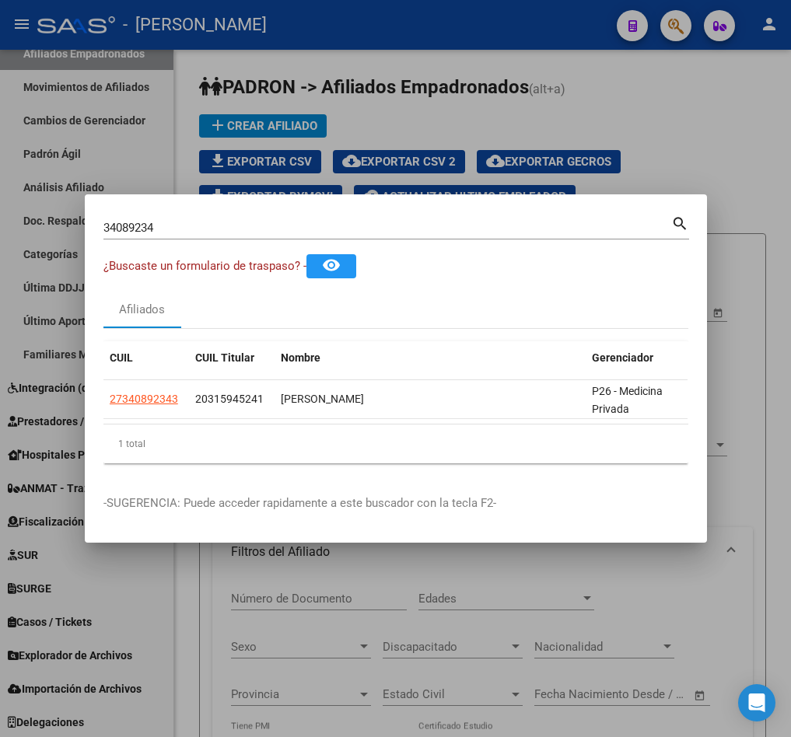
drag, startPoint x: 382, startPoint y: 385, endPoint x: 14, endPoint y: 388, distance: 368.5
click at [252, 194] on mat-dialog-container "34089234 Buscar (apellido, dni, cuil, nro traspaso, cuit, obra social) search ¿…" at bounding box center [396, 368] width 622 height 348
click at [246, 221] on input "34089234" at bounding box center [386, 228] width 567 height 14
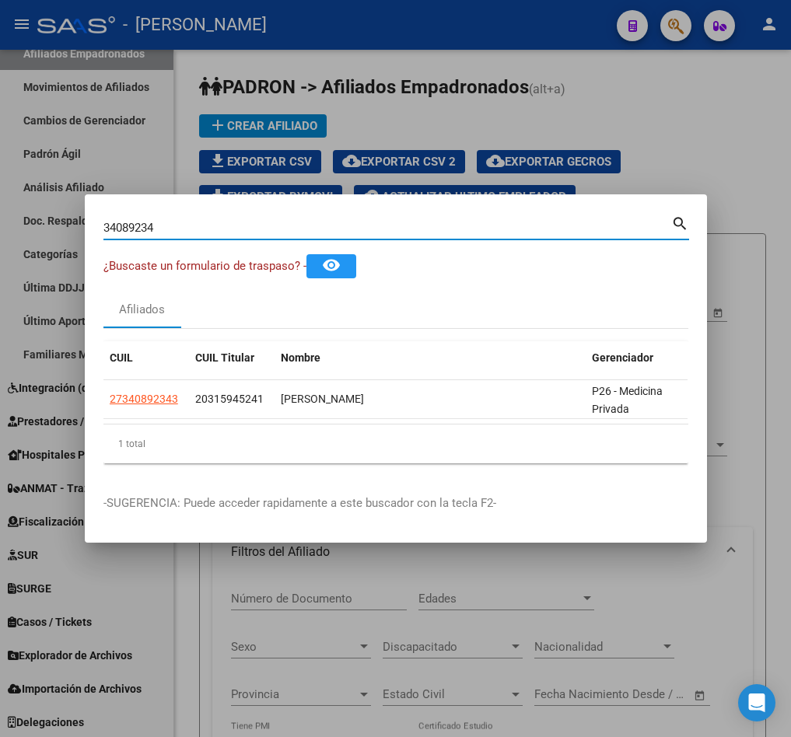
click at [246, 221] on input "34089234" at bounding box center [386, 228] width 567 height 14
type input "0"
type input "203862187"
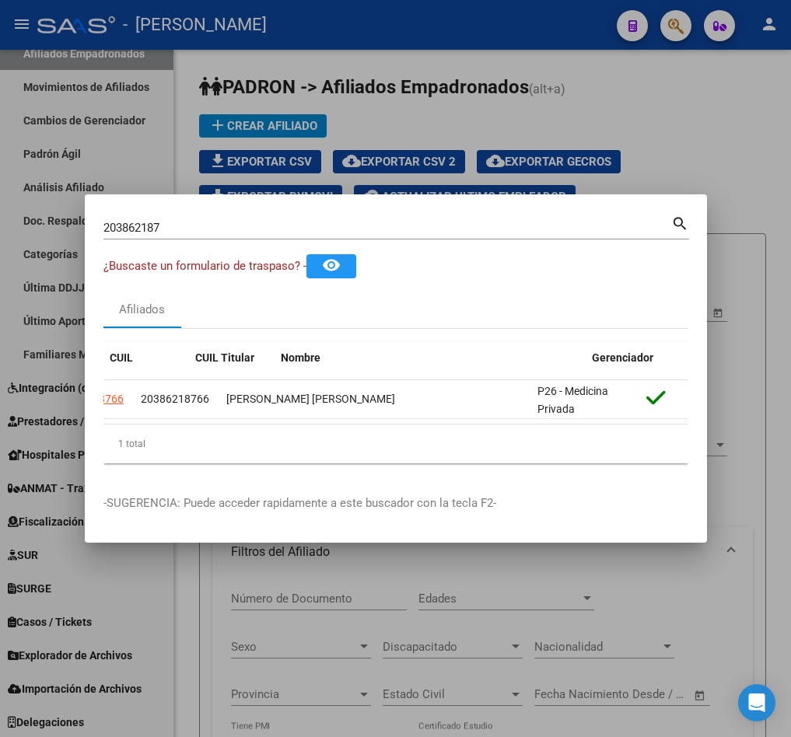
scroll to position [0, 0]
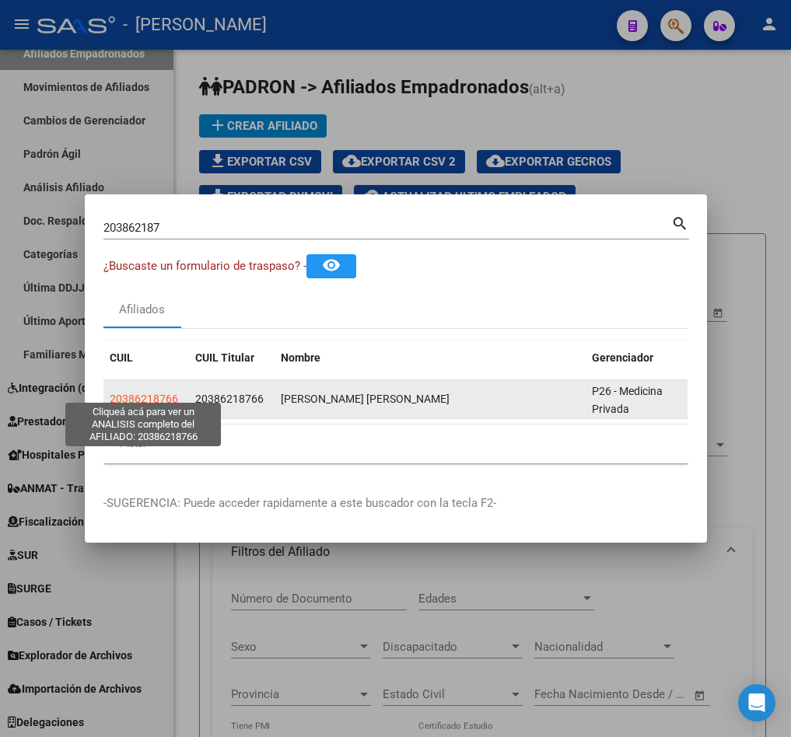
click at [147, 396] on span "20386218766" at bounding box center [144, 399] width 68 height 12
type textarea "20386218766"
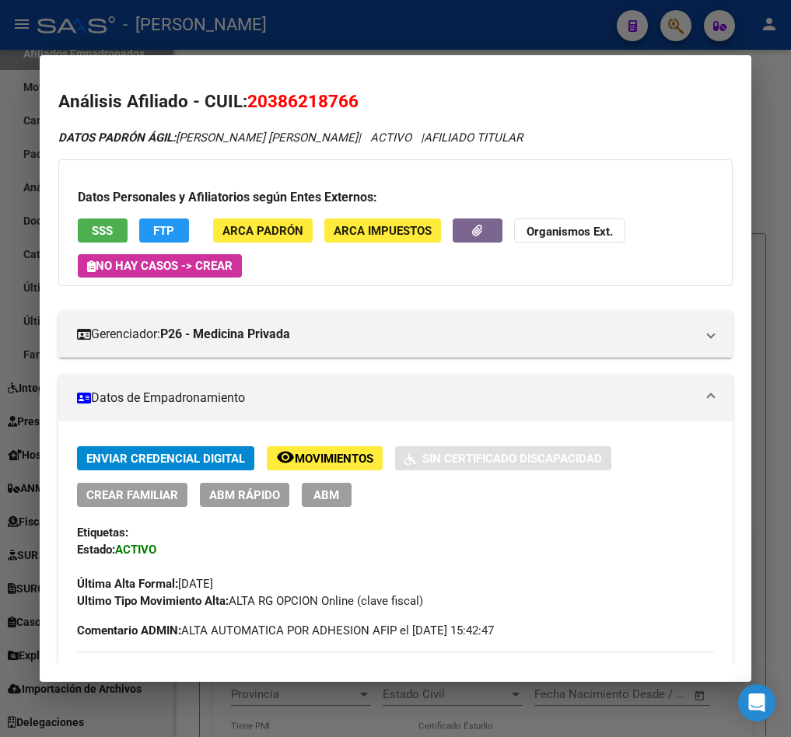
click at [33, 128] on div at bounding box center [395, 368] width 791 height 737
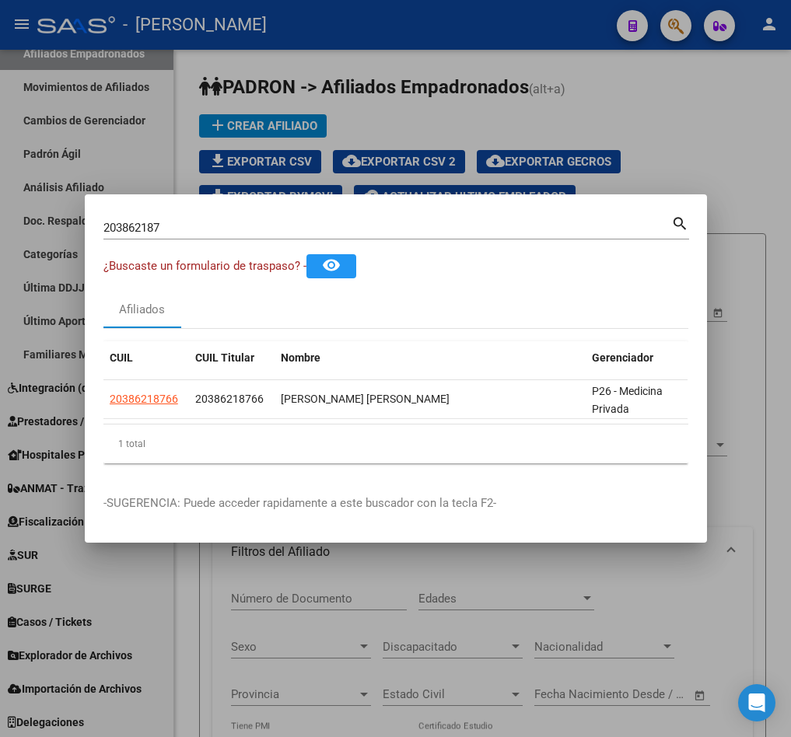
click at [248, 227] on div "203862187 Buscar (apellido, dni, [PERSON_NAME], [PERSON_NAME], cuit, obra socia…" at bounding box center [386, 227] width 567 height 23
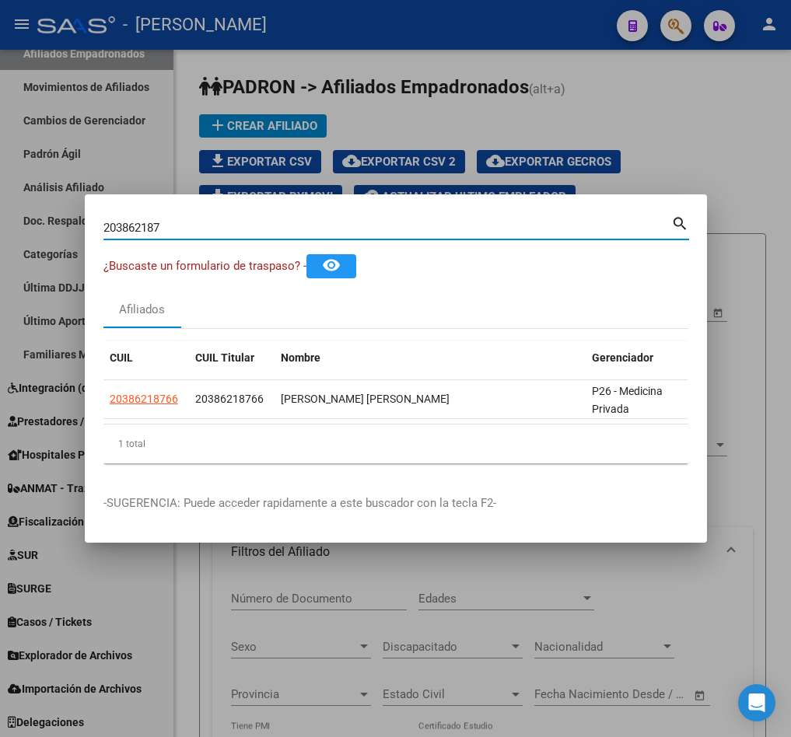
click at [253, 221] on input "203862187" at bounding box center [386, 228] width 567 height 14
paste input "48636678"
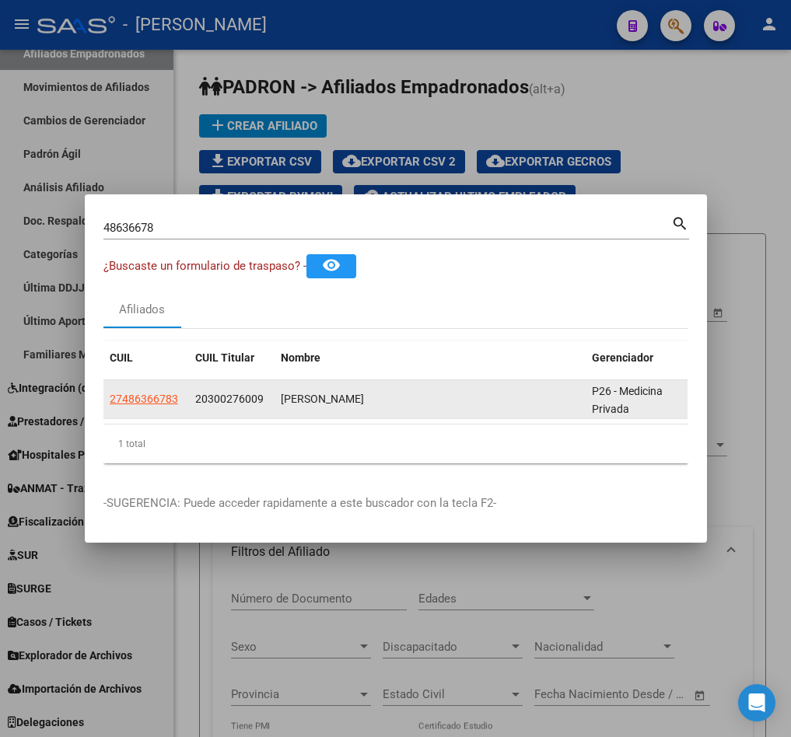
click at [250, 393] on span "20300276009" at bounding box center [229, 399] width 68 height 12
click at [213, 396] on span "20300276009" at bounding box center [229, 399] width 68 height 12
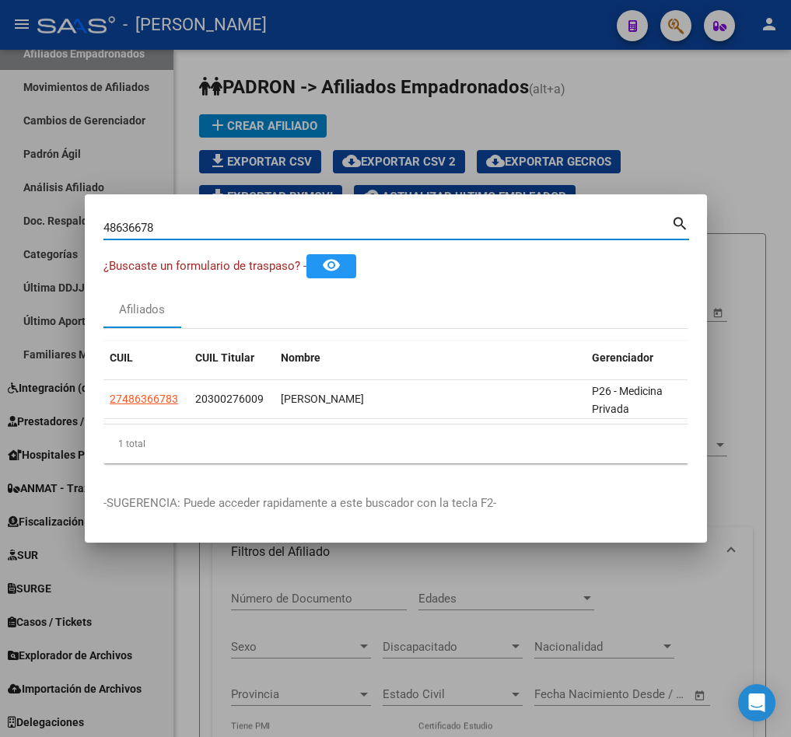
click at [183, 221] on input "48636678" at bounding box center [386, 228] width 567 height 14
paste input "20300276009"
type input "20300276009"
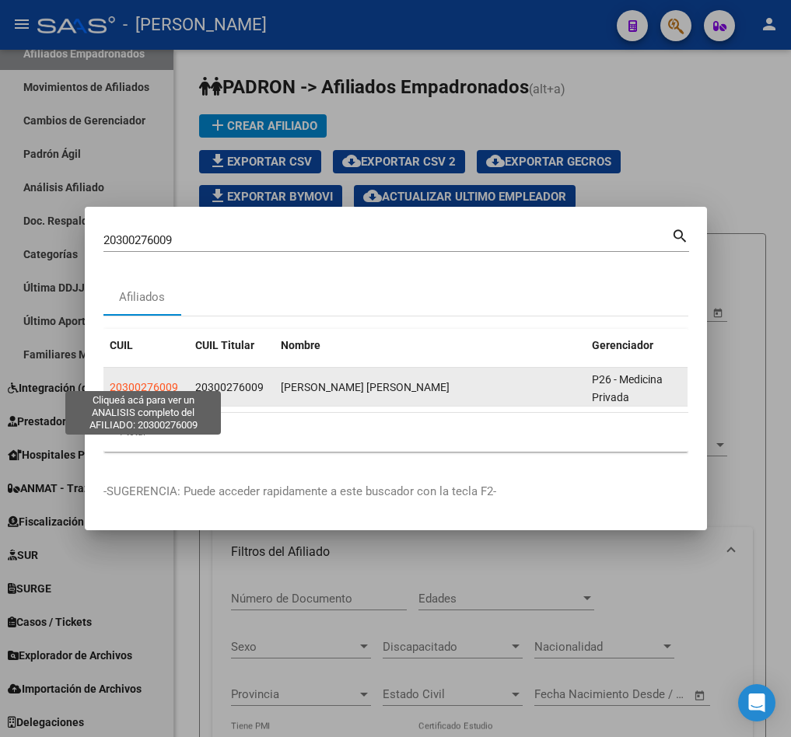
click at [166, 383] on span "20300276009" at bounding box center [144, 387] width 68 height 12
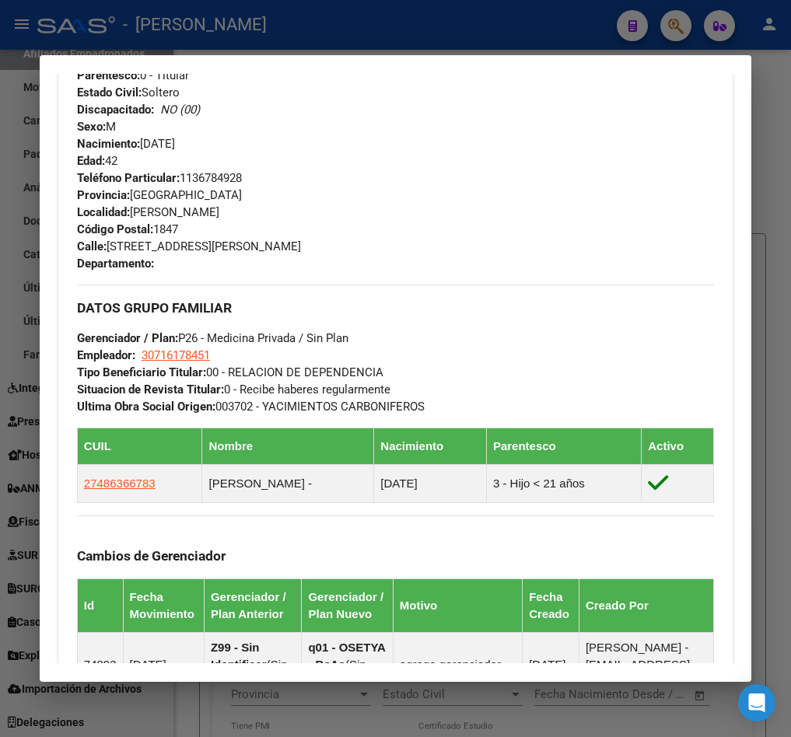
scroll to position [1109, 0]
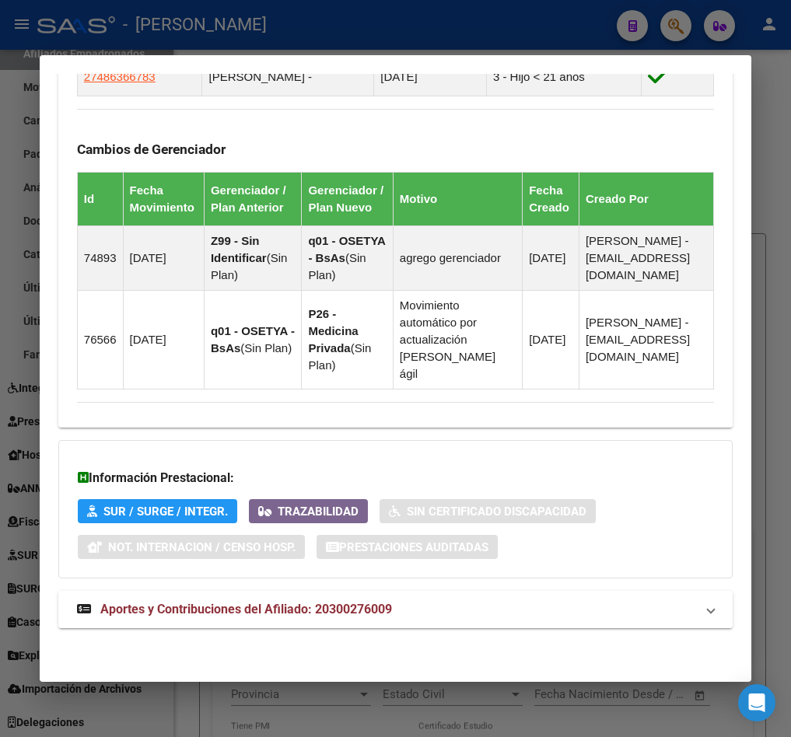
click at [215, 626] on mat-expansion-panel-header "Aportes y Contribuciones del Afiliado: 20300276009" at bounding box center [395, 609] width 674 height 37
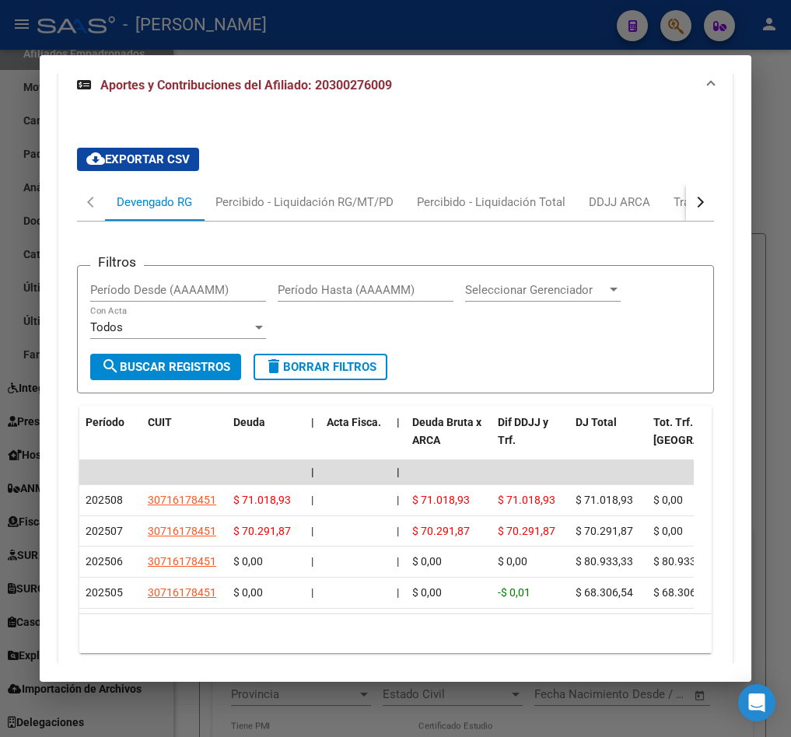
scroll to position [1370, 0]
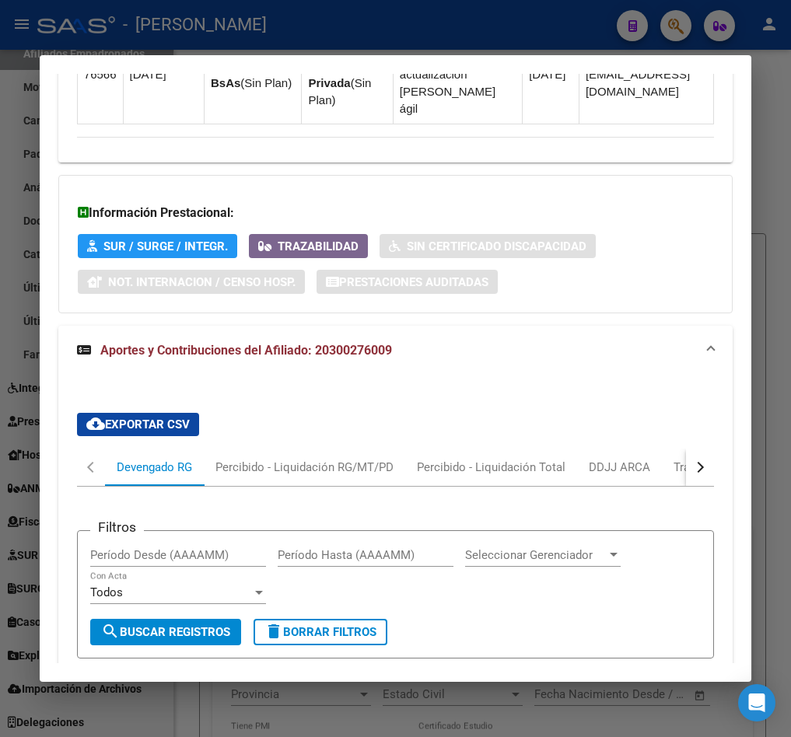
click at [689, 465] on button "button" at bounding box center [700, 467] width 28 height 37
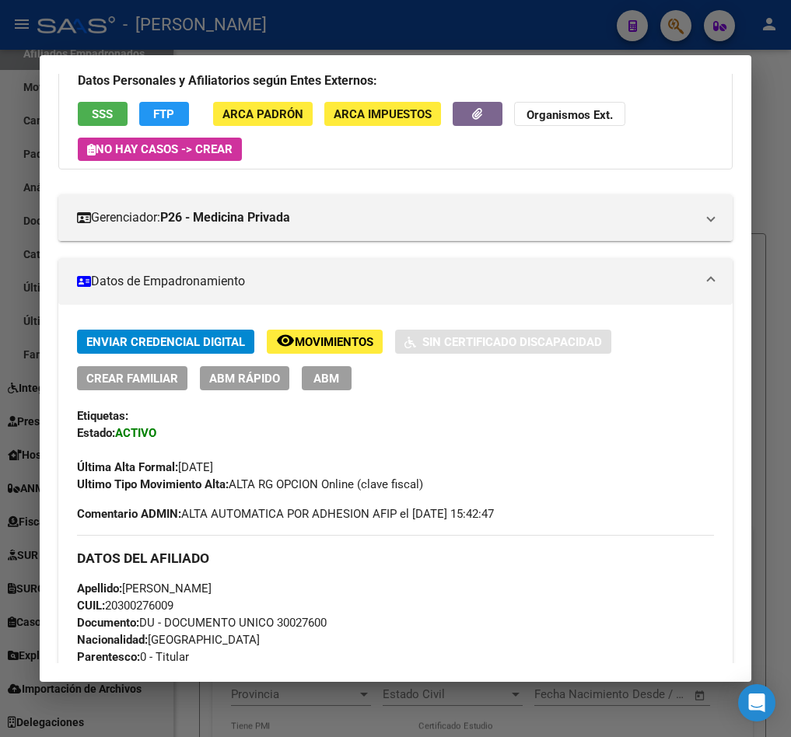
scroll to position [0, 0]
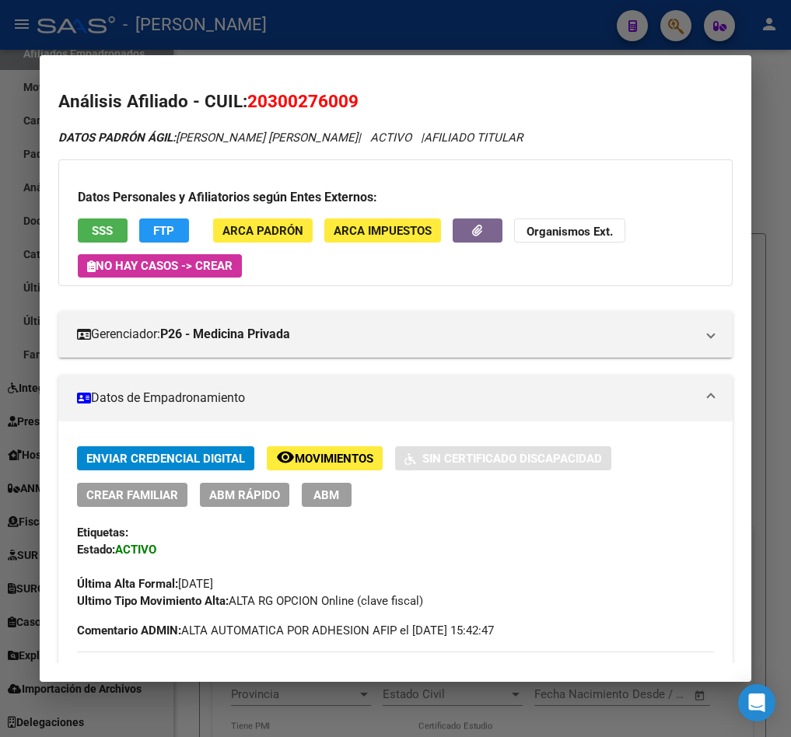
drag, startPoint x: 271, startPoint y: 93, endPoint x: 351, endPoint y: 99, distance: 79.5
click at [351, 99] on span "20300276009" at bounding box center [302, 101] width 111 height 20
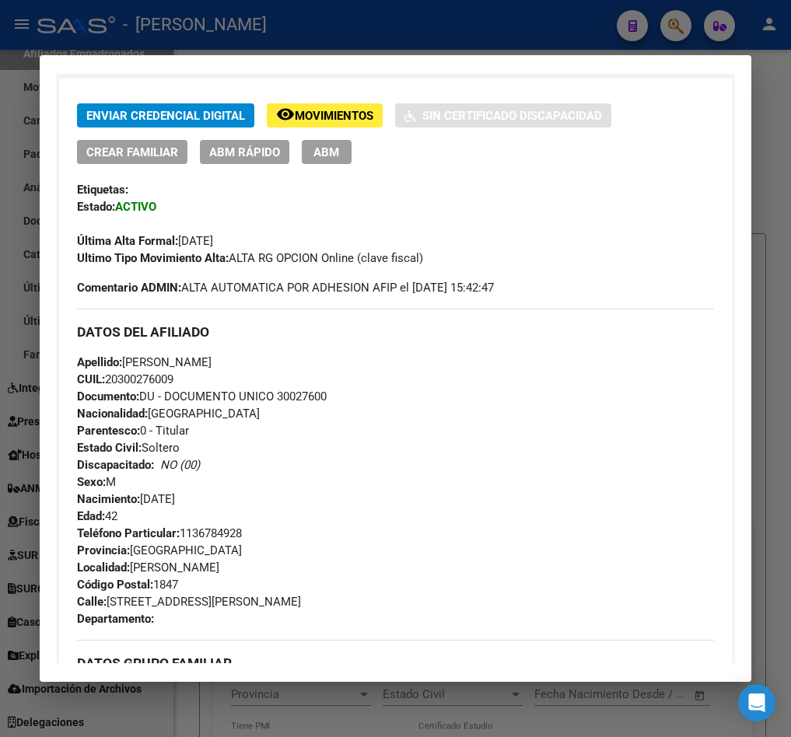
scroll to position [350, 0]
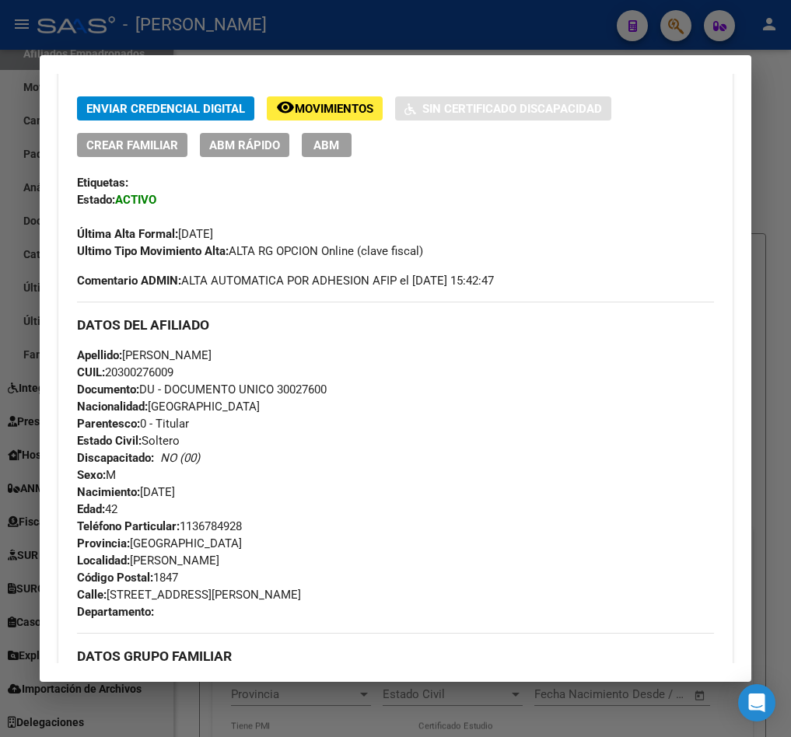
drag, startPoint x: 219, startPoint y: 488, endPoint x: 145, endPoint y: 494, distance: 74.9
click at [145, 494] on div "Apellido: [PERSON_NAME] CUIL: 20300276009 Documento: DU - DOCUMENTO UNICO 30027…" at bounding box center [395, 432] width 637 height 171
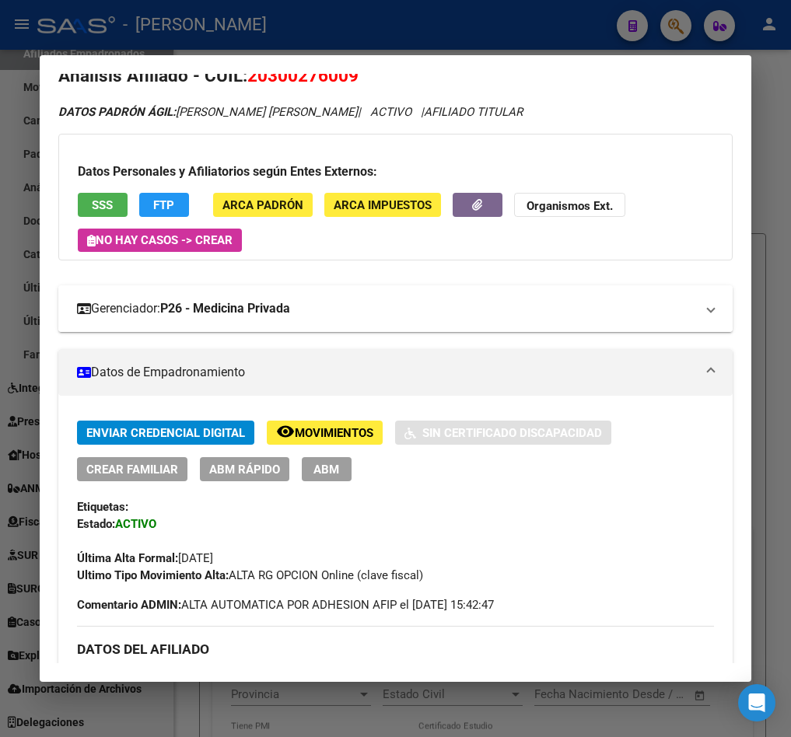
scroll to position [0, 0]
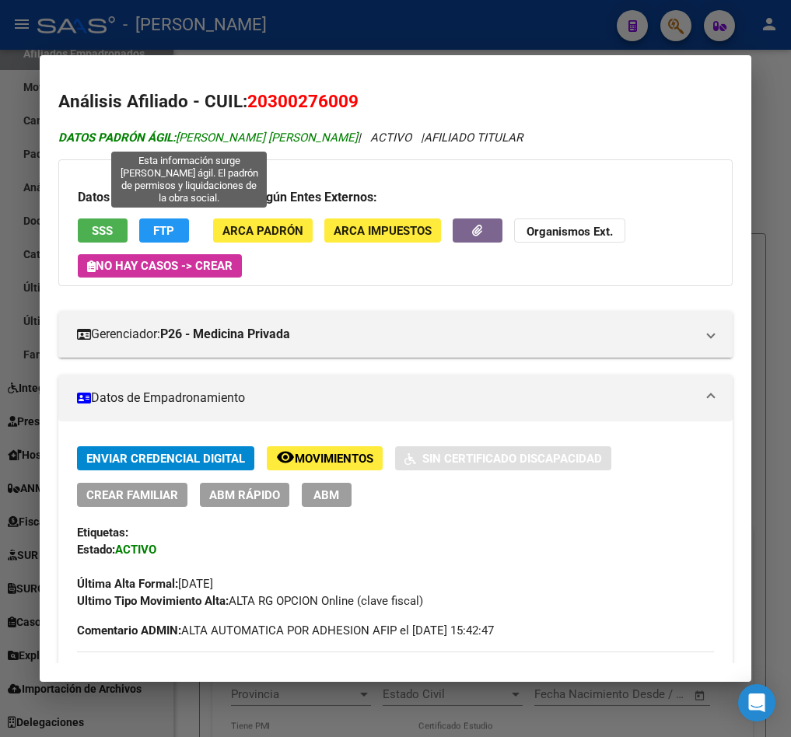
click at [205, 138] on span "DATOS PADRÓN ÁGIL: [PERSON_NAME] [PERSON_NAME]" at bounding box center [207, 138] width 299 height 14
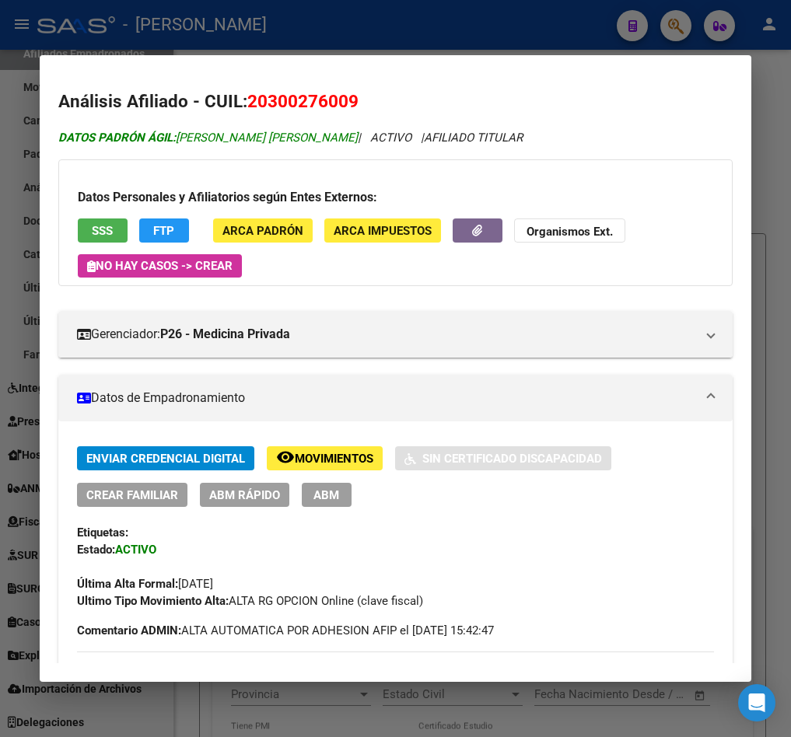
drag, startPoint x: 205, startPoint y: 138, endPoint x: 283, endPoint y: 138, distance: 77.7
click at [283, 138] on span "DATOS PADRÓN ÁGIL: [PERSON_NAME] [PERSON_NAME]" at bounding box center [207, 138] width 299 height 14
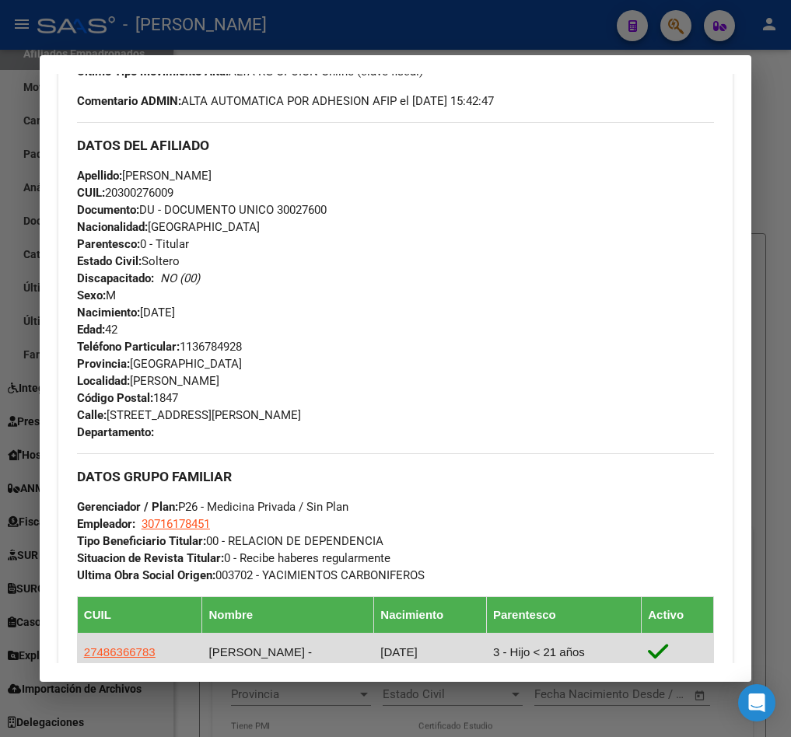
scroll to position [466, 0]
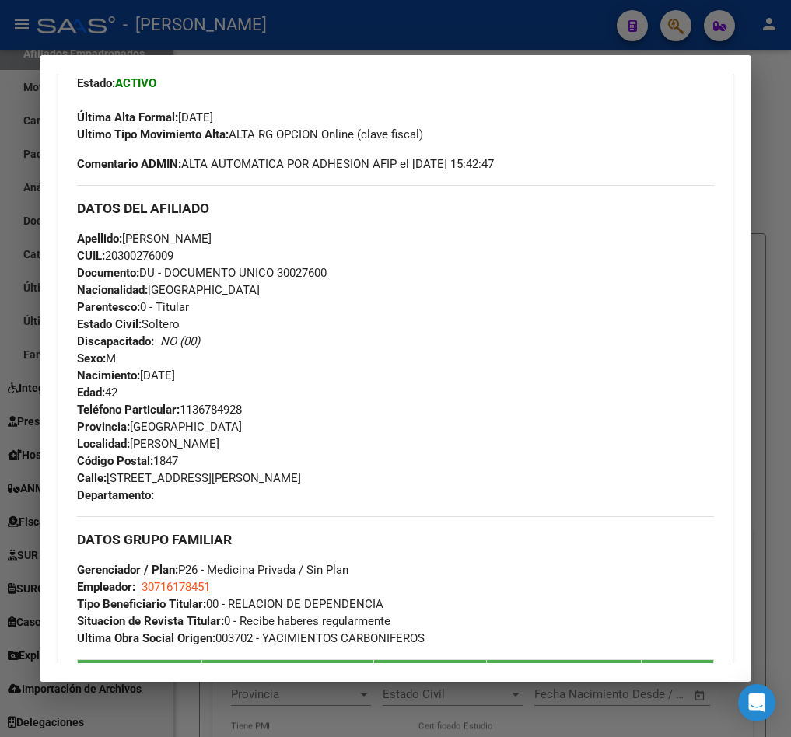
drag, startPoint x: 239, startPoint y: 473, endPoint x: 110, endPoint y: 477, distance: 128.3
click at [110, 477] on div "Teléfono Particular: [PHONE_NUMBER] Provincia: [GEOGRAPHIC_DATA] Localidad: [PE…" at bounding box center [395, 452] width 637 height 103
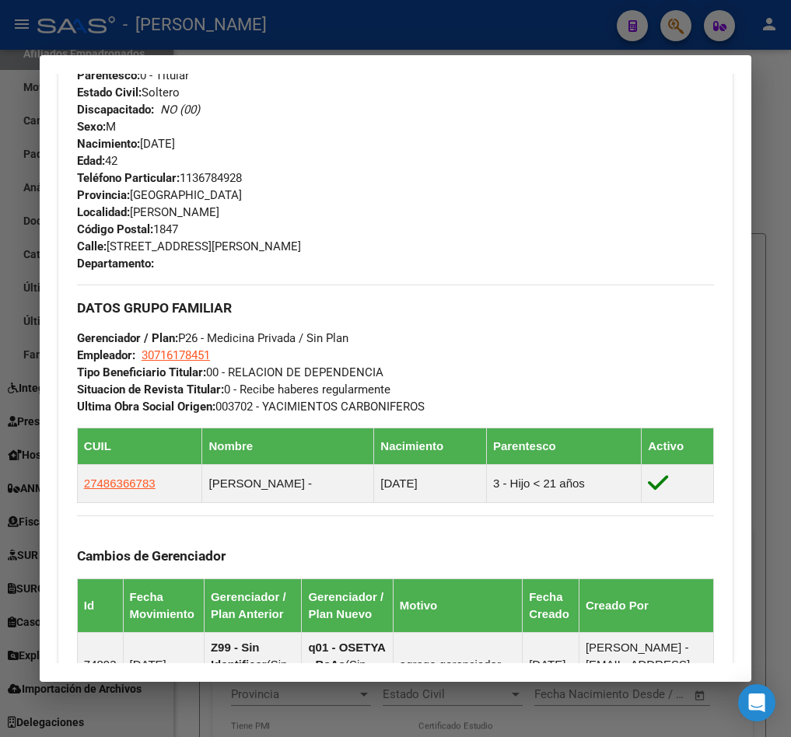
scroll to position [700, 0]
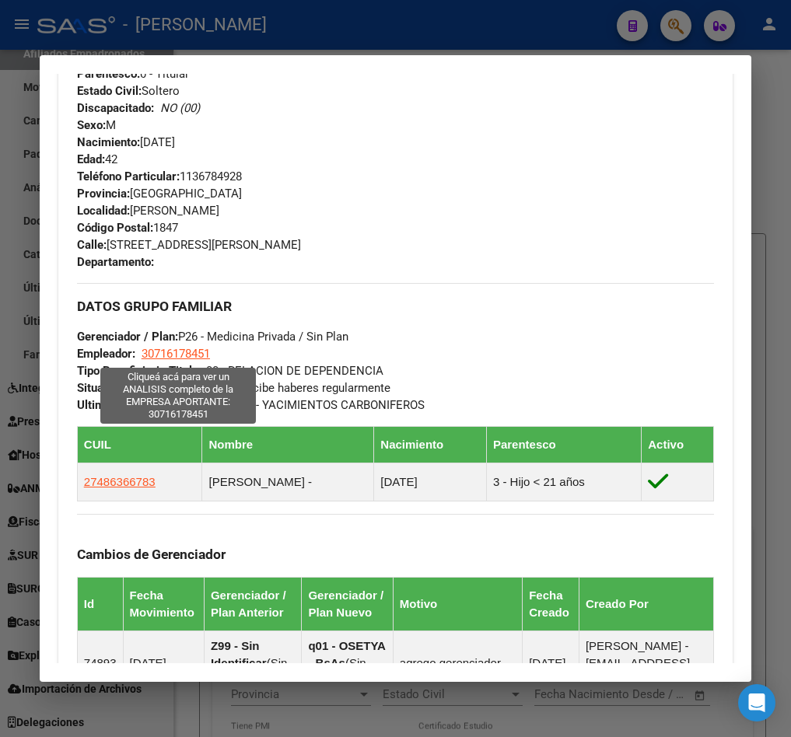
drag, startPoint x: 220, startPoint y: 351, endPoint x: 143, endPoint y: 352, distance: 77.0
click at [143, 352] on div "DATOS GRUPO FAMILIAR Gerenciador / Plan: P26 - Medicina Privada / Sin Plan Empl…" at bounding box center [395, 348] width 637 height 131
click at [185, 353] on span "30716178451" at bounding box center [175, 354] width 68 height 14
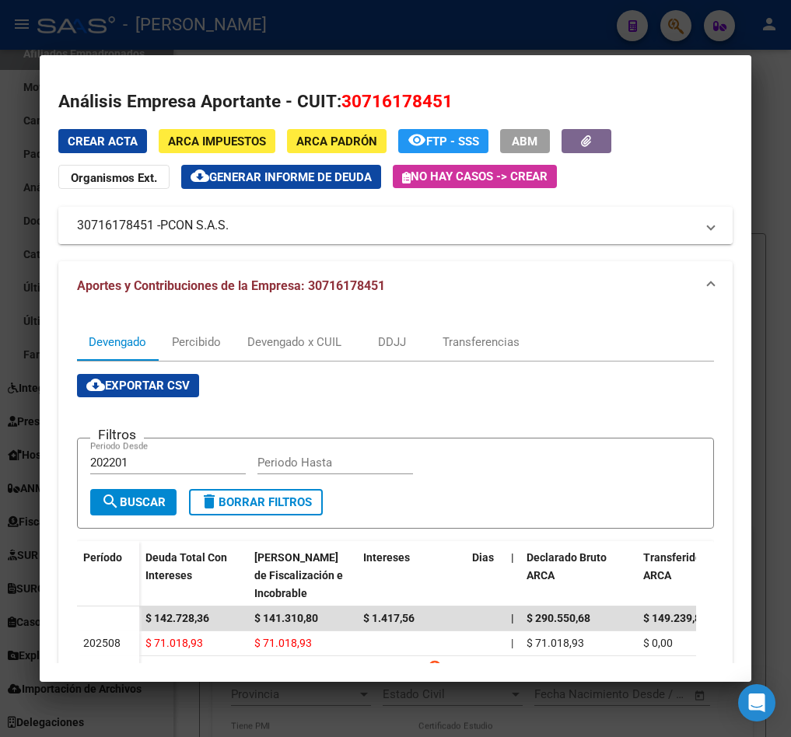
drag, startPoint x: 192, startPoint y: 238, endPoint x: 232, endPoint y: 222, distance: 42.6
click at [232, 222] on mat-panel-title "30716178451 - PCON S.A.S." at bounding box center [386, 225] width 618 height 19
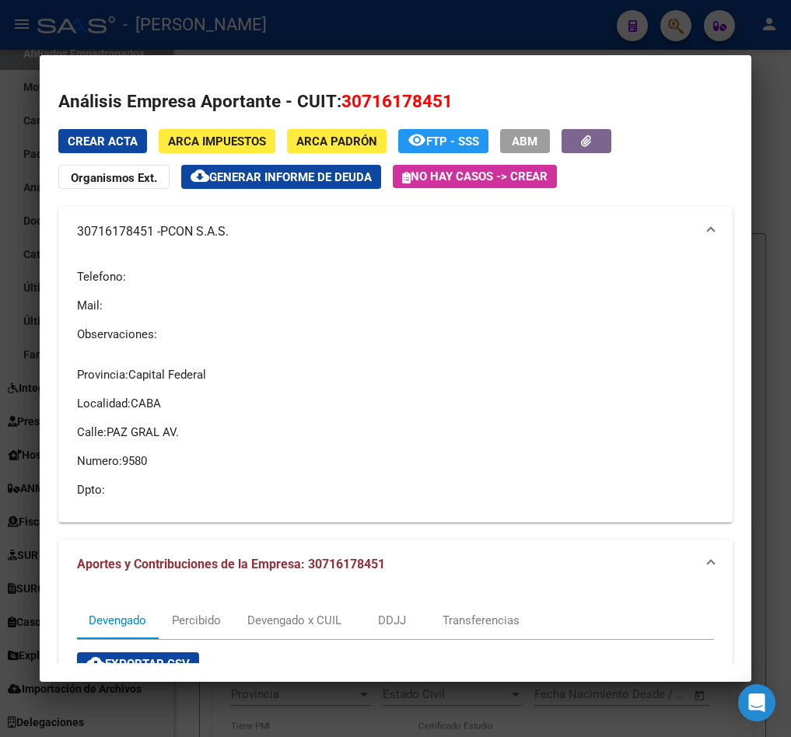
click at [24, 220] on div at bounding box center [395, 368] width 791 height 737
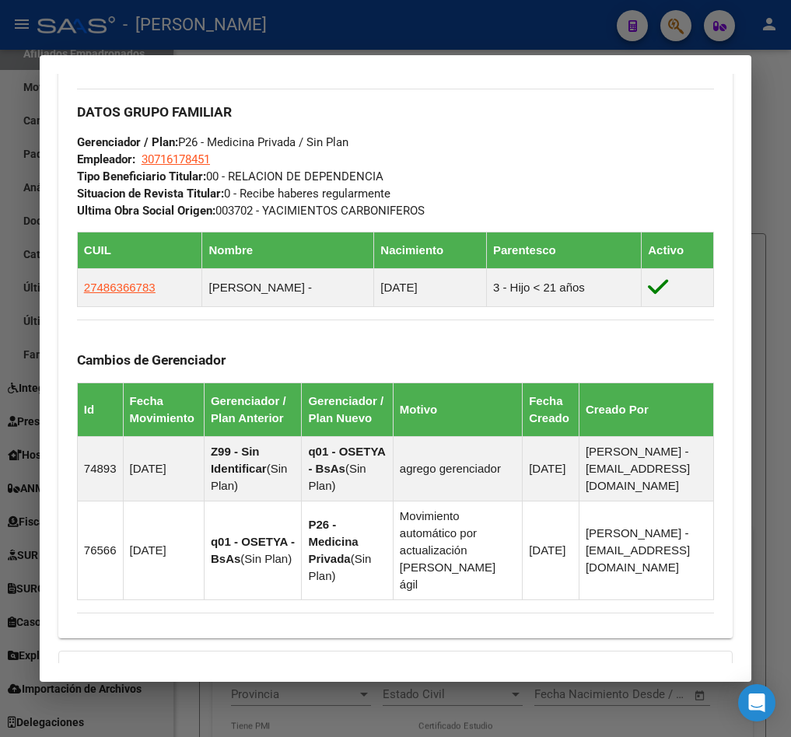
scroll to position [933, 0]
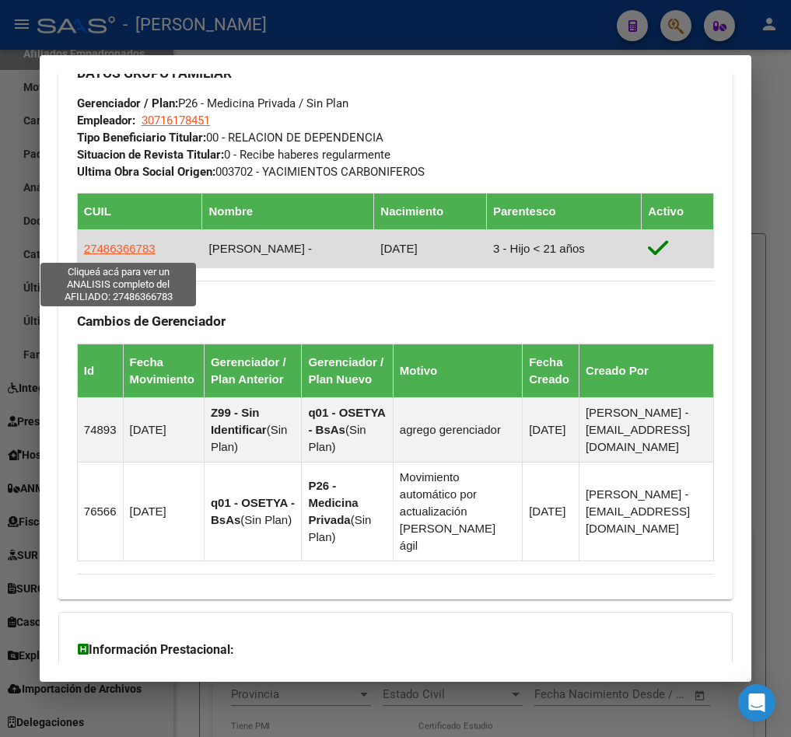
click at [135, 243] on span "27486366783" at bounding box center [120, 248] width 72 height 13
type textarea "27486366783"
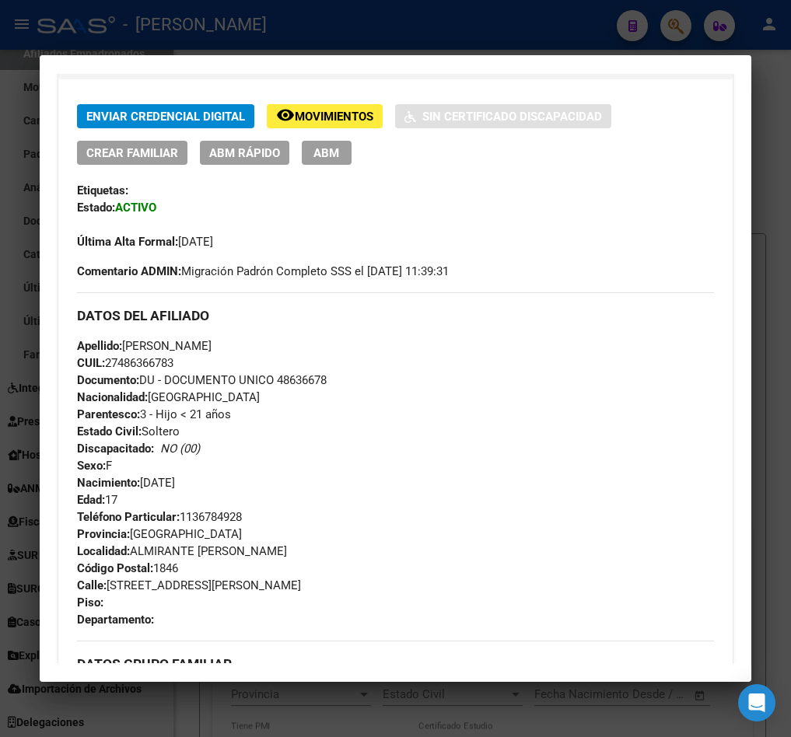
scroll to position [459, 0]
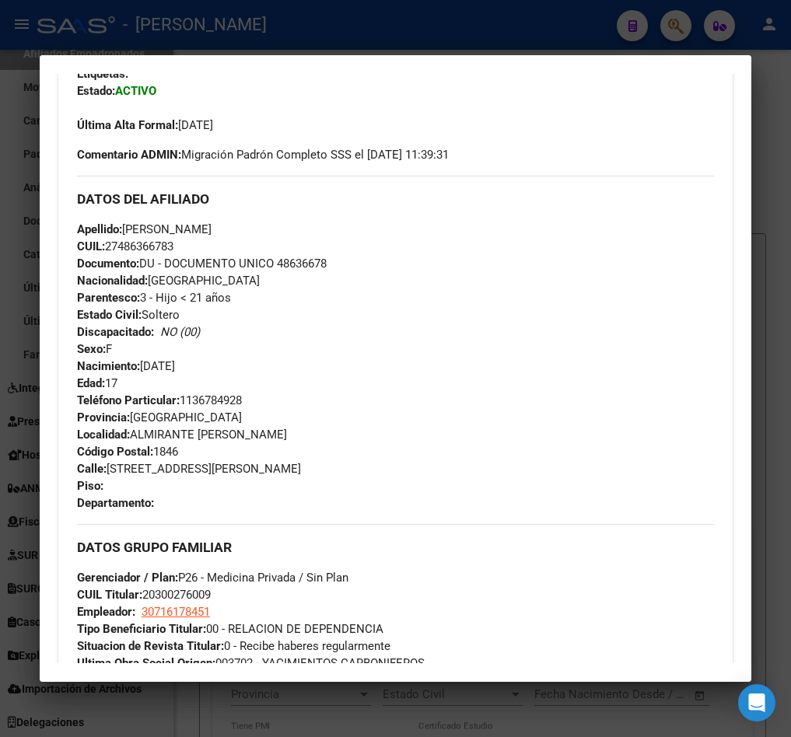
drag, startPoint x: 121, startPoint y: 246, endPoint x: 171, endPoint y: 247, distance: 49.8
click at [171, 247] on span "CUIL: 27486366783" at bounding box center [125, 246] width 96 height 14
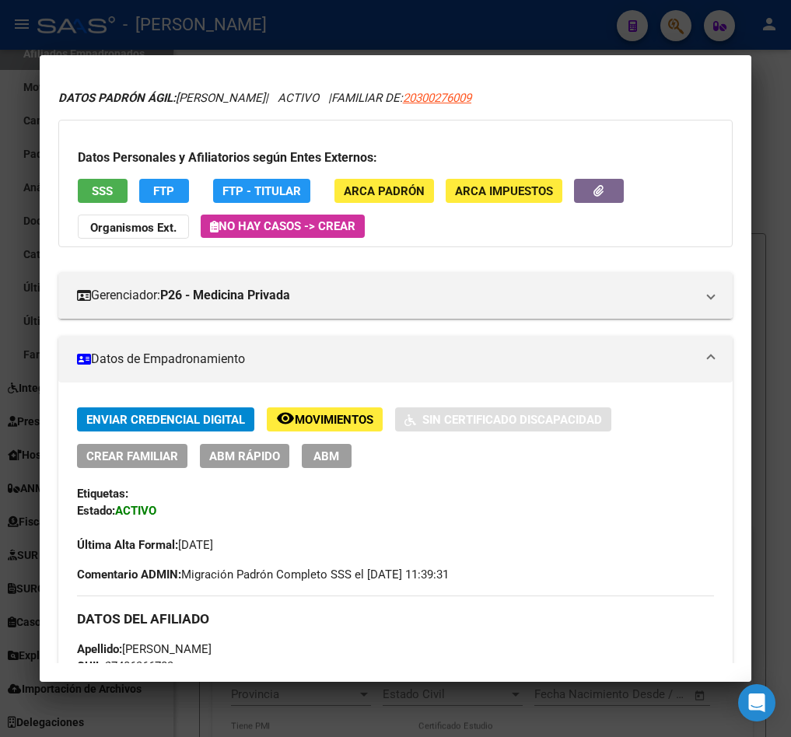
scroll to position [0, 0]
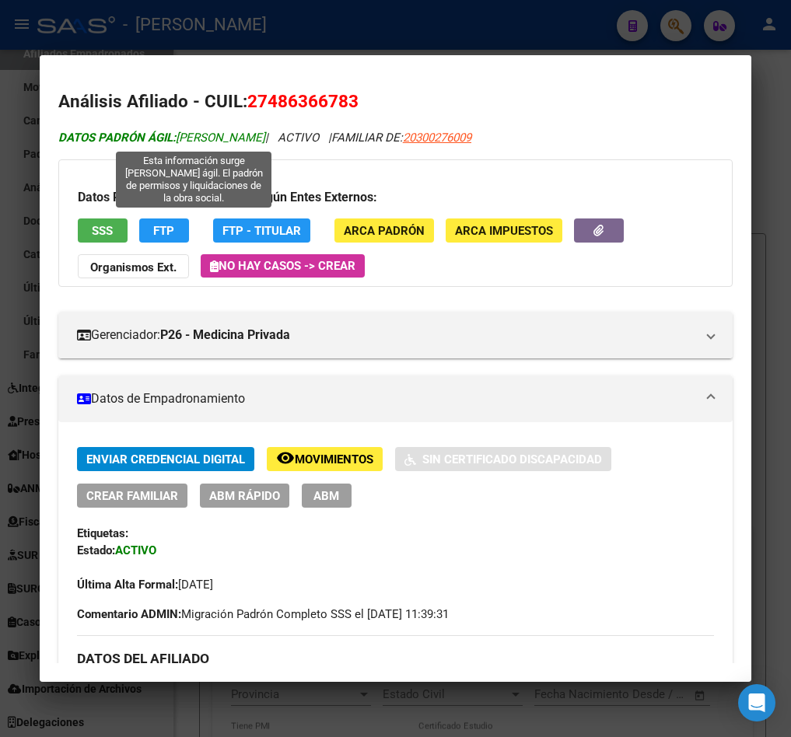
click at [229, 140] on span "DATOS PADRÓN ÁGIL: [PERSON_NAME]" at bounding box center [161, 138] width 207 height 14
drag, startPoint x: 229, startPoint y: 140, endPoint x: 292, endPoint y: 143, distance: 63.8
click at [265, 143] on span "DATOS PADRÓN ÁGIL: [PERSON_NAME]" at bounding box center [161, 138] width 207 height 14
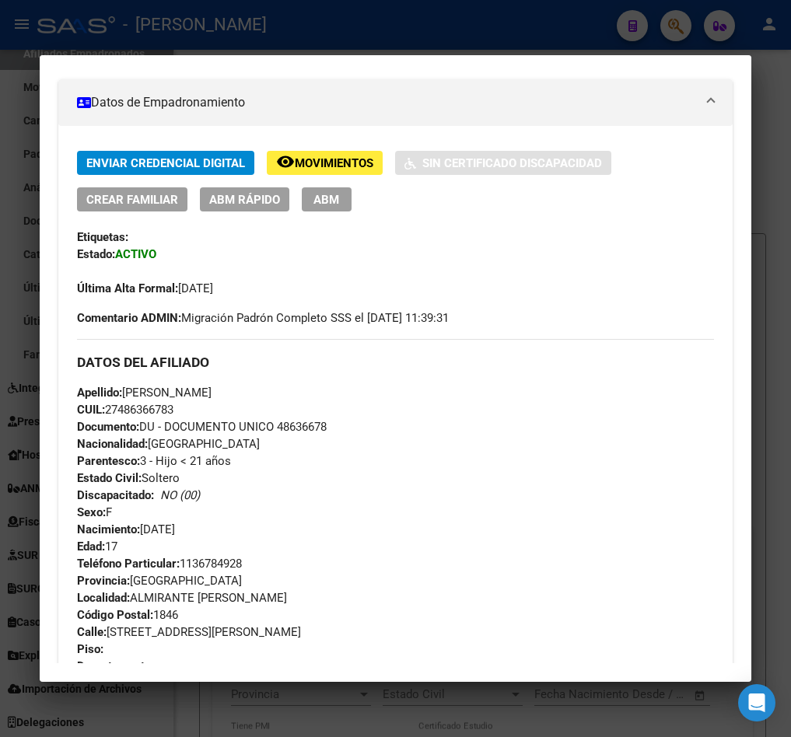
scroll to position [350, 0]
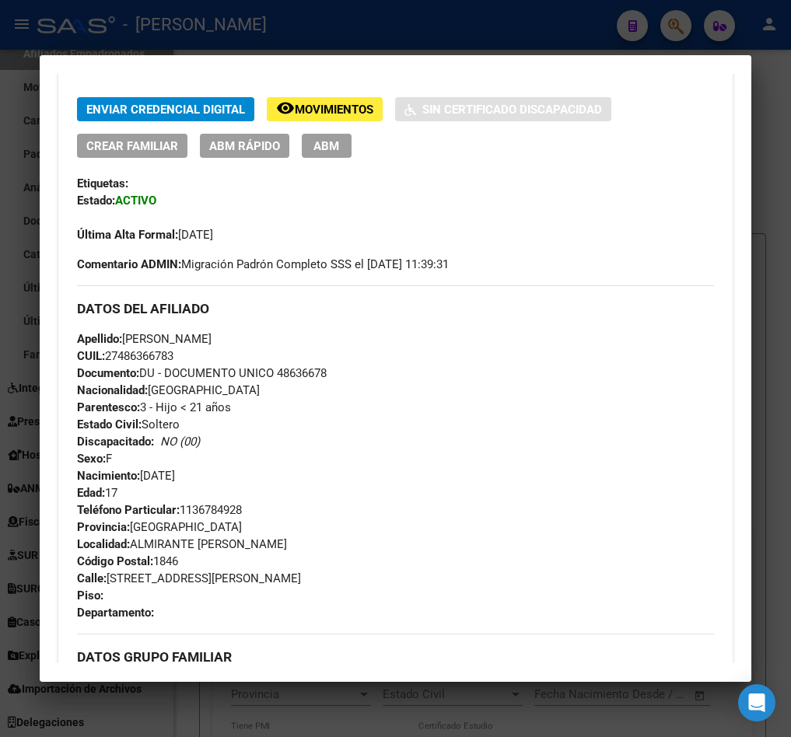
drag, startPoint x: 211, startPoint y: 480, endPoint x: 145, endPoint y: 470, distance: 67.0
click at [145, 470] on div "Apellido: [PERSON_NAME] CUIL: 27486366783 Documento: DU - DOCUMENTO UNICO 48636…" at bounding box center [395, 415] width 637 height 171
click at [22, 142] on div at bounding box center [395, 368] width 791 height 737
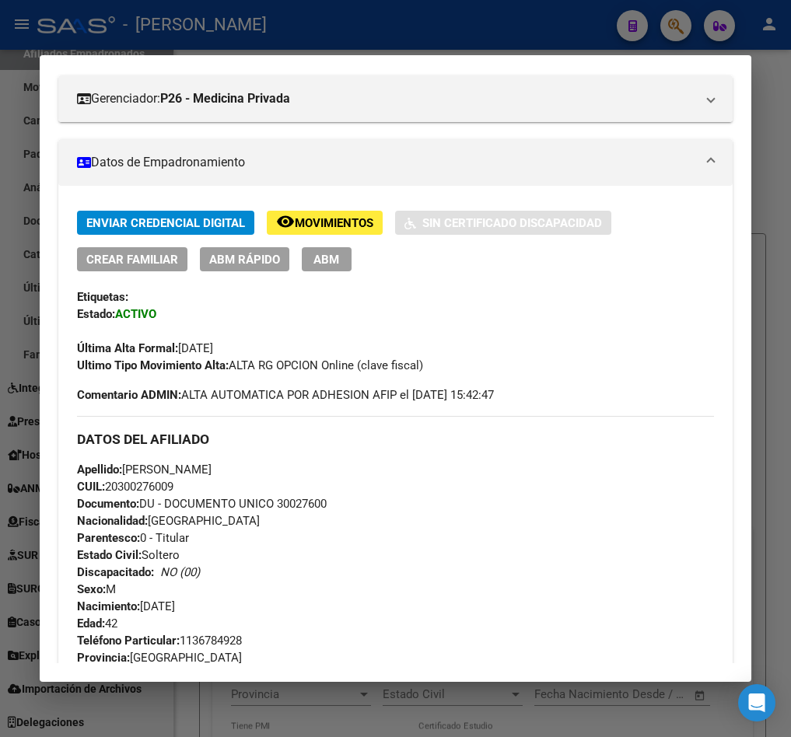
scroll to position [117, 0]
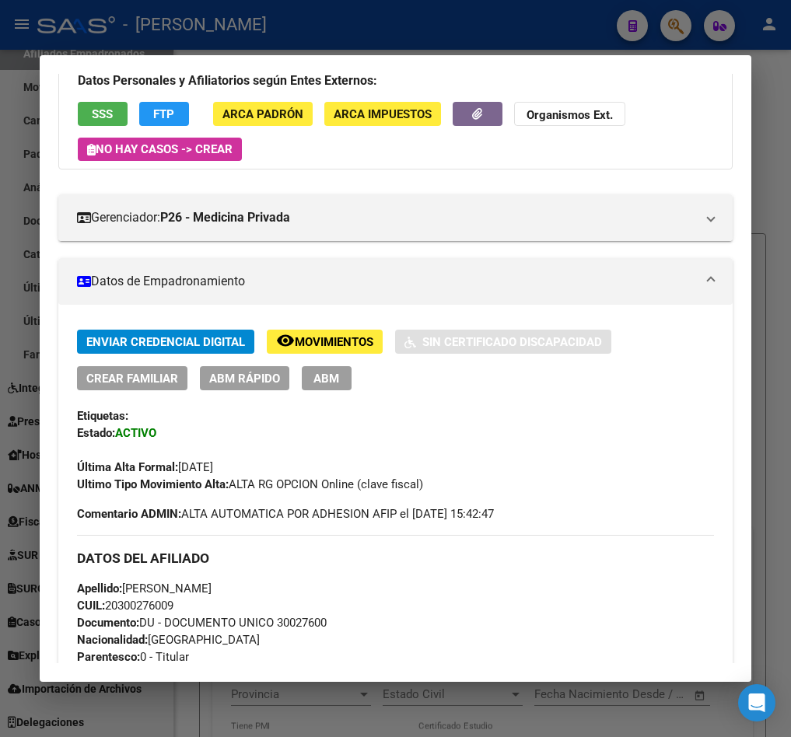
click at [30, 124] on div at bounding box center [395, 368] width 791 height 737
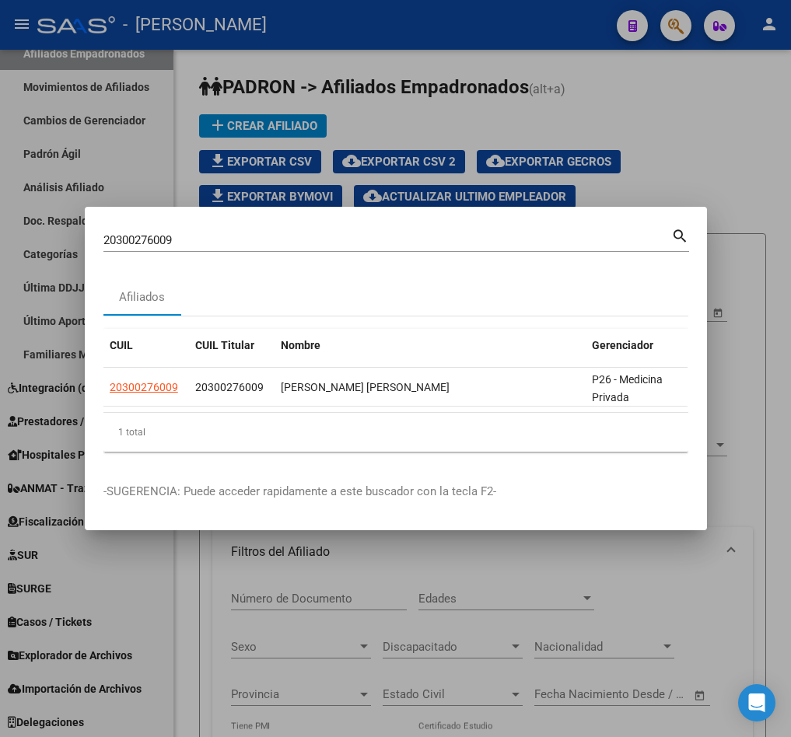
click at [162, 233] on input "20300276009" at bounding box center [386, 240] width 567 height 14
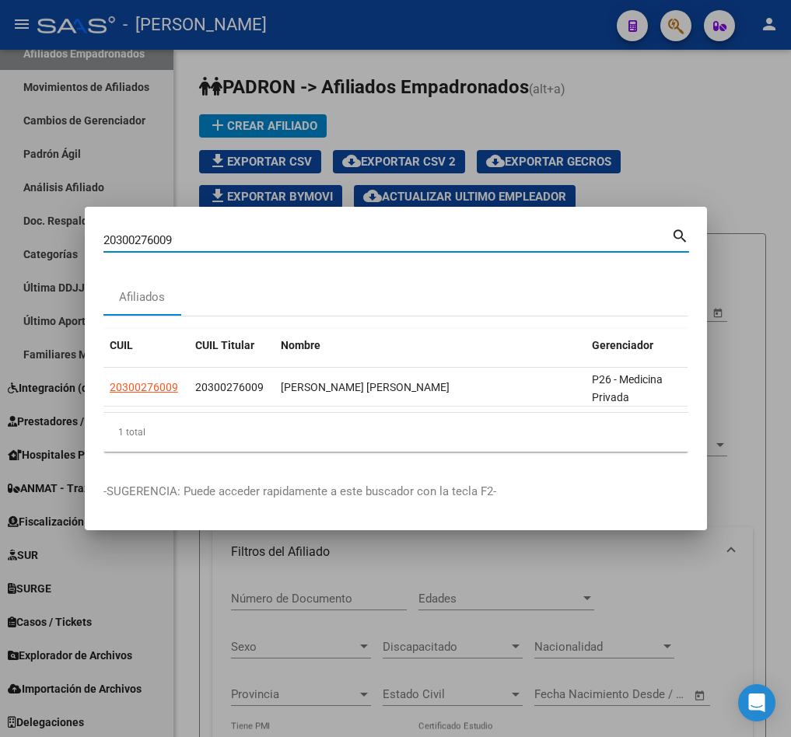
click at [162, 233] on input "20300276009" at bounding box center [386, 240] width 567 height 14
paste input "8164080"
type input "28164080"
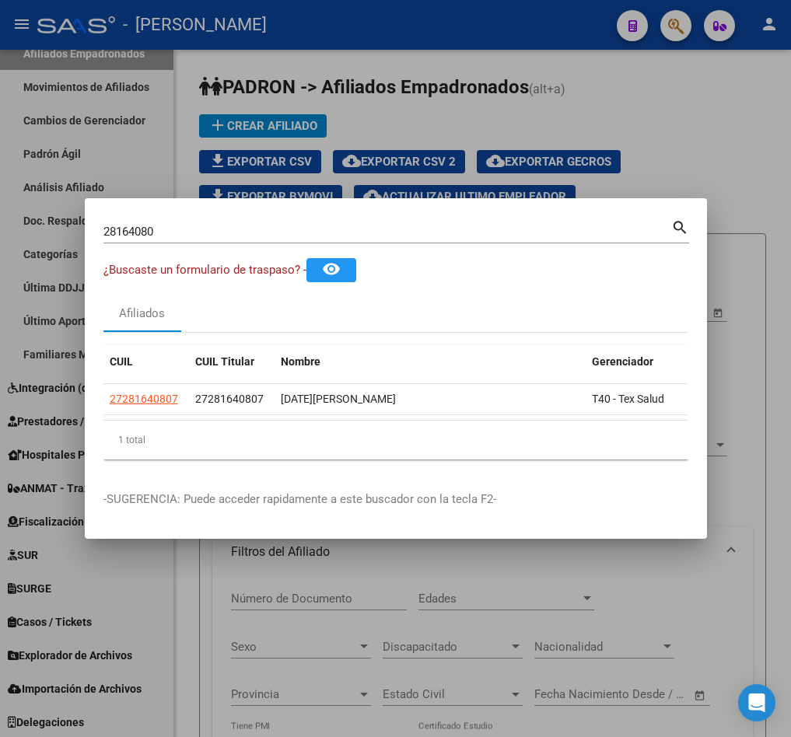
drag, startPoint x: 541, startPoint y: 428, endPoint x: 579, endPoint y: 432, distance: 38.4
click at [579, 432] on div "CUIL CUIL Titular Nombre Gerenciador Activo 27281640807 27281640807 [DATE][PERS…" at bounding box center [395, 402] width 585 height 114
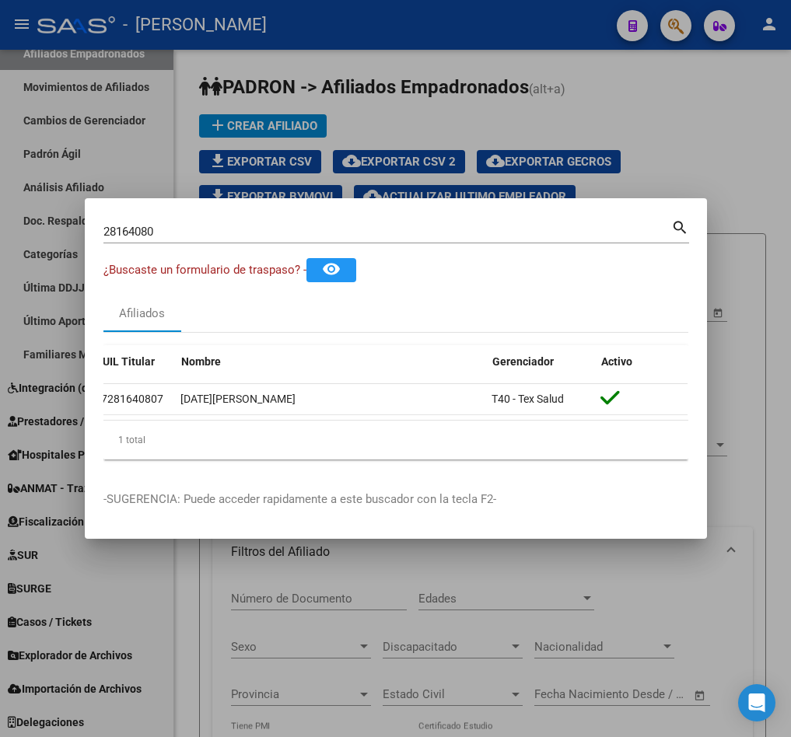
scroll to position [0, 0]
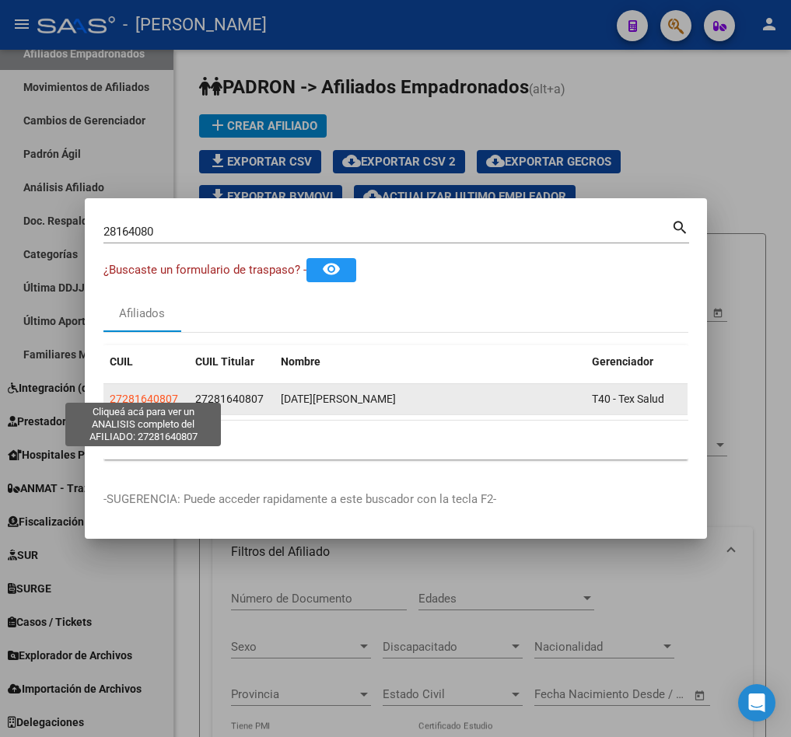
click at [154, 394] on span "27281640807" at bounding box center [144, 399] width 68 height 12
type textarea "27281640807"
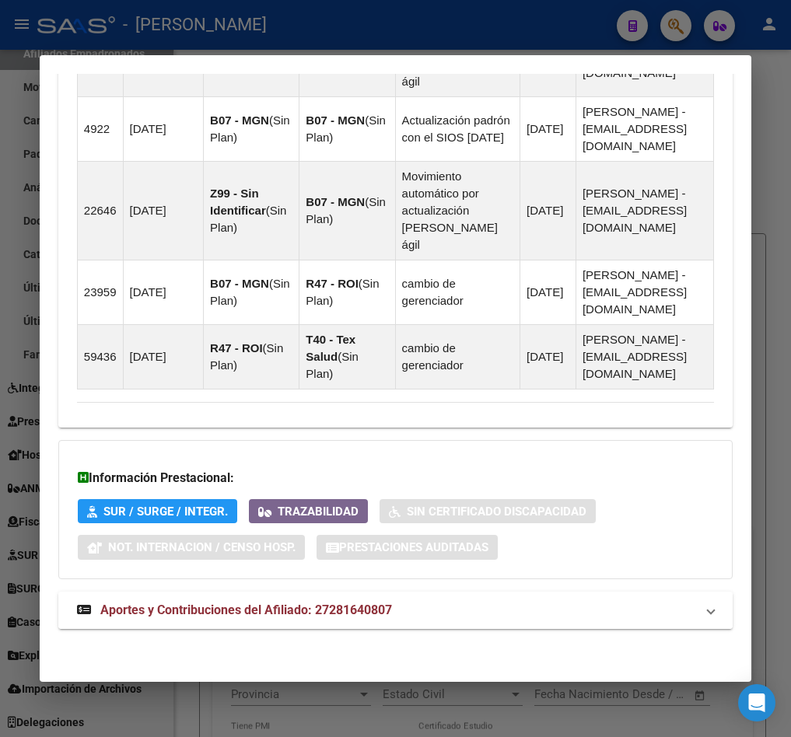
click at [222, 620] on mat-expansion-panel-header "Aportes y Contribuciones del Afiliado: 27281640807" at bounding box center [395, 610] width 674 height 37
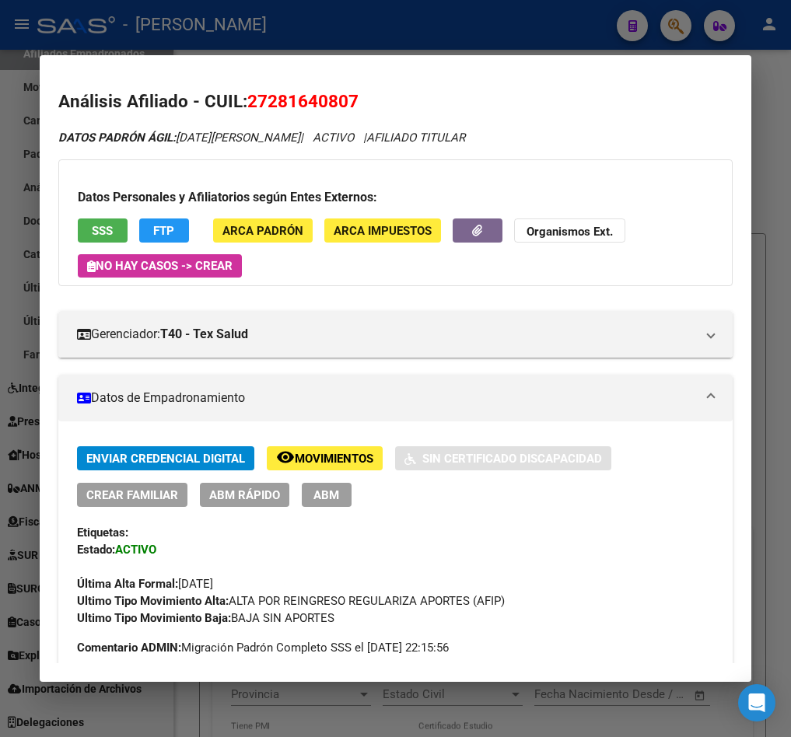
click at [289, 92] on span "27281640807" at bounding box center [302, 101] width 111 height 20
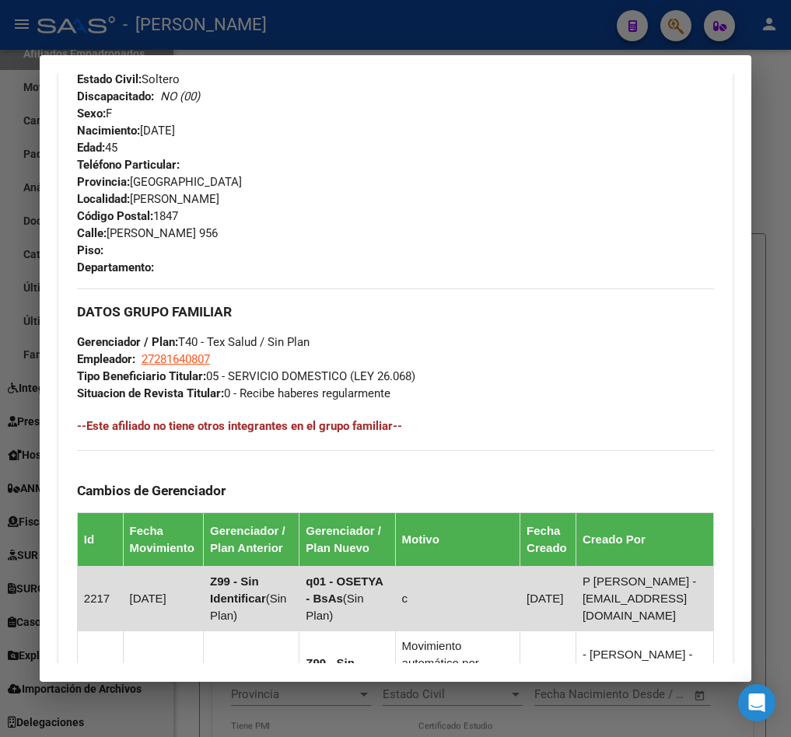
scroll to position [700, 0]
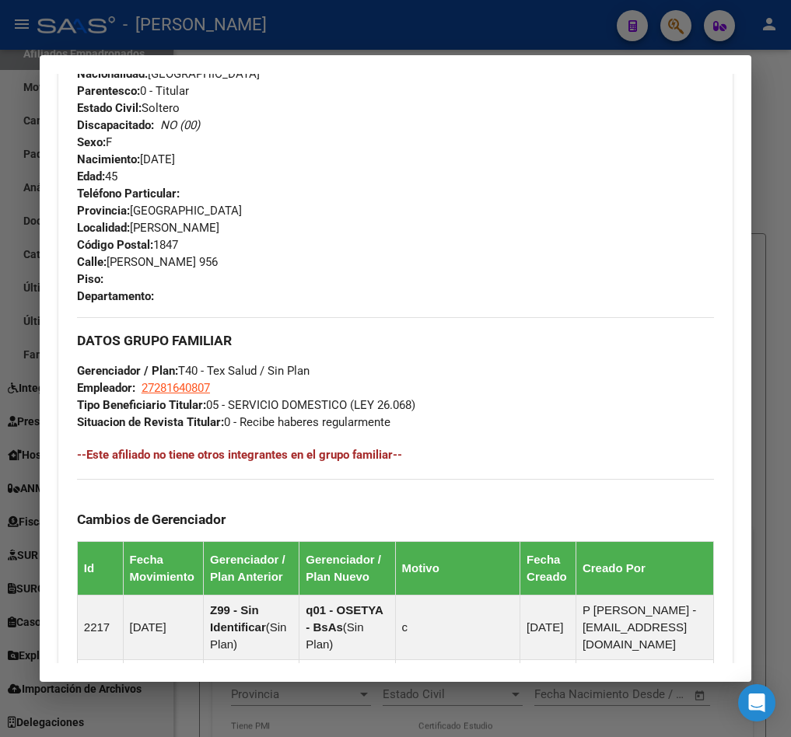
click at [24, 131] on div at bounding box center [395, 368] width 791 height 737
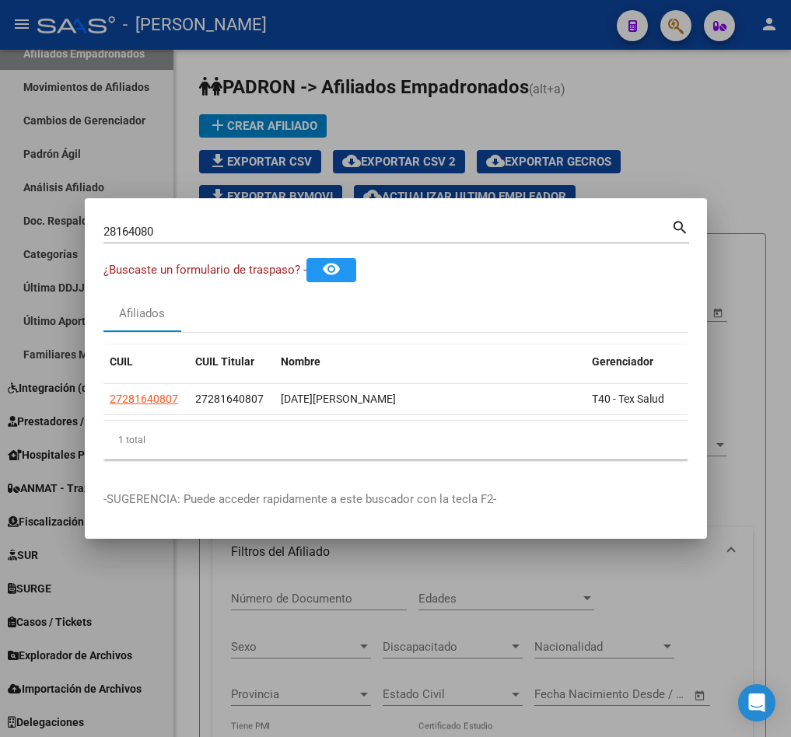
click at [297, 225] on input "28164080" at bounding box center [386, 232] width 567 height 14
paste input "3458269"
type input "34582690"
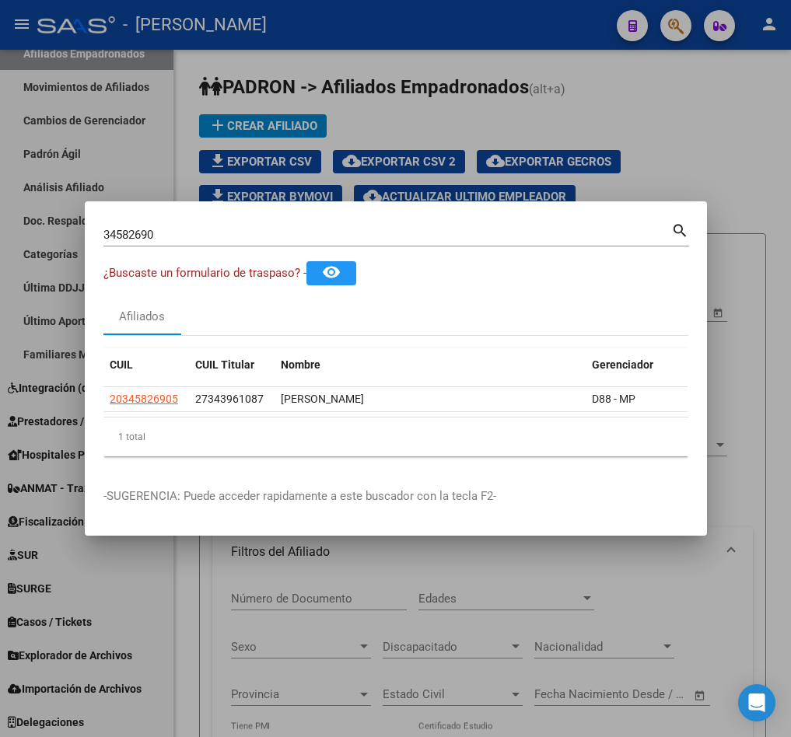
drag, startPoint x: 243, startPoint y: 407, endPoint x: 316, endPoint y: 408, distance: 73.1
click at [316, 408] on datatable-body "20345826905 27343961087 [PERSON_NAME] D88 - MP" at bounding box center [395, 402] width 584 height 30
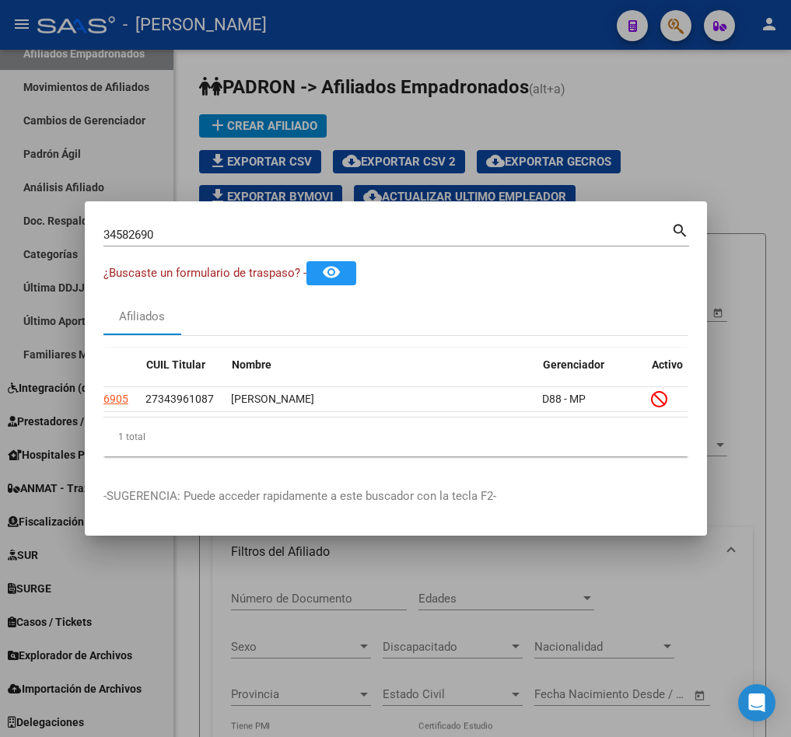
scroll to position [0, 0]
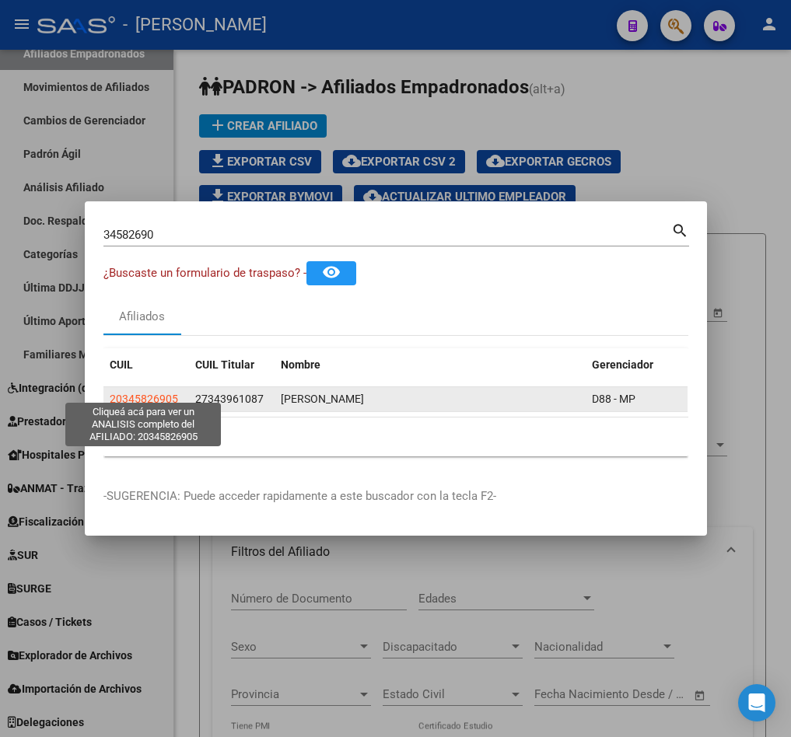
click at [162, 393] on span "20345826905" at bounding box center [144, 399] width 68 height 12
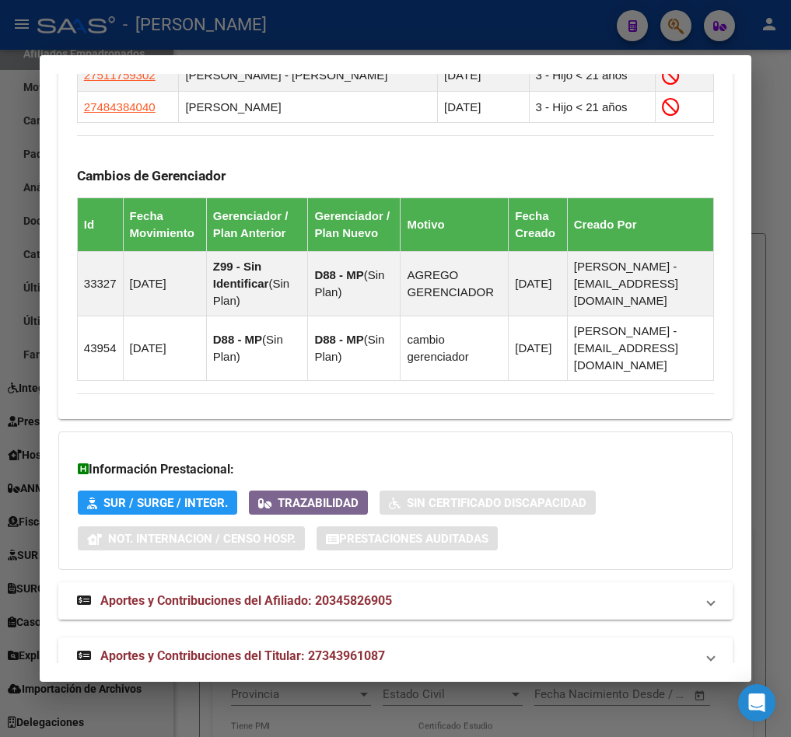
click at [310, 593] on span "Aportes y Contribuciones del Afiliado: 20345826905" at bounding box center [246, 600] width 292 height 15
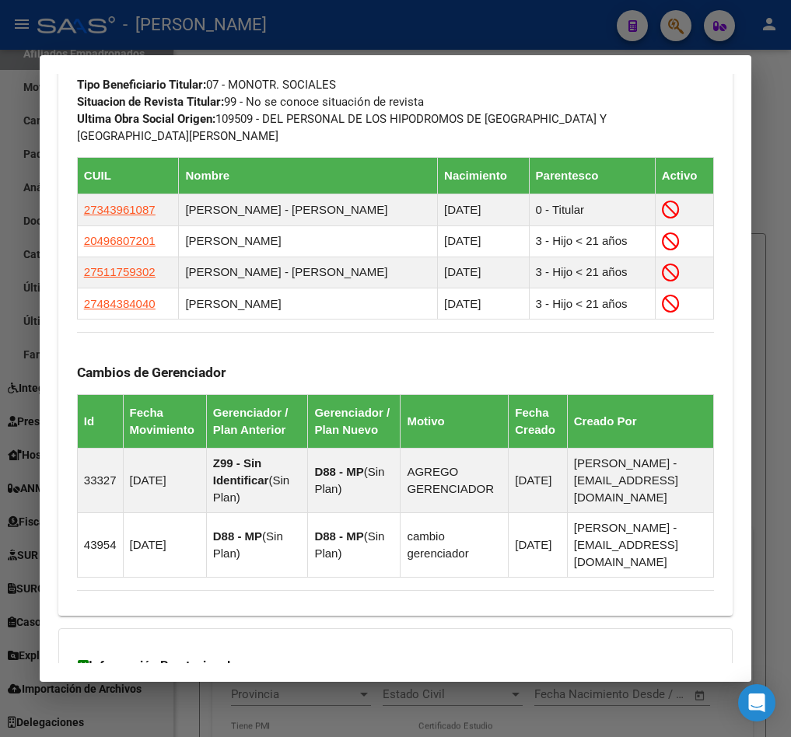
scroll to position [1793, 0]
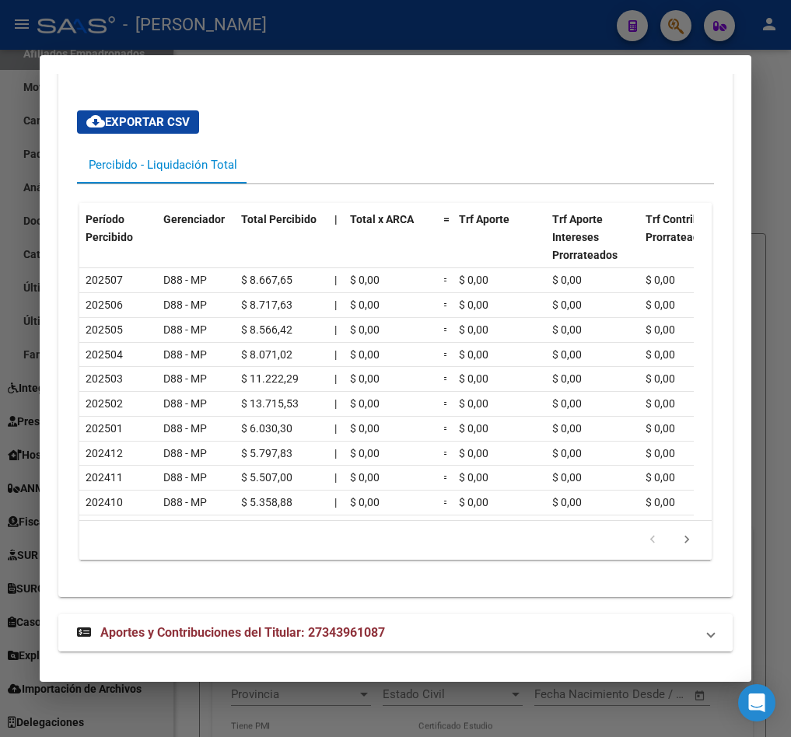
click at [257, 625] on span "Aportes y Contribuciones del Titular: 27343961087" at bounding box center [242, 632] width 285 height 15
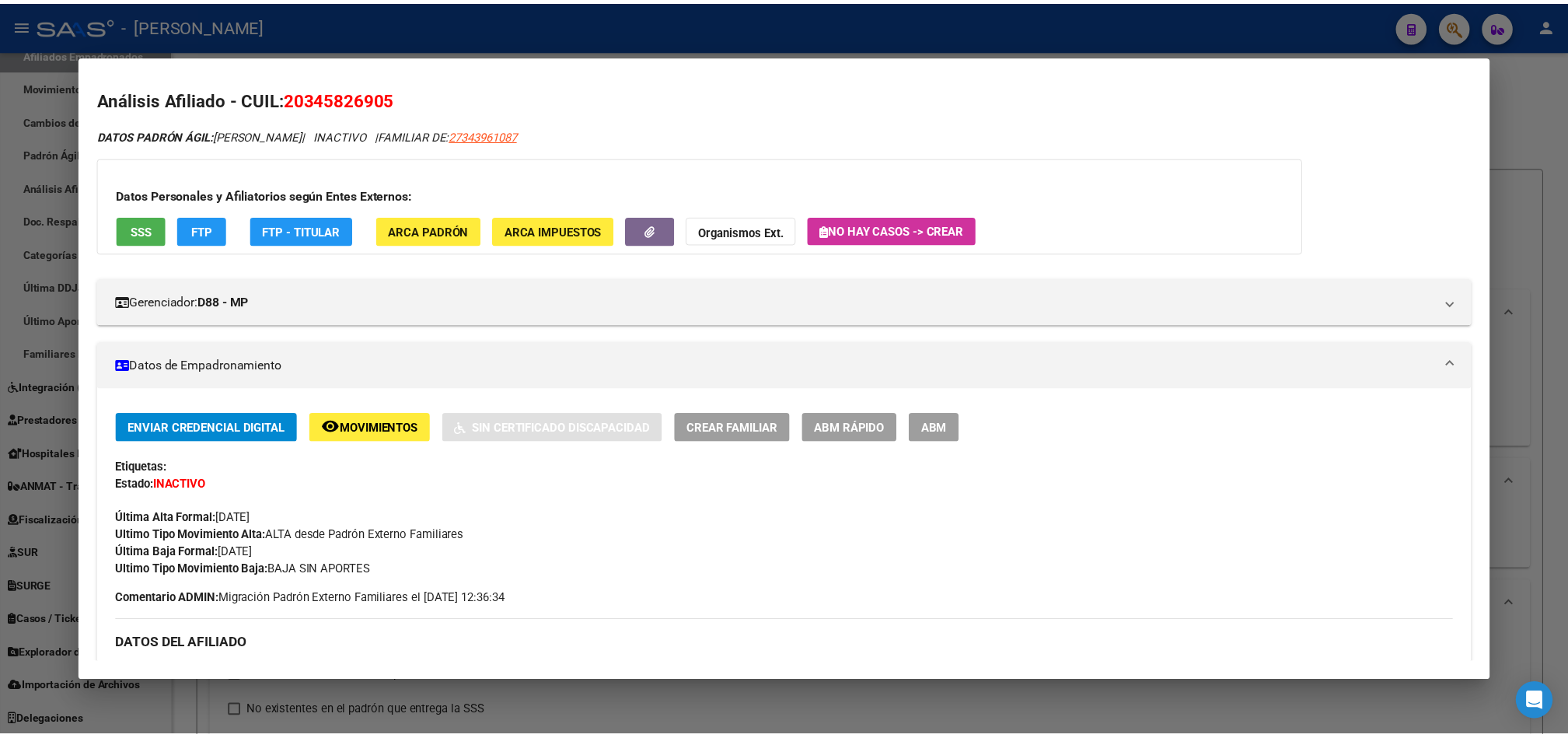
scroll to position [0, 0]
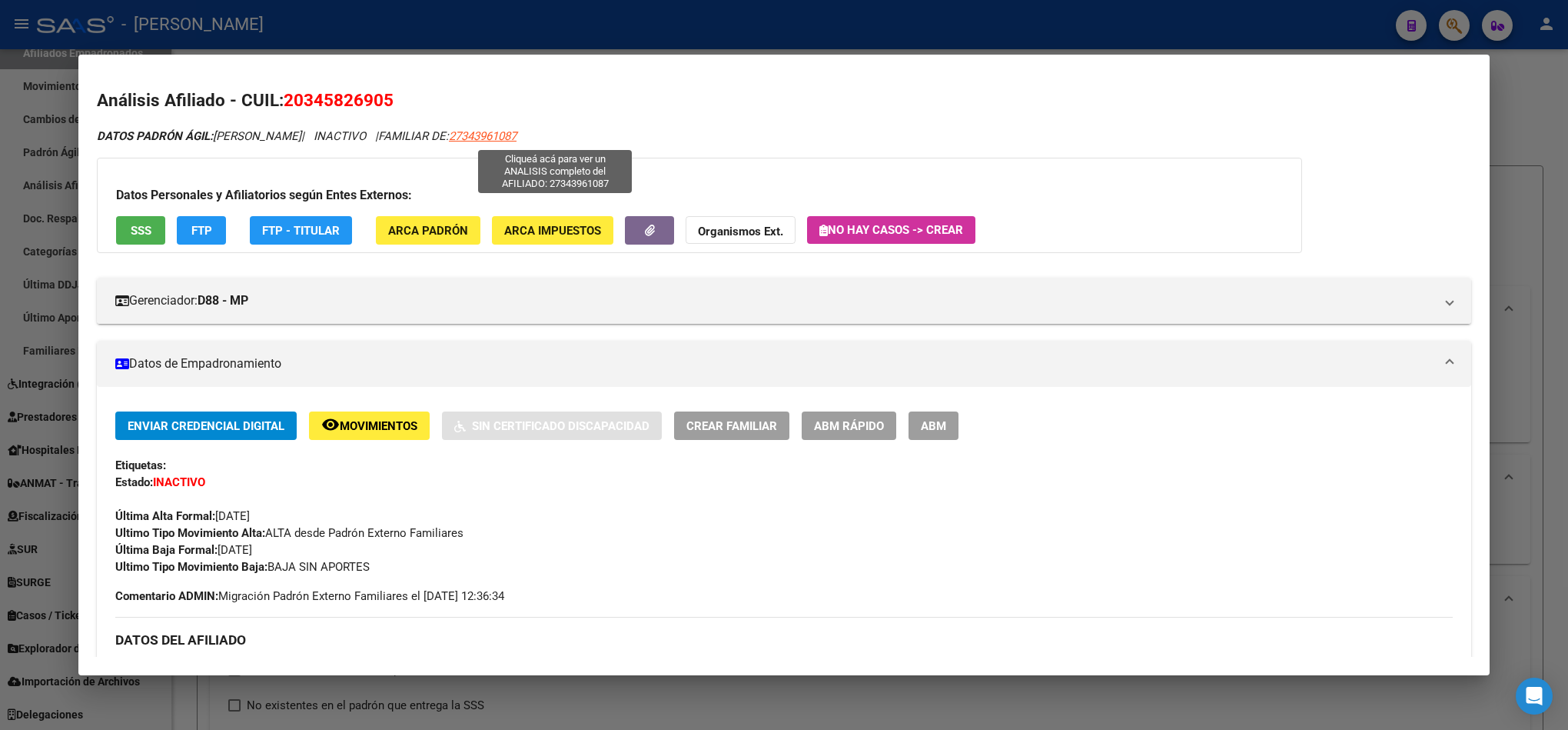
click at [516, 137] on span "27343961087" at bounding box center [482, 137] width 67 height 14
type textarea "27343961087"
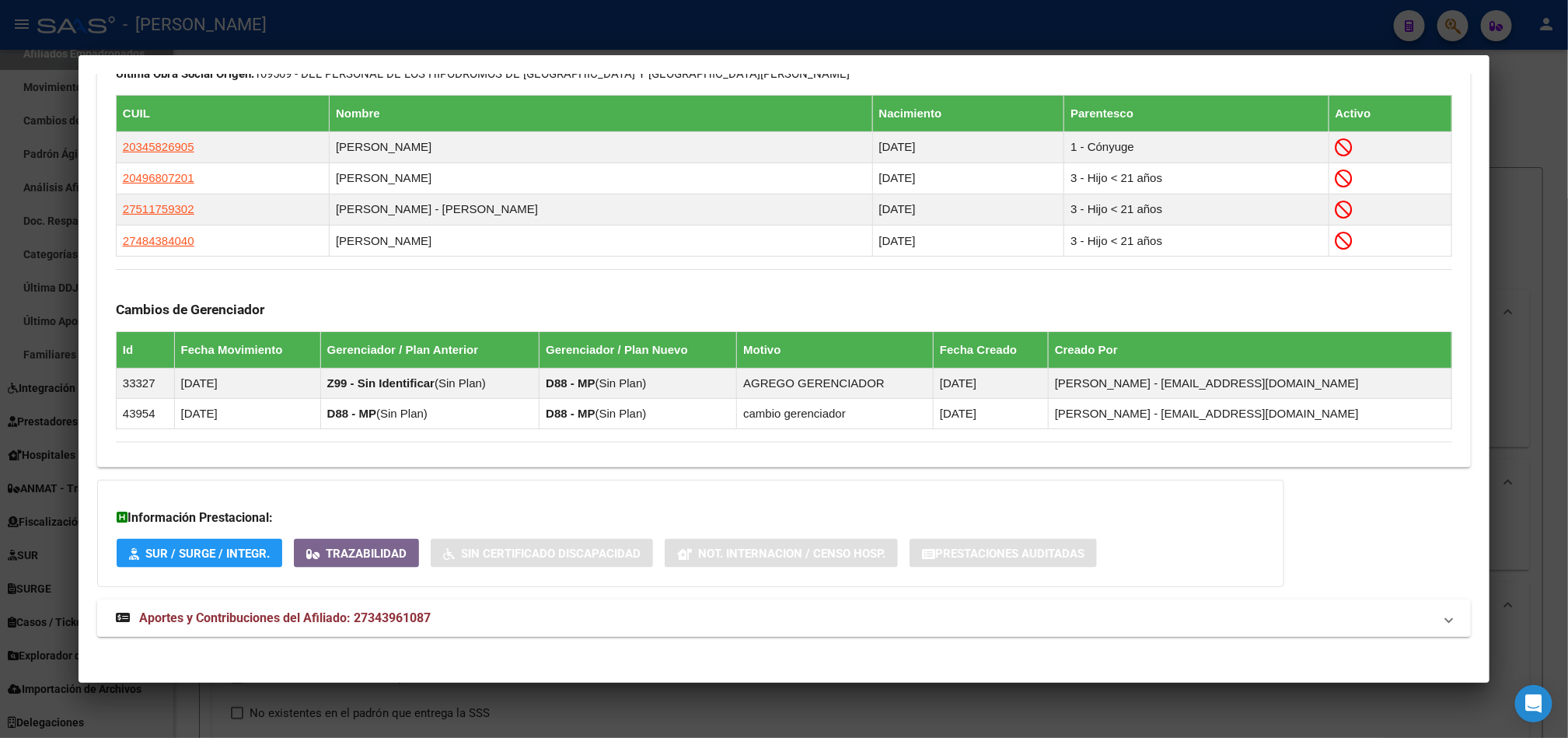
click at [476, 616] on mat-panel-title "Aportes y Contribuciones del Afiliado: 27343961087" at bounding box center [775, 618] width 1318 height 19
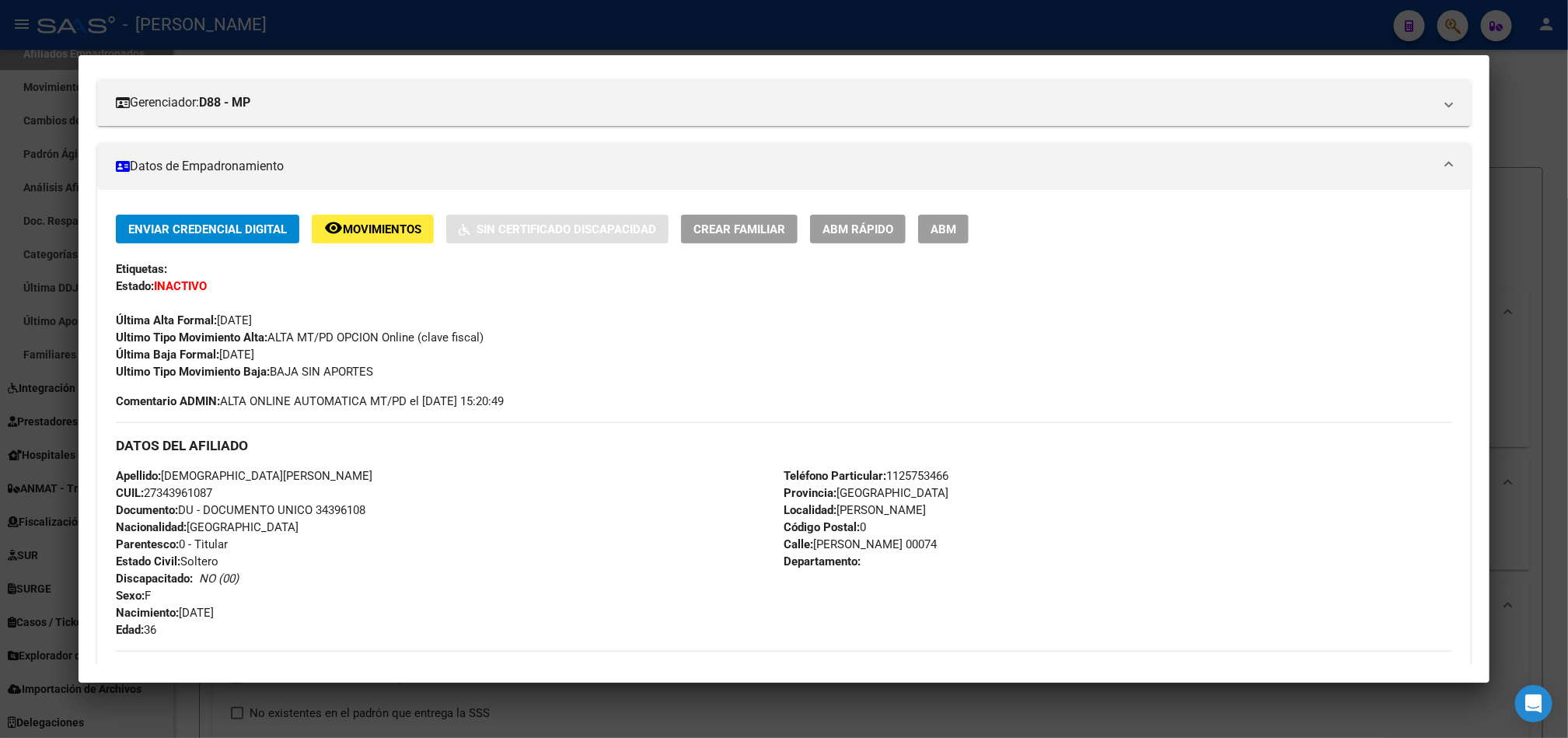
scroll to position [110, 0]
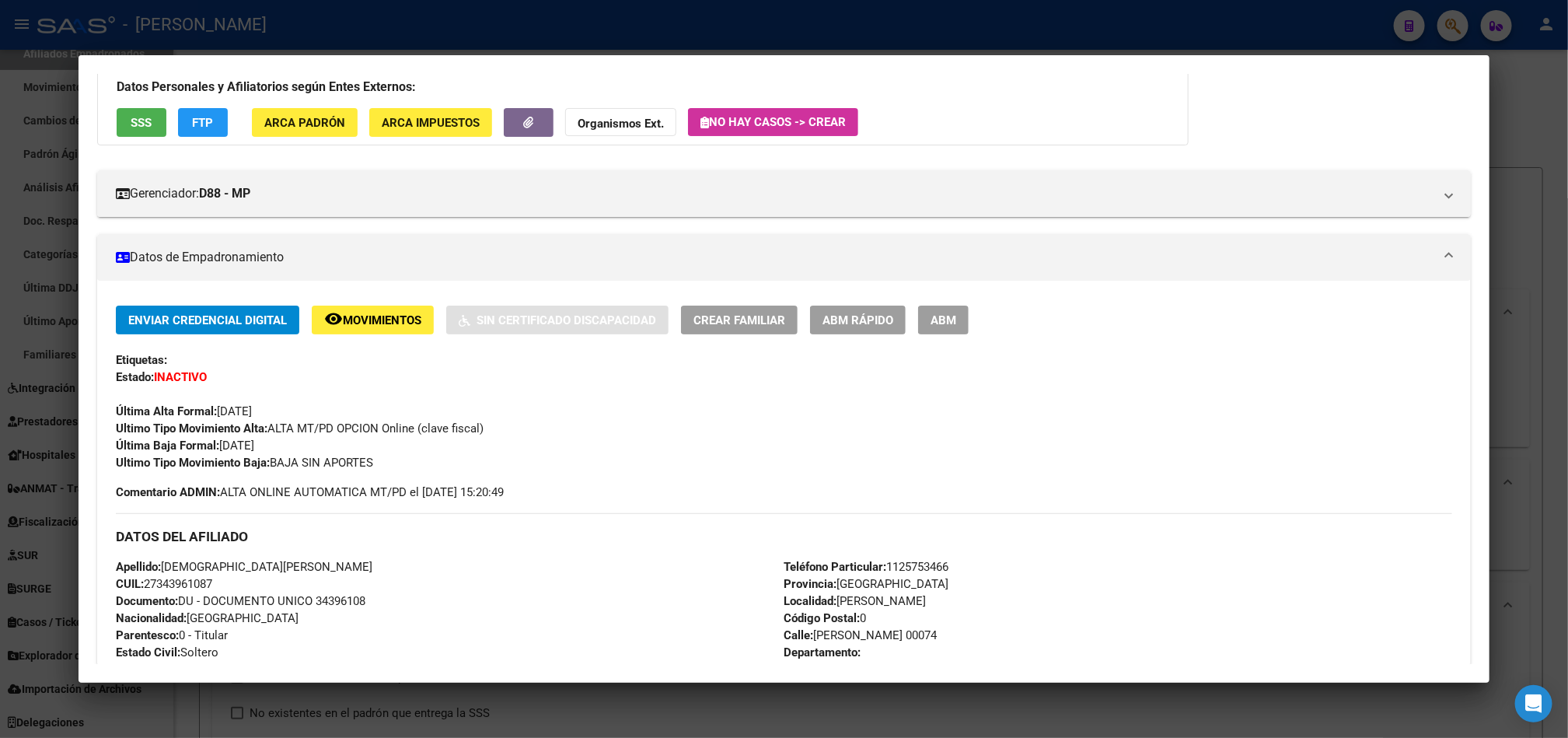
click at [63, 210] on div at bounding box center [784, 369] width 1568 height 738
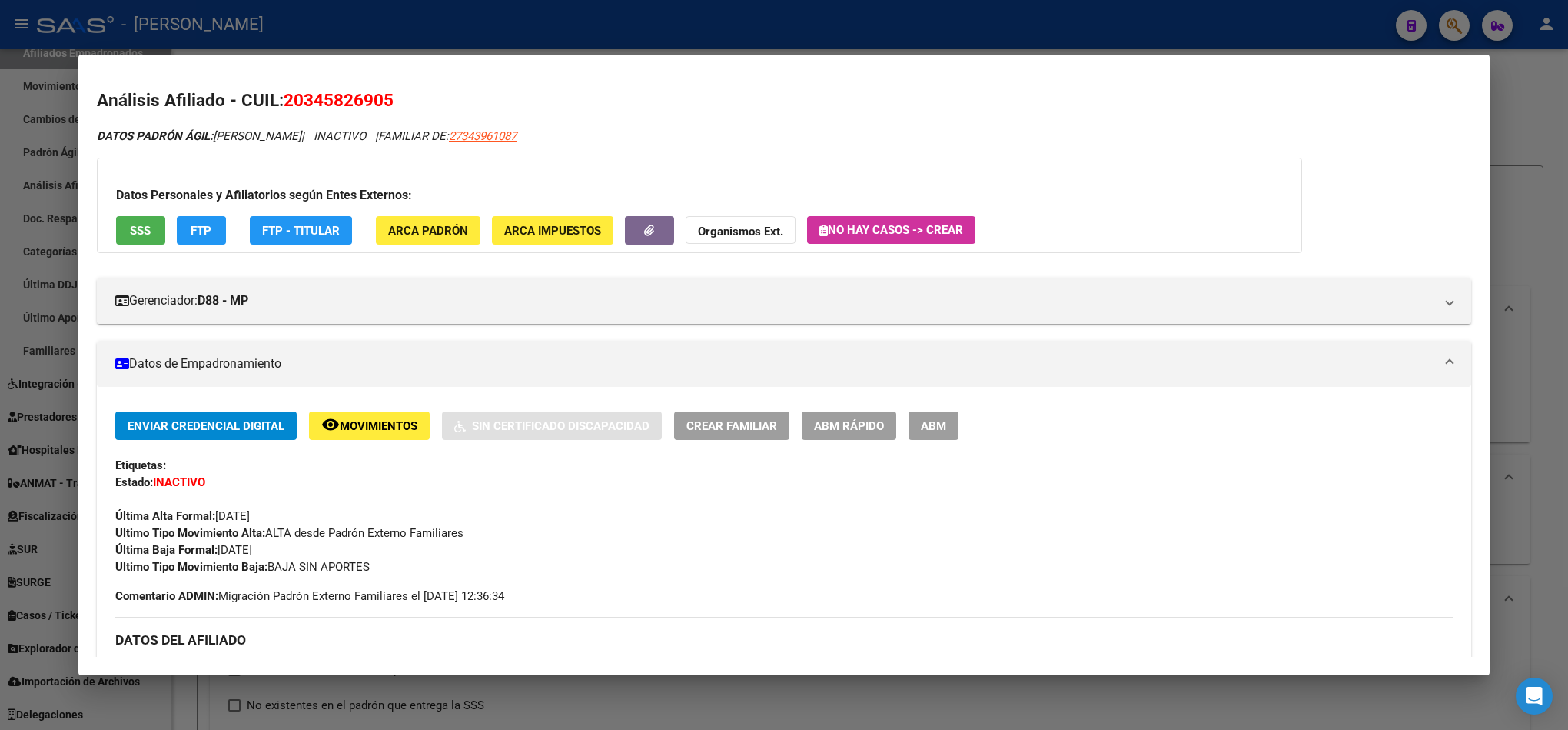
click at [0, 178] on div at bounding box center [784, 365] width 1568 height 730
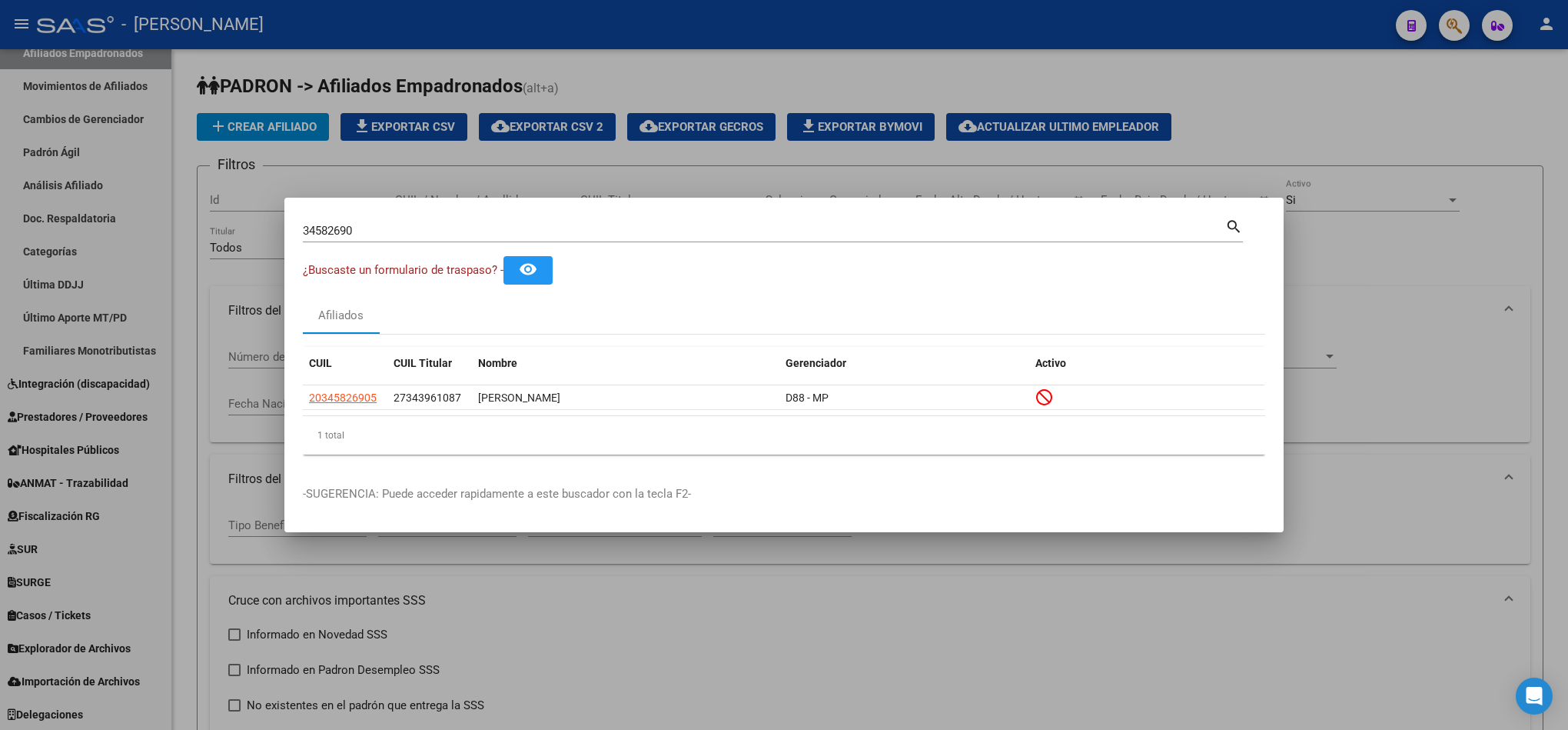
click at [510, 216] on div "34582690 Buscar (apellido, dni, [PERSON_NAME], nro traspaso, cuit, obra social)…" at bounding box center [772, 228] width 940 height 26
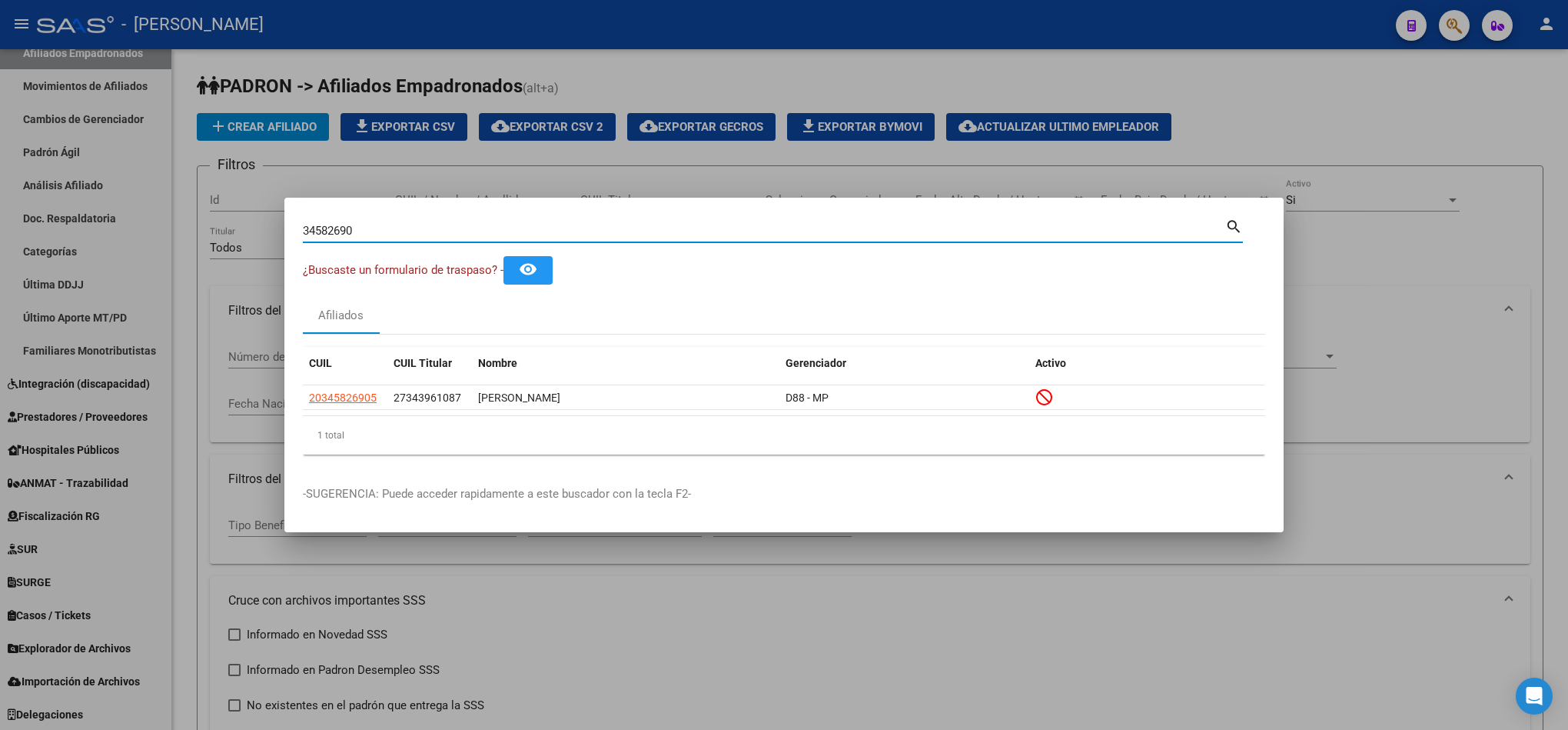
click at [510, 216] on div "34582690 Buscar (apellido, dni, [PERSON_NAME], nro traspaso, cuit, obra social)…" at bounding box center [772, 228] width 940 height 26
click at [513, 225] on input "34582690" at bounding box center [763, 230] width 922 height 14
paste input "5264746"
type input "35264746"
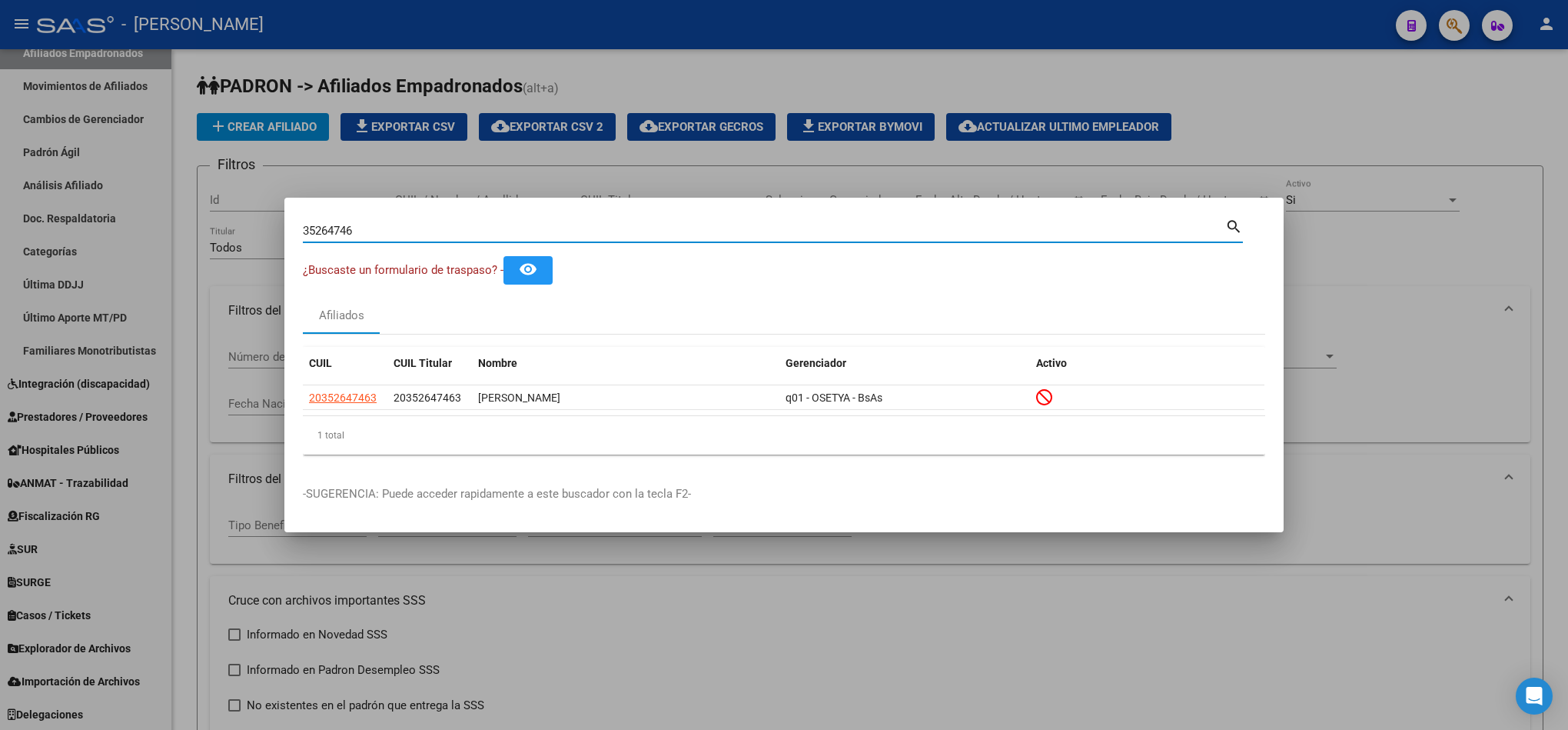
click at [360, 384] on datatable-header "CUIL CUIL Titular Nombre Gerenciador Activo" at bounding box center [783, 366] width 961 height 39
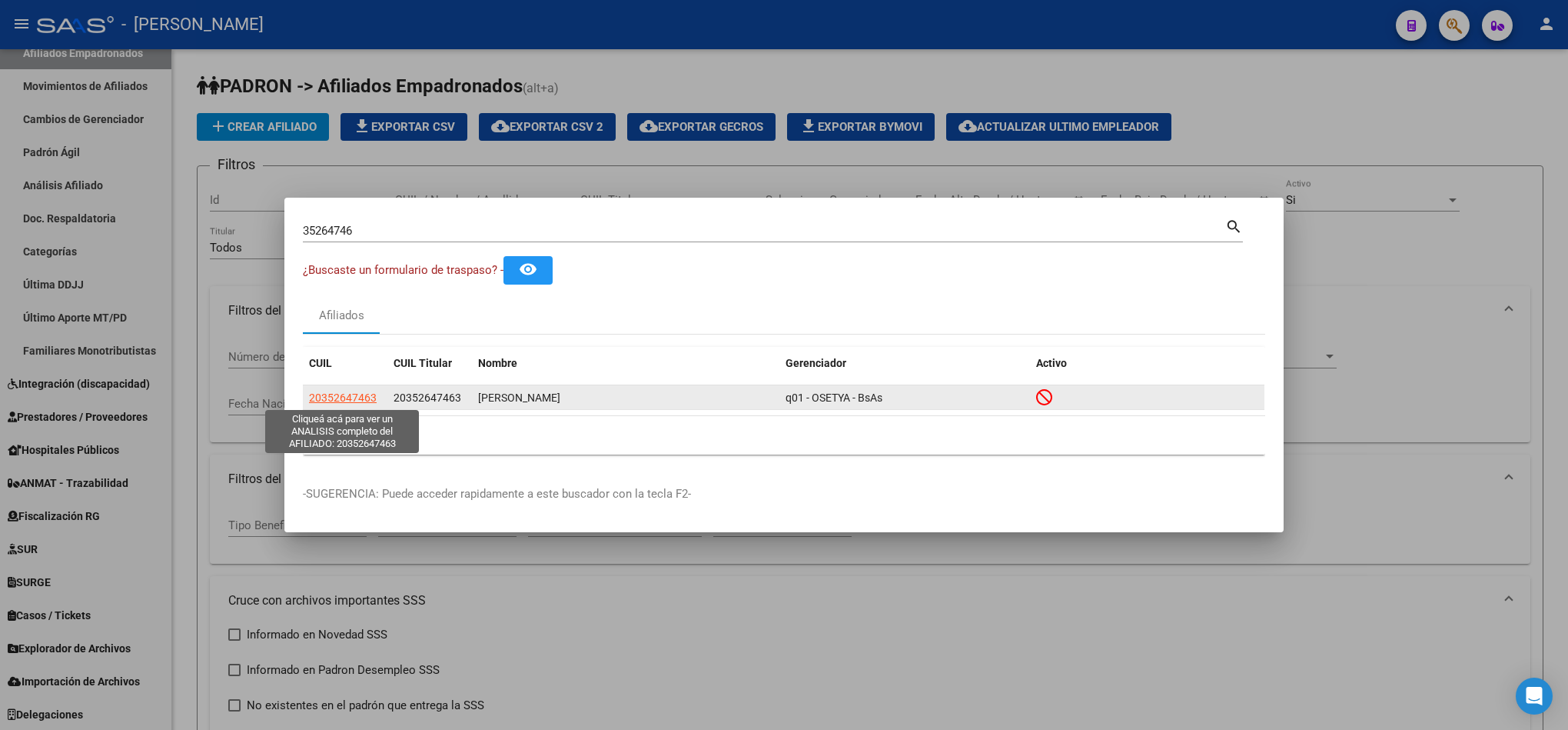
click at [361, 392] on span "20352647463" at bounding box center [343, 398] width 67 height 12
type textarea "20352647463"
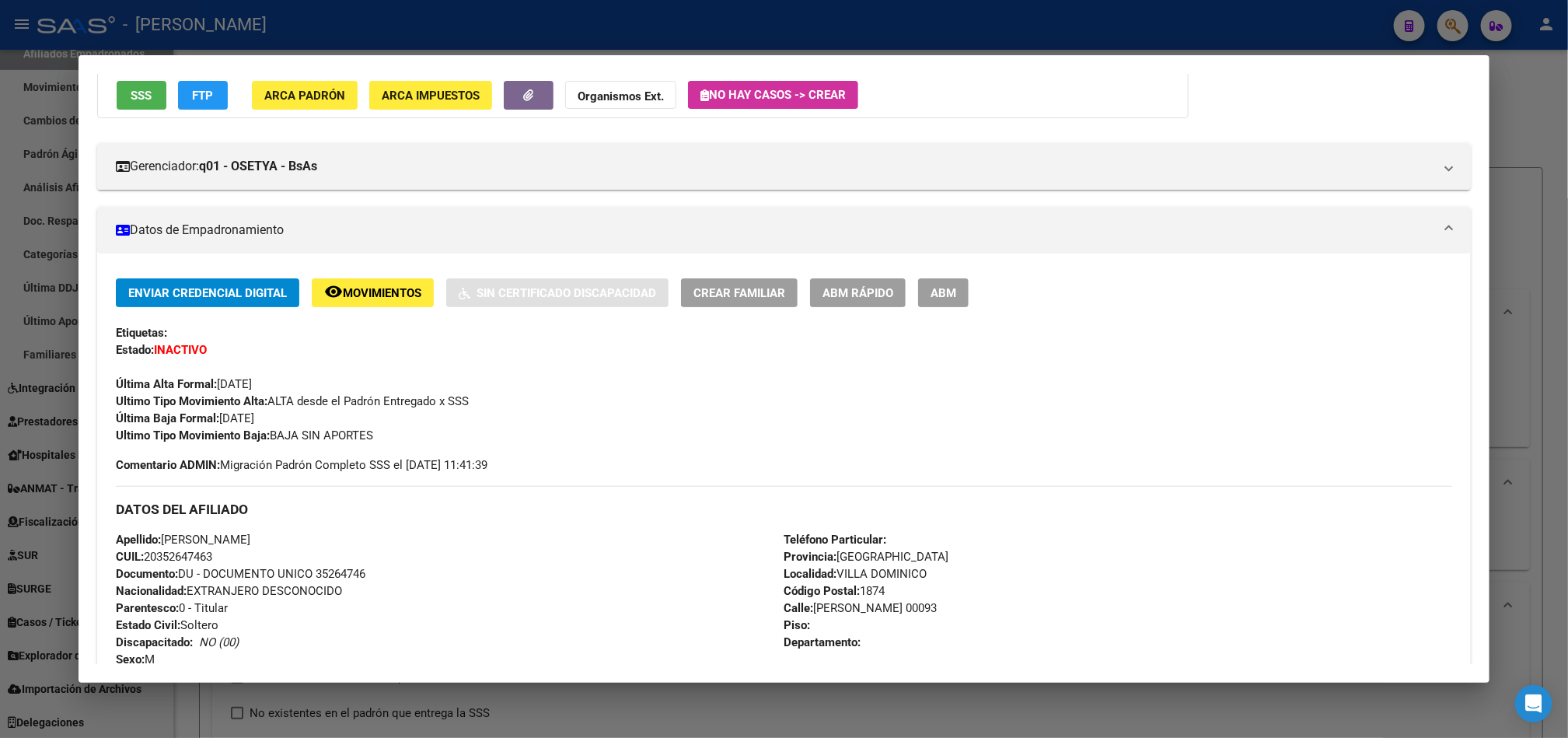
scroll to position [0, 0]
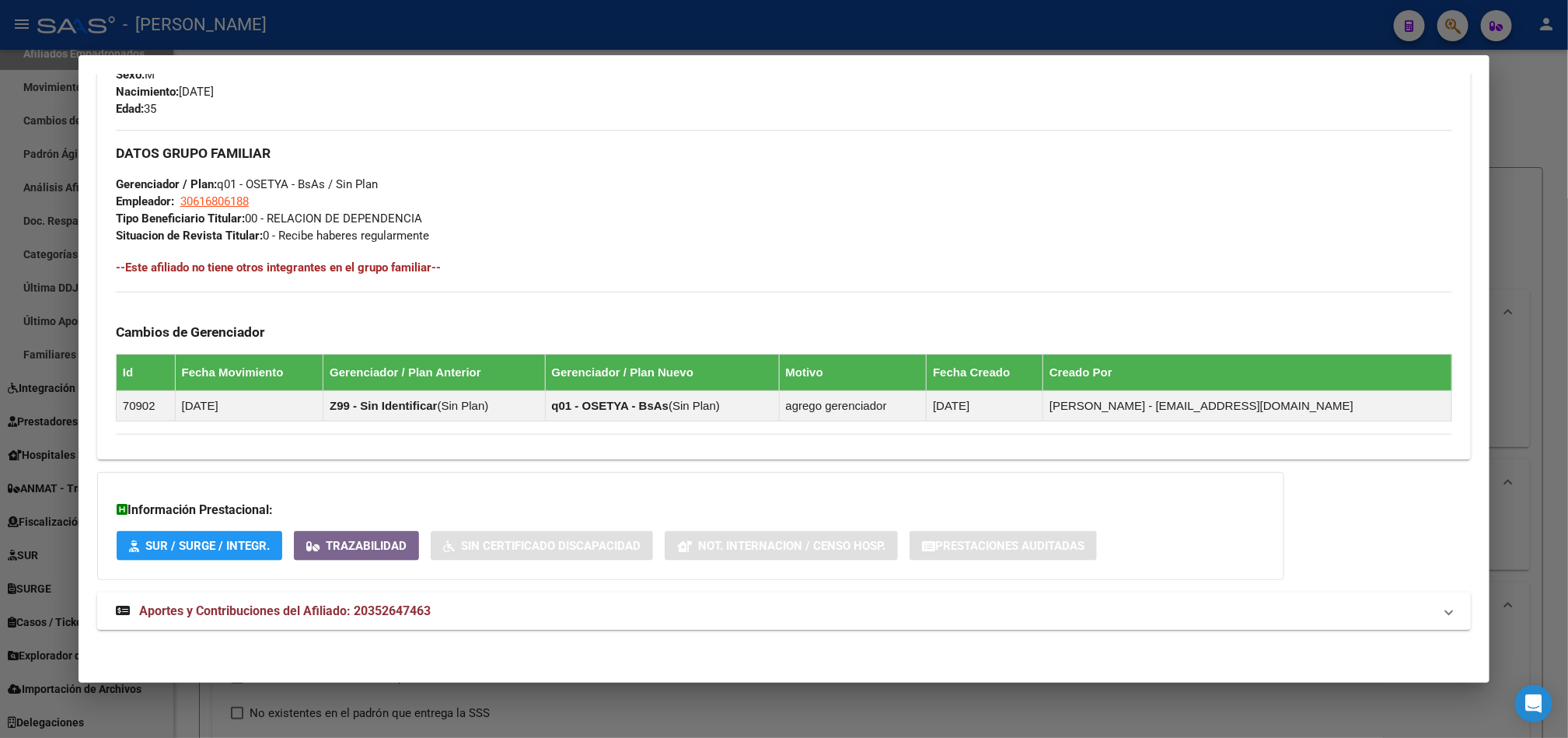
click at [365, 603] on span "Aportes y Contribuciones del Afiliado: 20352647463" at bounding box center [285, 610] width 292 height 15
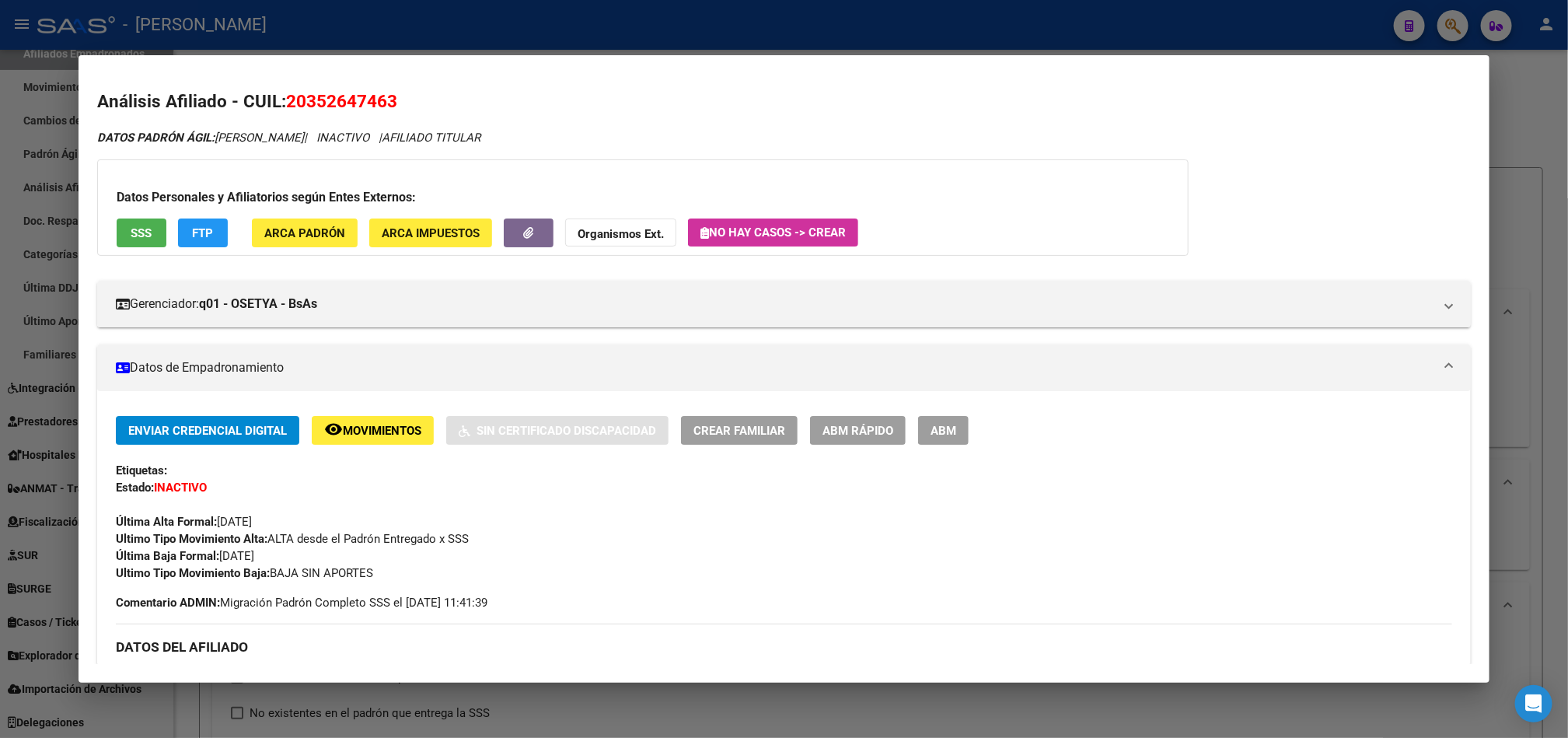
click at [374, 94] on span "20352647463" at bounding box center [341, 101] width 111 height 20
click at [292, 96] on span "20352647463" at bounding box center [341, 101] width 111 height 20
drag, startPoint x: 299, startPoint y: 96, endPoint x: 378, endPoint y: 86, distance: 79.9
click at [378, 86] on mat-dialog-content "Análisis Afiliado - CUIL: 20352647463 DATOS PADRÓN ÁGIL: [PERSON_NAME] | INACTI…" at bounding box center [784, 369] width 1411 height 590
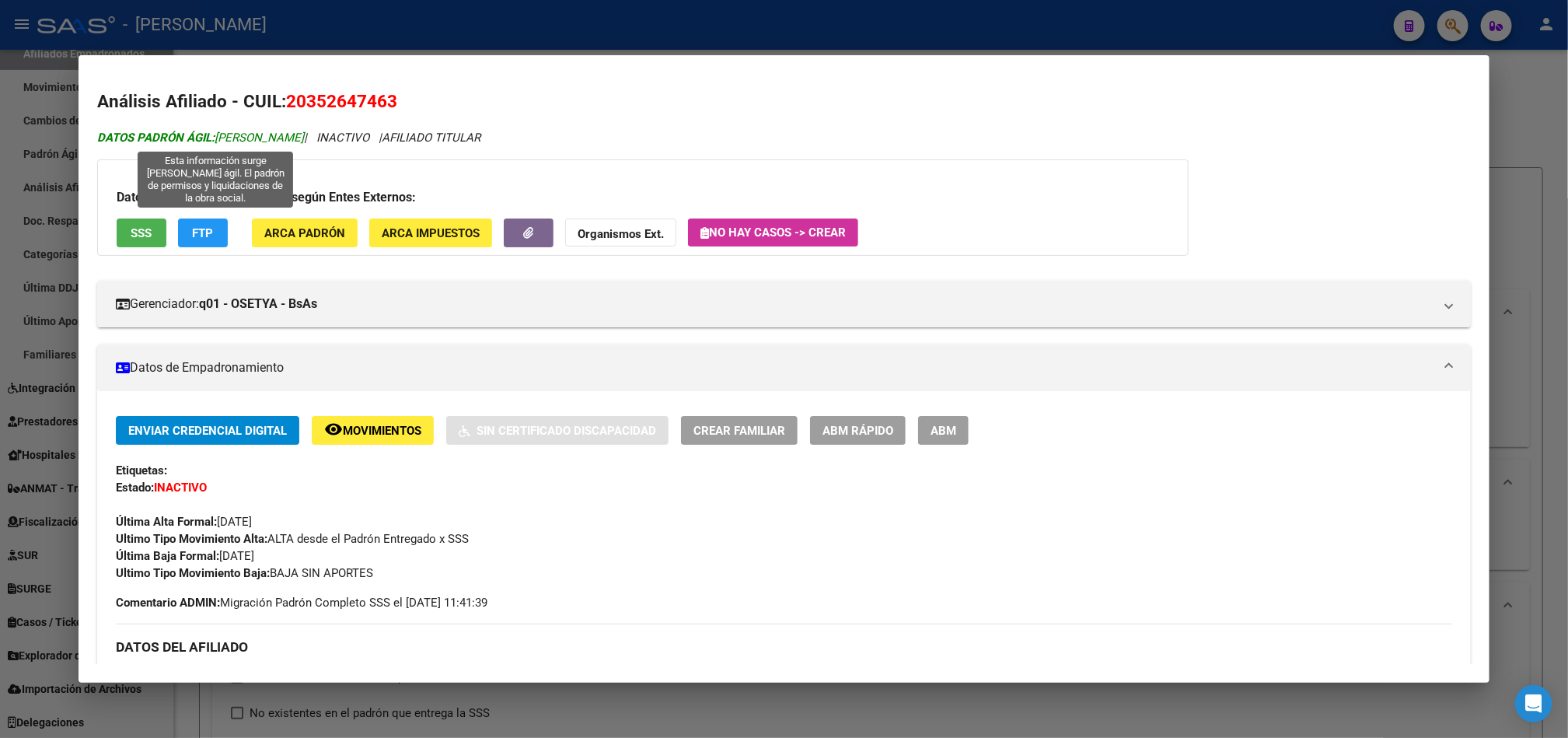
click at [232, 131] on span "DATOS [PERSON_NAME]: [PERSON_NAME]" at bounding box center [200, 138] width 207 height 14
click at [238, 135] on span "DATOS [PERSON_NAME]: [PERSON_NAME]" at bounding box center [200, 138] width 207 height 14
drag, startPoint x: 238, startPoint y: 135, endPoint x: 313, endPoint y: 134, distance: 74.6
click at [304, 134] on span "DATOS [PERSON_NAME]: [PERSON_NAME]" at bounding box center [200, 138] width 207 height 14
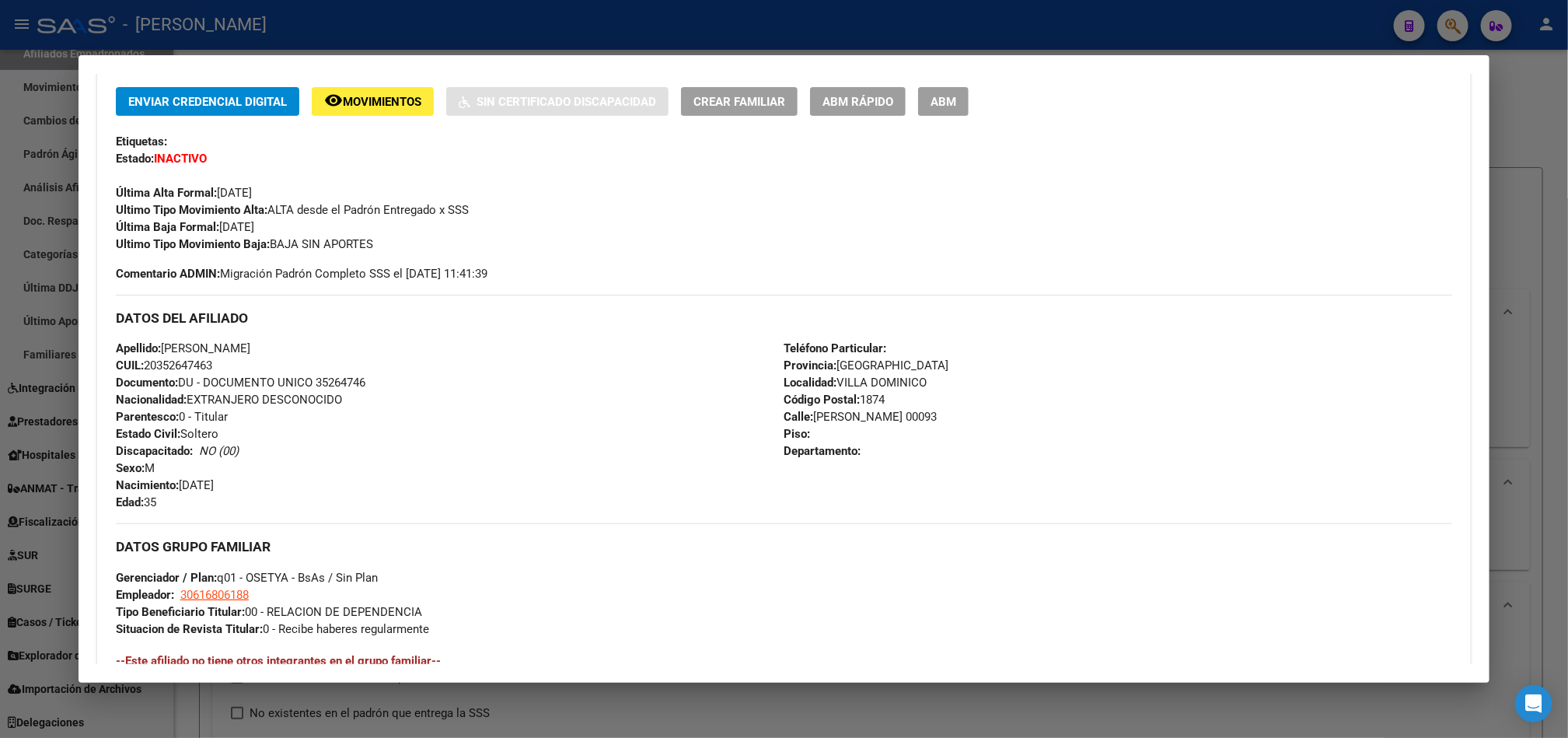
scroll to position [350, 0]
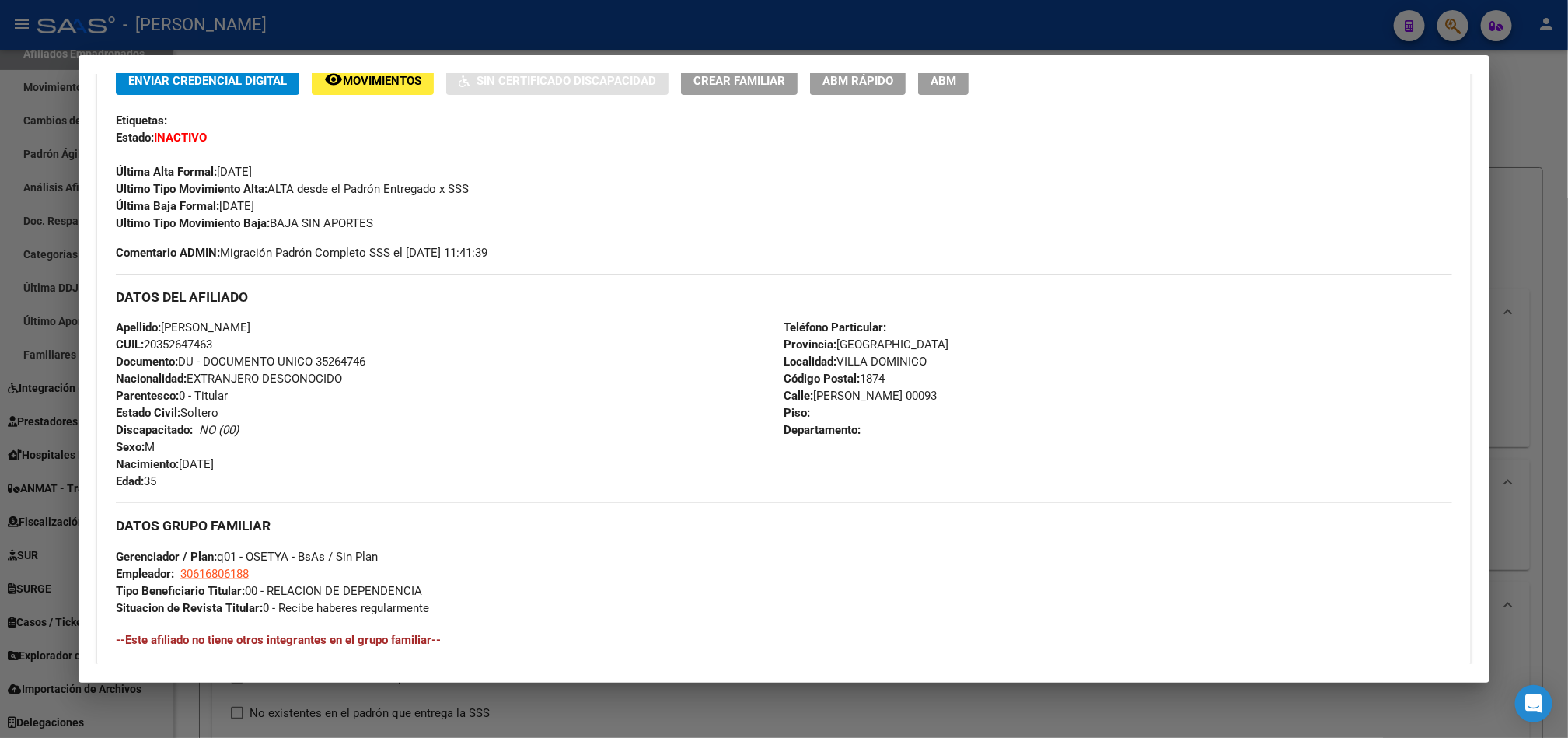
drag, startPoint x: 253, startPoint y: 467, endPoint x: 177, endPoint y: 469, distance: 75.4
click at [177, 469] on div "Apellido: [PERSON_NAME]: 20352647463 Documento: DU - DOCUMENTO UNICO 35264746 N…" at bounding box center [450, 404] width 669 height 171
click at [828, 397] on span "Calle: [PERSON_NAME] 00093" at bounding box center [860, 396] width 153 height 14
drag, startPoint x: 828, startPoint y: 397, endPoint x: 900, endPoint y: 392, distance: 72.5
click at [900, 392] on span "Calle: [PERSON_NAME] 00093" at bounding box center [860, 396] width 153 height 14
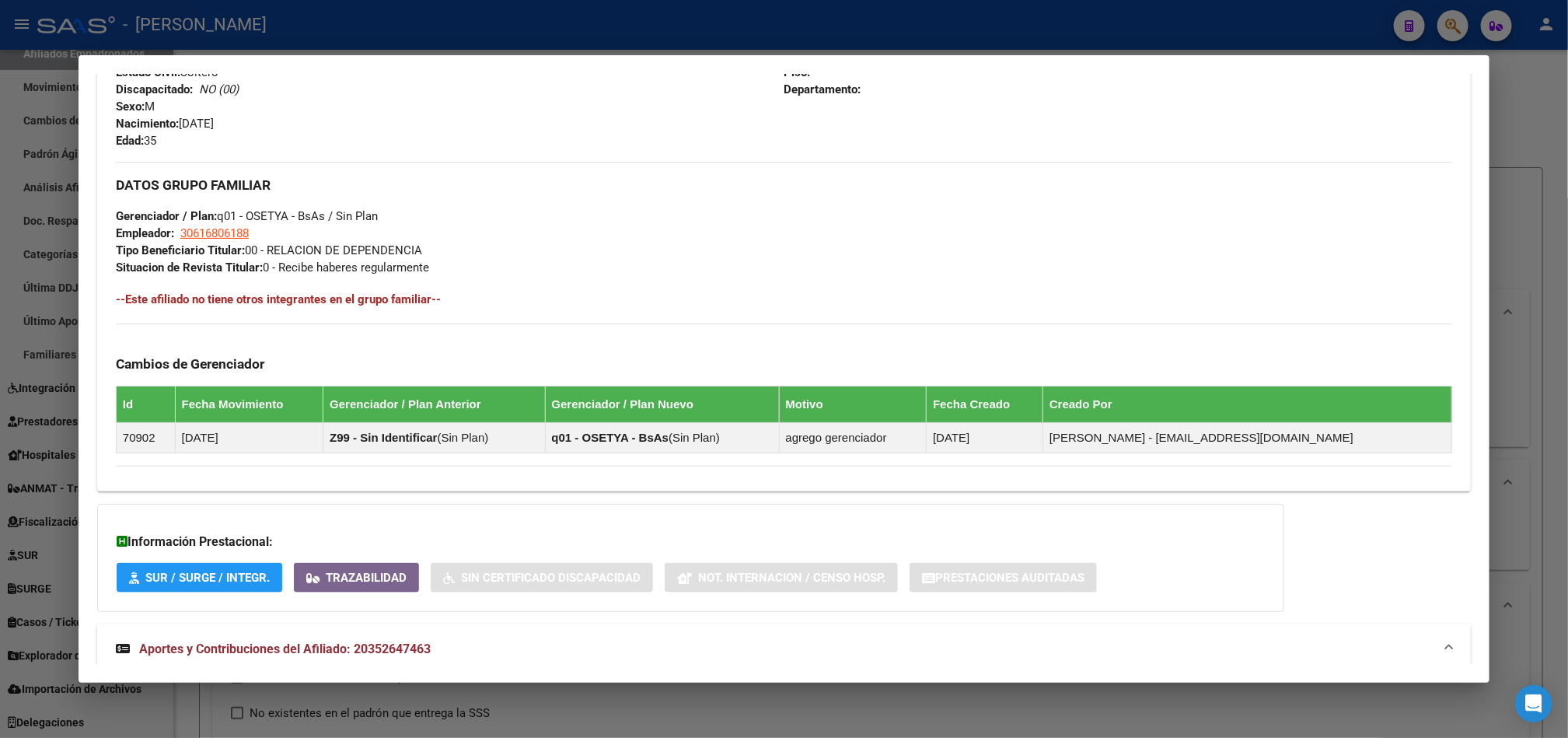
scroll to position [700, 0]
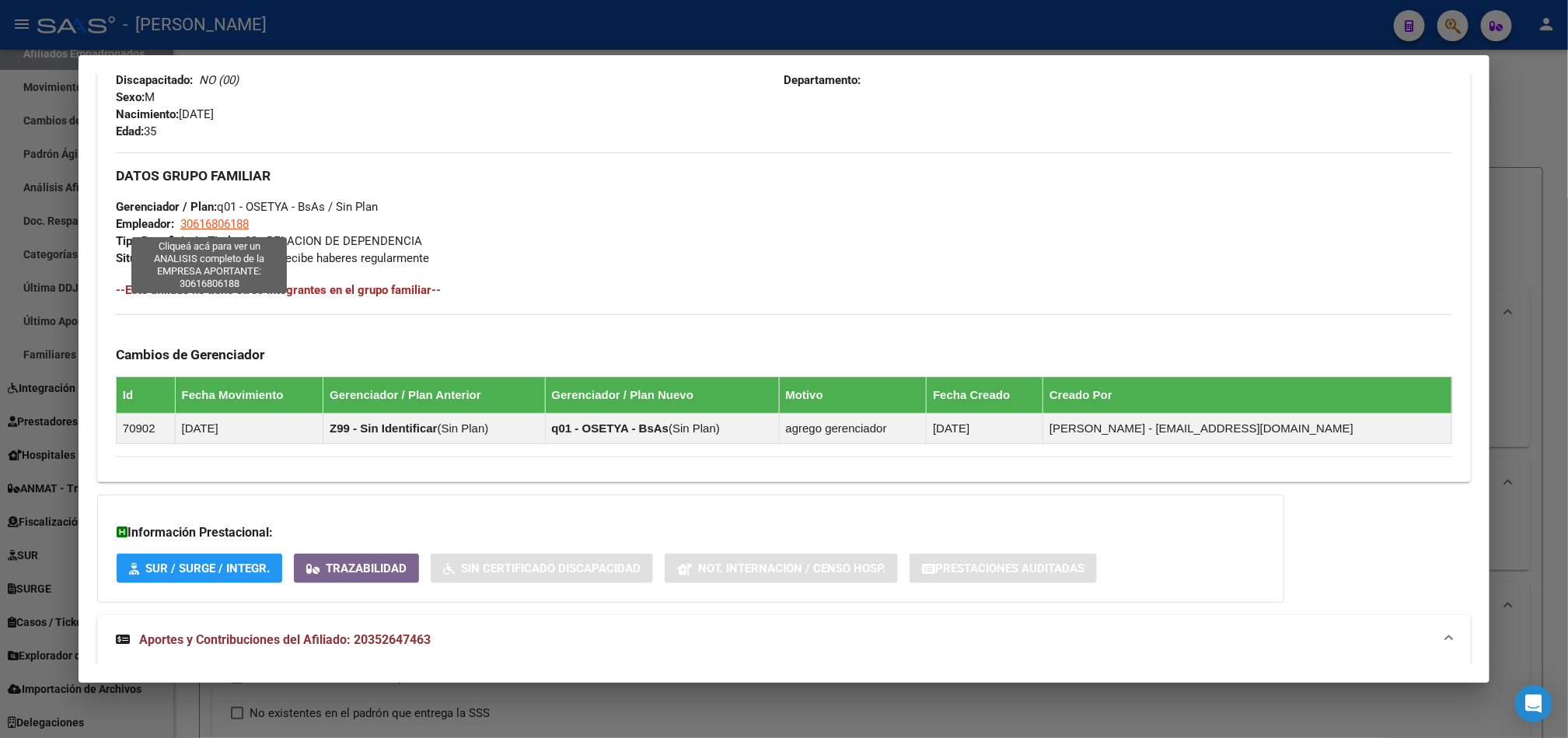
drag, startPoint x: 217, startPoint y: 229, endPoint x: 175, endPoint y: 229, distance: 42.0
click at [175, 229] on div "DATOS GRUPO FAMILIAR Gerenciador / Plan: q01 - OSETYA - BsAs / Sin Plan Emplead…" at bounding box center [784, 208] width 1336 height 113
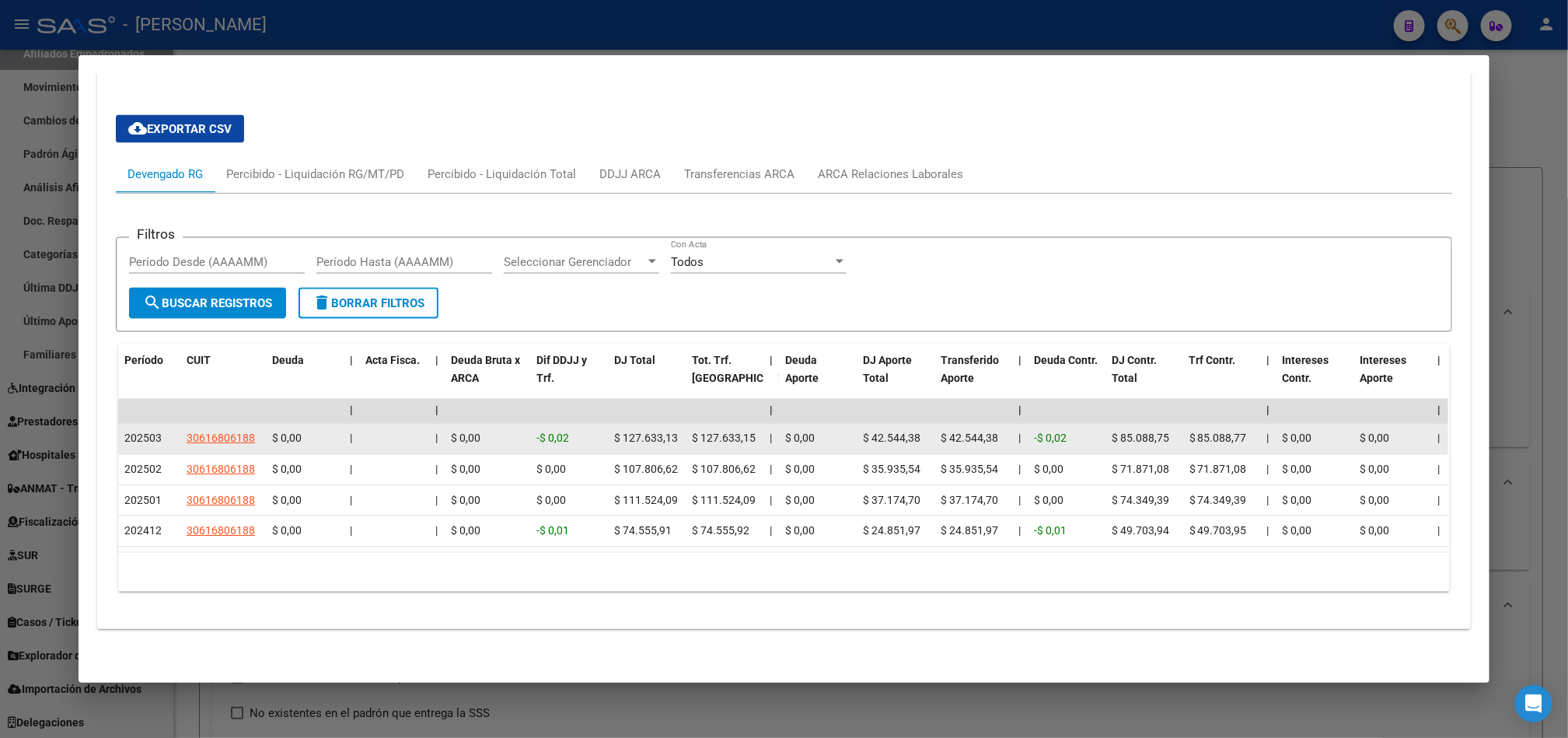
scroll to position [1308, 0]
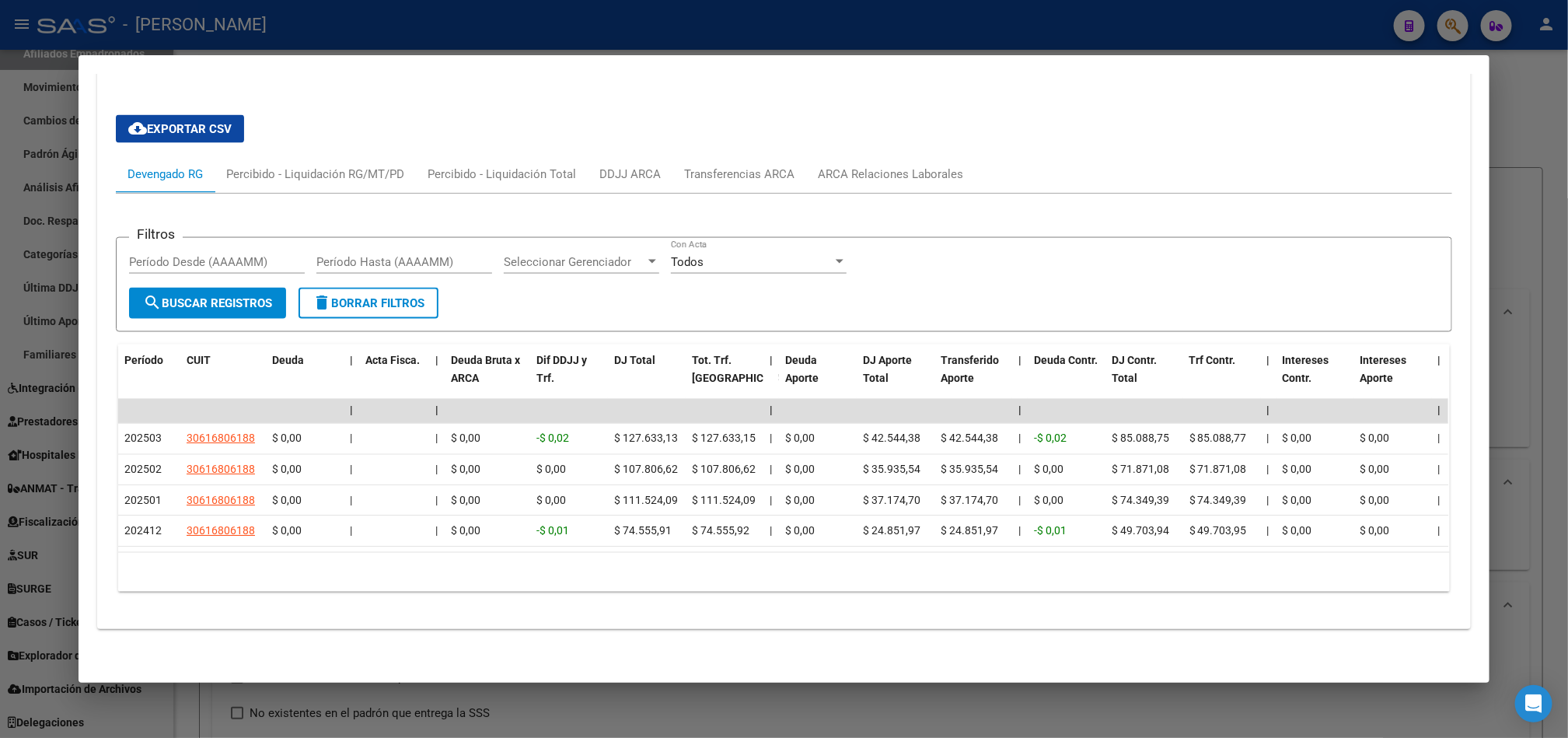
click at [5, 149] on div at bounding box center [784, 369] width 1568 height 738
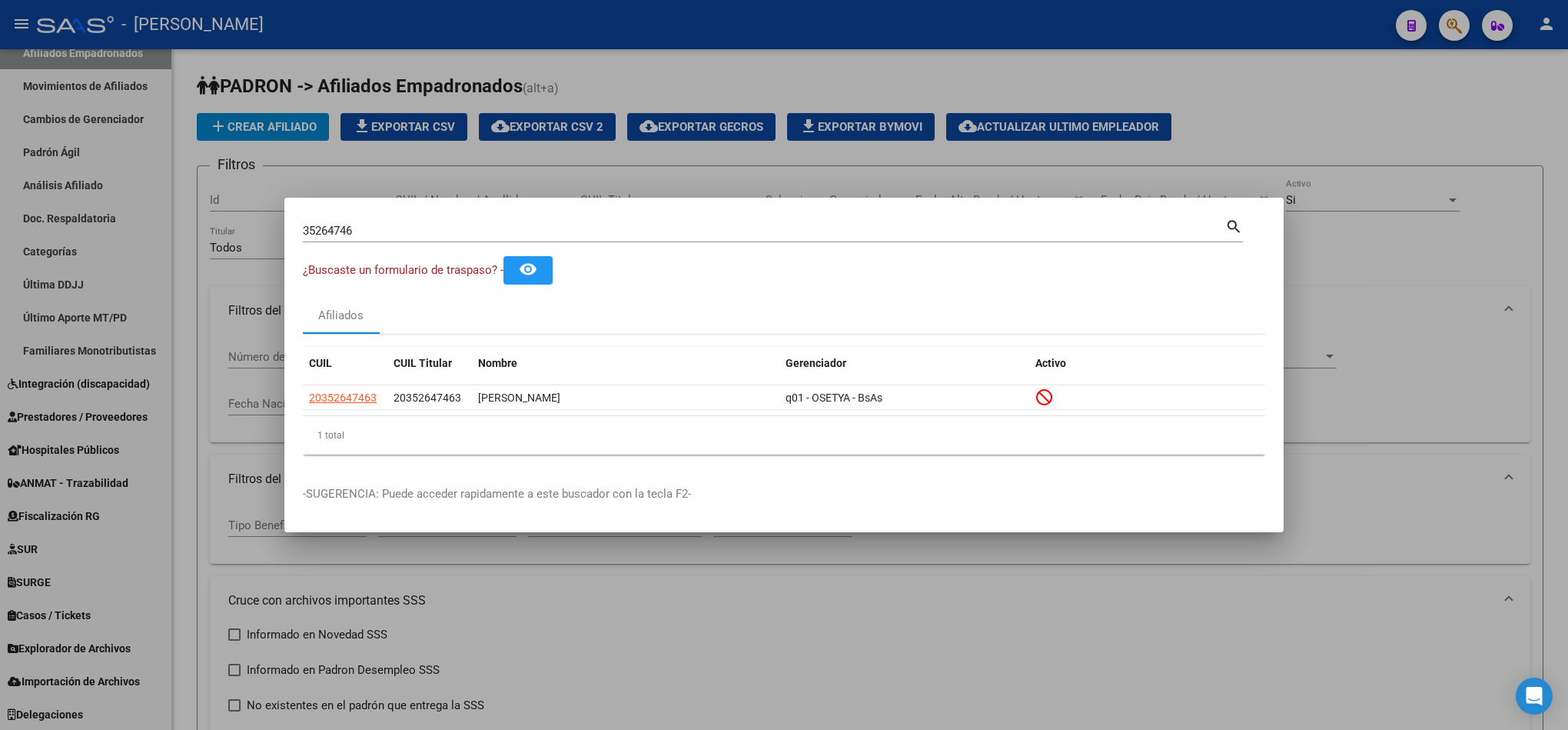
click at [330, 227] on input "35264746" at bounding box center [763, 230] width 922 height 14
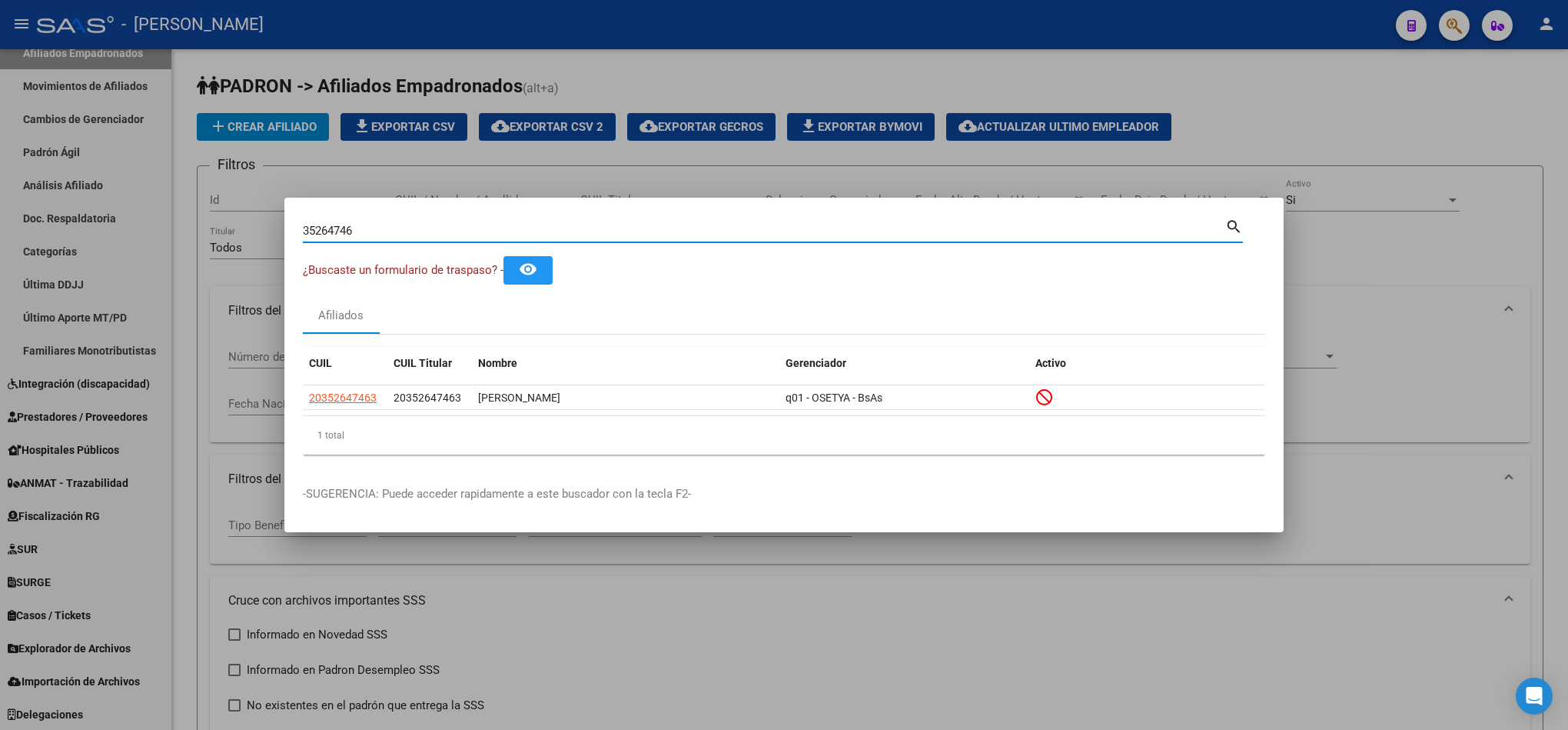
click at [330, 227] on input "35264746" at bounding box center [763, 230] width 922 height 14
paste input "4399472"
type input "43994726"
click at [447, 397] on span "27439947263" at bounding box center [427, 398] width 67 height 12
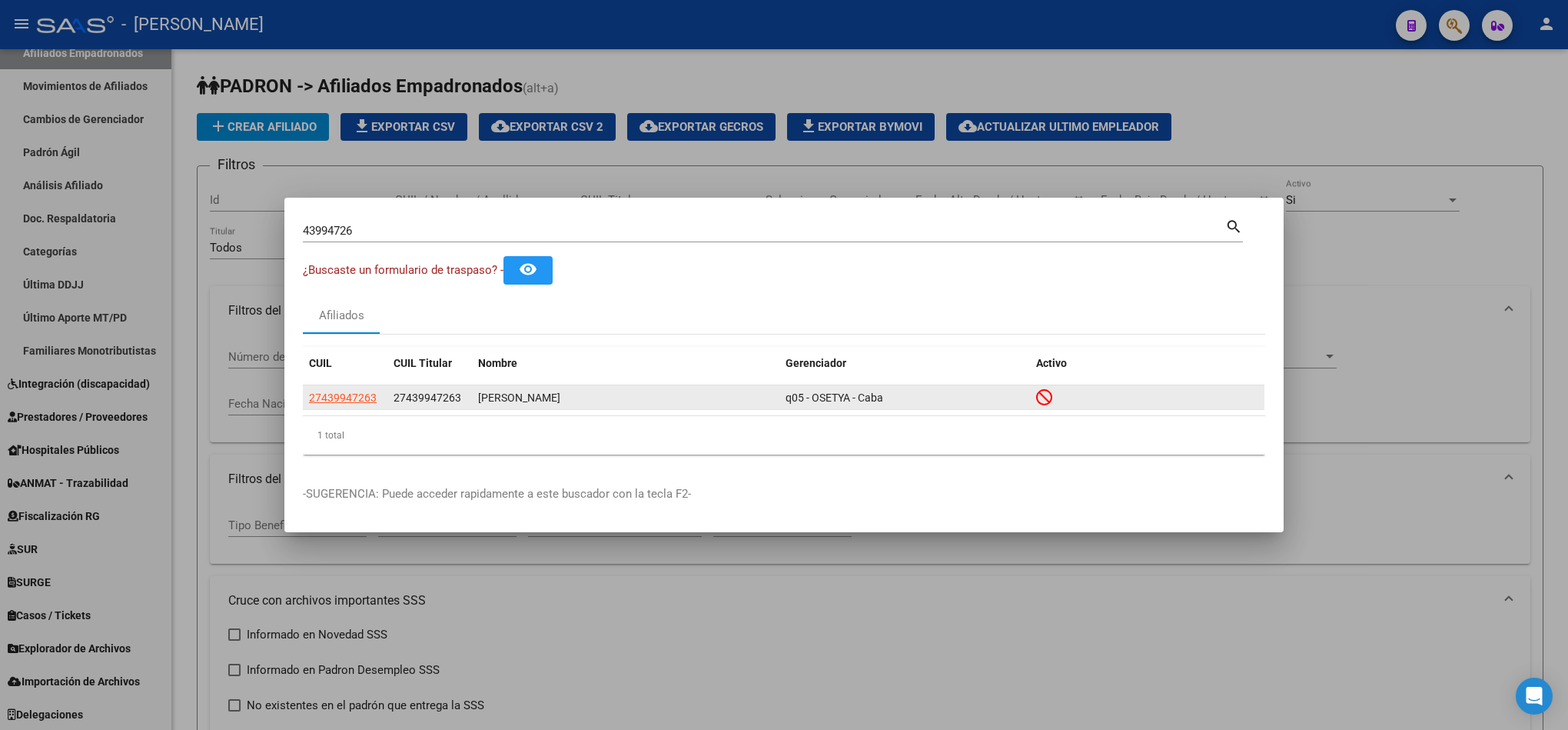
click at [447, 397] on span "27439947263" at bounding box center [427, 398] width 67 height 12
click at [365, 388] on datatable-body-cell "27439947263" at bounding box center [345, 397] width 85 height 24
click at [355, 397] on span "27439947263" at bounding box center [343, 398] width 67 height 12
type textarea "27439947263"
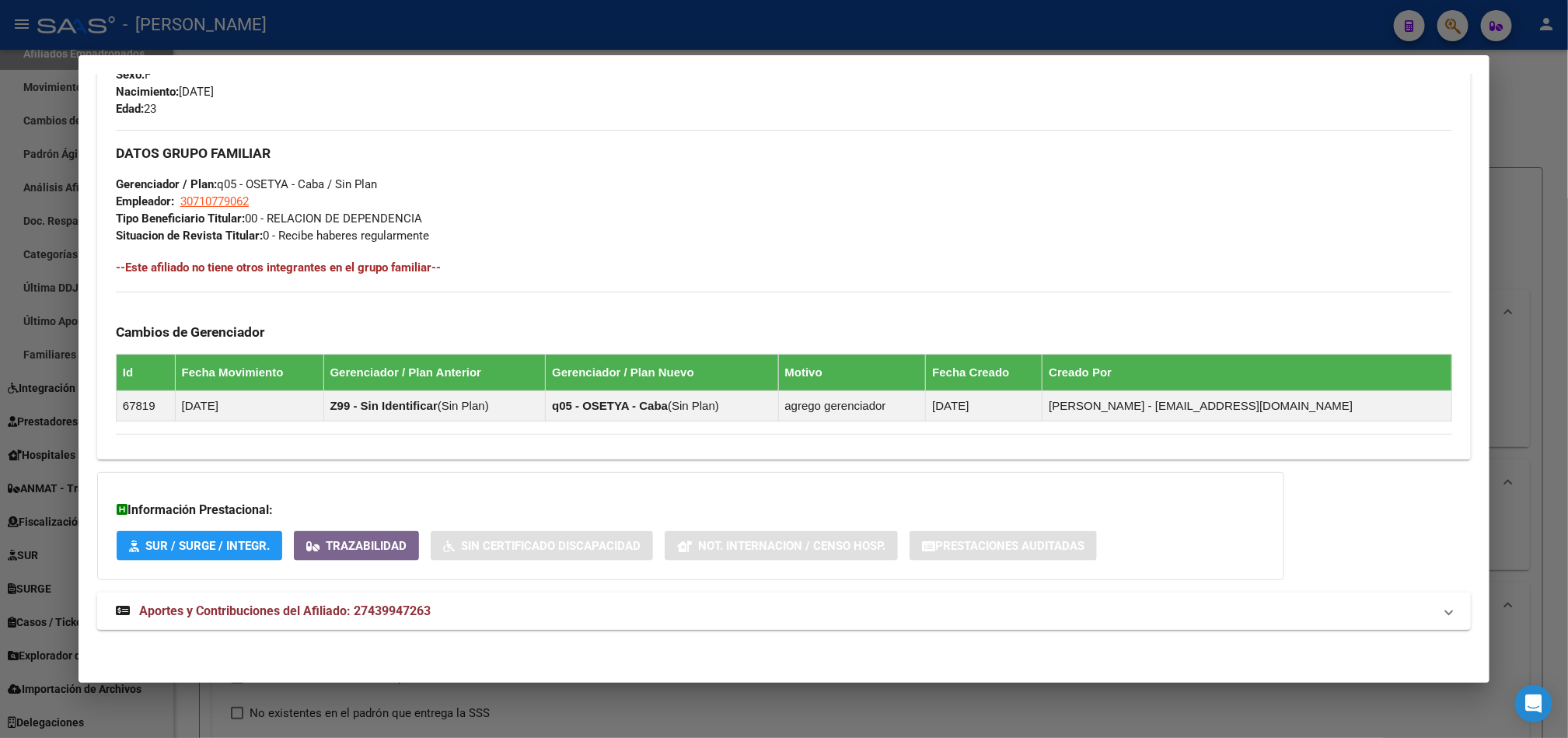
click at [445, 593] on mat-expansion-panel-header "Aportes y Contribuciones del Afiliado: 27439947263" at bounding box center [784, 610] width 1374 height 37
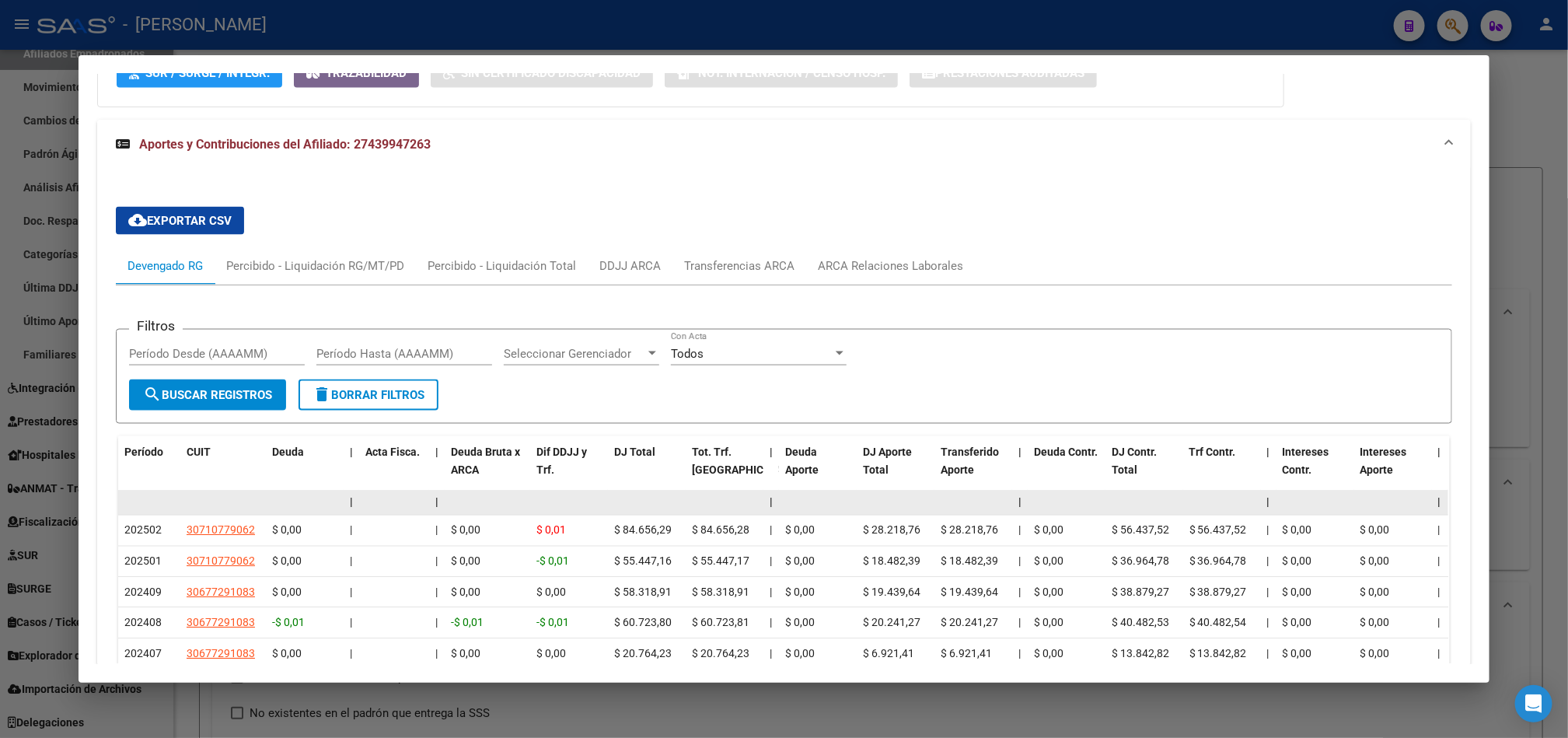
scroll to position [1232, 0]
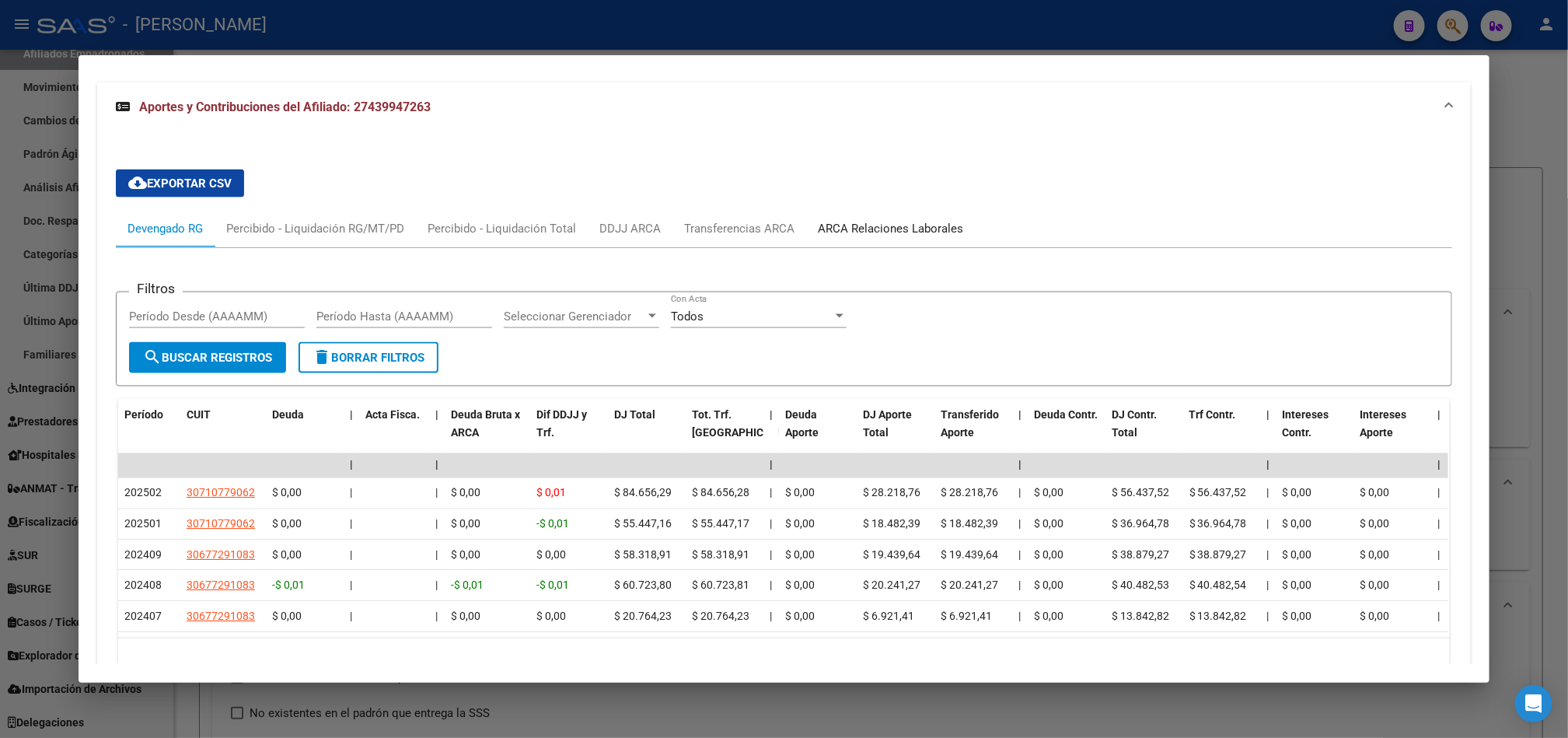
click at [843, 243] on div "ARCA Relaciones Laborales" at bounding box center [890, 228] width 169 height 37
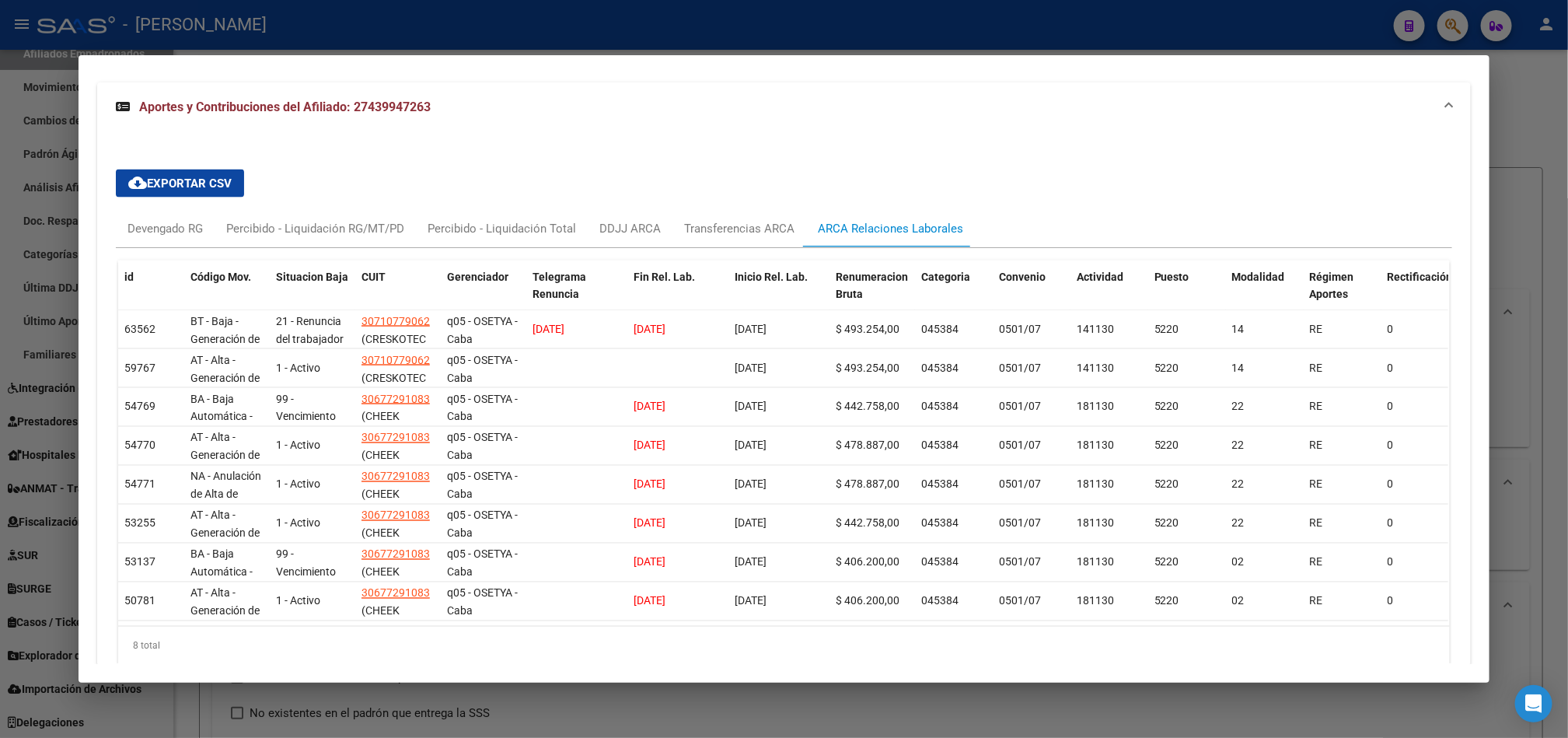
click at [0, 248] on div at bounding box center [784, 369] width 1568 height 738
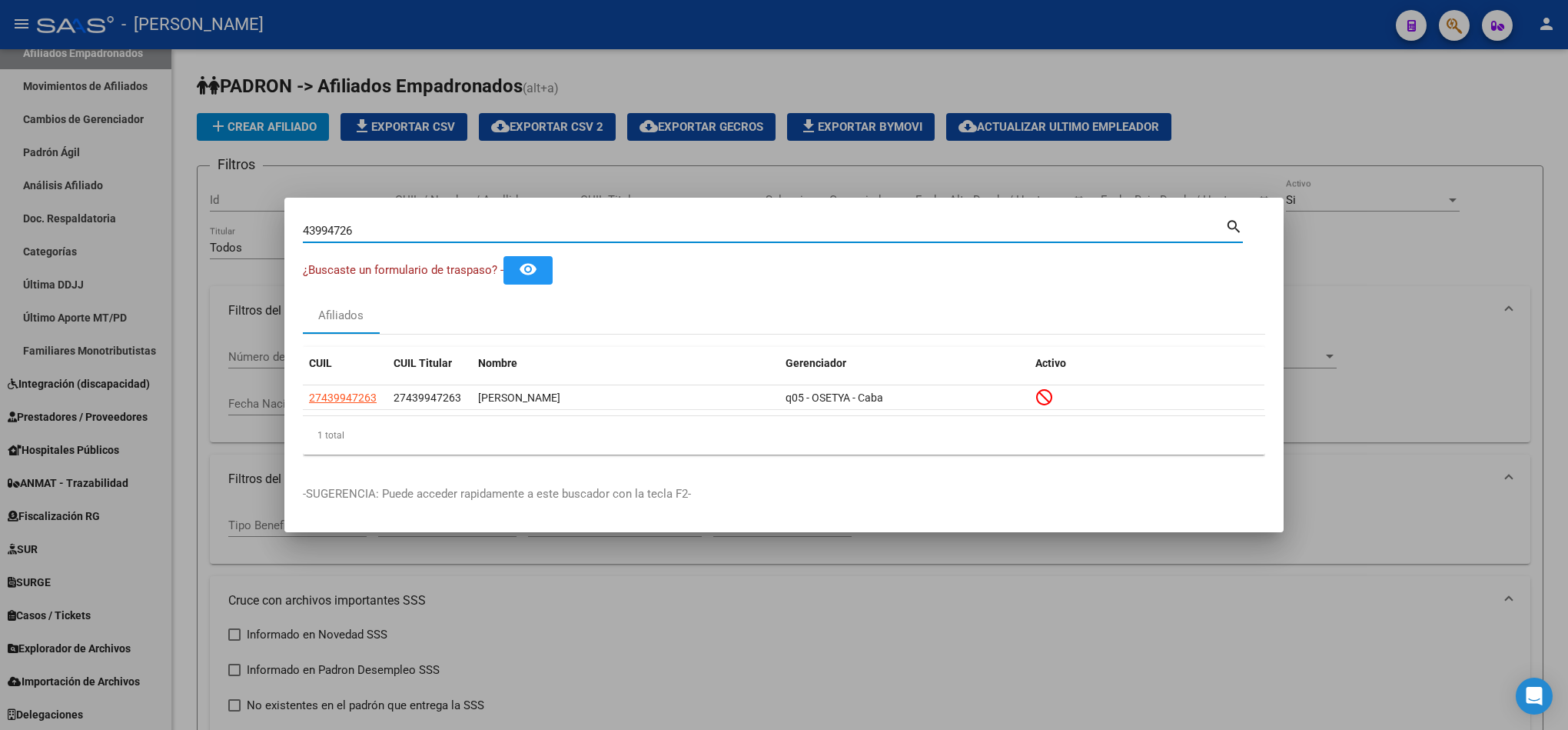
click at [558, 231] on input "43994726" at bounding box center [763, 230] width 922 height 14
paste input "23891125"
type input "23891125"
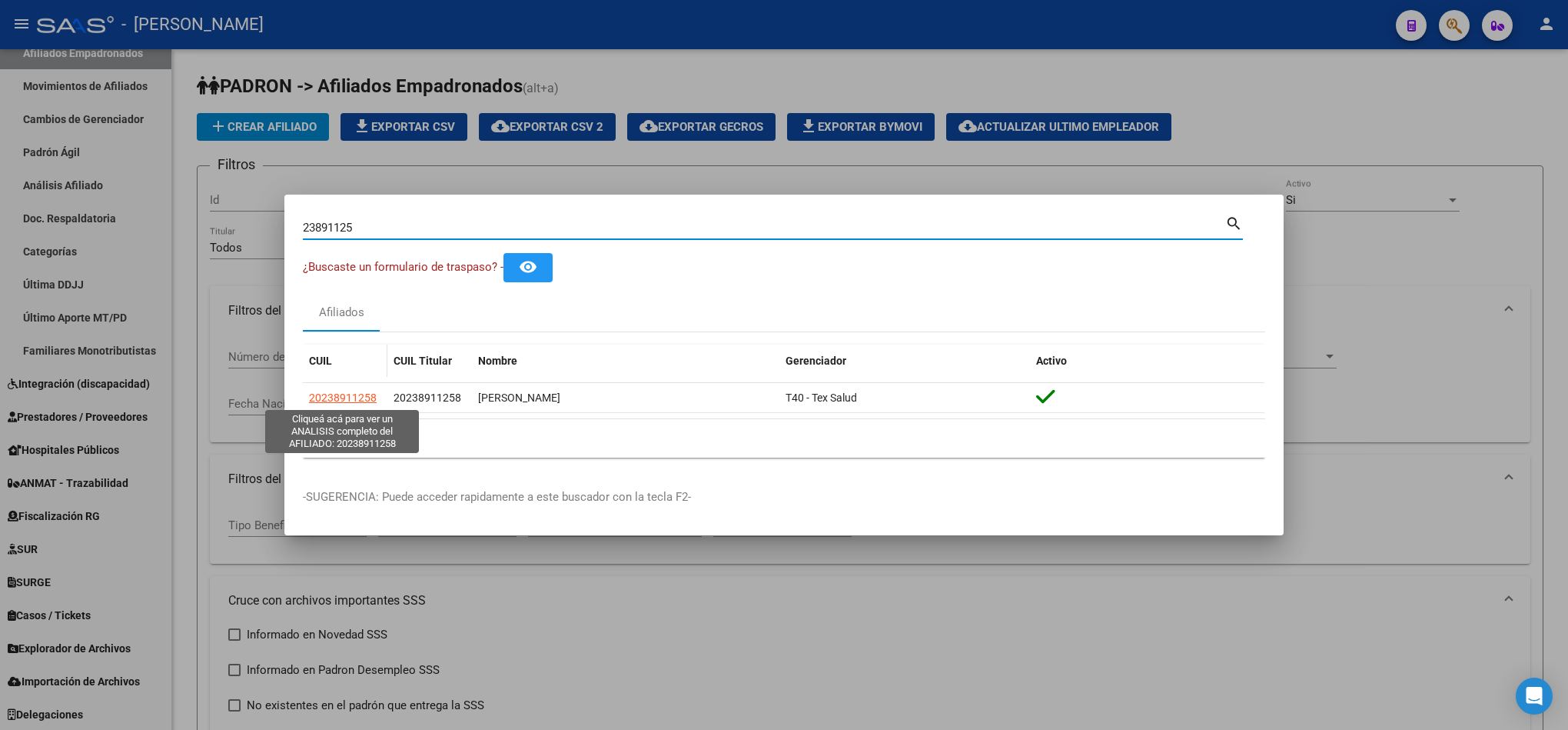
click at [346, 392] on span "20238911258" at bounding box center [343, 398] width 67 height 12
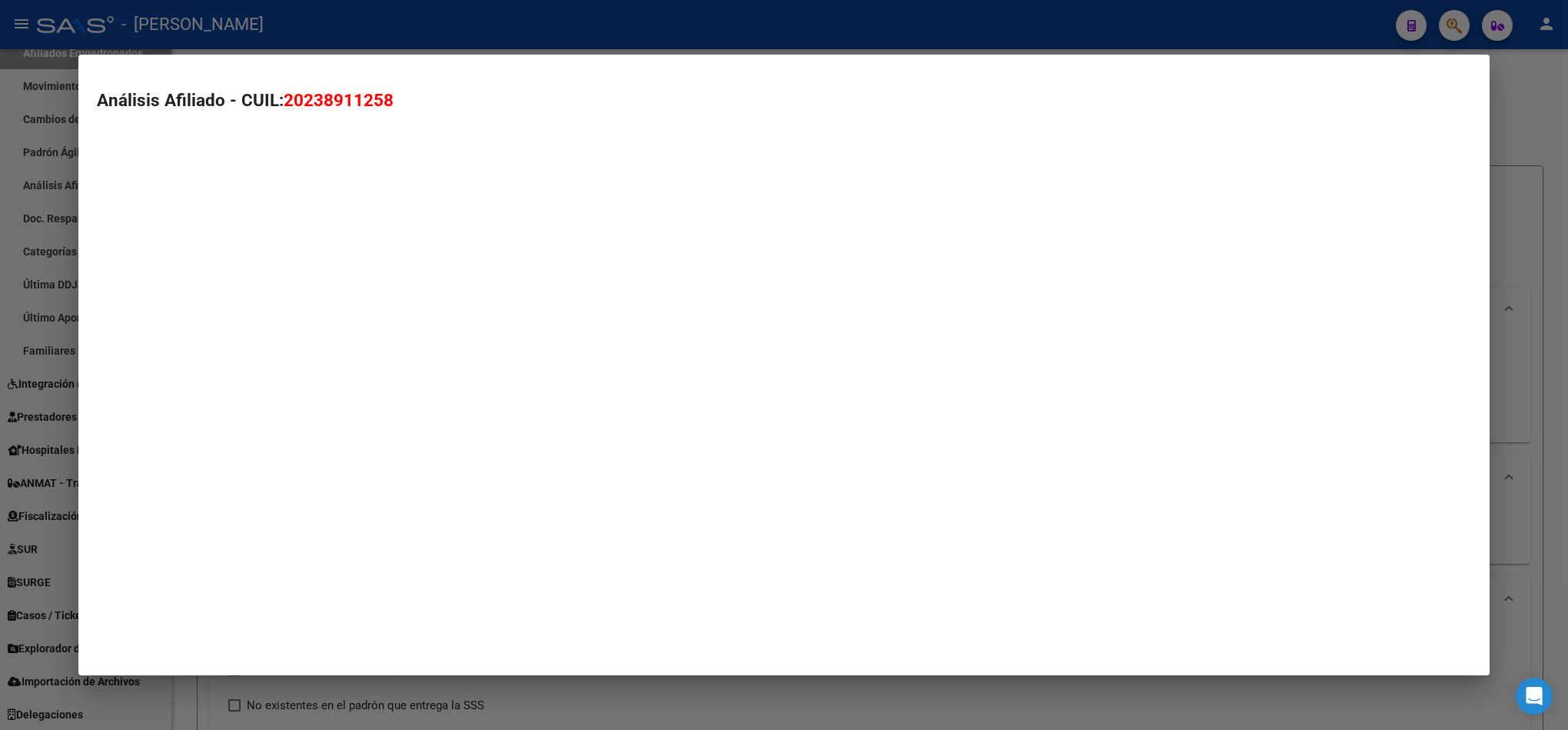
type textarea "20238911258"
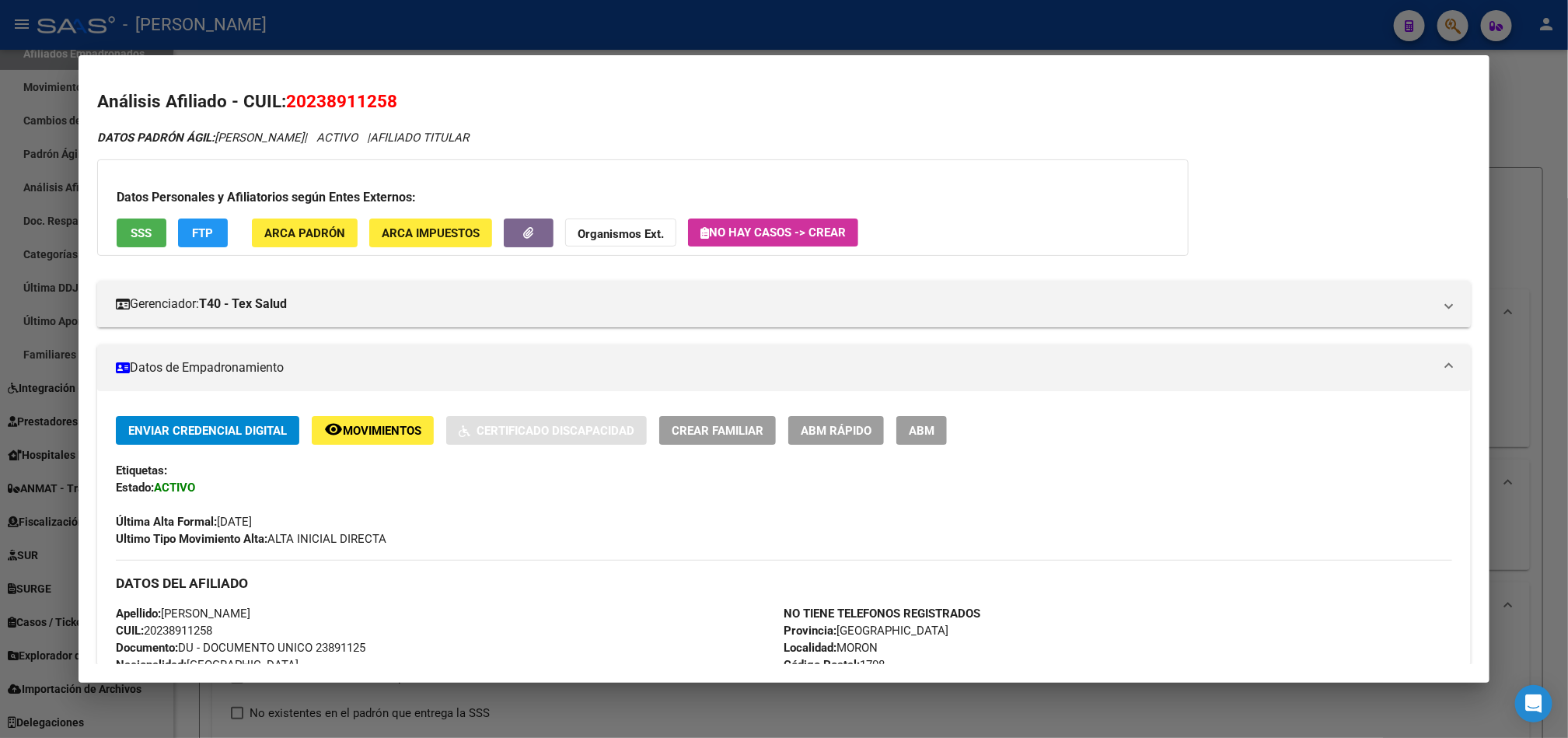
click at [920, 434] on span "ABM" at bounding box center [922, 431] width 26 height 14
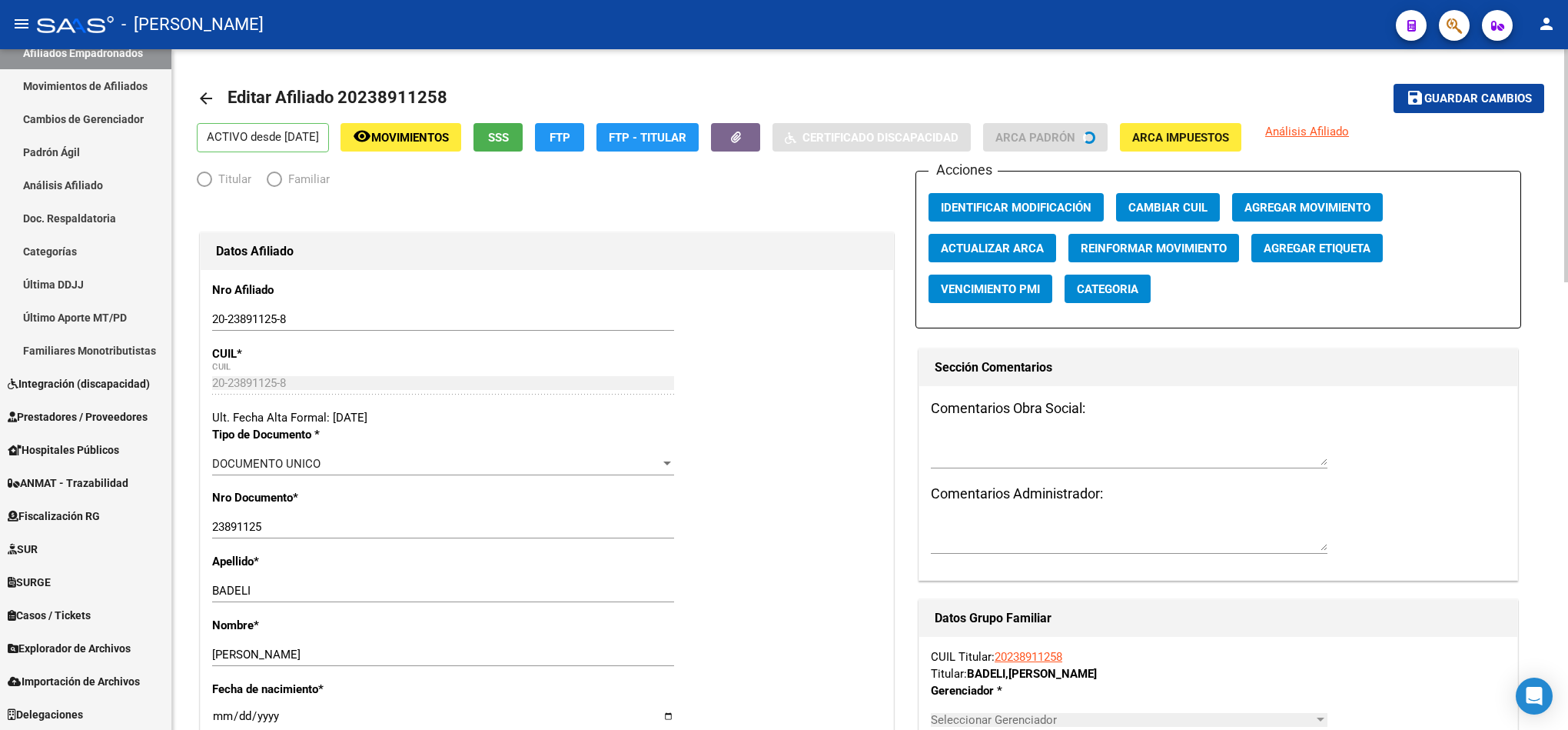
radio input "true"
type input "20-23891125-8"
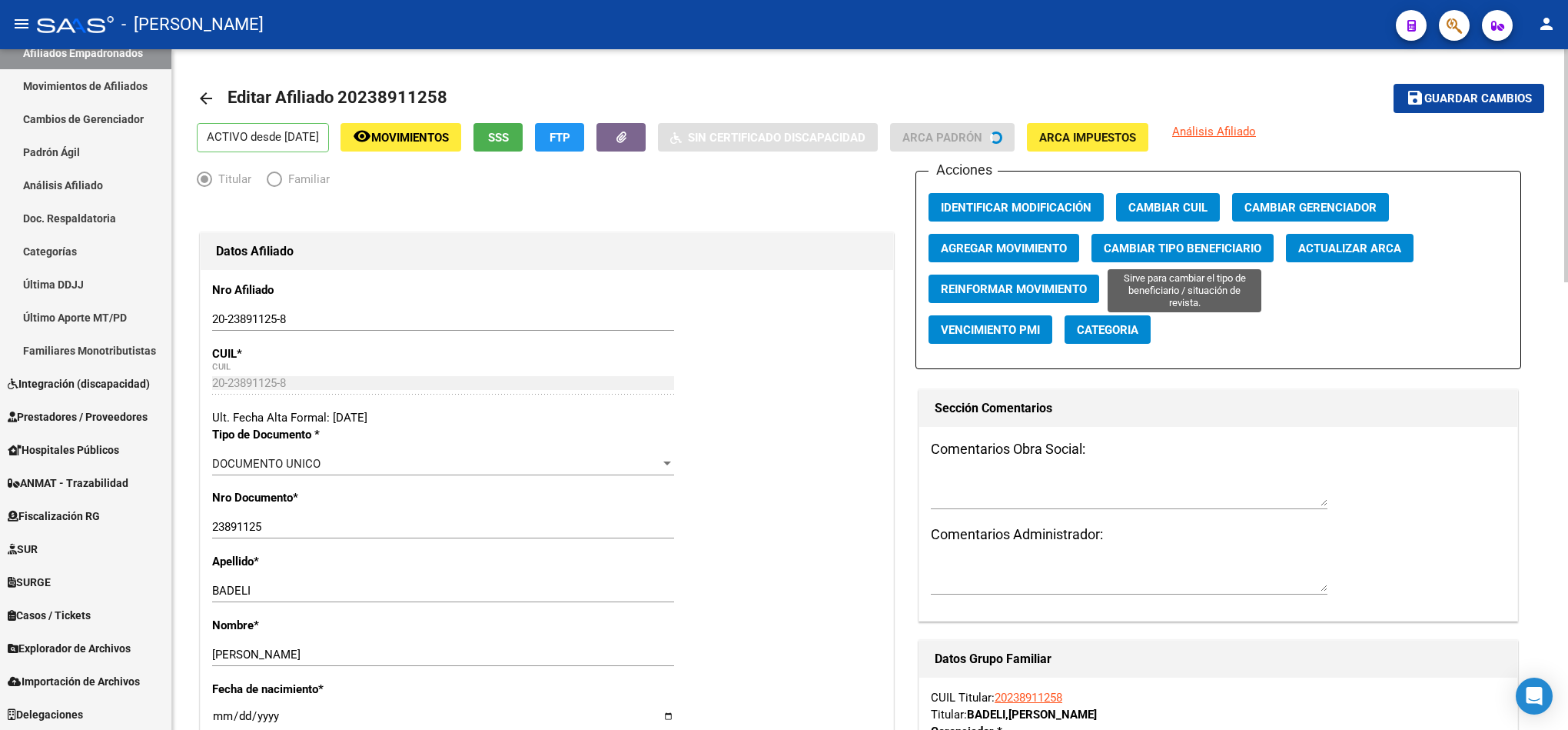
drag, startPoint x: 1271, startPoint y: 209, endPoint x: 1009, endPoint y: 249, distance: 265.0
click at [1084, 244] on div "Acciones Identificar Modificación Cambiar CUIL Cambiar Gerenciador Agregar Movi…" at bounding box center [1218, 270] width 606 height 199
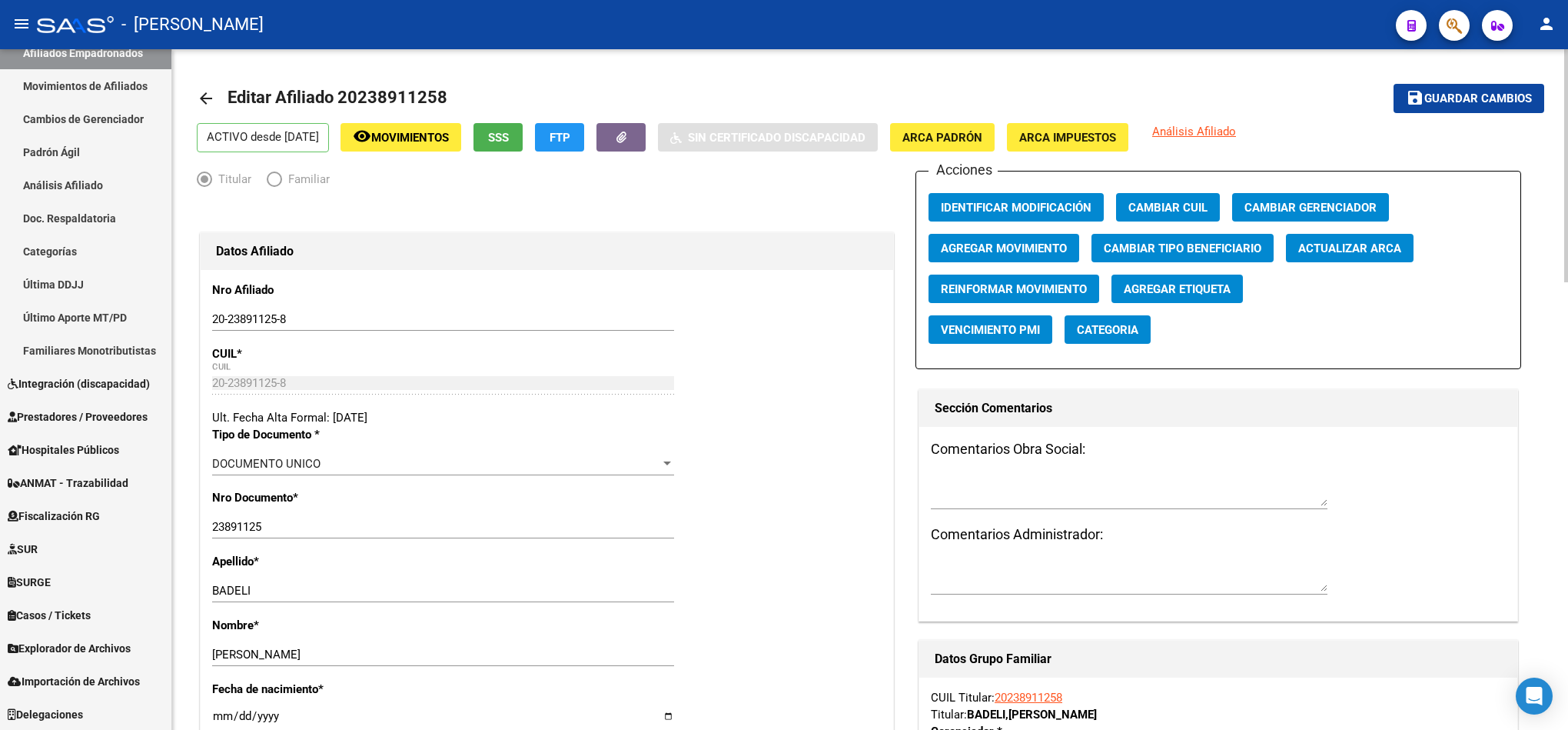
click at [1007, 249] on span "Agregar Movimiento" at bounding box center [1003, 248] width 126 height 14
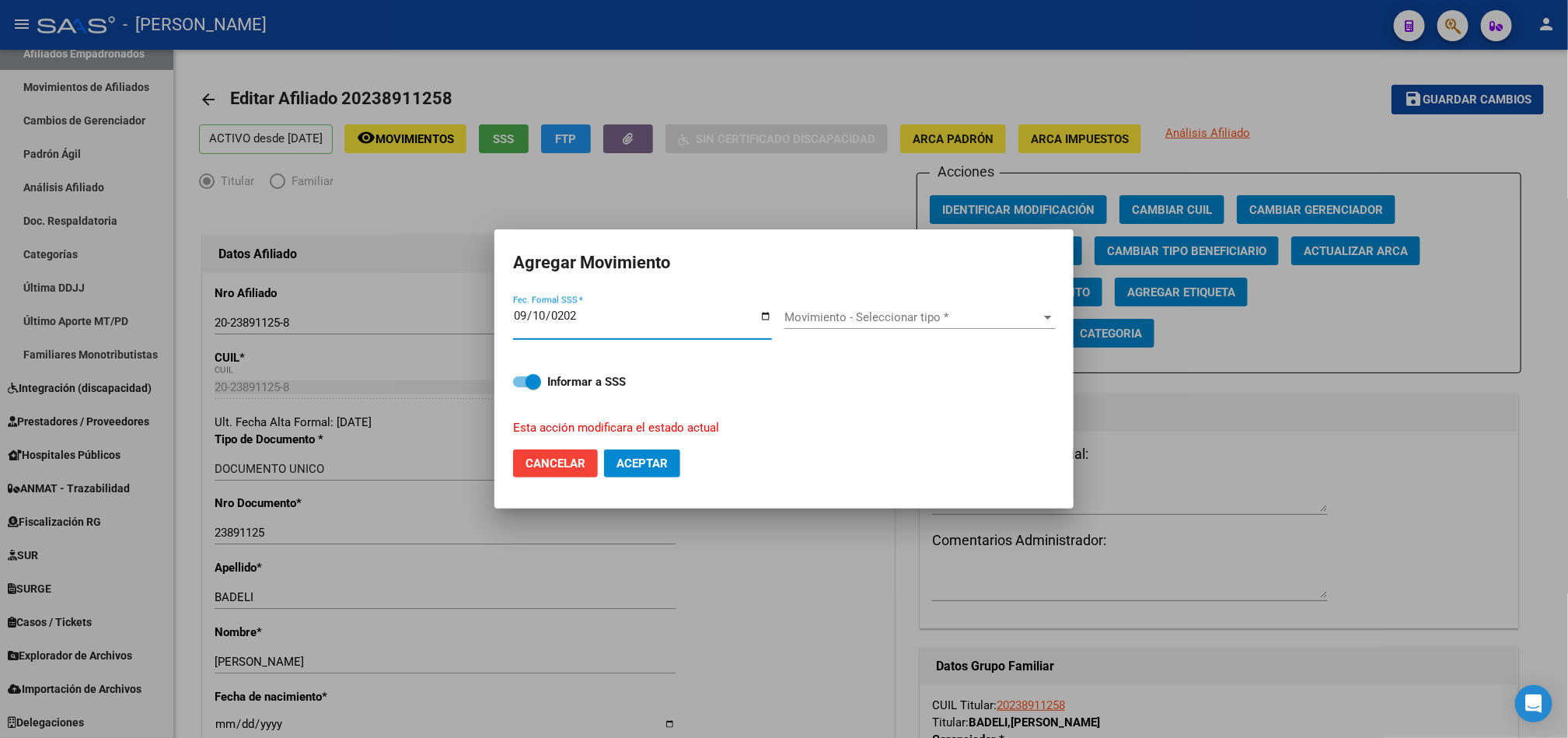
type input "[DATE]"
click at [921, 326] on div "Movimiento - Seleccionar tipo * Movimiento - Seleccionar tipo *" at bounding box center [919, 317] width 271 height 23
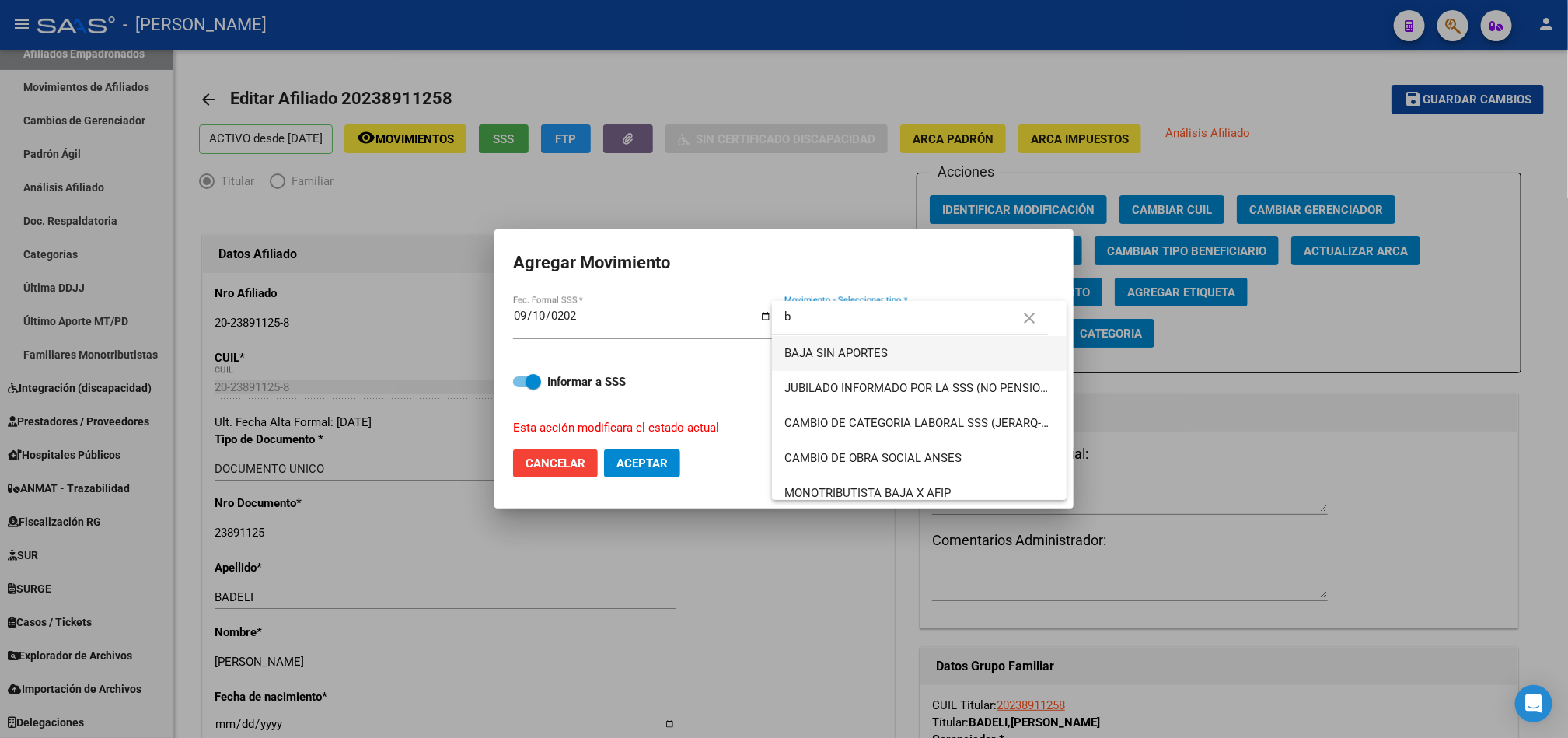
type input "b"
click at [912, 340] on span "BAJA SIN APORTES" at bounding box center [919, 353] width 270 height 35
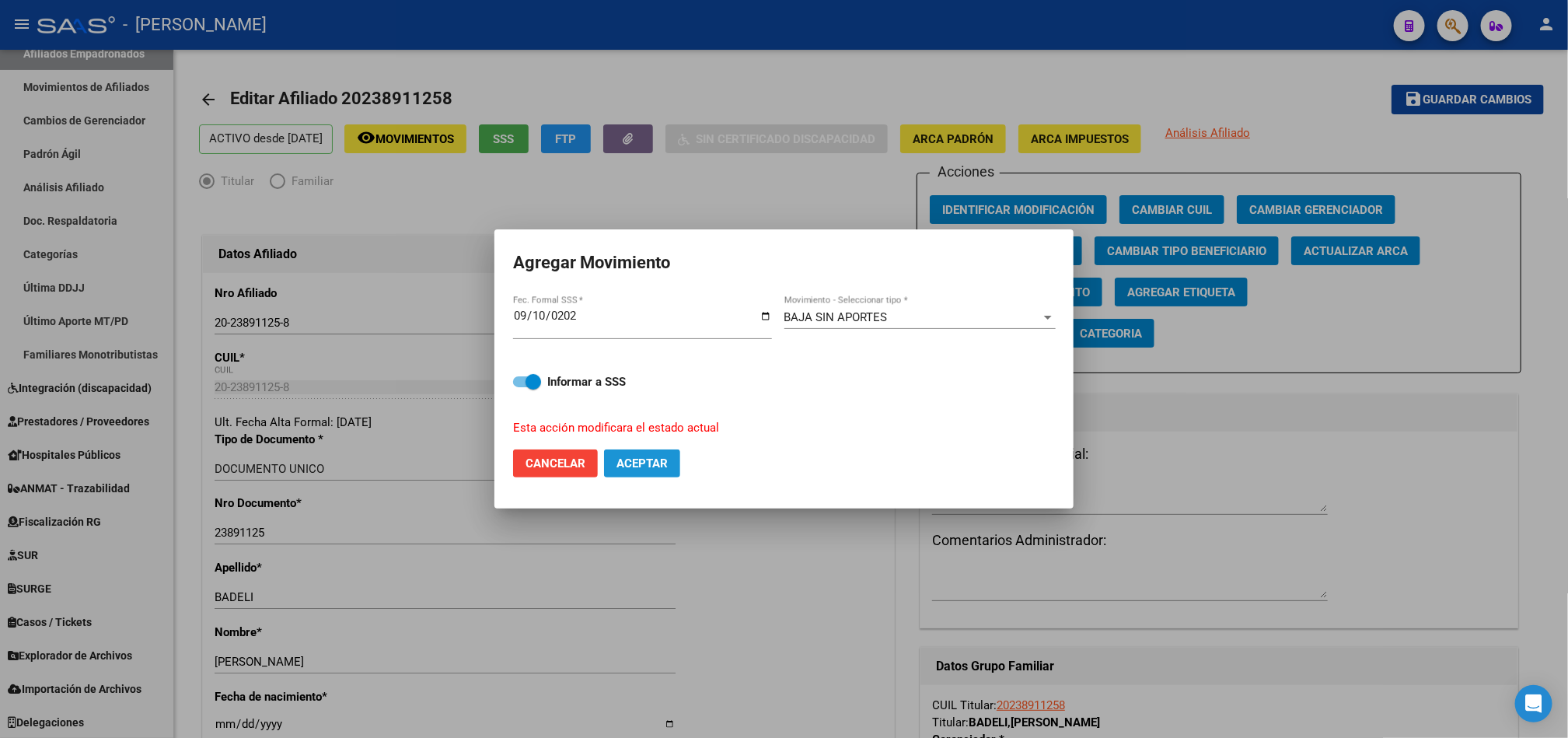
click at [665, 469] on span "Aceptar" at bounding box center [641, 463] width 51 height 14
checkbox input "false"
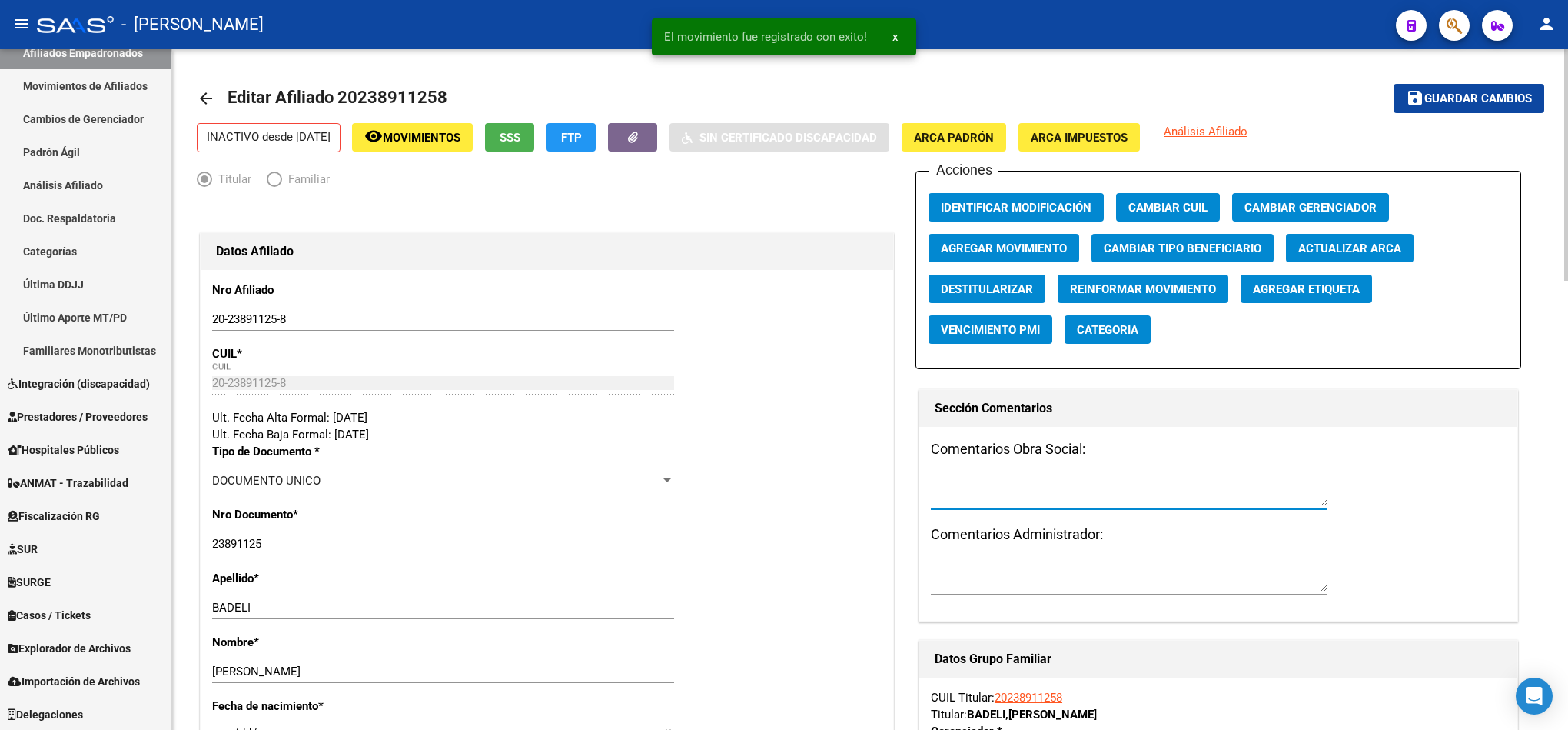
click at [1078, 489] on textarea at bounding box center [1128, 490] width 396 height 31
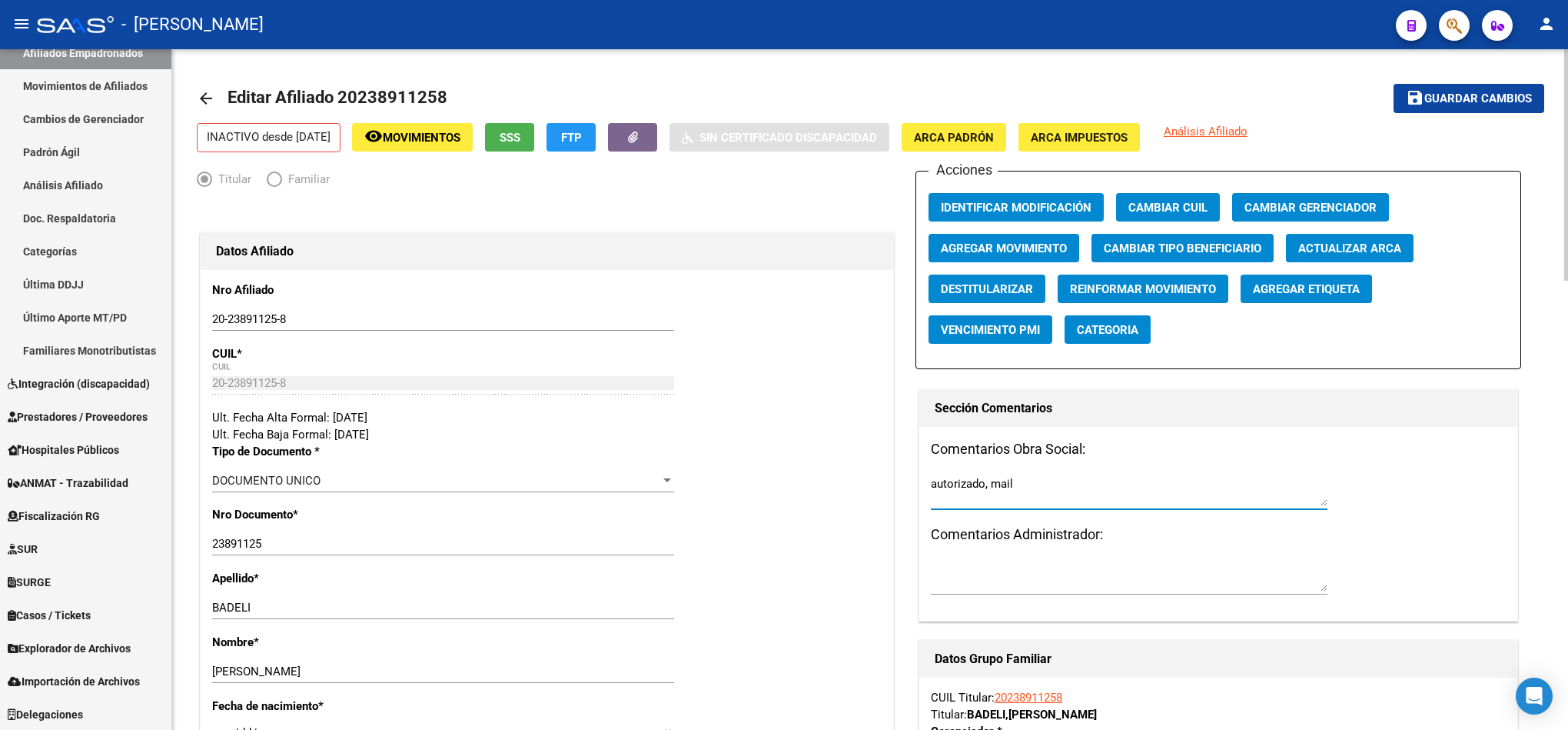
paste textarea "[DATE] 15:54"
type textarea "autorizado, mail [DATE] 15:54"
click at [1117, 474] on div "autorizado, mail [DATE] 15:54" at bounding box center [1128, 490] width 396 height 37
click at [1107, 488] on textarea "autorizado, mail [DATE] 15:54" at bounding box center [1128, 490] width 396 height 31
click at [1069, 493] on textarea "autorizado, mail [DATE] 15:54" at bounding box center [1128, 490] width 396 height 31
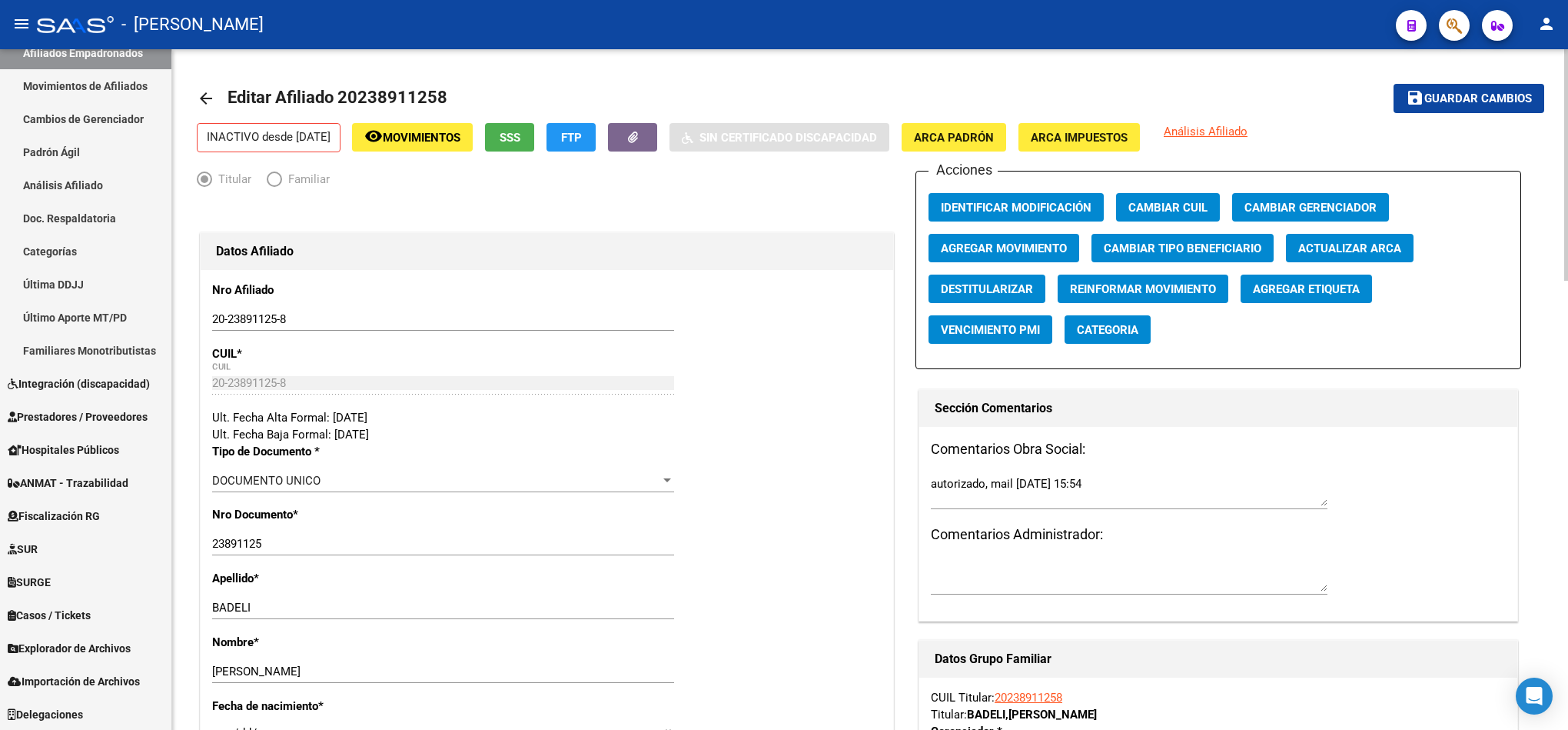
click at [1450, 88] on mat-toolbar-row "save Guardar cambios" at bounding box center [1403, 99] width 280 height 49
click at [1450, 88] on button "save Guardar cambios" at bounding box center [1468, 98] width 150 height 29
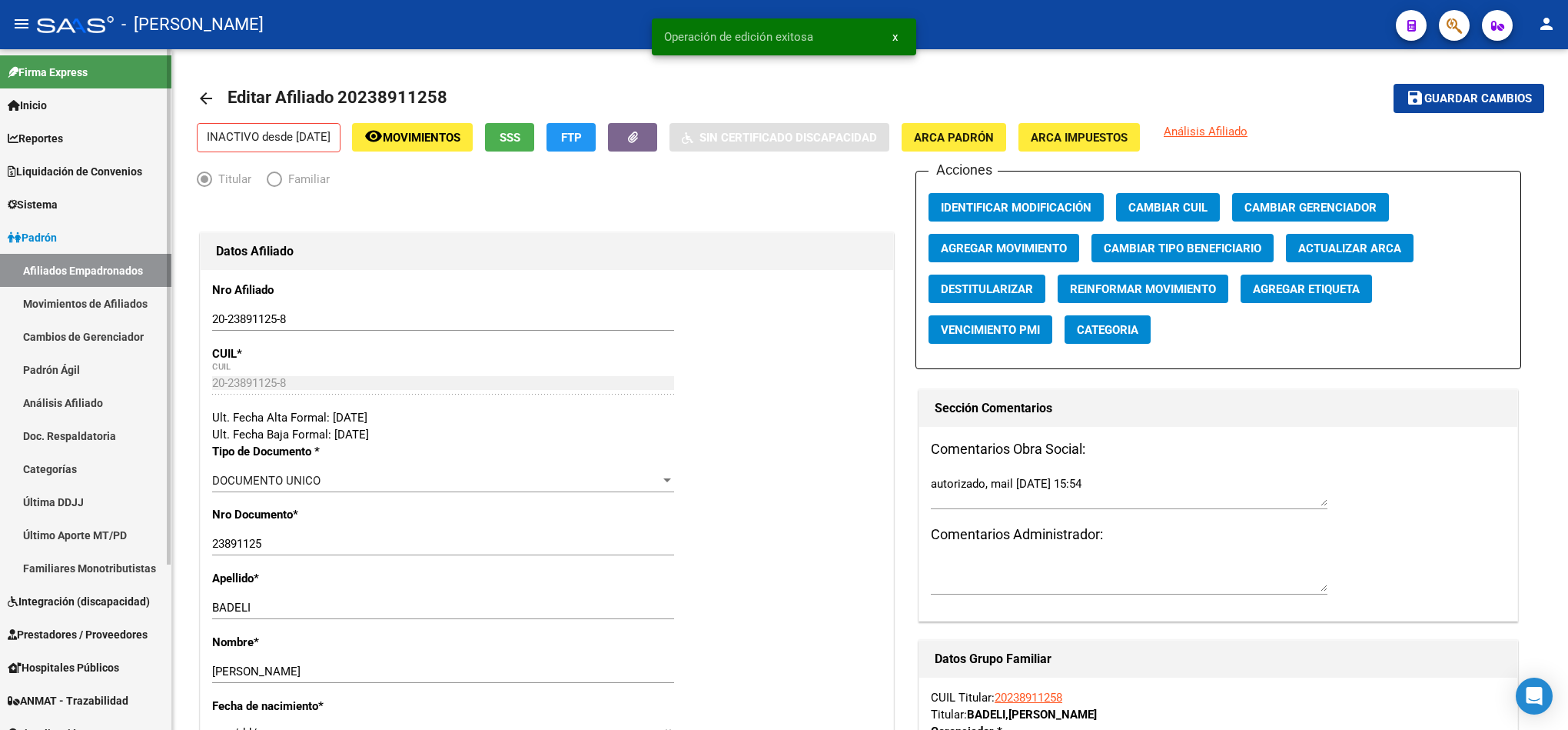
click at [98, 268] on link "Afiliados Empadronados" at bounding box center [85, 270] width 171 height 33
